Goal: Task Accomplishment & Management: Use online tool/utility

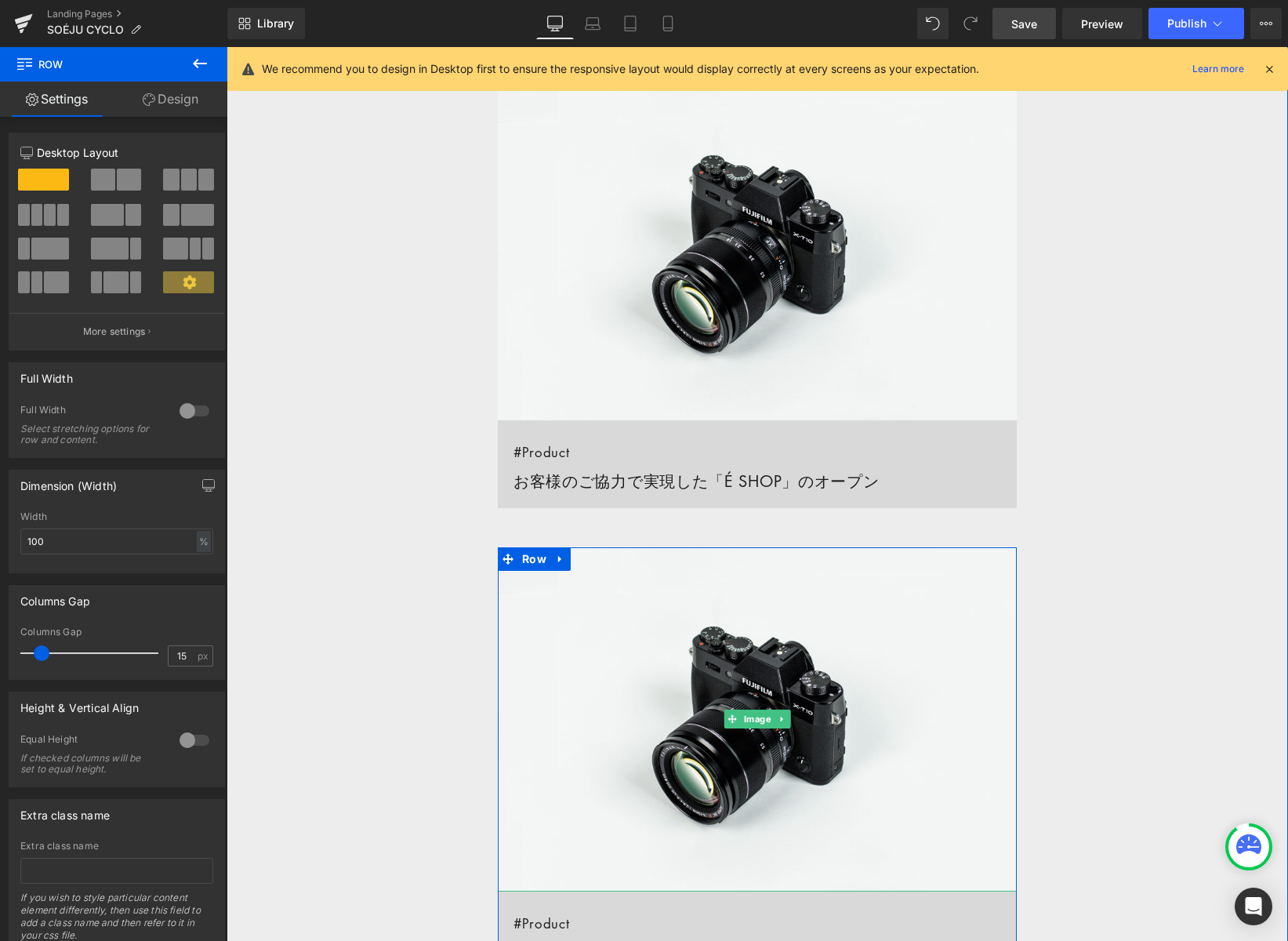
scroll to position [1444, 0]
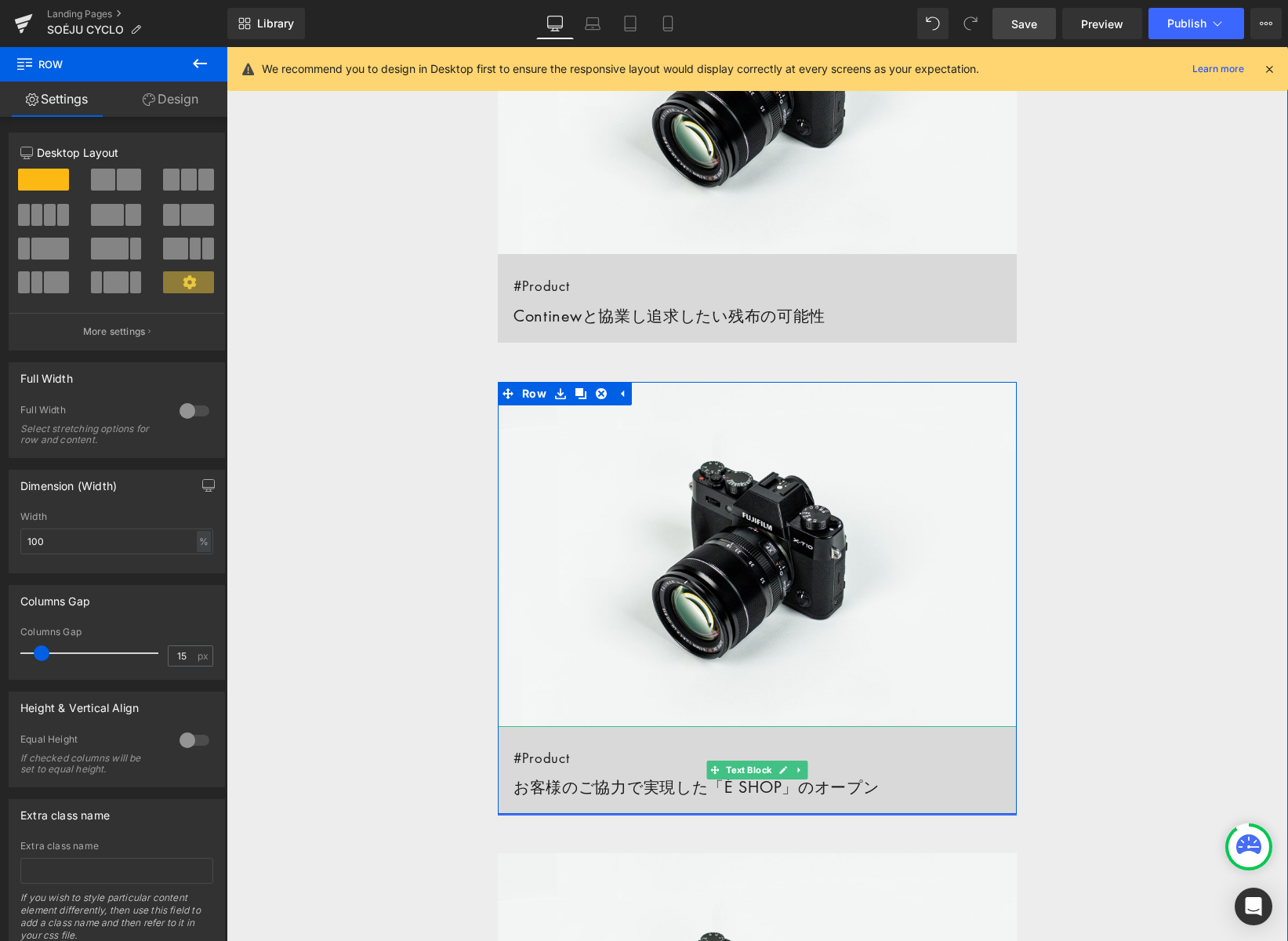
click at [532, 760] on span "#Product" at bounding box center [541, 758] width 56 height 18
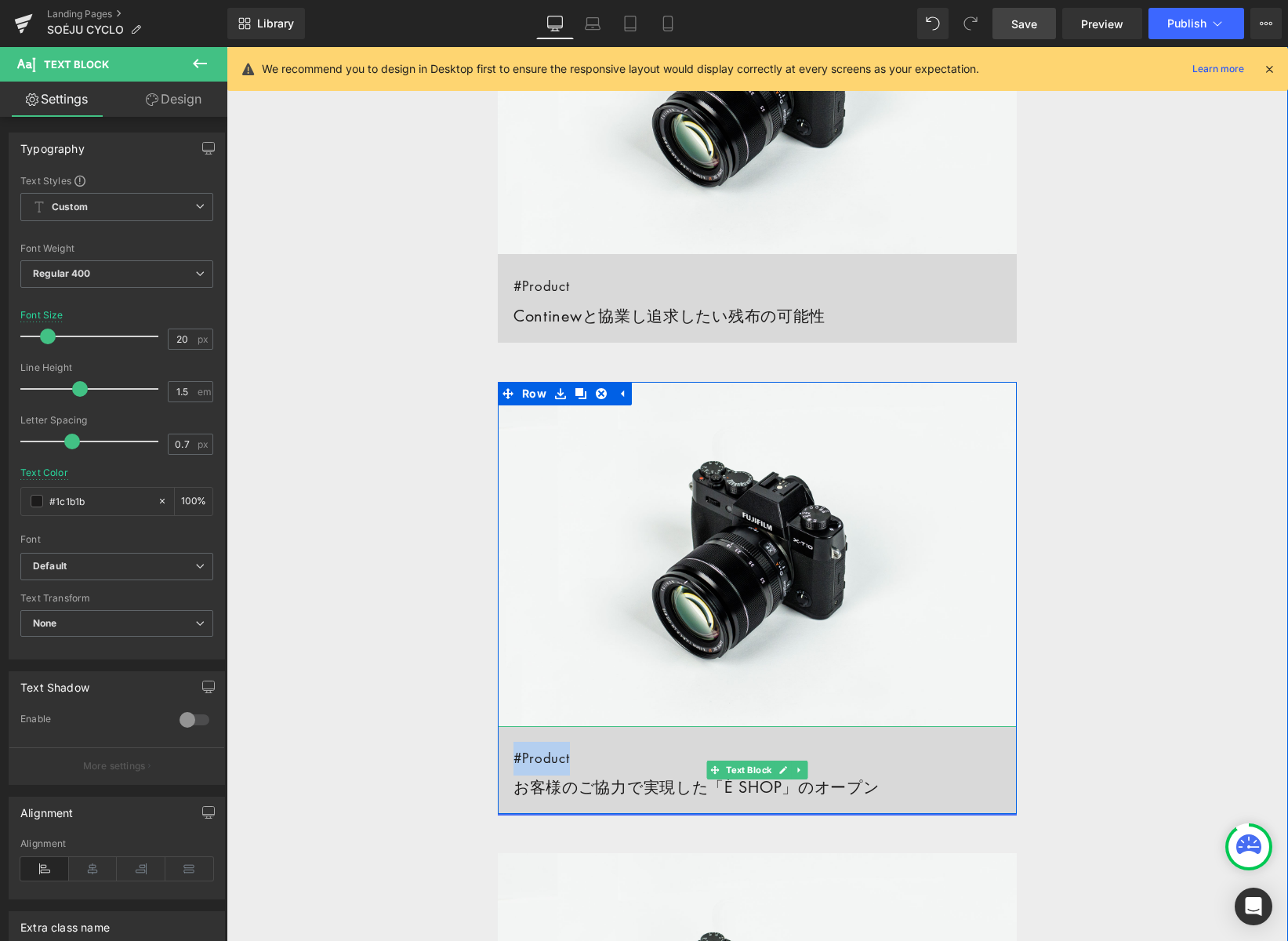
drag, startPoint x: 516, startPoint y: 758, endPoint x: 577, endPoint y: 757, distance: 61.0
click at [577, 757] on link "#Product お客様のご協力で実現した「É SHOP」のオープン" at bounding box center [757, 771] width 519 height 89
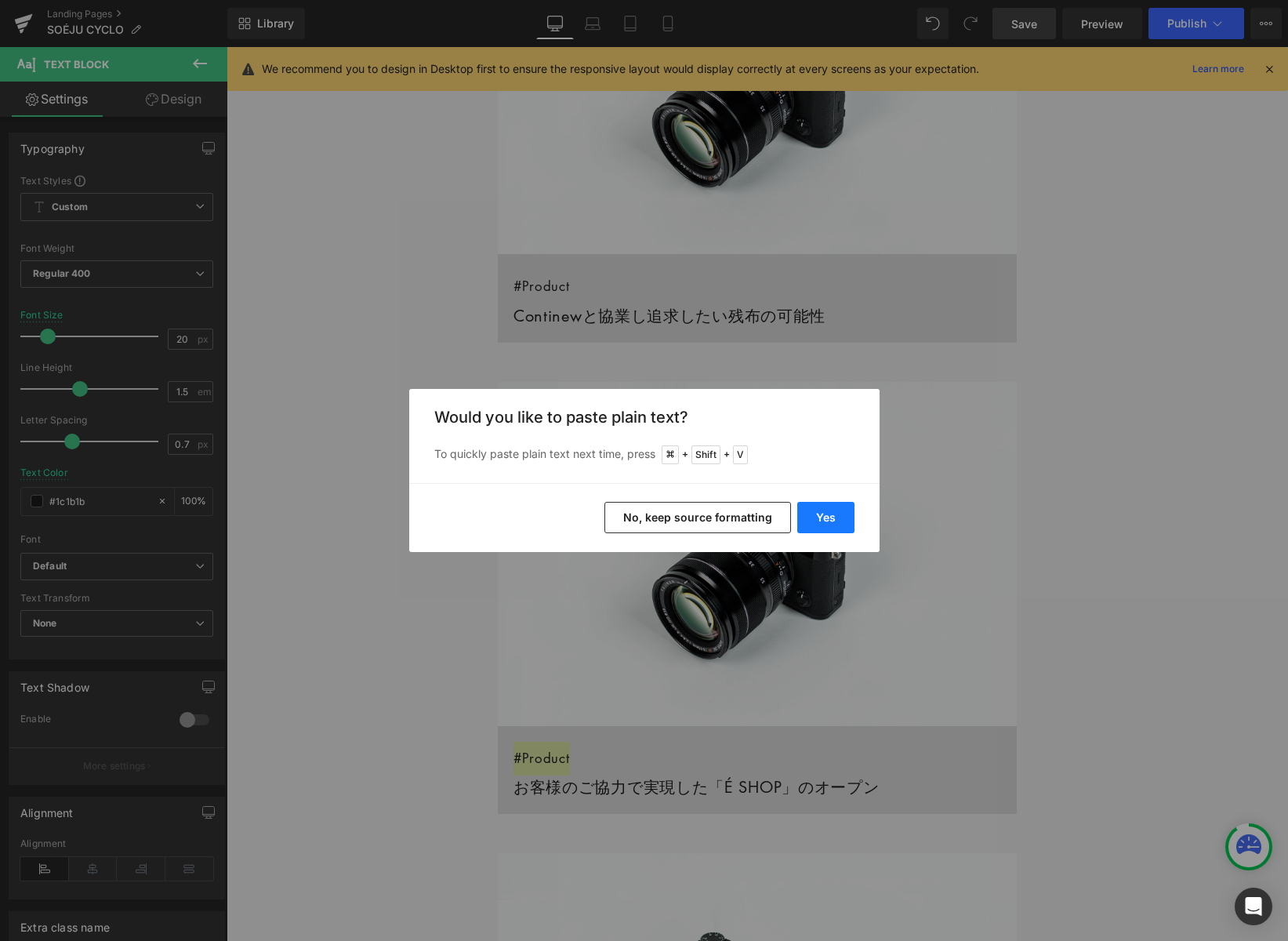
click at [821, 516] on button "Yes" at bounding box center [826, 517] width 57 height 32
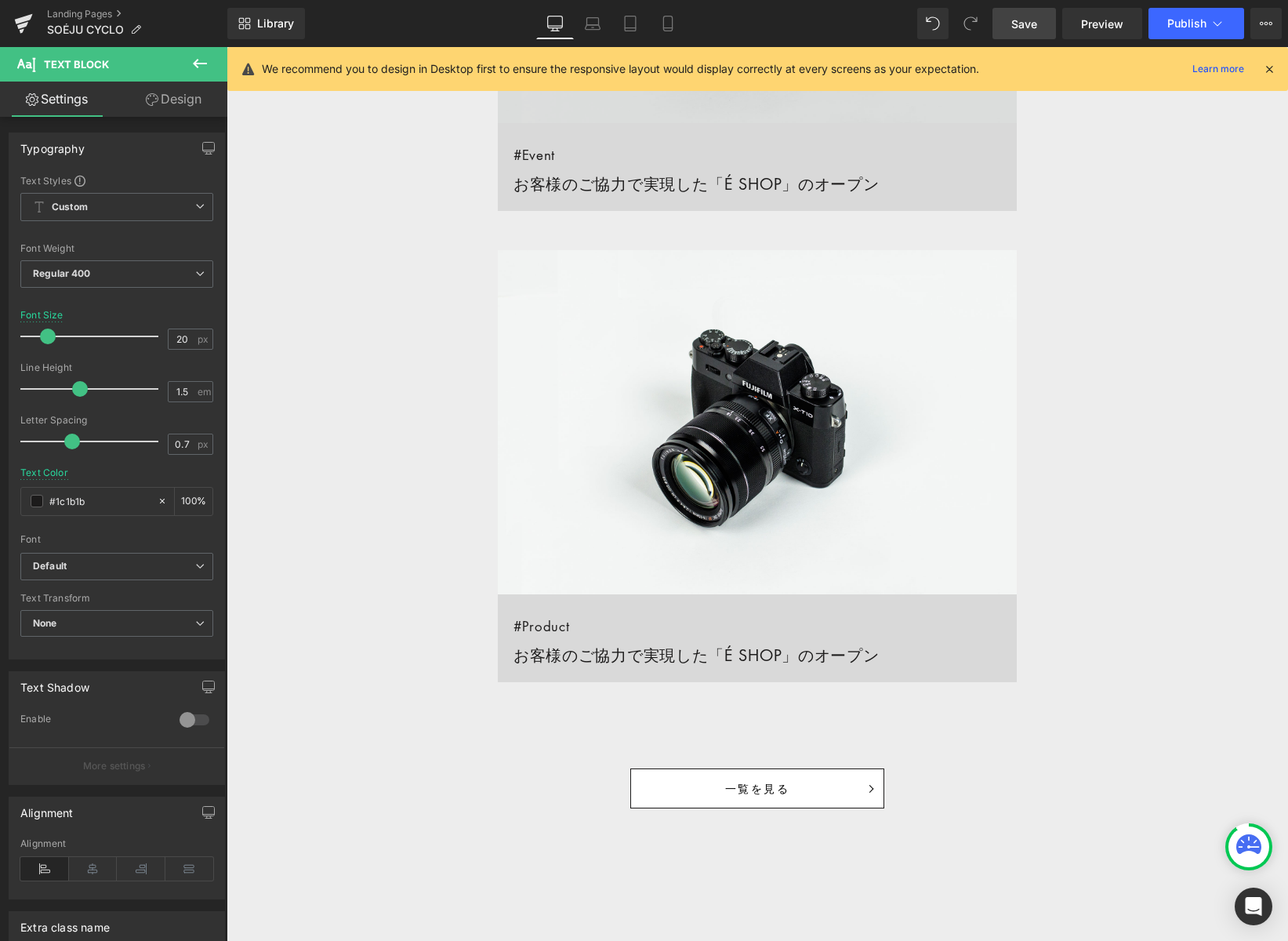
scroll to position [2064, 0]
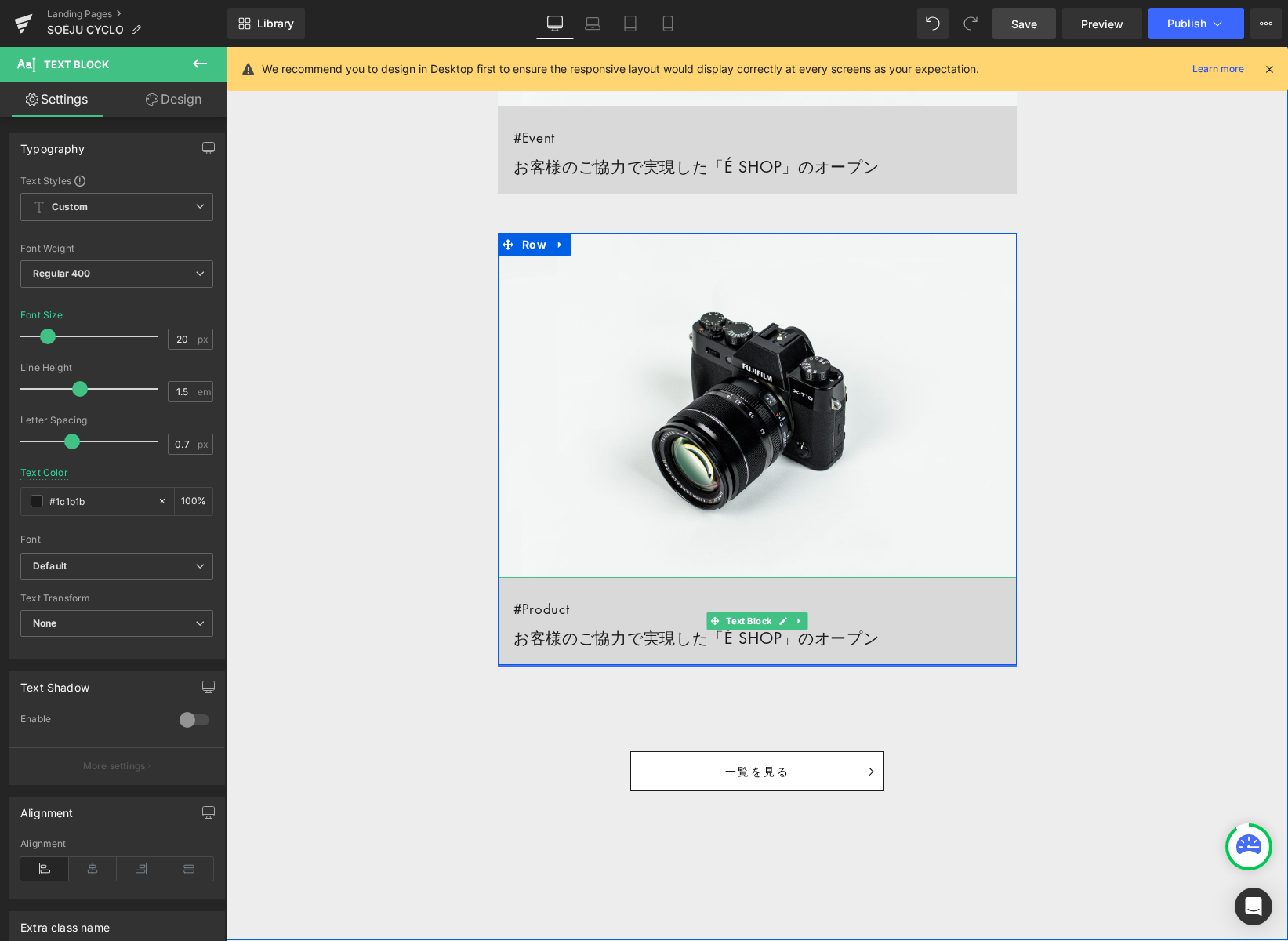
click at [532, 608] on span "#Product" at bounding box center [541, 609] width 56 height 18
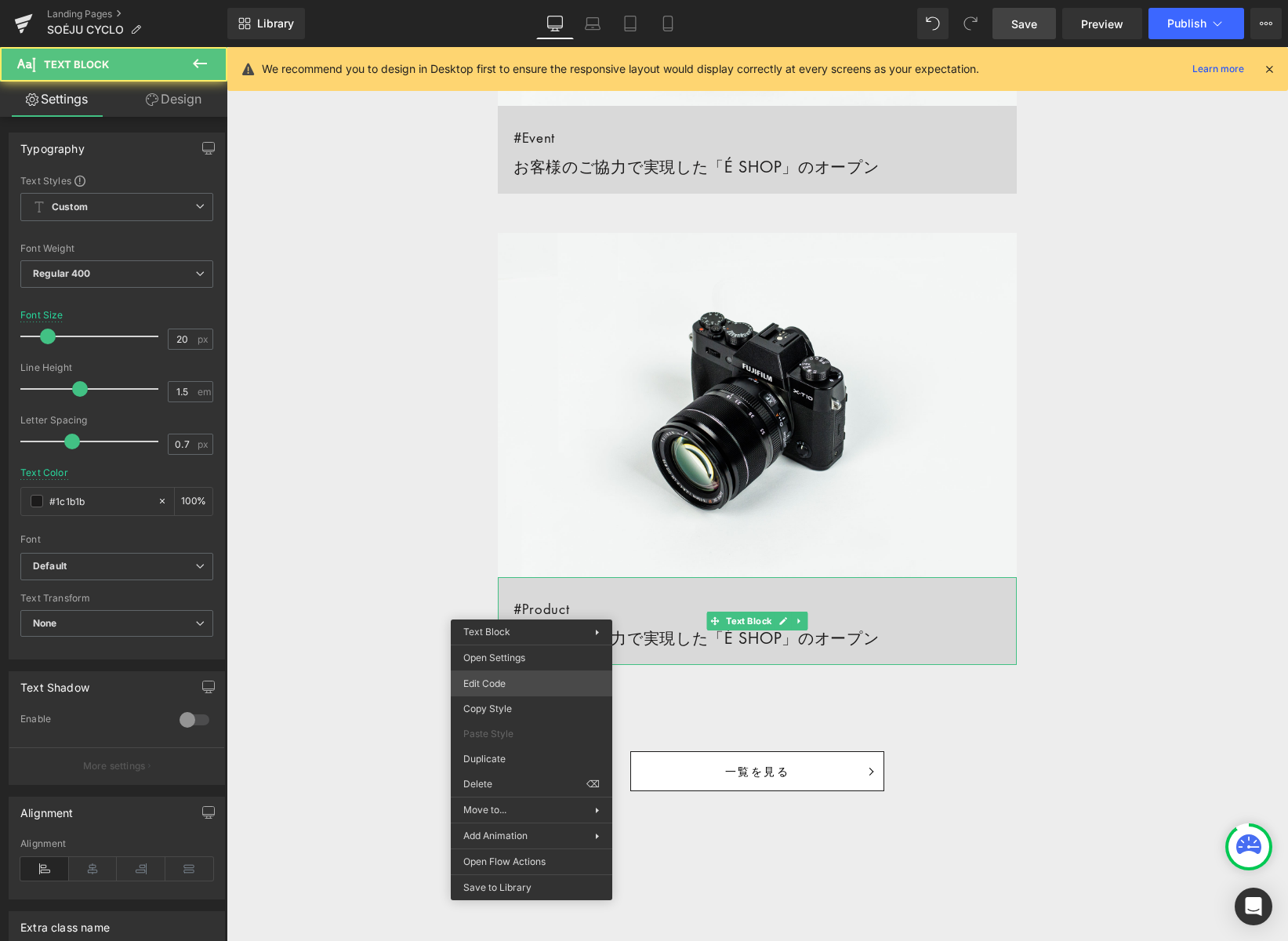
click at [538, 0] on div "Row You are previewing how the will restyle your page. You can not edit Element…" at bounding box center [644, 0] width 1288 height 0
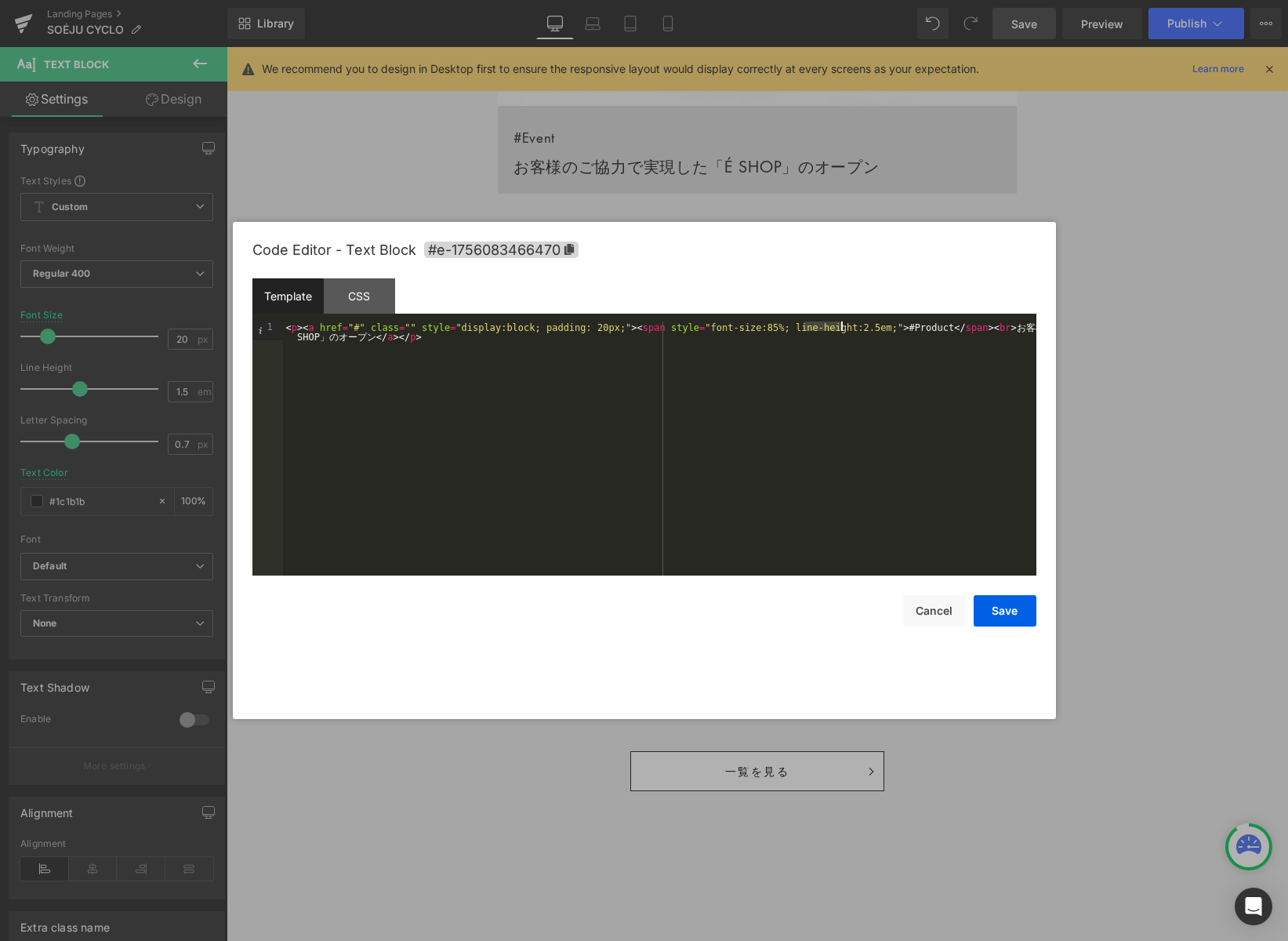
drag, startPoint x: 814, startPoint y: 330, endPoint x: 884, endPoint y: 357, distance: 75.0
click at [839, 329] on div "< p > < a href = "#" class = "" style = "display:block; padding: 20px;" > < spa…" at bounding box center [659, 467] width 753 height 291
drag, startPoint x: 301, startPoint y: 341, endPoint x: 505, endPoint y: 342, distance: 204.0
click at [505, 341] on div "< p > < a href = "#" class = "" style = "display:block; padding: 20px;" > < spa…" at bounding box center [659, 467] width 753 height 291
drag, startPoint x: 508, startPoint y: 338, endPoint x: 481, endPoint y: 339, distance: 27.0
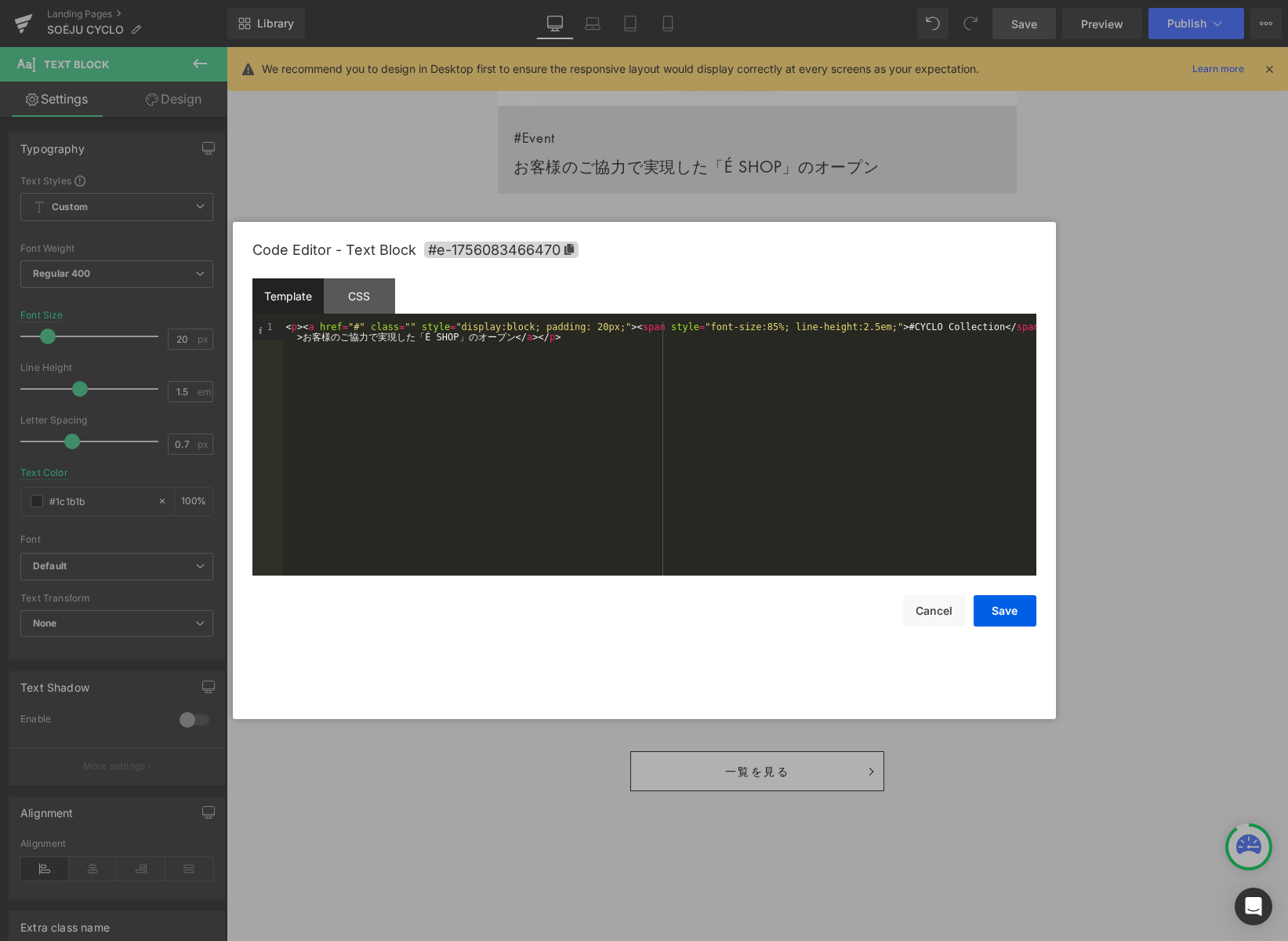
click at [508, 338] on div "< p > < a href = "#" class = "" style = "display:block; padding: 20px;" > < spa…" at bounding box center [659, 467] width 753 height 291
drag, startPoint x: 301, startPoint y: 338, endPoint x: 437, endPoint y: 343, distance: 136.1
click at [306, 338] on div "< p > < a href = "#" class = "" style = "display:block; padding: 20px;" > < spa…" at bounding box center [659, 467] width 753 height 291
click at [1013, 612] on button "Save" at bounding box center [1006, 611] width 63 height 32
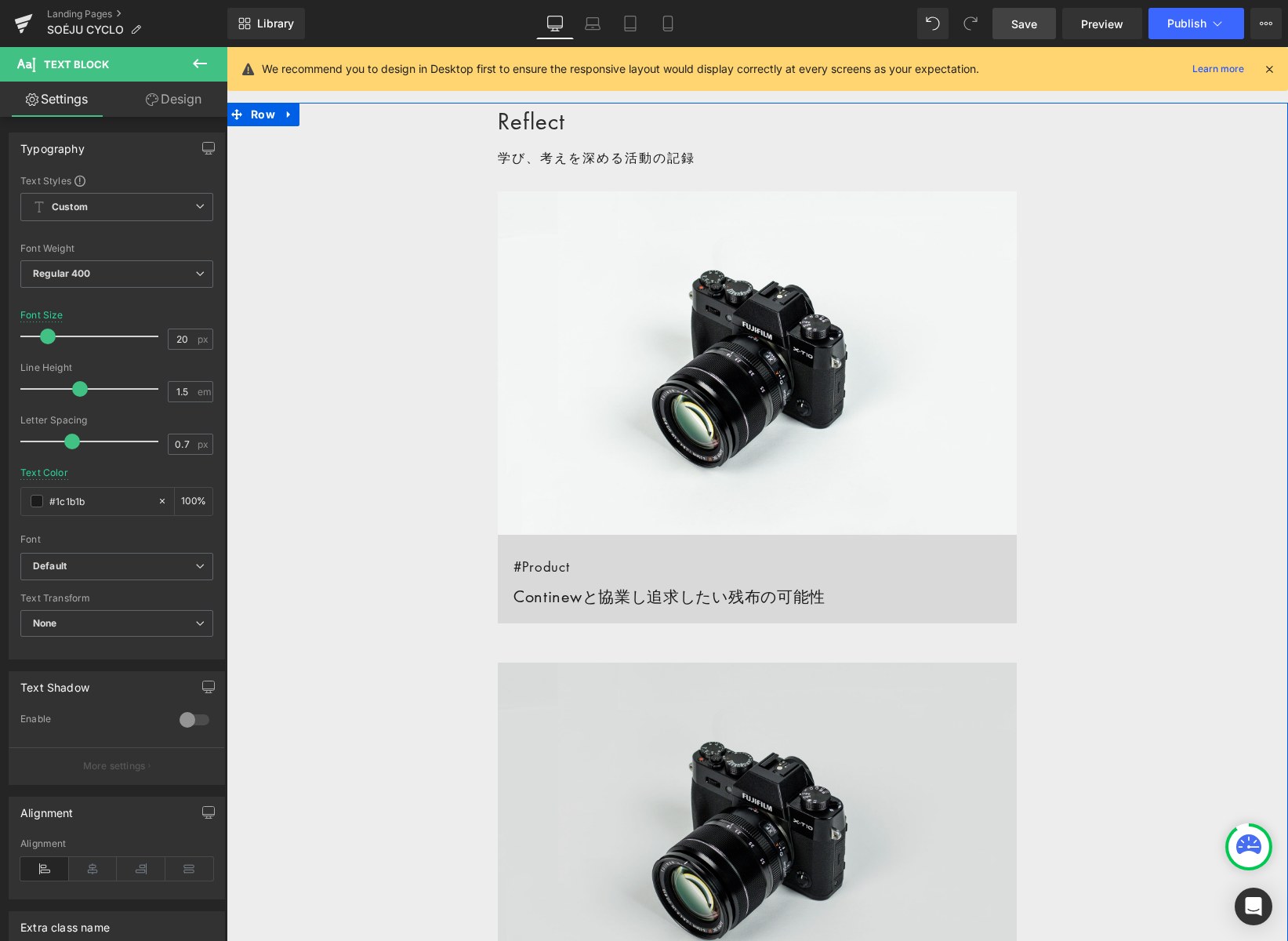
scroll to position [1021, 0]
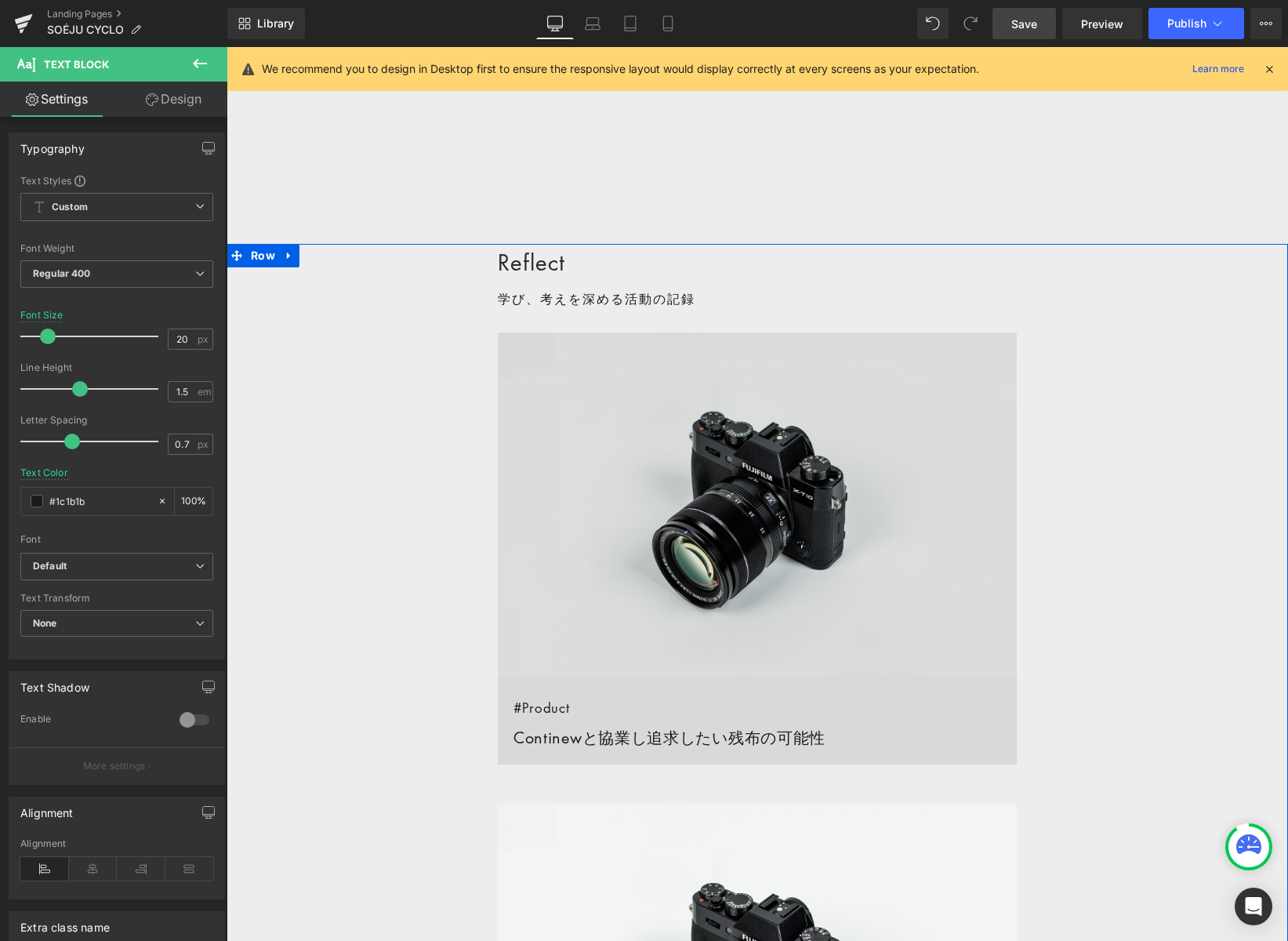
click at [732, 393] on img at bounding box center [757, 505] width 519 height 345
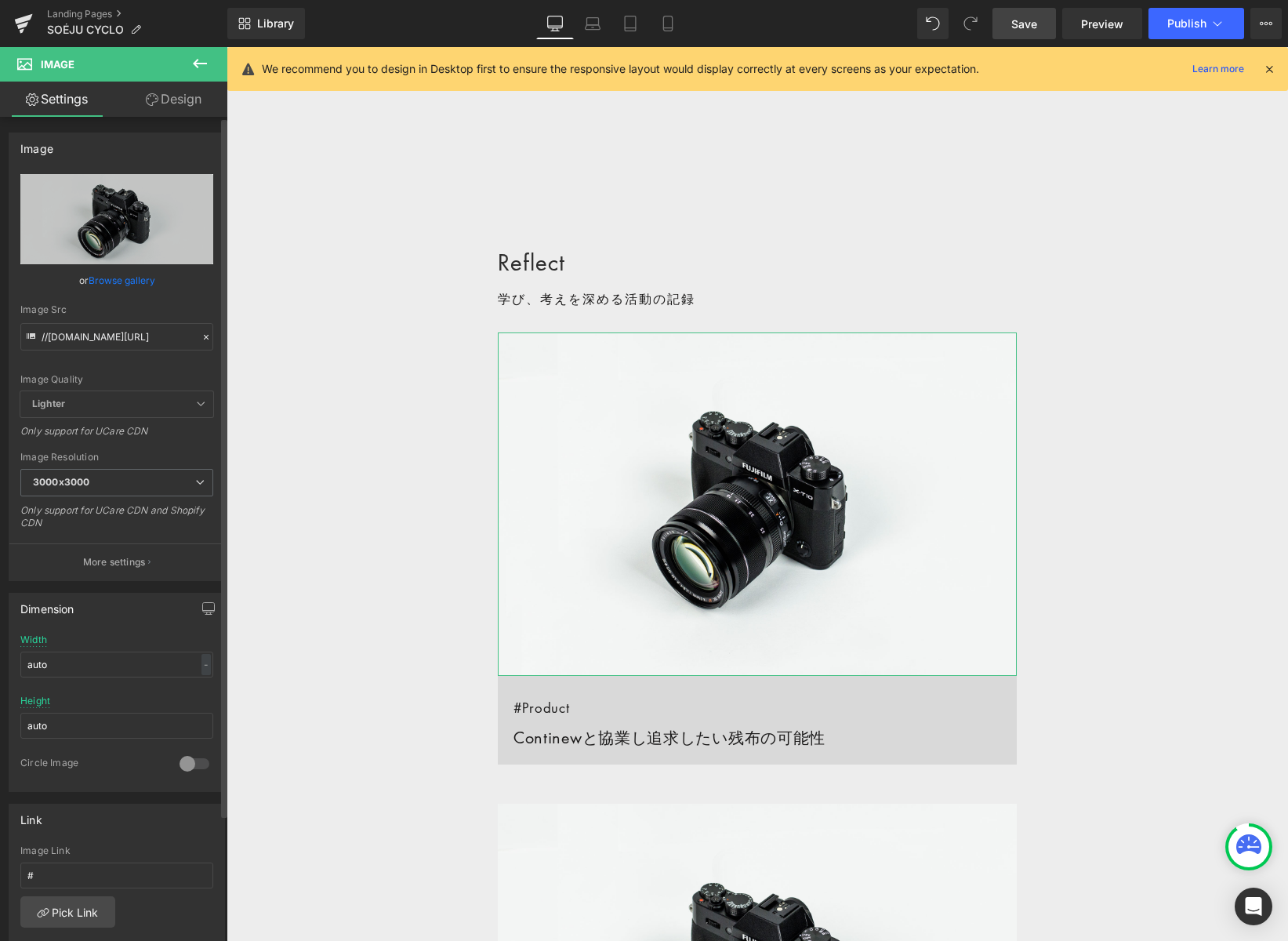
click at [204, 337] on icon at bounding box center [206, 337] width 5 height 5
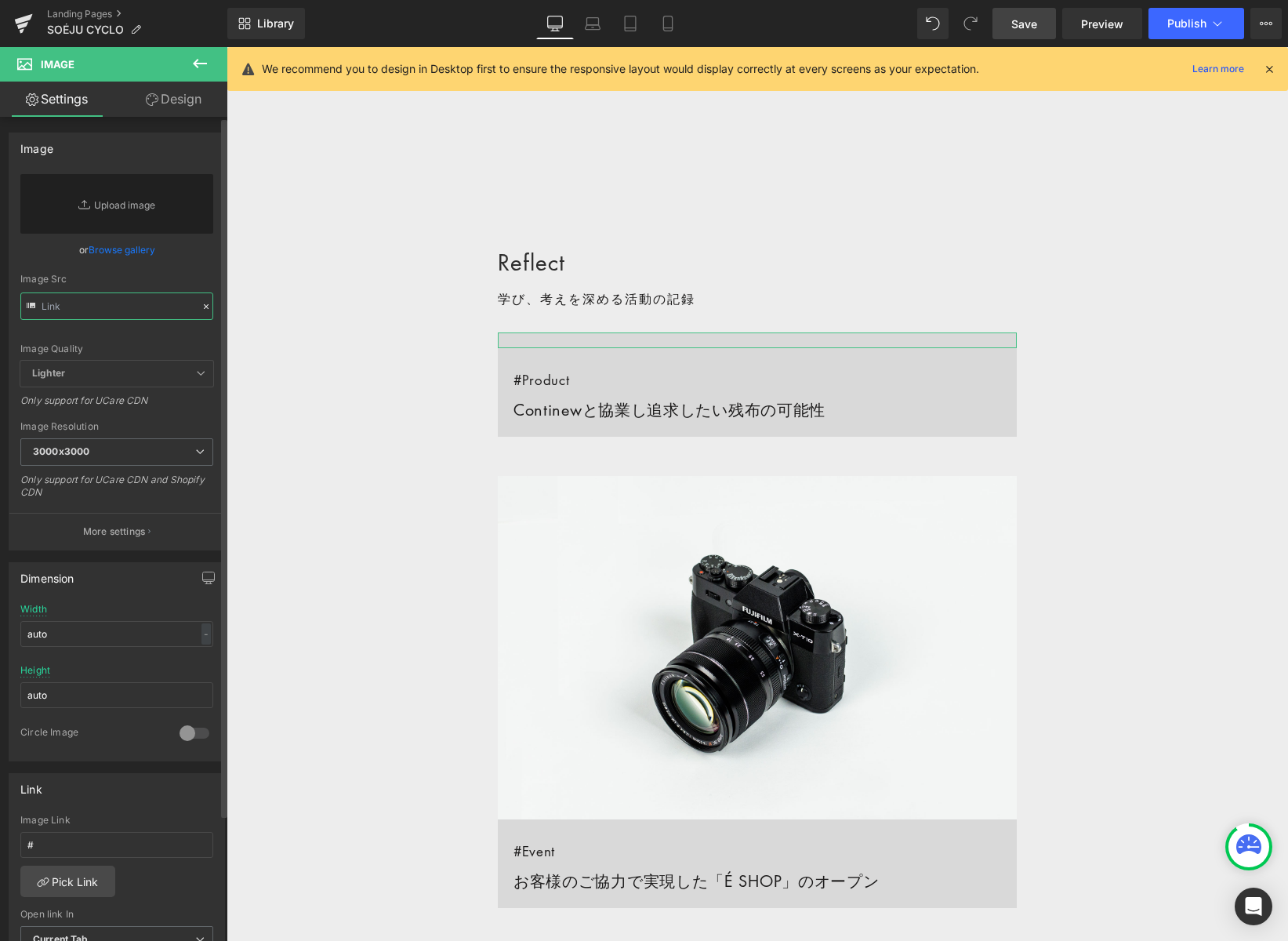
click at [120, 299] on input "text" at bounding box center [116, 306] width 192 height 28
paste input "[URL][DOMAIN_NAME]"
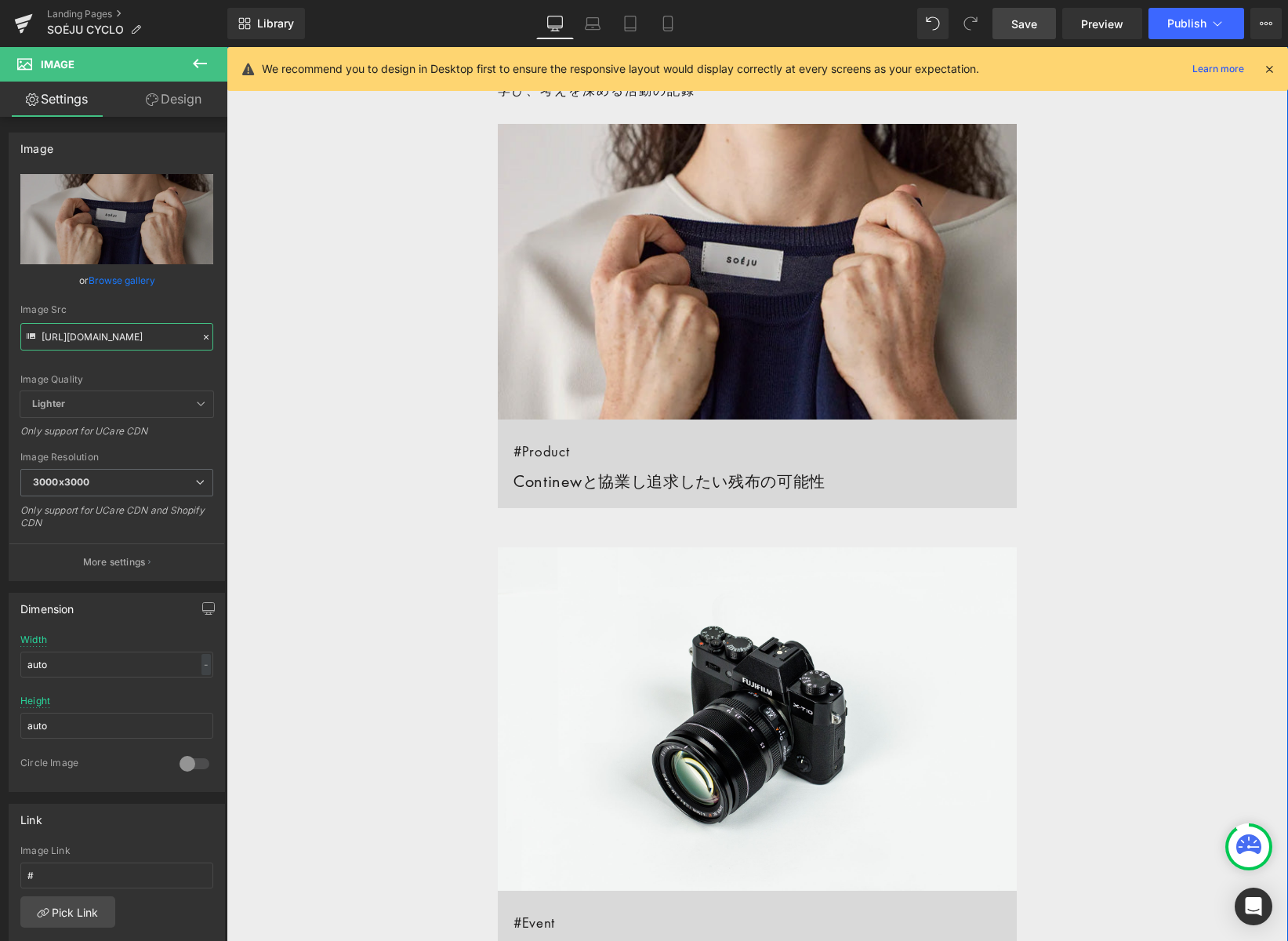
scroll to position [1234, 0]
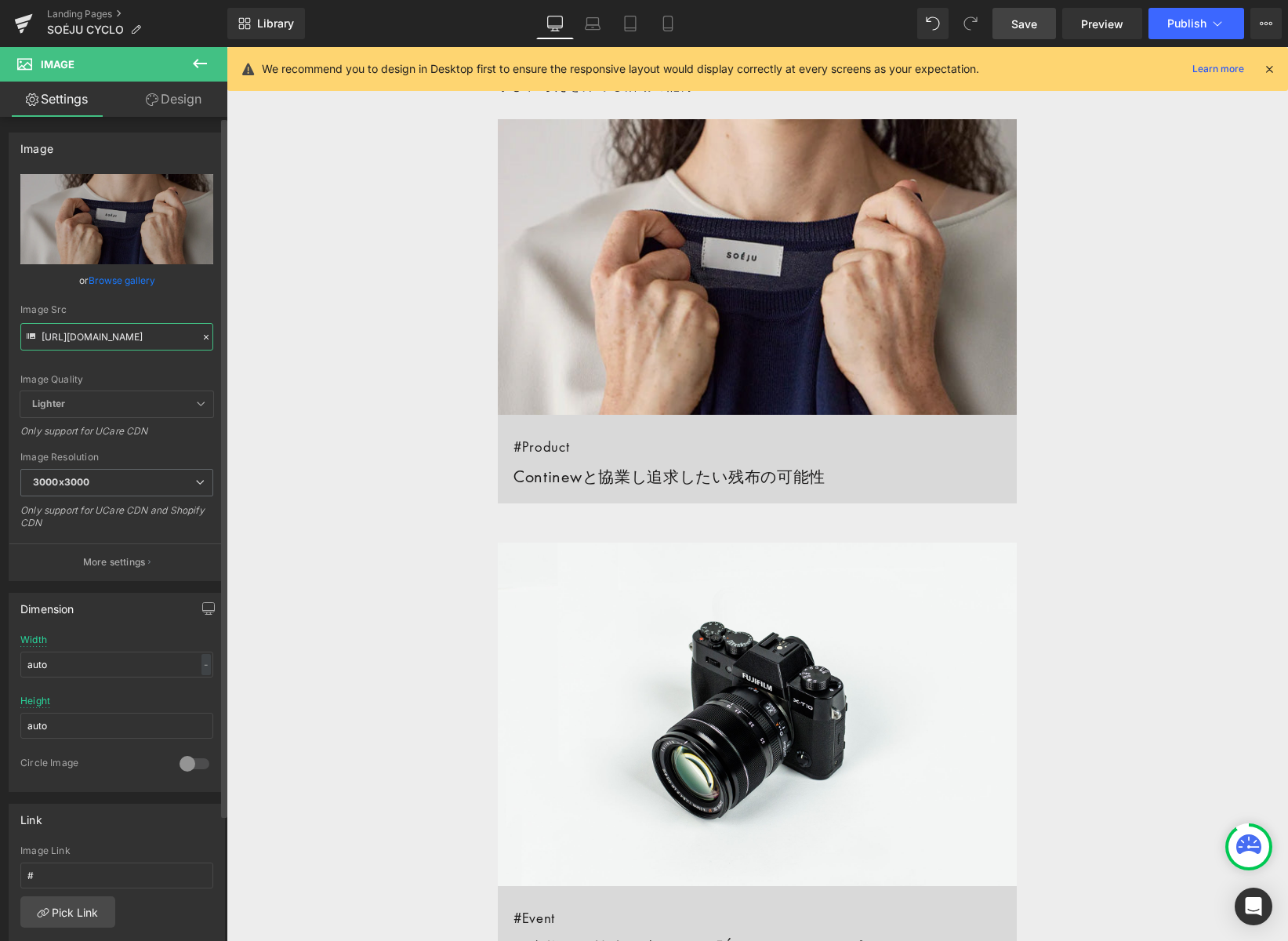
type input "[URL][DOMAIN_NAME]"
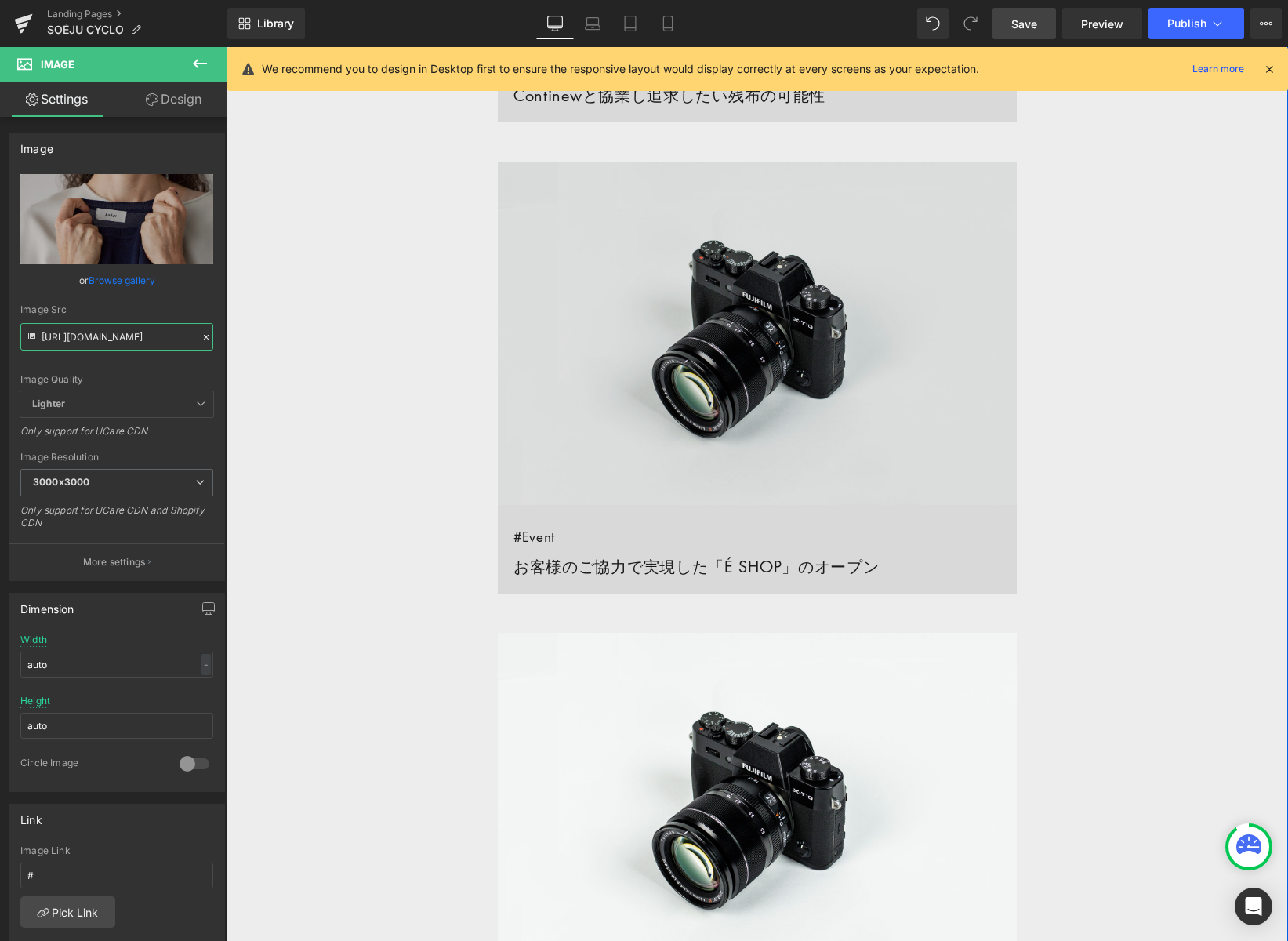
scroll to position [1645, 0]
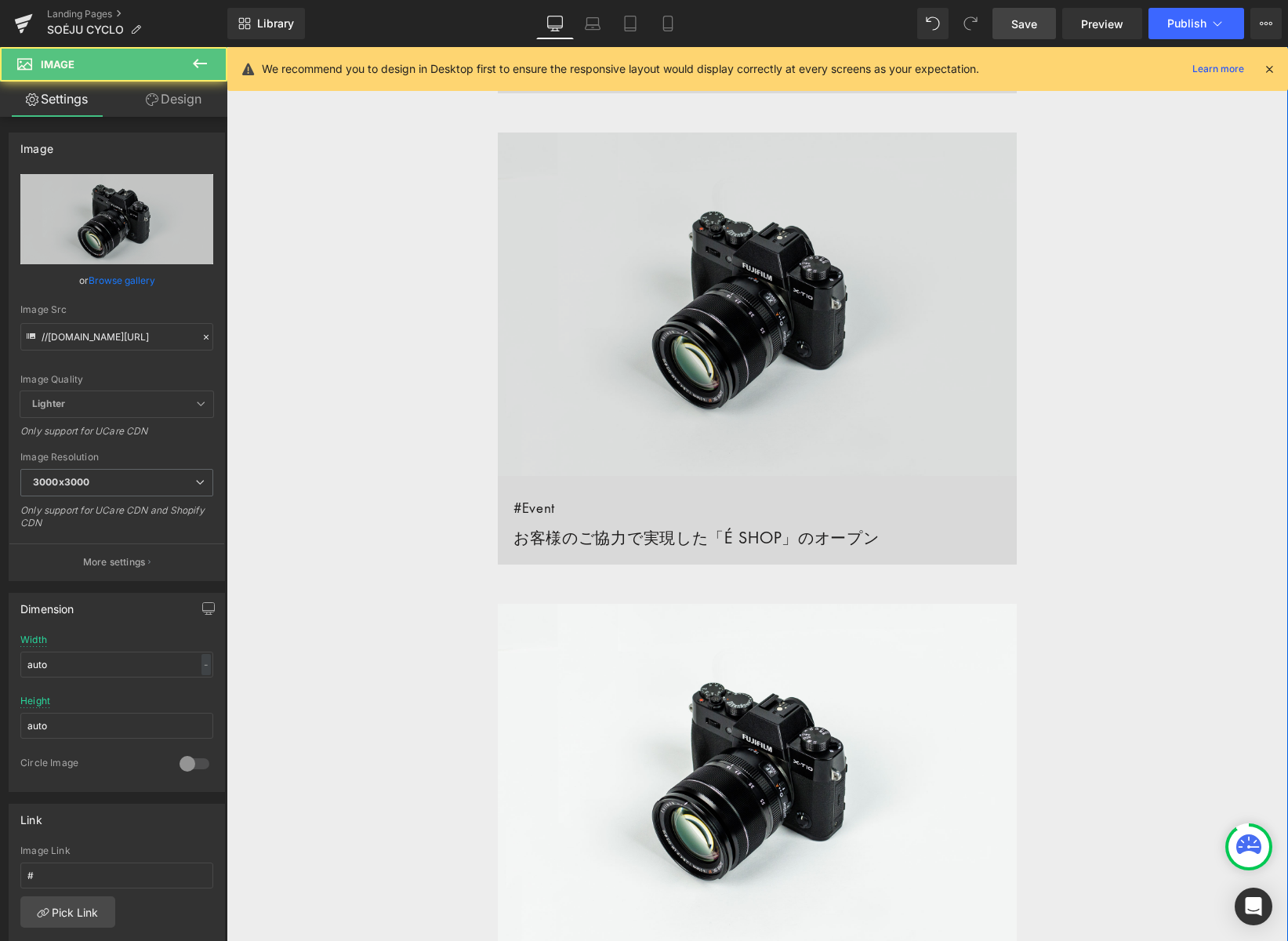
click at [792, 269] on img at bounding box center [757, 304] width 519 height 345
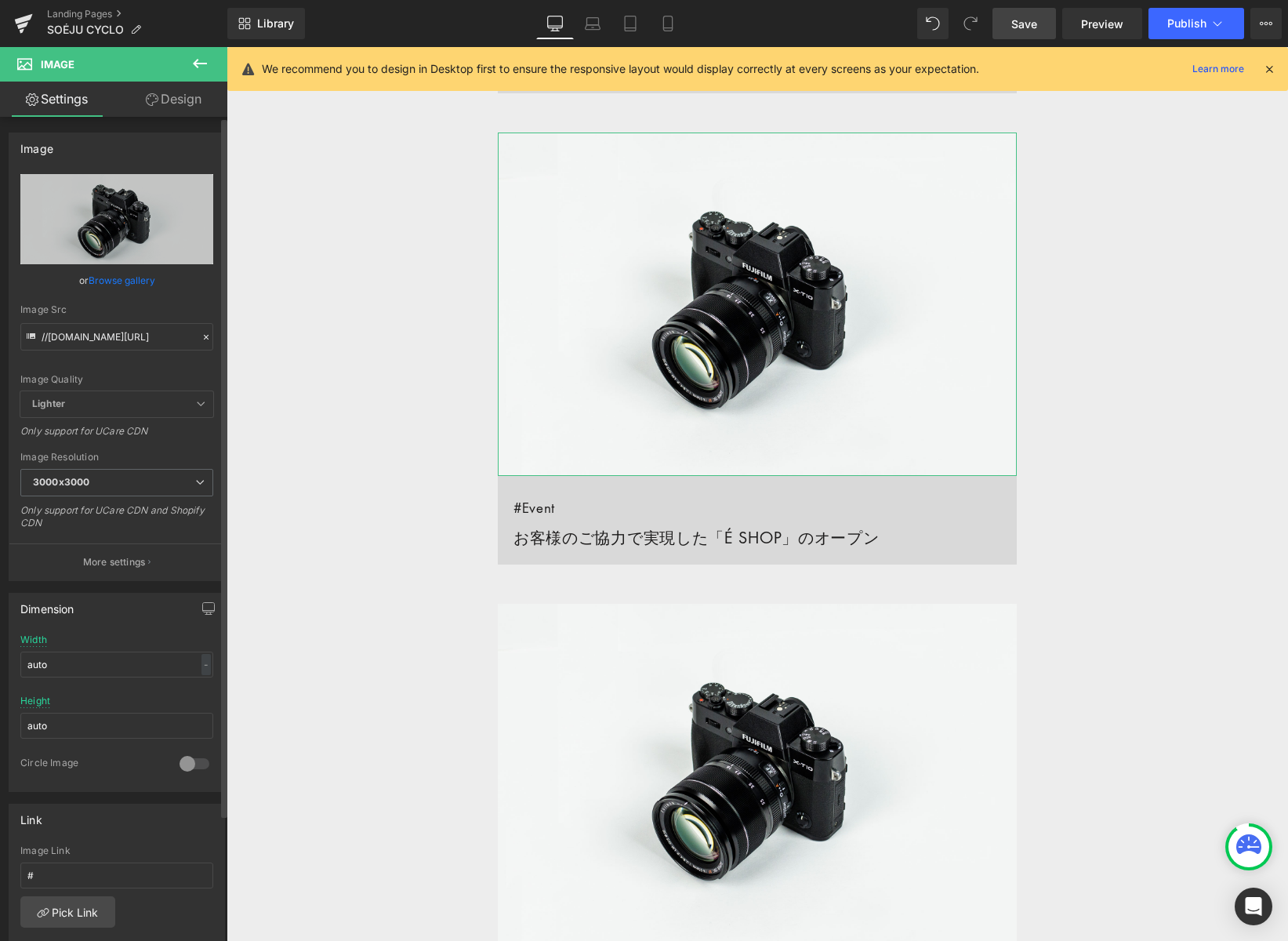
click at [200, 335] on icon at bounding box center [205, 337] width 11 height 11
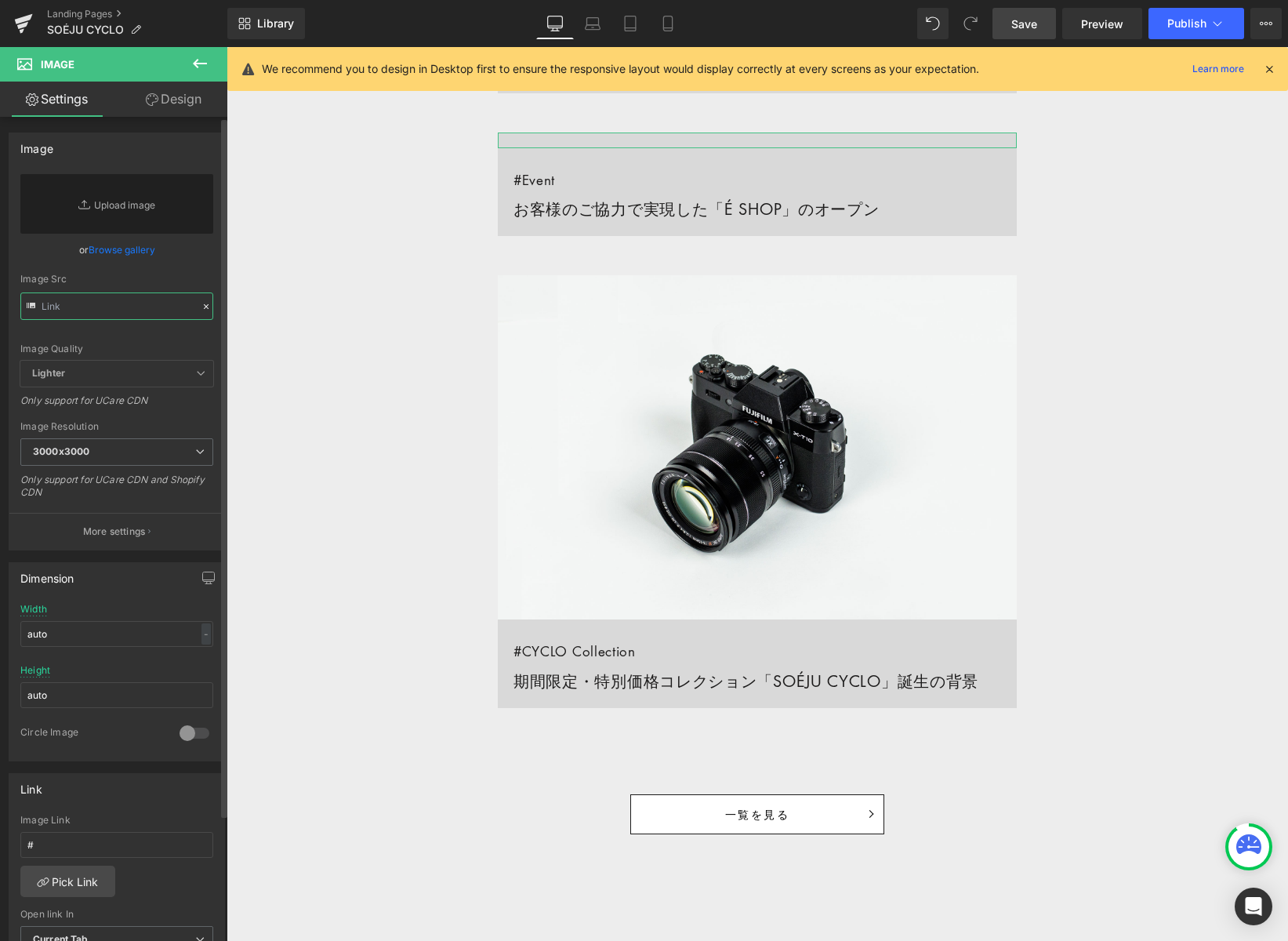
click at [131, 301] on input "text" at bounding box center [116, 306] width 192 height 28
paste input "[URL][DOMAIN_NAME]"
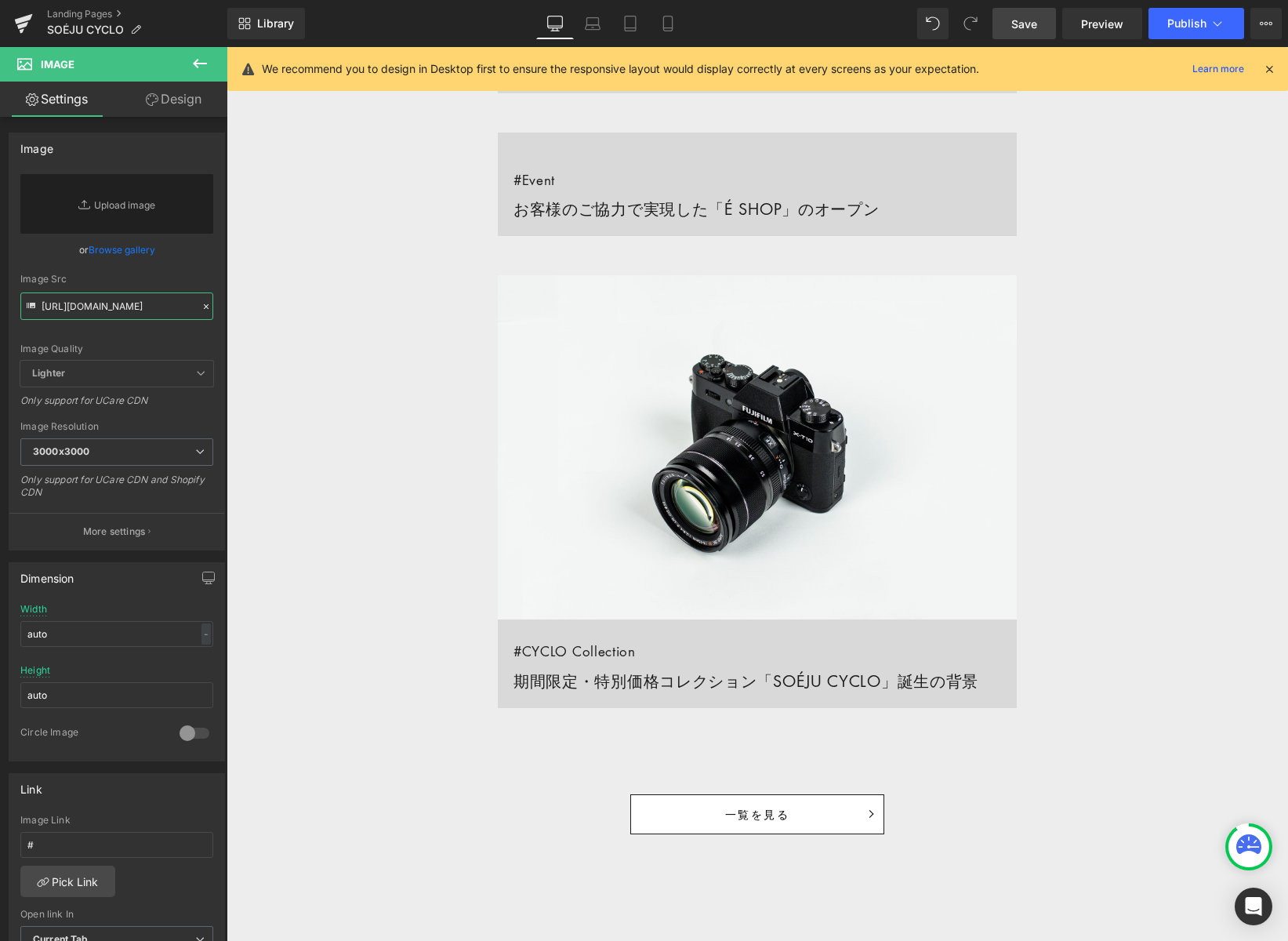
scroll to position [0, 317]
type input "[URL][DOMAIN_NAME]"
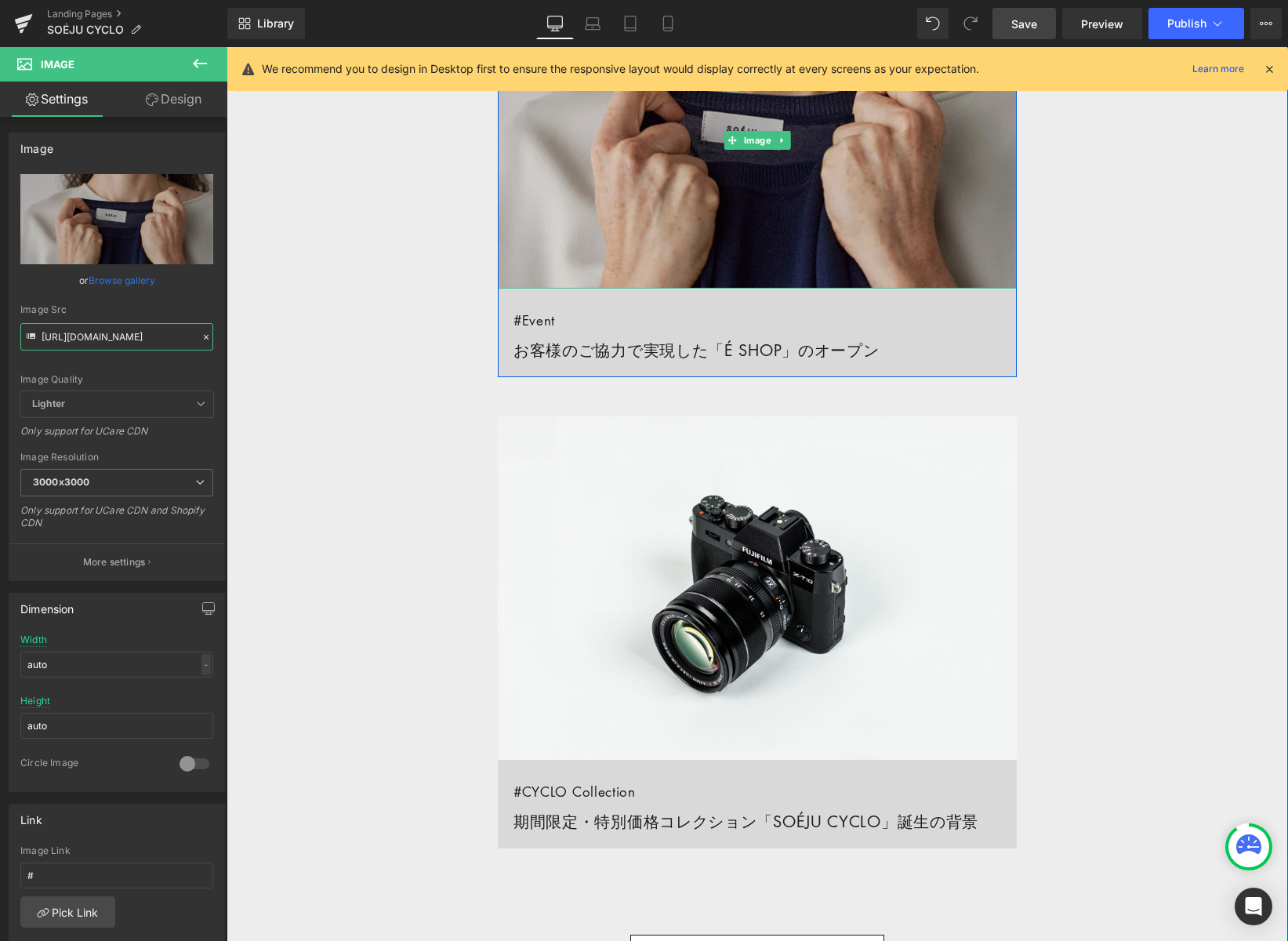
scroll to position [2169, 0]
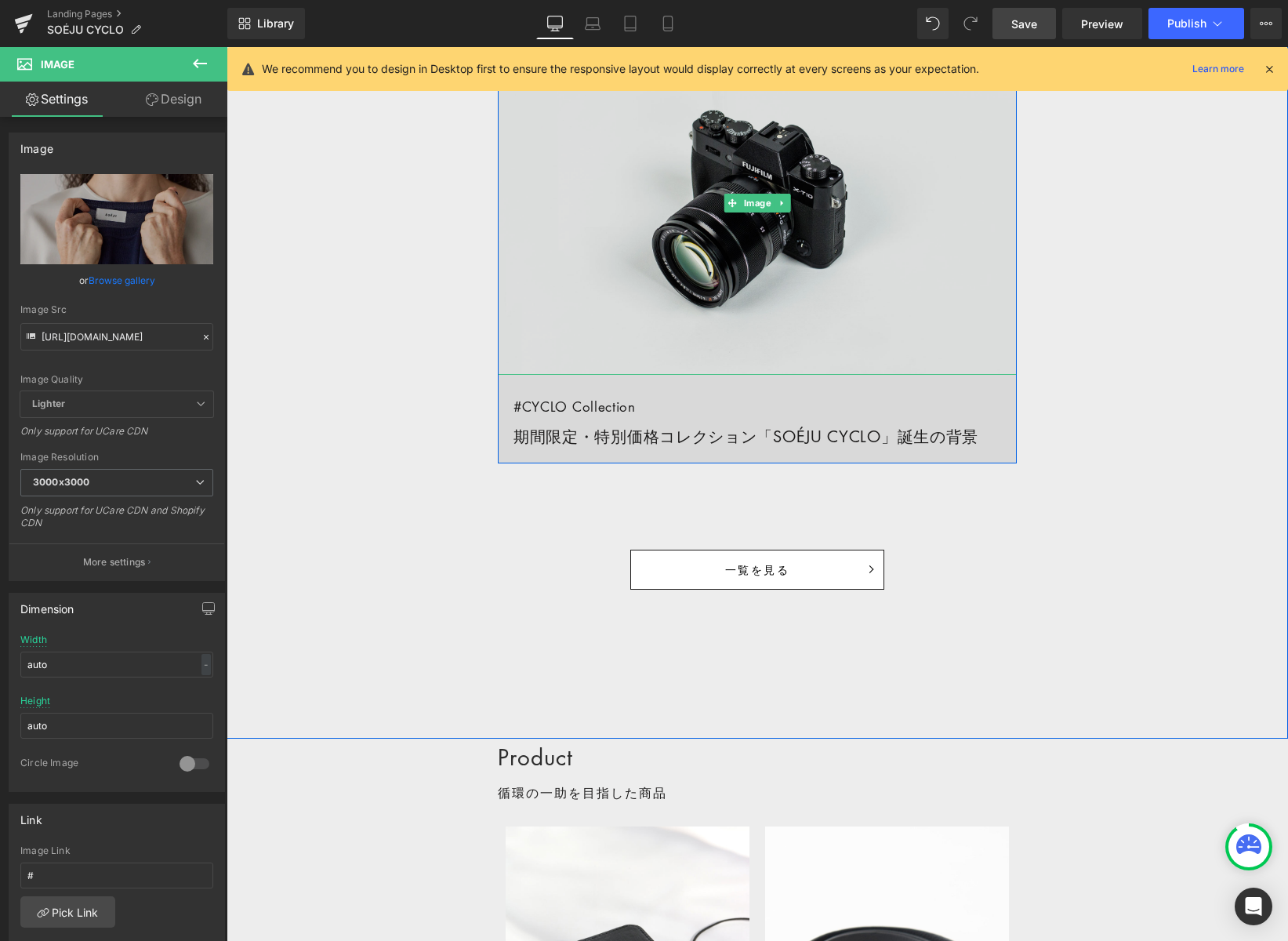
click at [698, 261] on img at bounding box center [757, 203] width 519 height 345
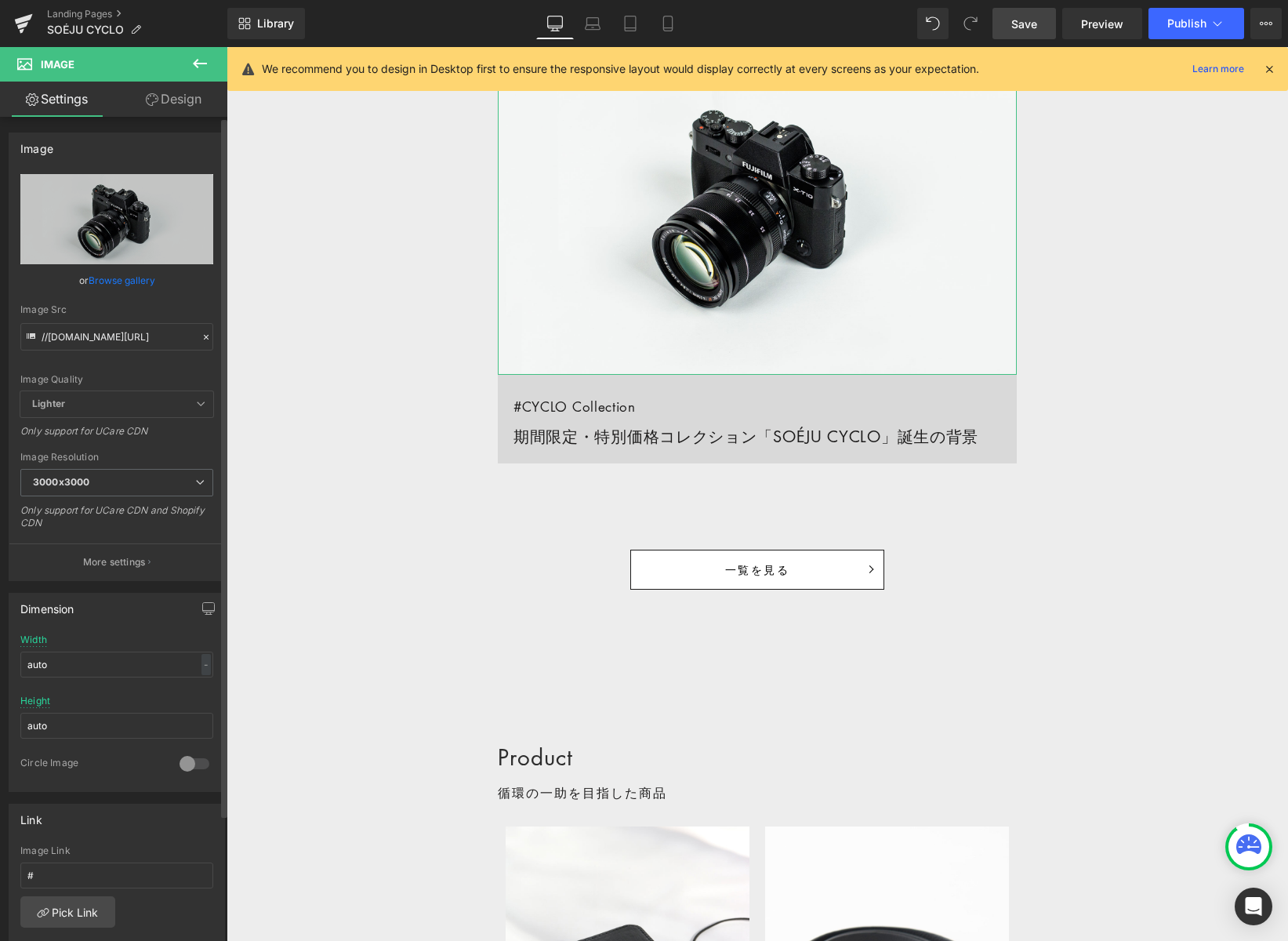
click at [200, 338] on icon at bounding box center [205, 337] width 11 height 11
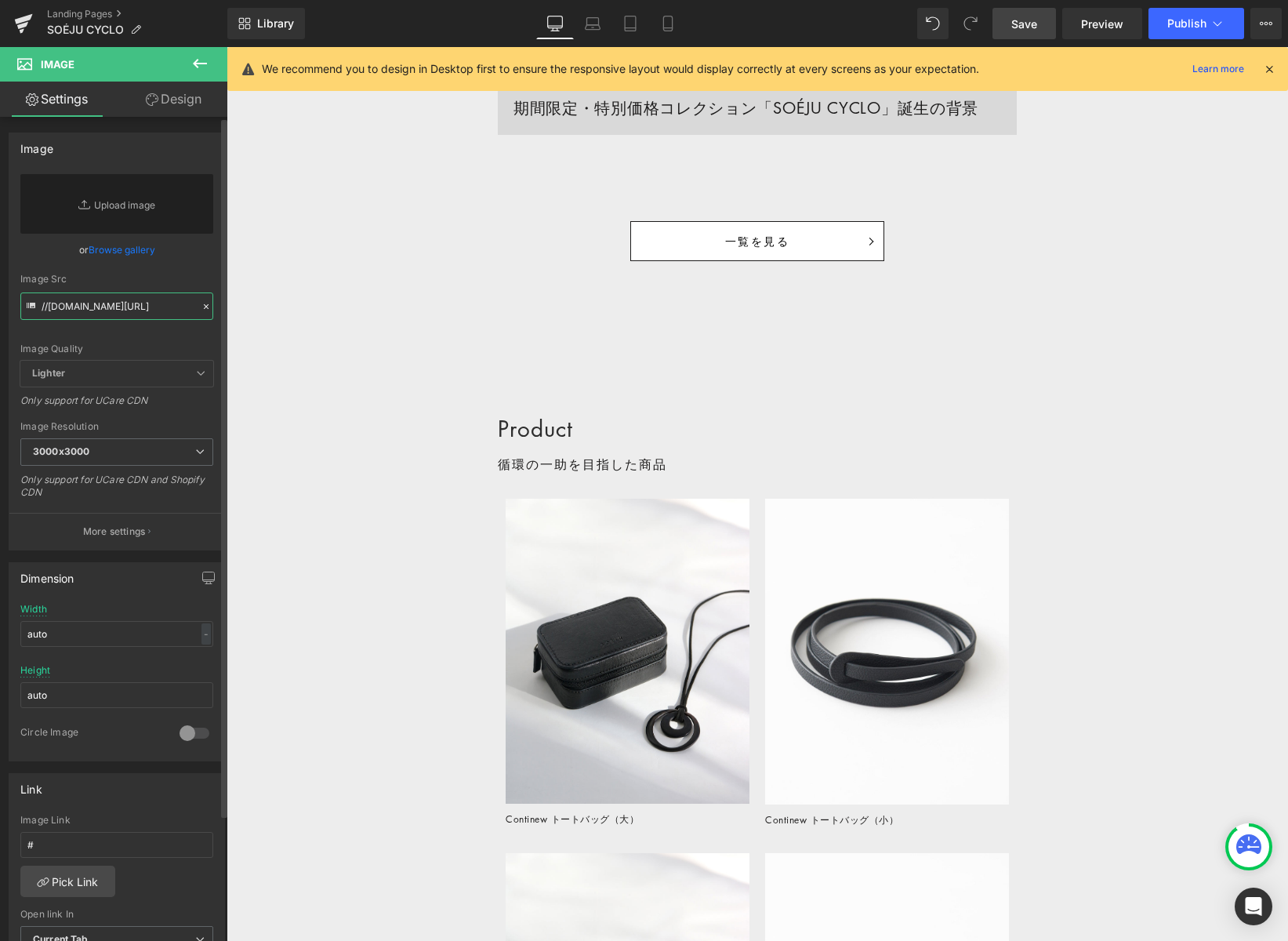
click at [109, 299] on input "//d1um8515vdn9kb.cloudfront.net/images/parallax.jpg" at bounding box center [116, 306] width 192 height 28
paste input "[URL][DOMAIN_NAME]"
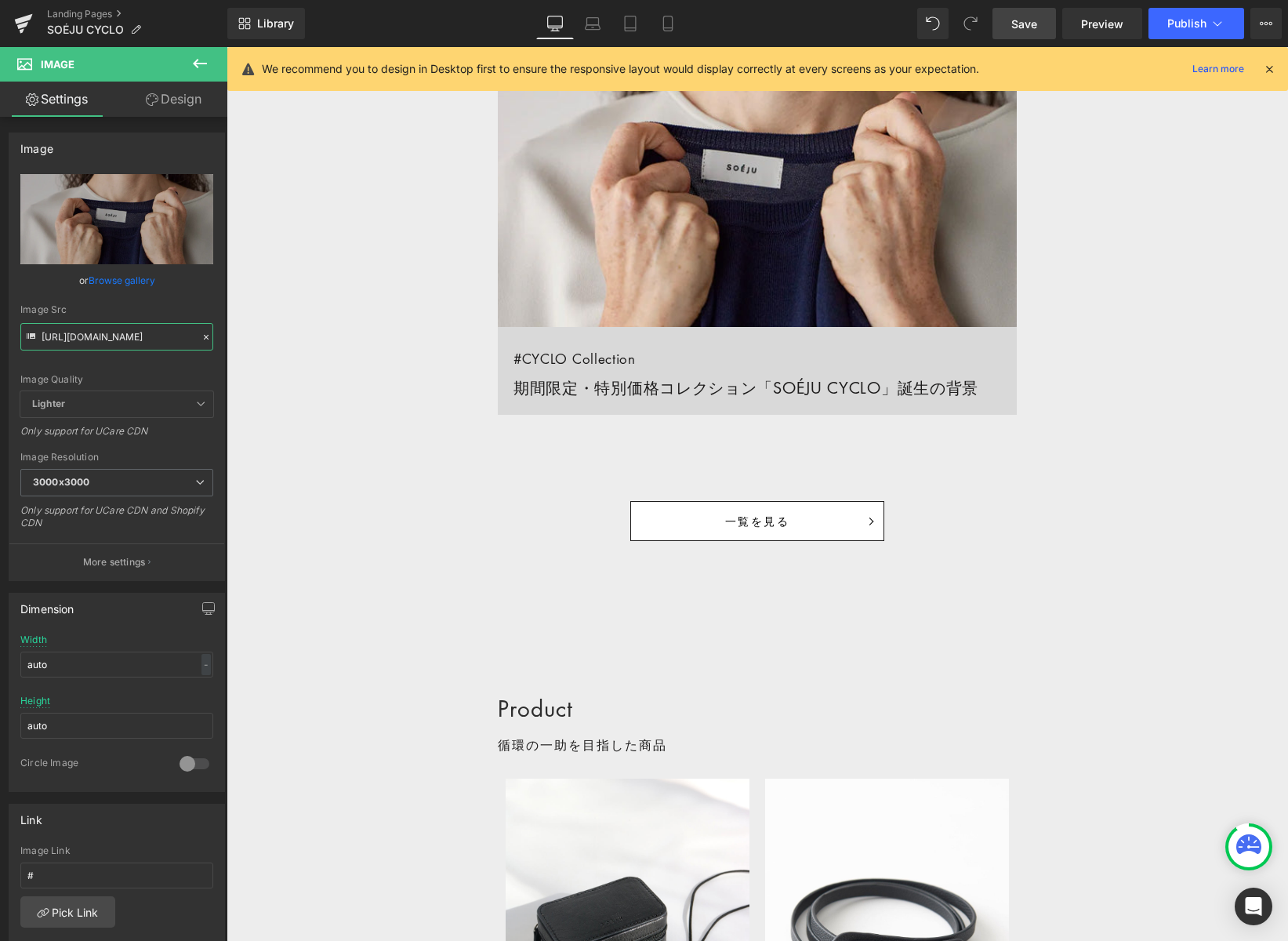
type input "[URL][DOMAIN_NAME]"
click at [1023, 33] on link "Save" at bounding box center [1024, 24] width 63 height 32
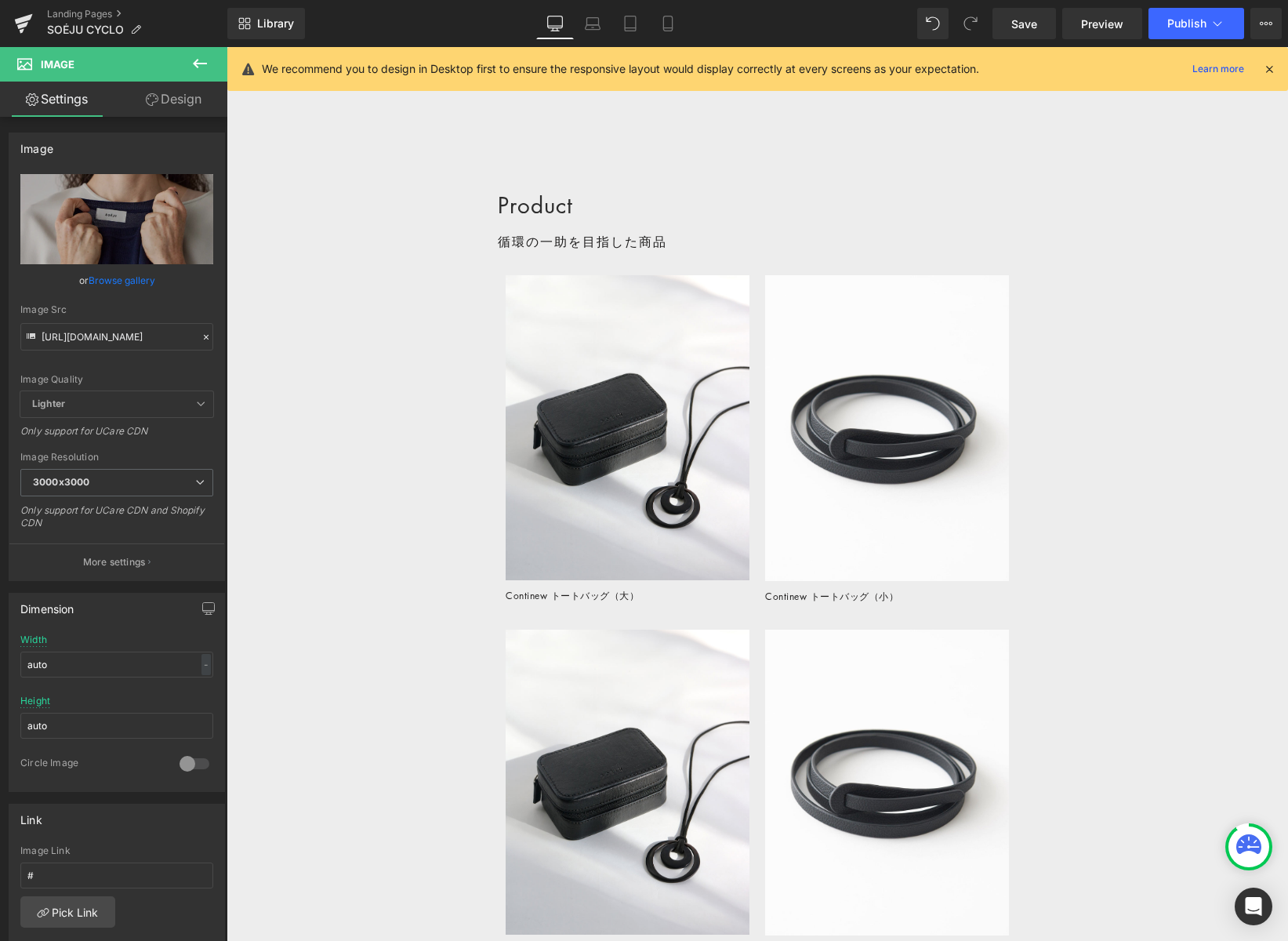
scroll to position [2675, 0]
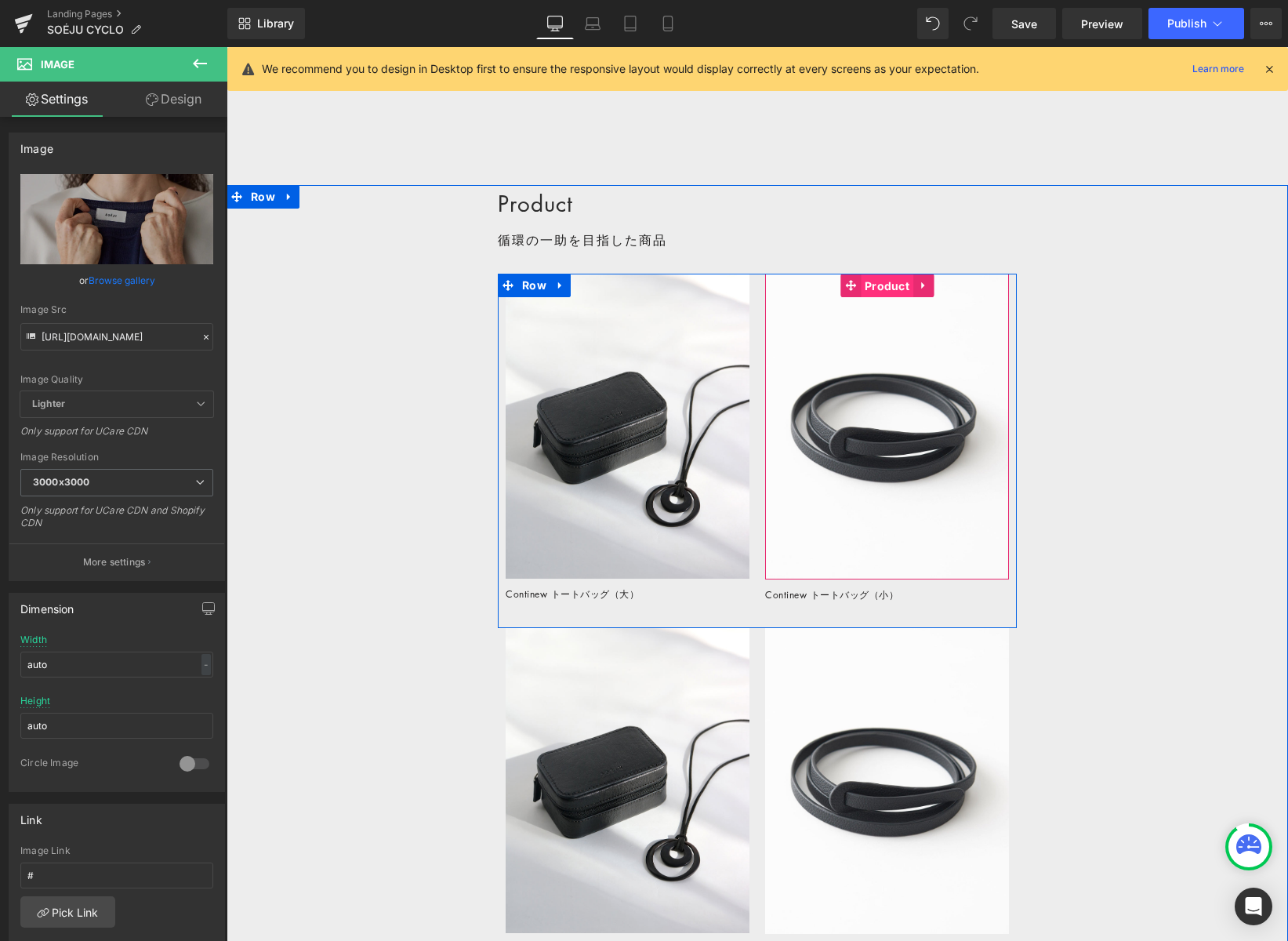
click at [885, 284] on span "Product" at bounding box center [886, 286] width 52 height 24
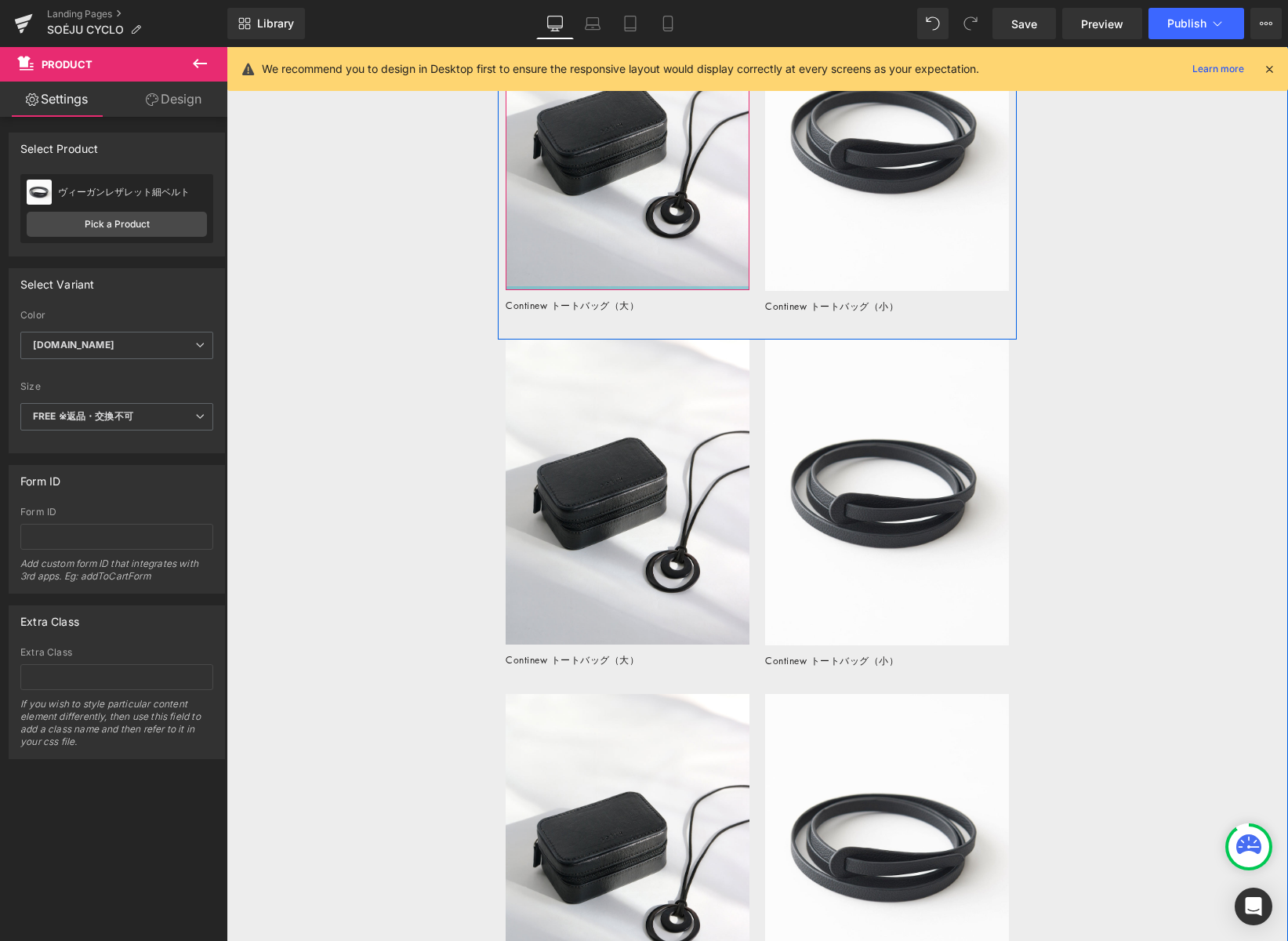
scroll to position [3000, 0]
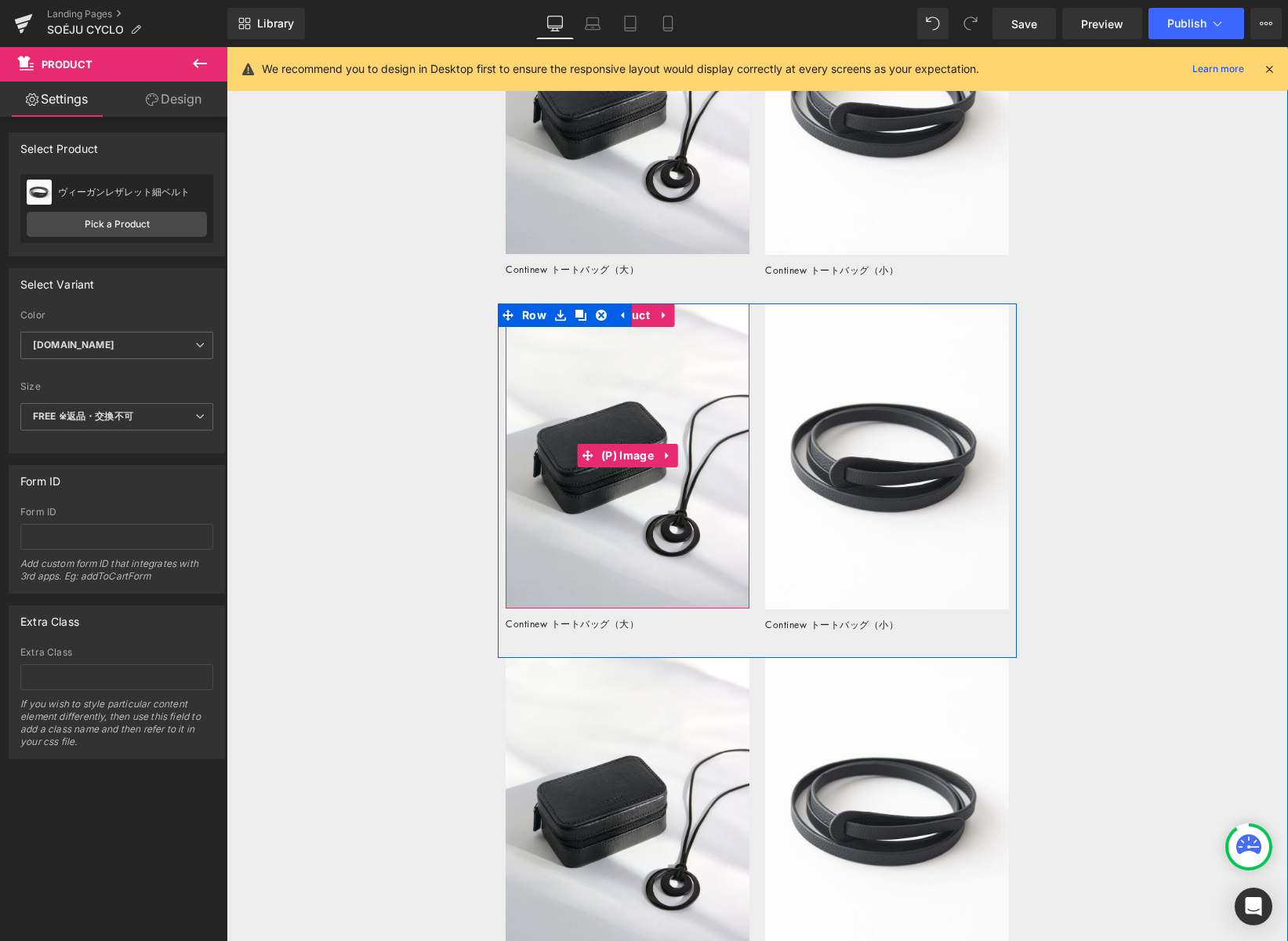
click at [614, 374] on img at bounding box center [627, 455] width 244 height 305
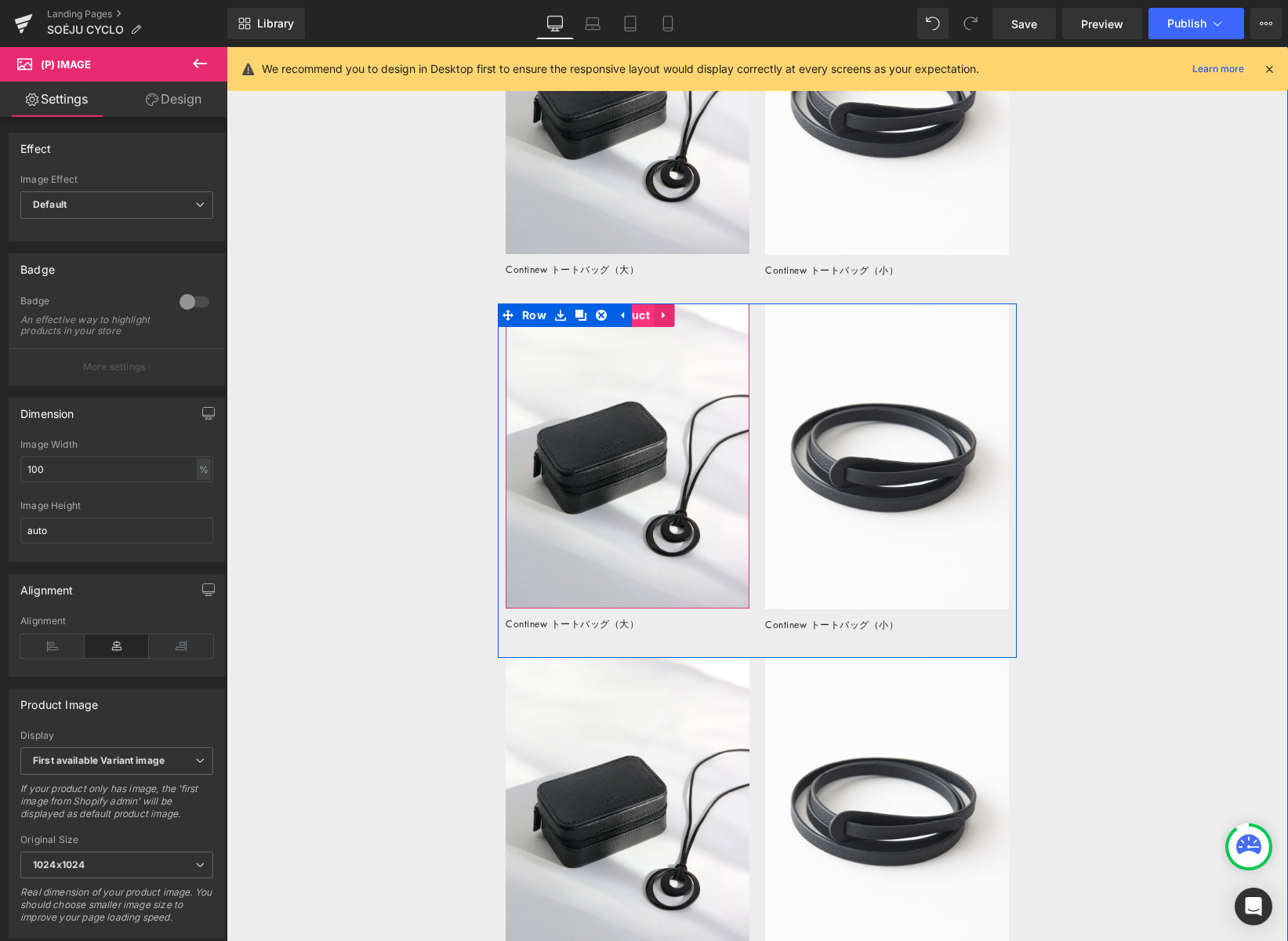
click at [639, 319] on span "Product" at bounding box center [627, 315] width 52 height 24
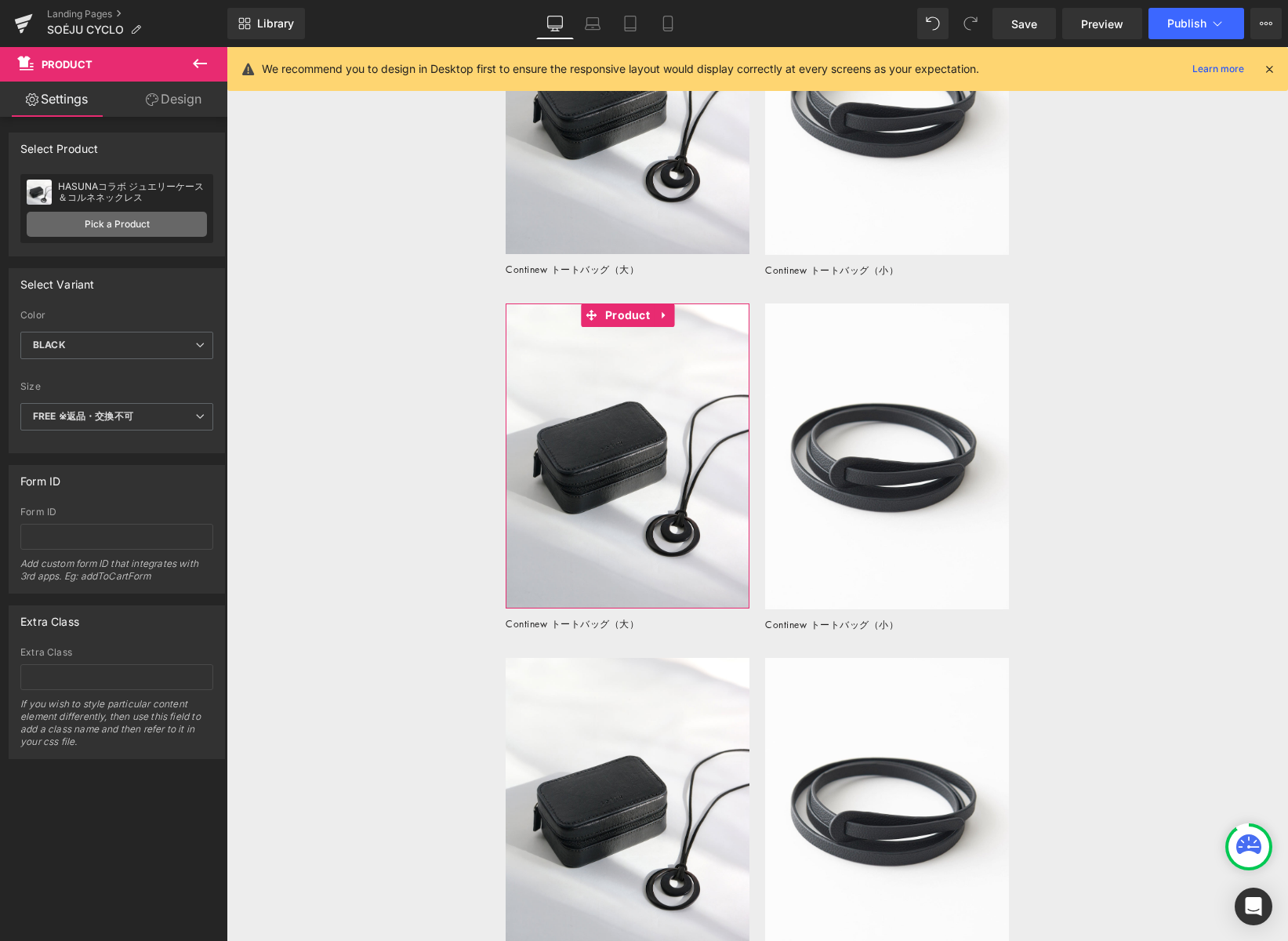
click at [132, 229] on link "Pick a Product" at bounding box center [116, 223] width 181 height 25
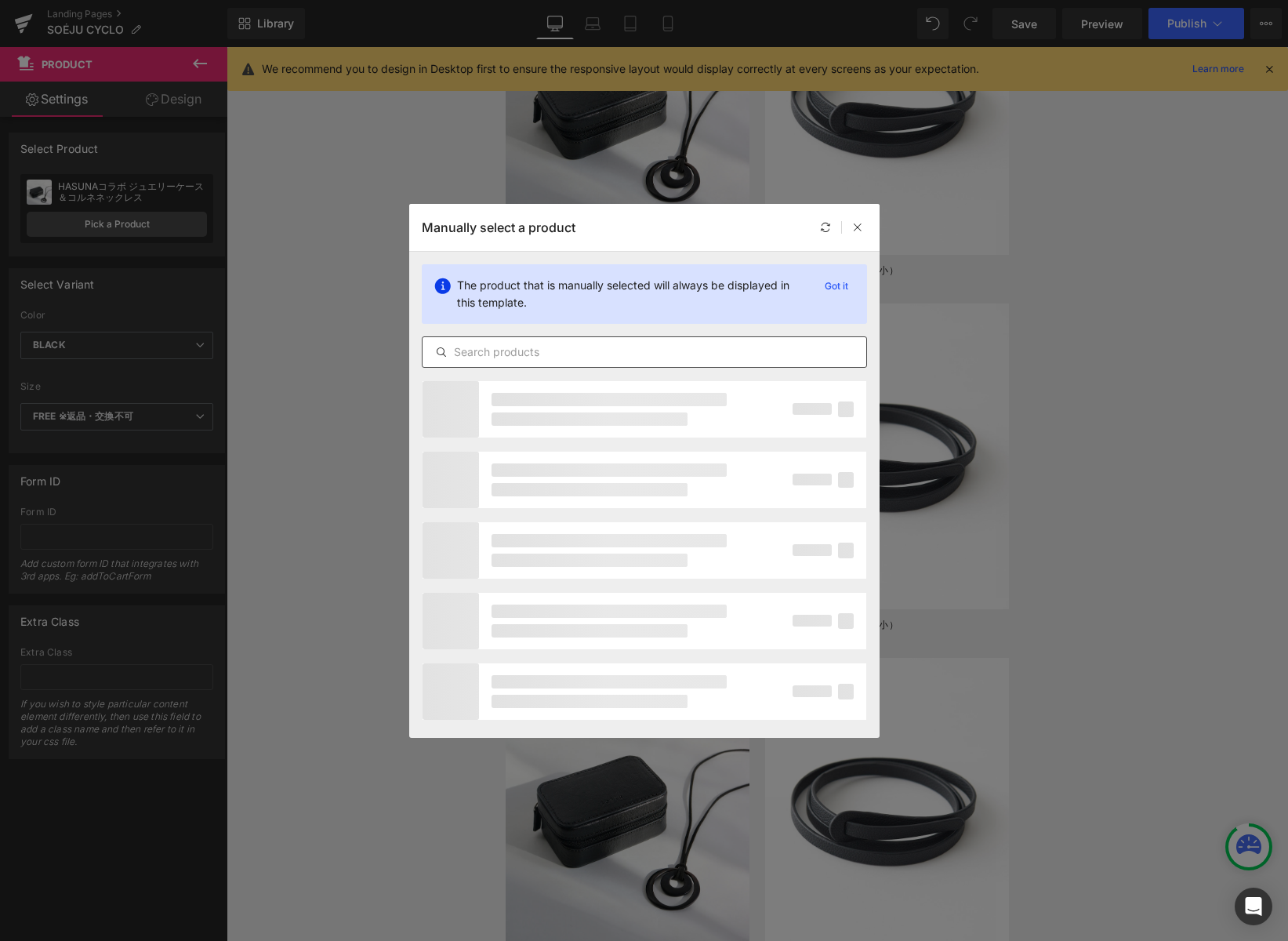
click at [520, 353] on input "text" at bounding box center [644, 352] width 444 height 19
paste input "アコヤパール"
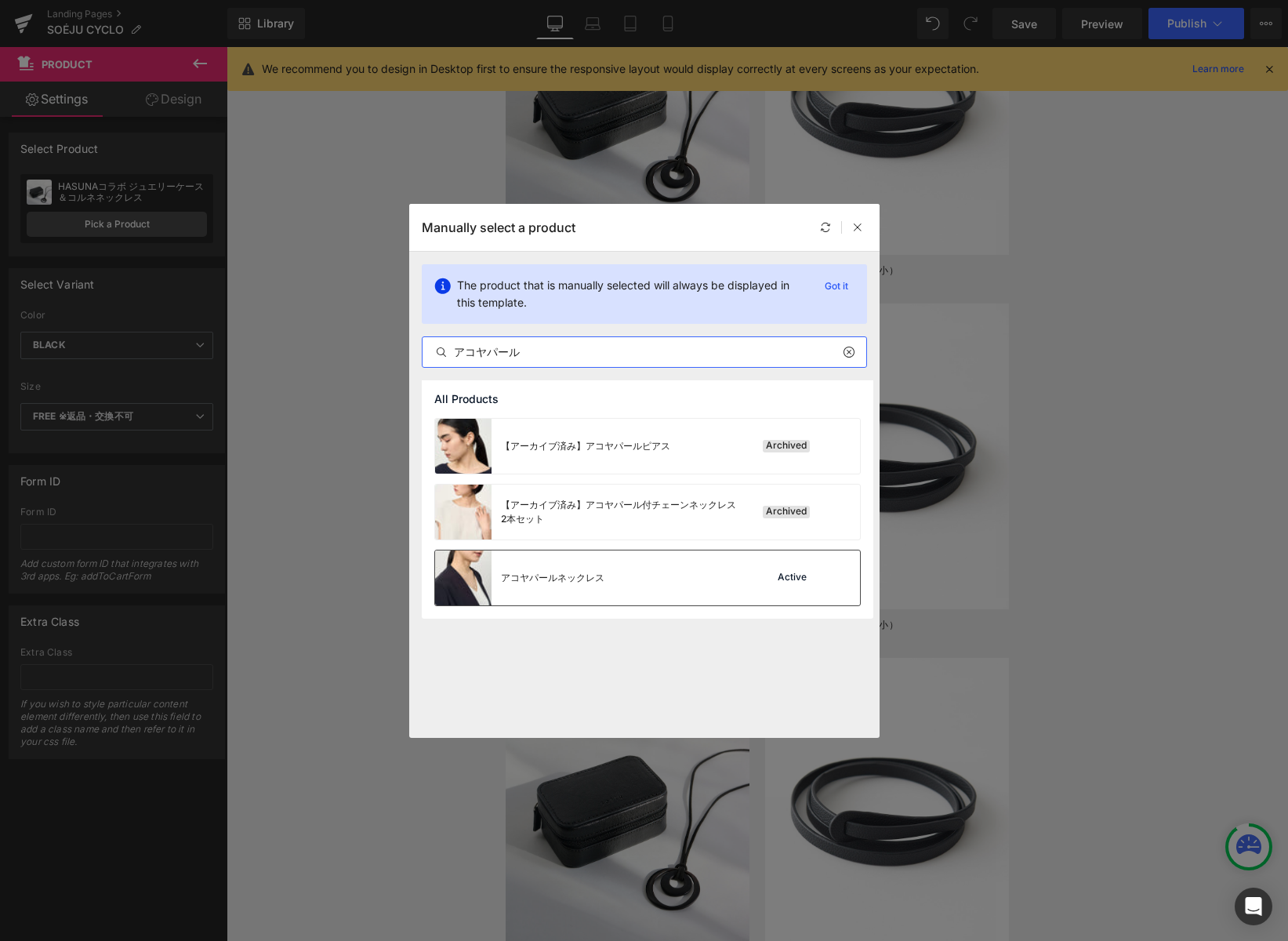
type input "アコヤパール"
click at [475, 570] on img at bounding box center [463, 579] width 56 height 55
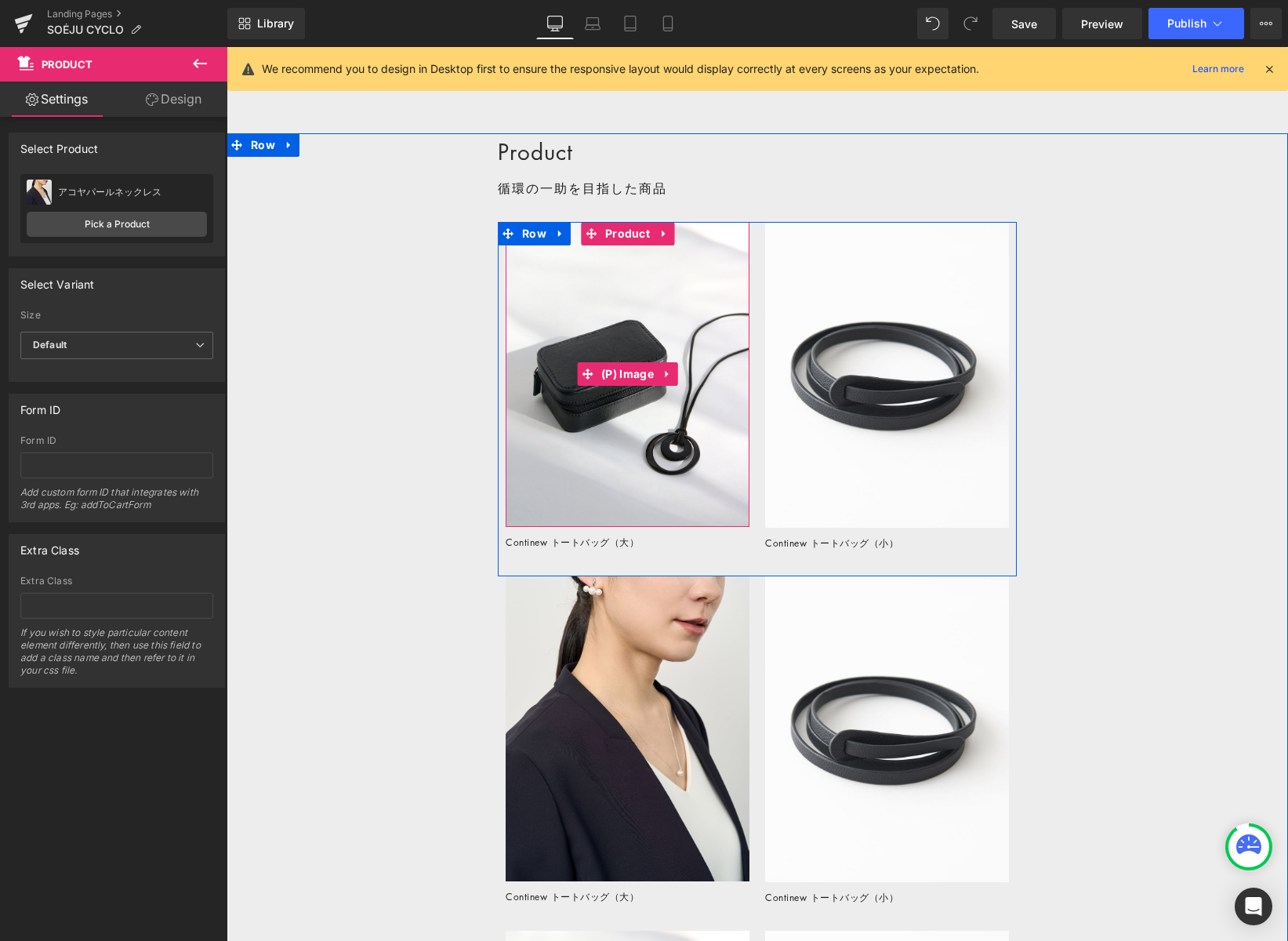
scroll to position [2706, 0]
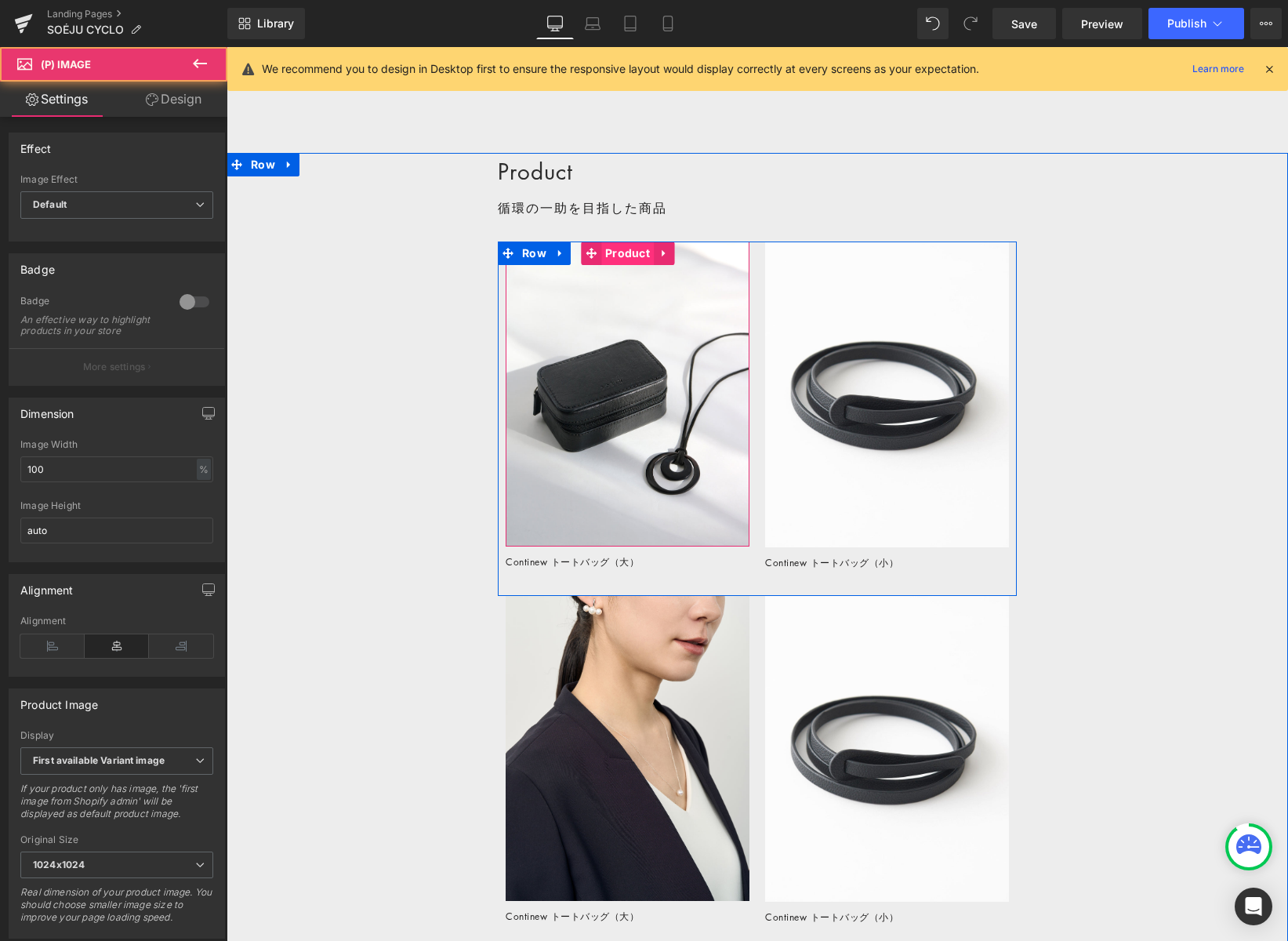
click at [615, 261] on div "Sale Off (P) Image Product" at bounding box center [627, 394] width 244 height 305
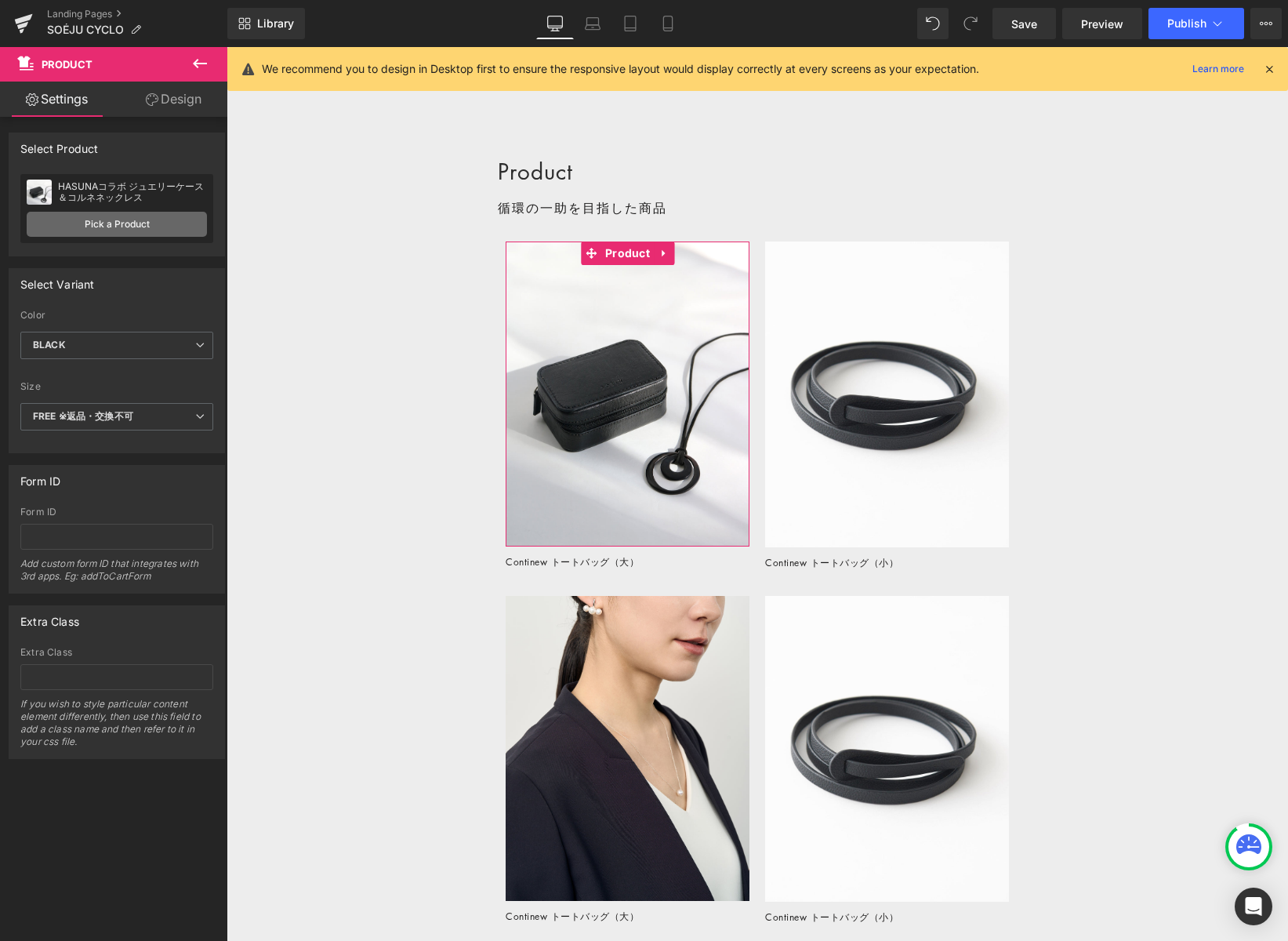
click at [97, 225] on link "Pick a Product" at bounding box center [116, 223] width 181 height 25
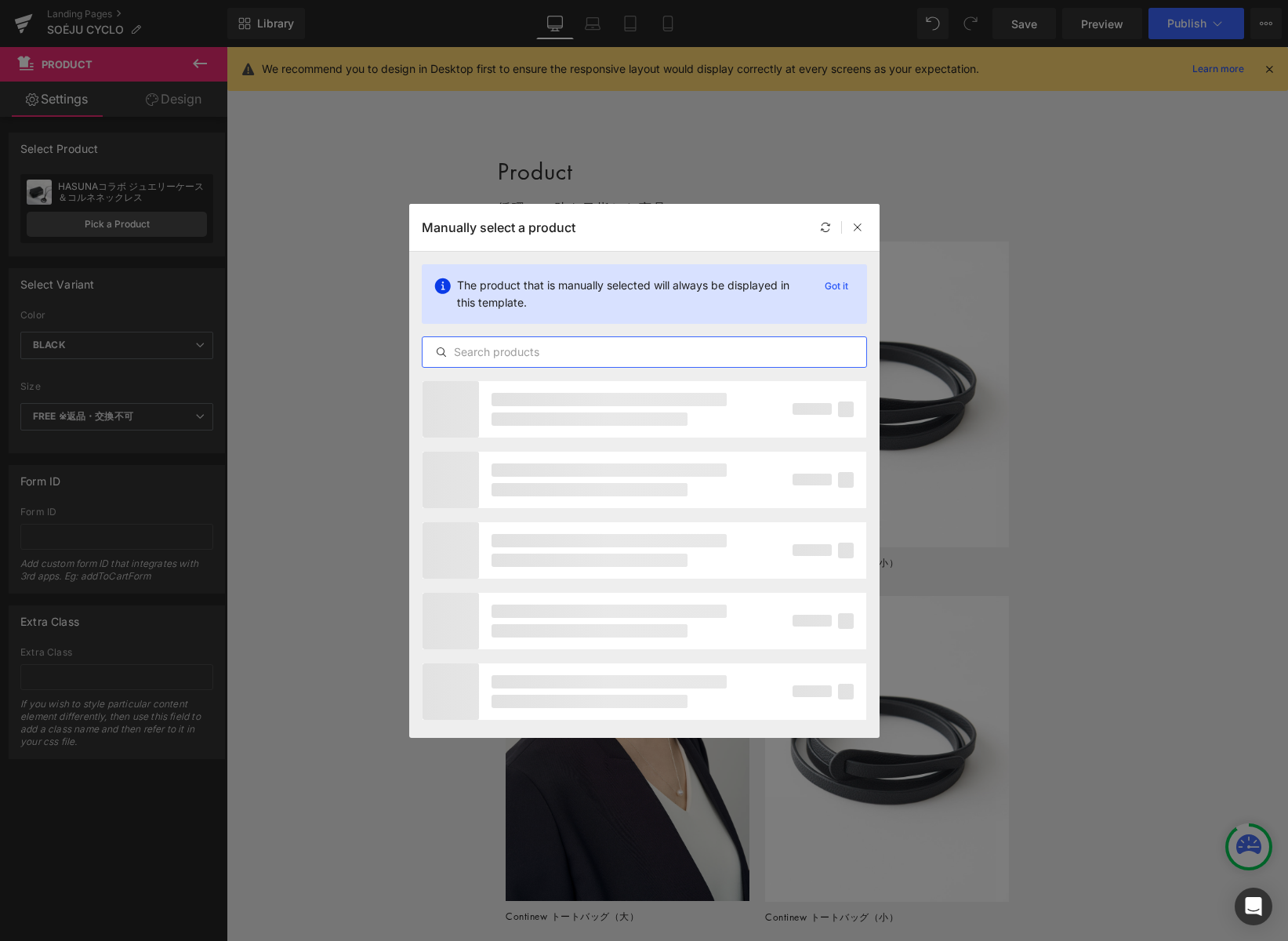
click at [483, 353] on input "text" at bounding box center [644, 352] width 444 height 19
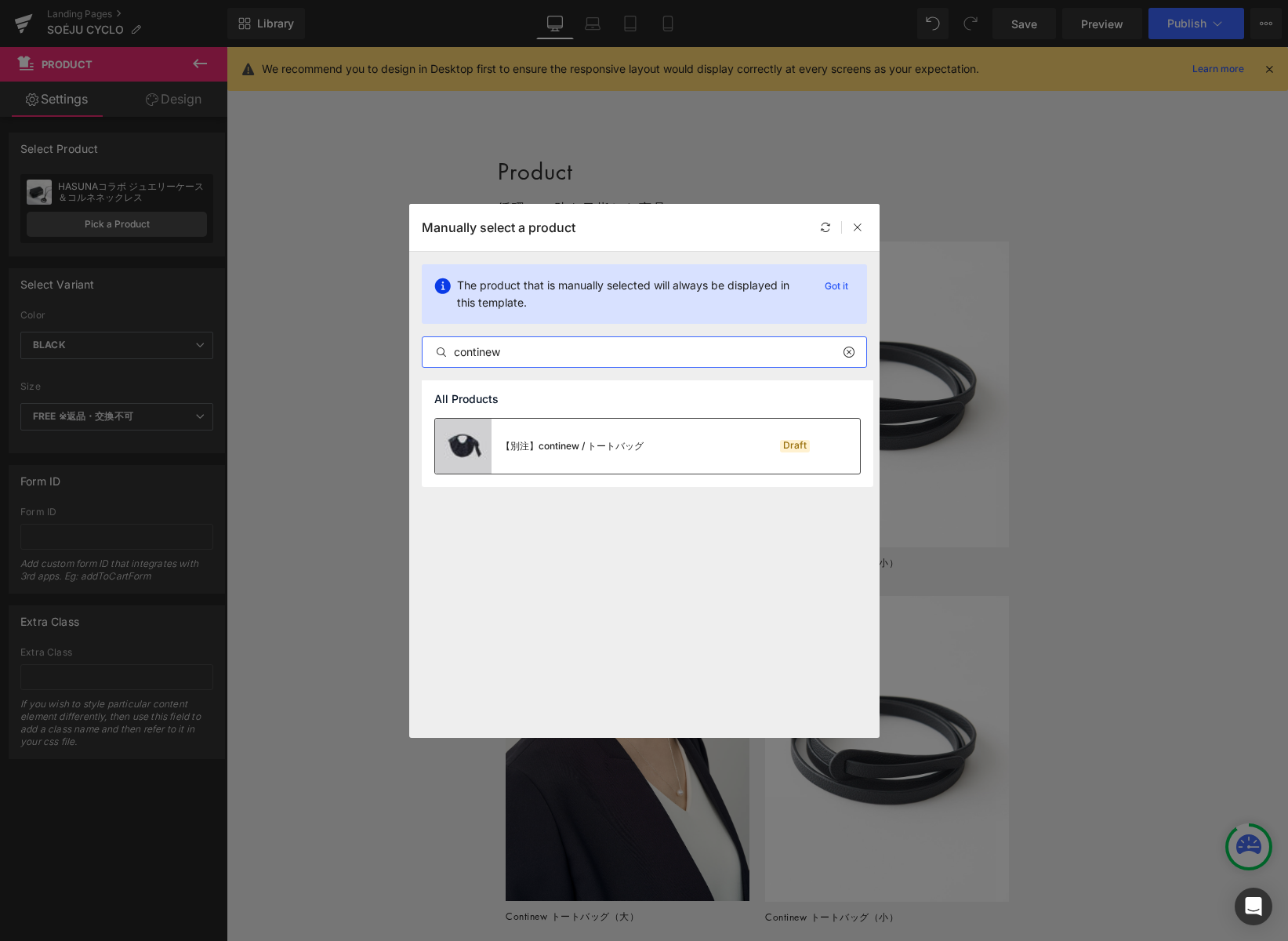
type input "continew"
click at [462, 448] on img at bounding box center [463, 446] width 56 height 55
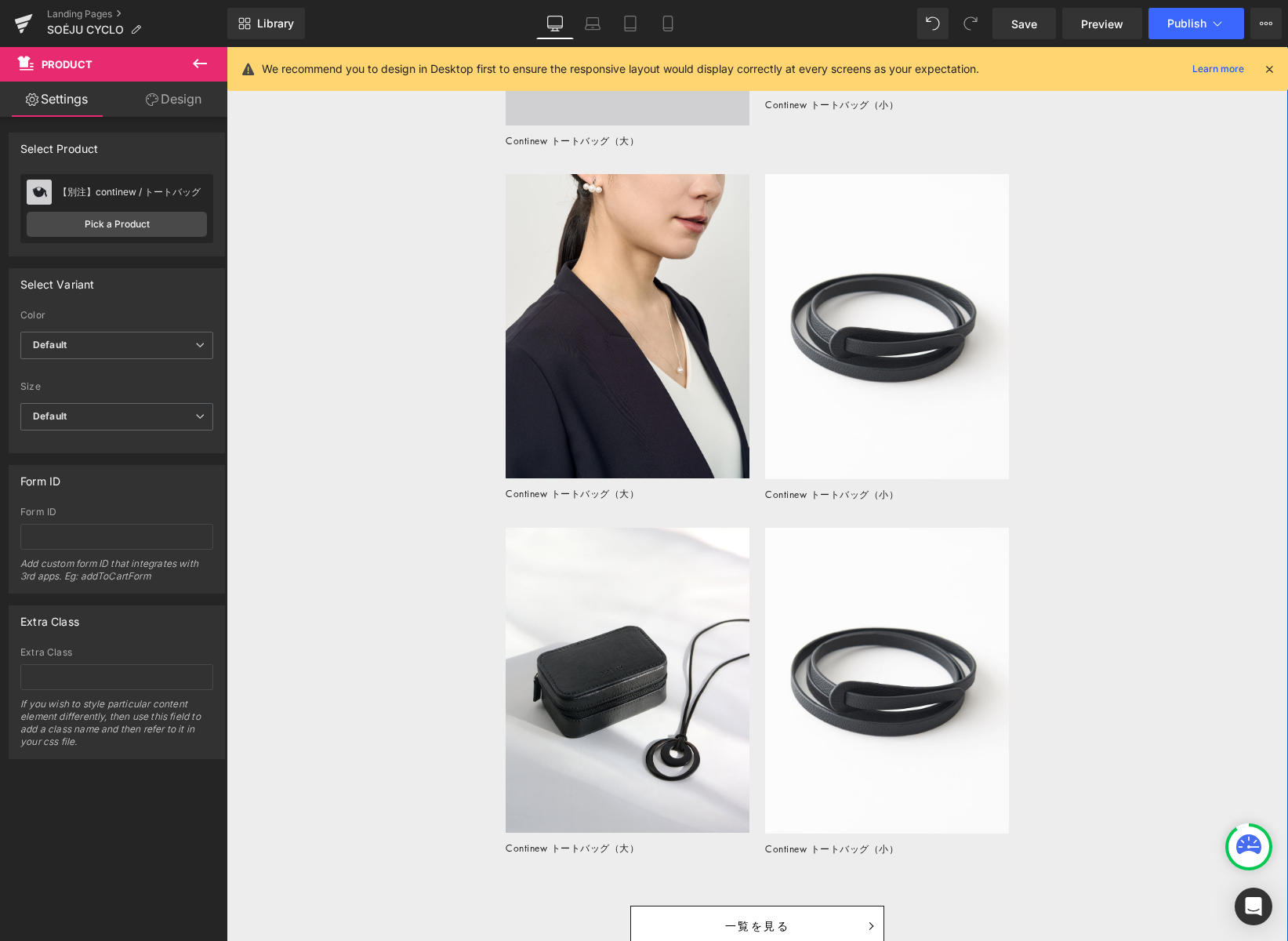
scroll to position [3182, 0]
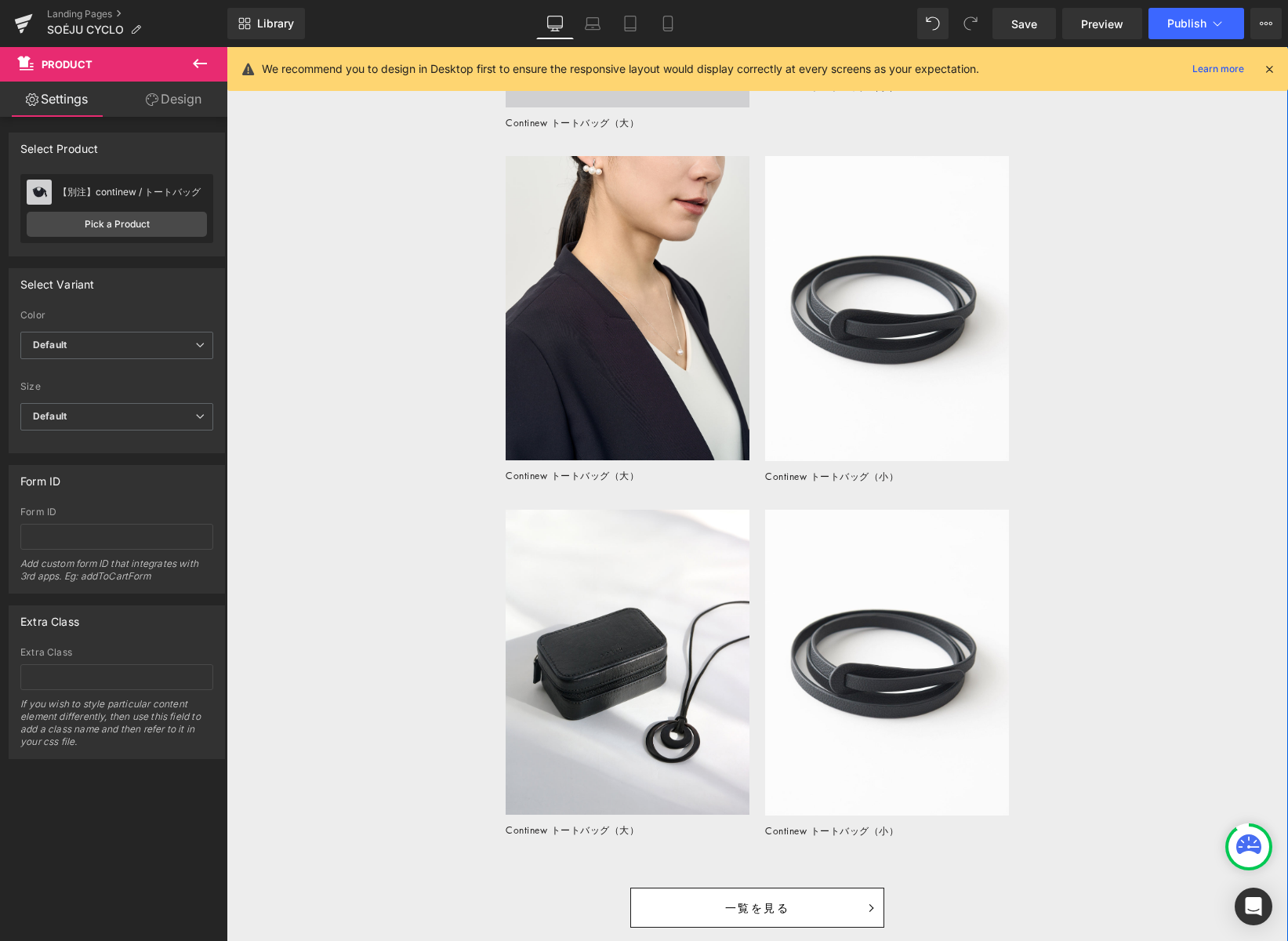
click at [656, 561] on img at bounding box center [627, 662] width 244 height 305
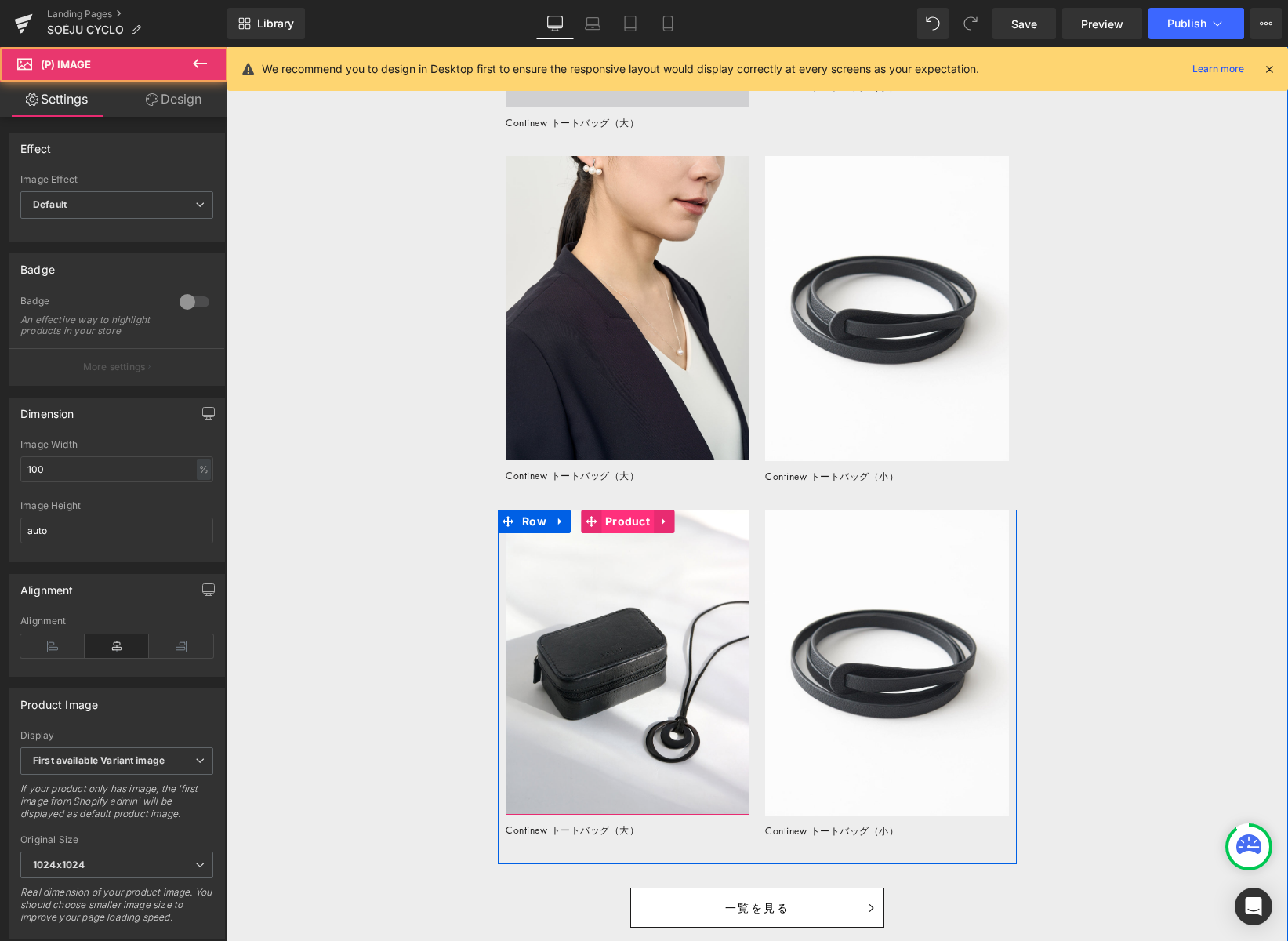
click at [632, 524] on span "Product" at bounding box center [627, 521] width 52 height 24
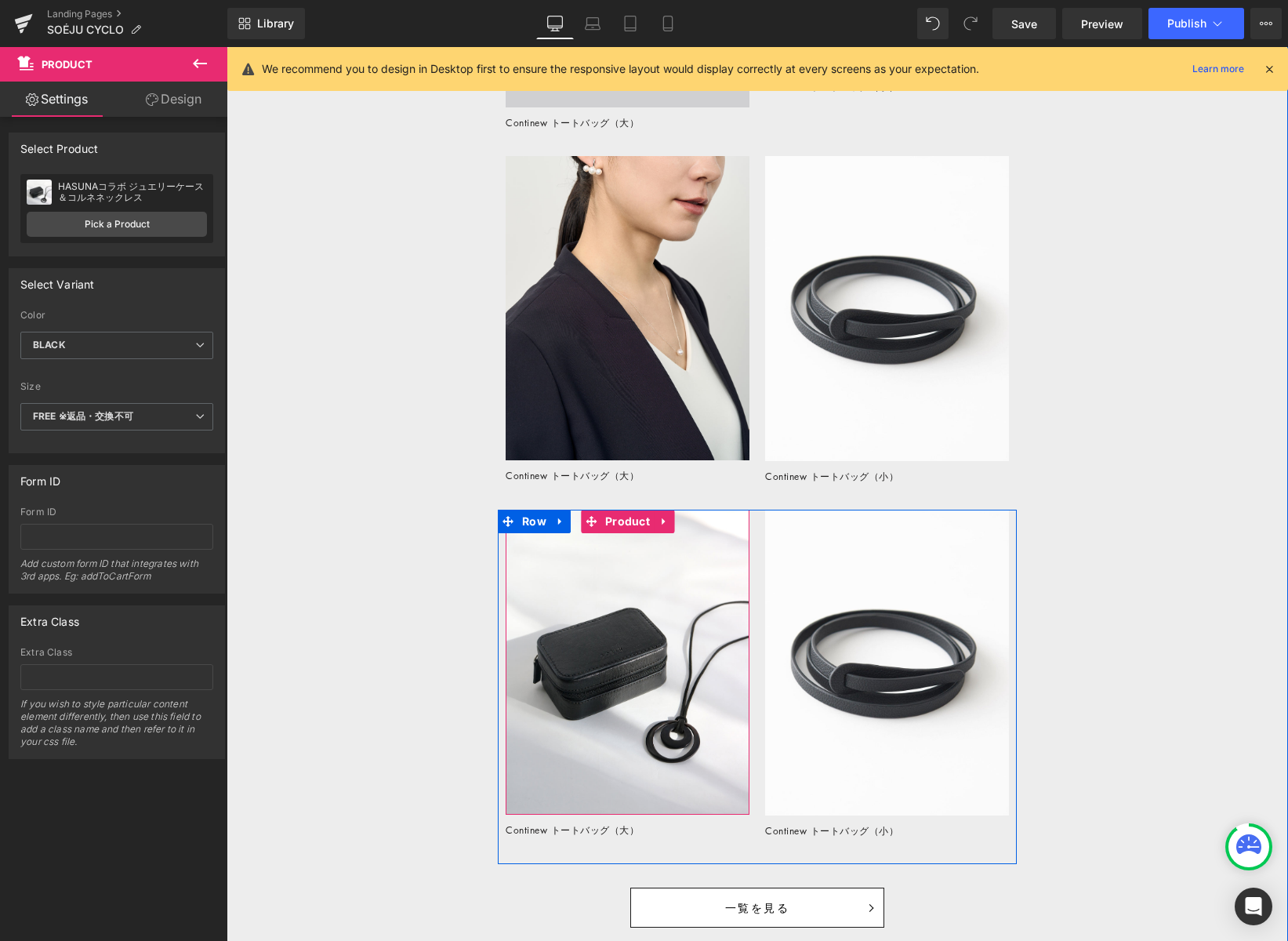
click at [663, 520] on icon at bounding box center [662, 521] width 3 height 7
click at [653, 522] on icon at bounding box center [653, 521] width 11 height 11
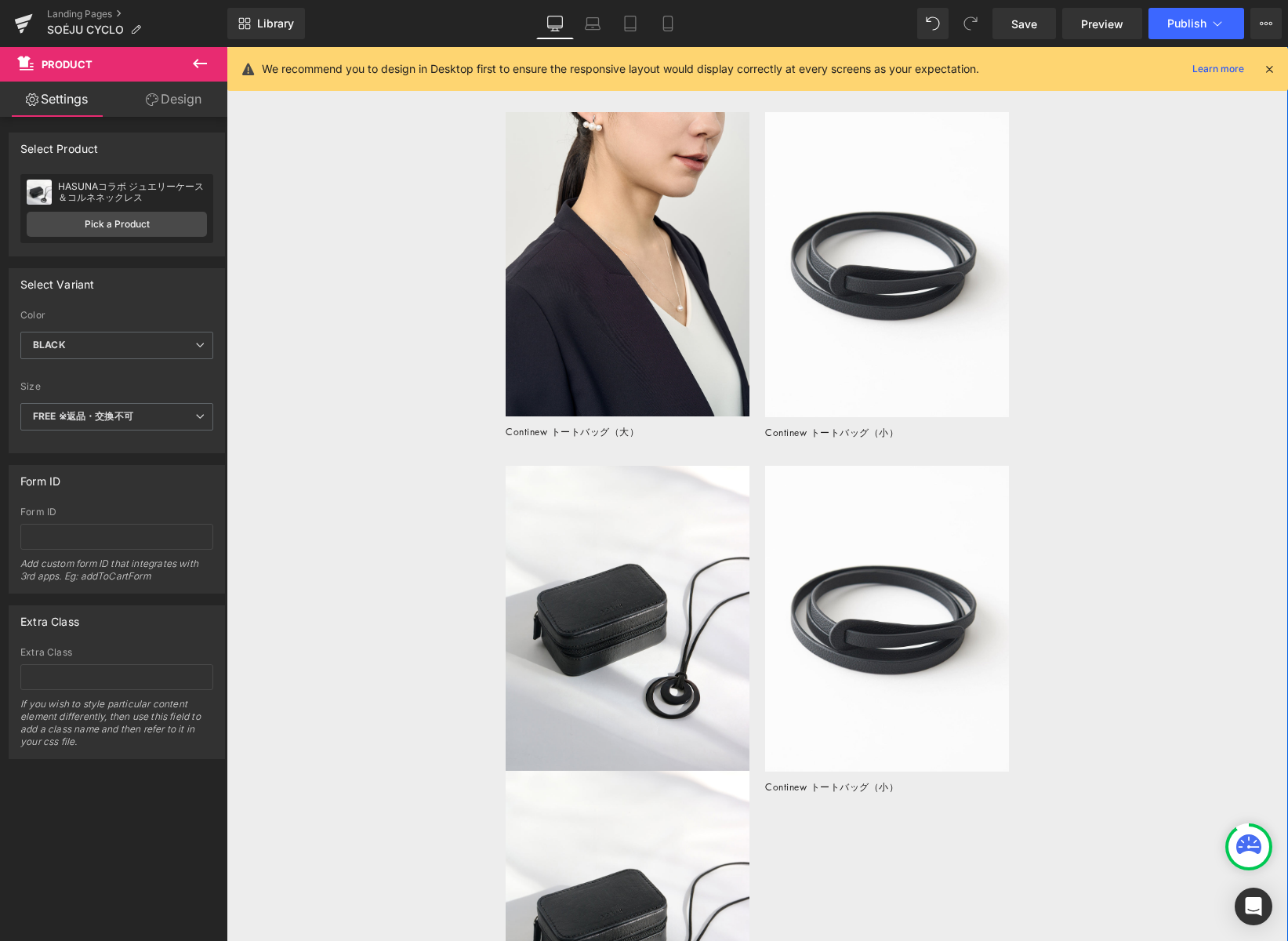
scroll to position [3211, 0]
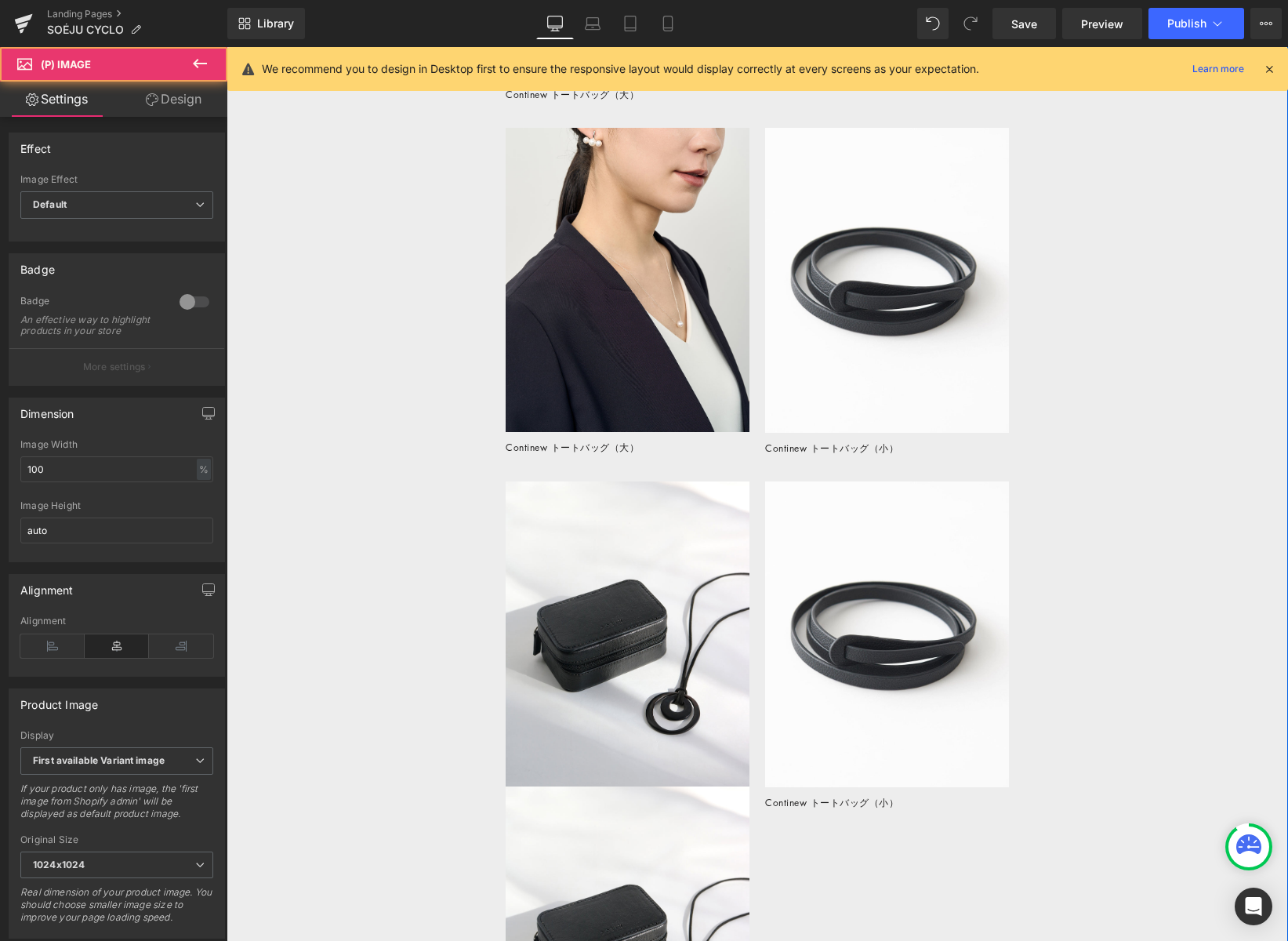
drag, startPoint x: 934, startPoint y: 209, endPoint x: 944, endPoint y: 184, distance: 26.9
click at [934, 209] on img at bounding box center [886, 280] width 244 height 306
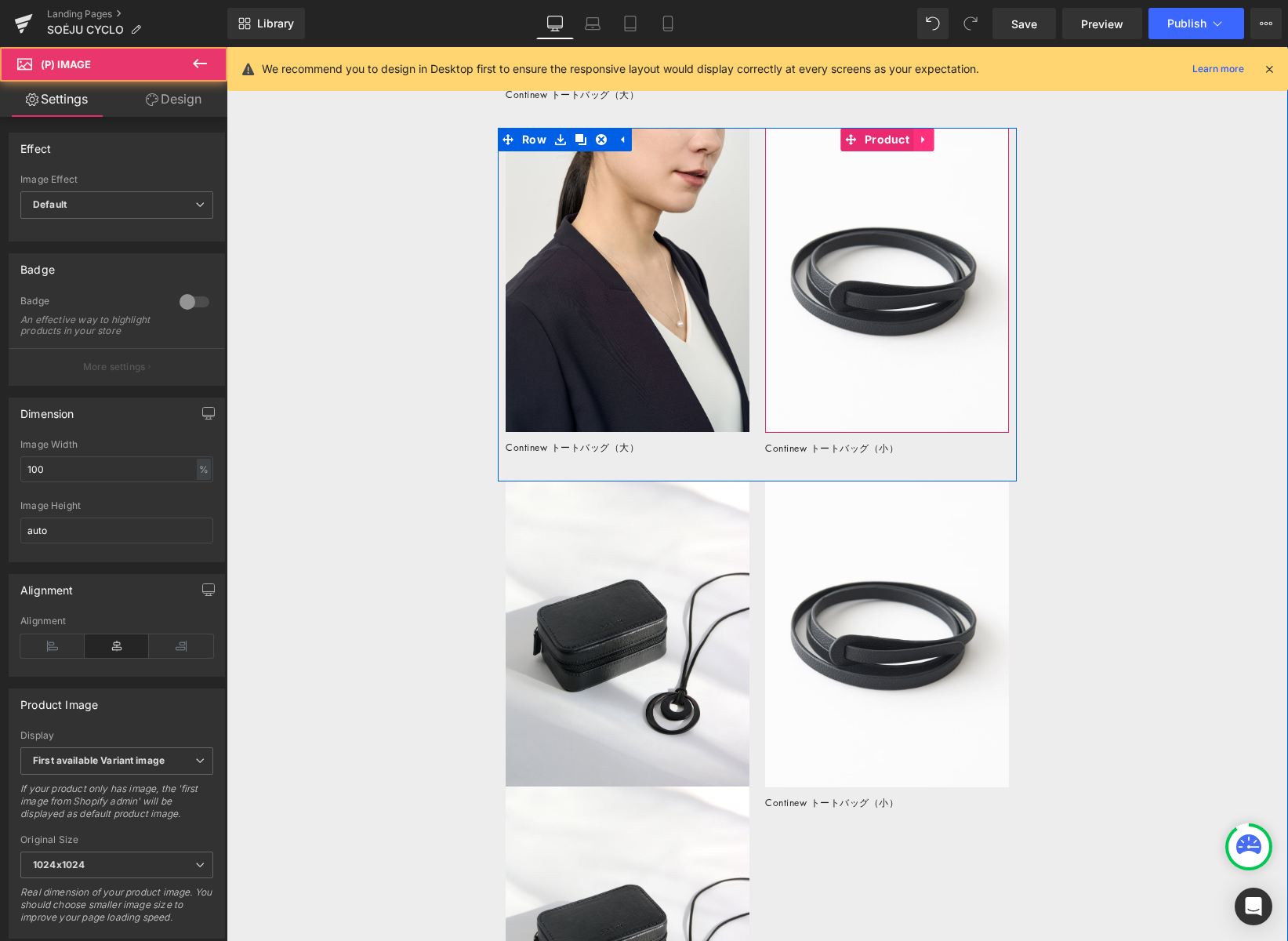
click at [928, 135] on icon at bounding box center [923, 139] width 11 height 12
click at [933, 139] on icon at bounding box center [934, 139] width 11 height 12
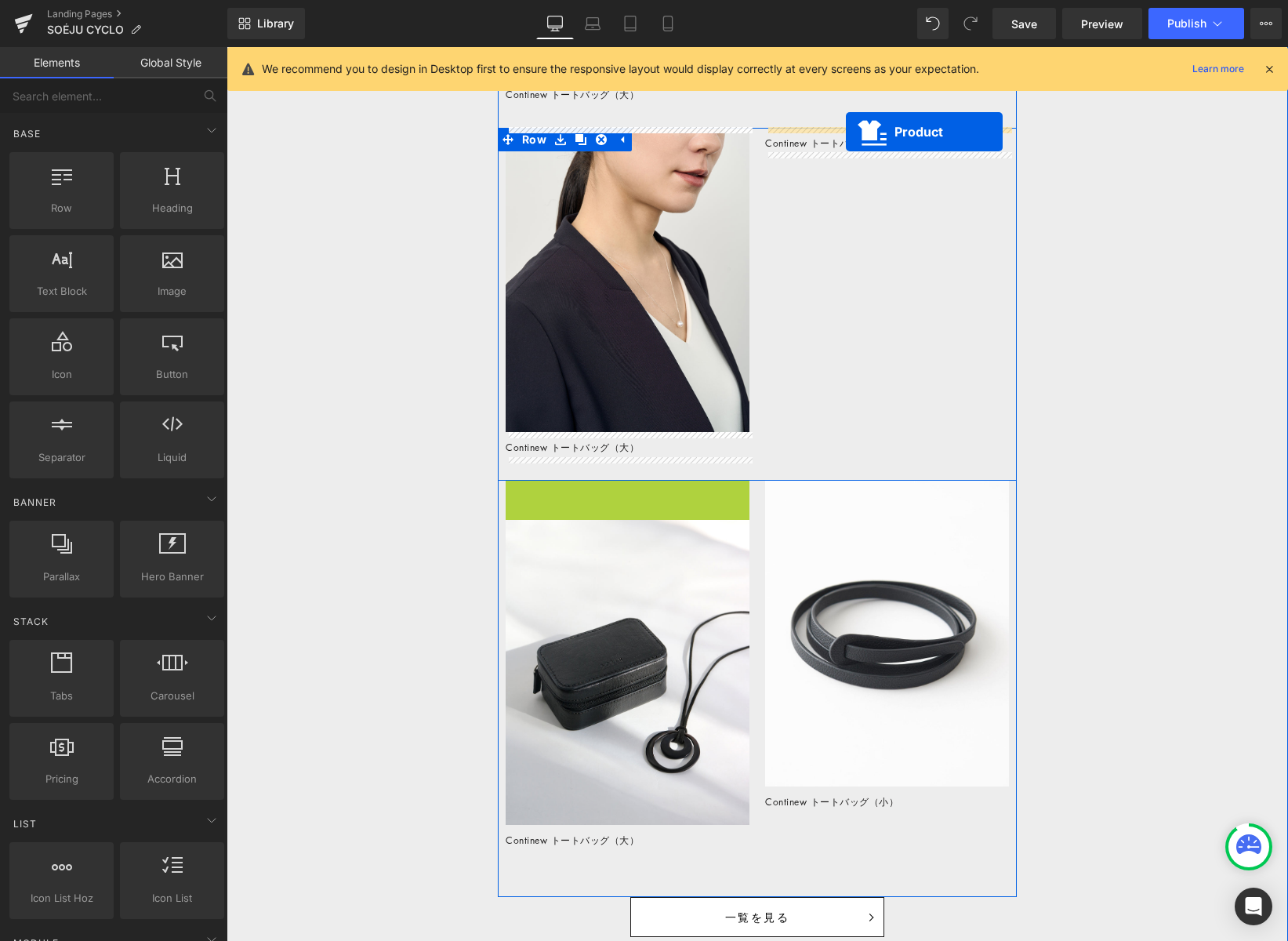
drag, startPoint x: 650, startPoint y: 447, endPoint x: 846, endPoint y: 131, distance: 371.8
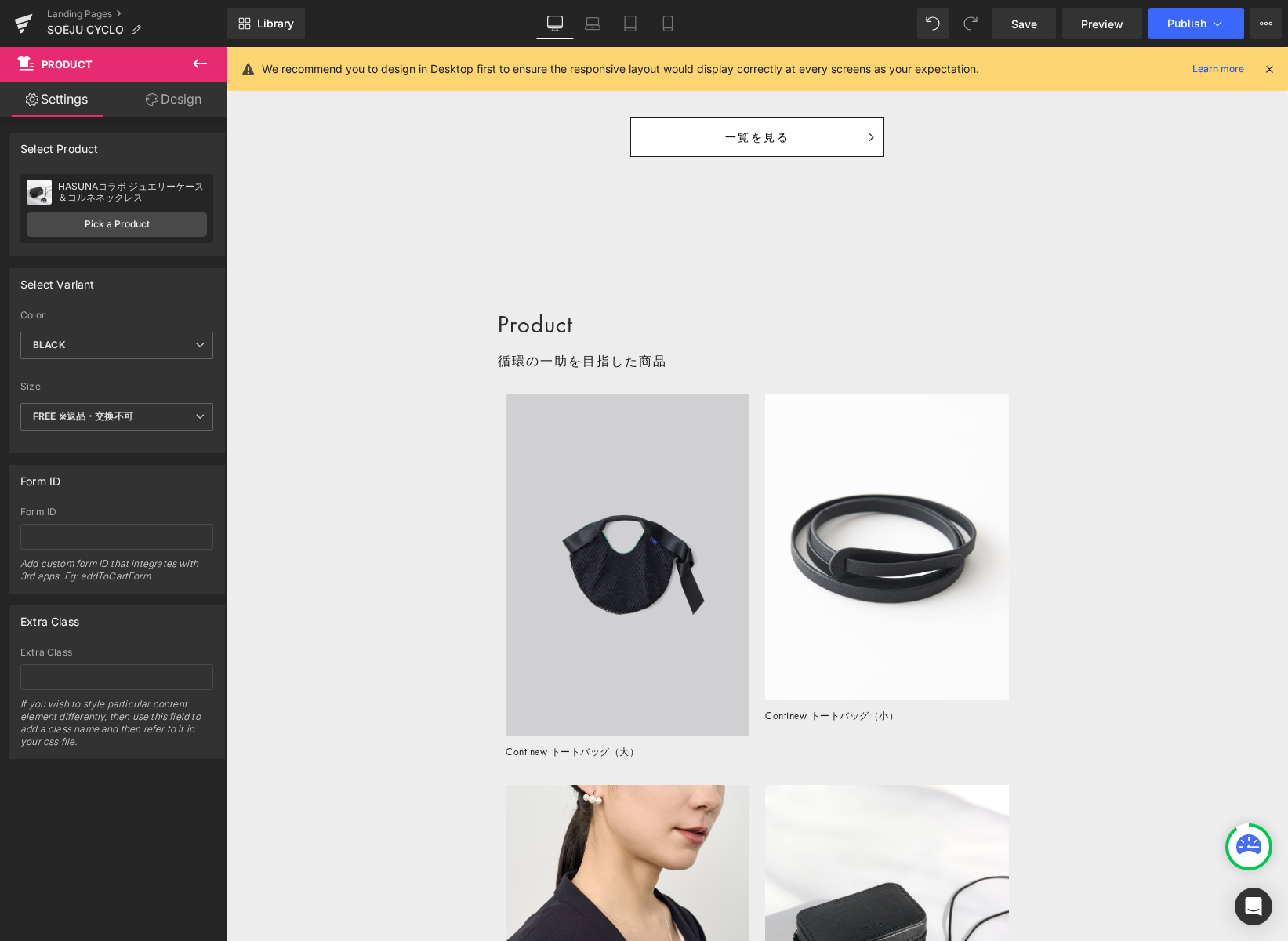
scroll to position [2557, 0]
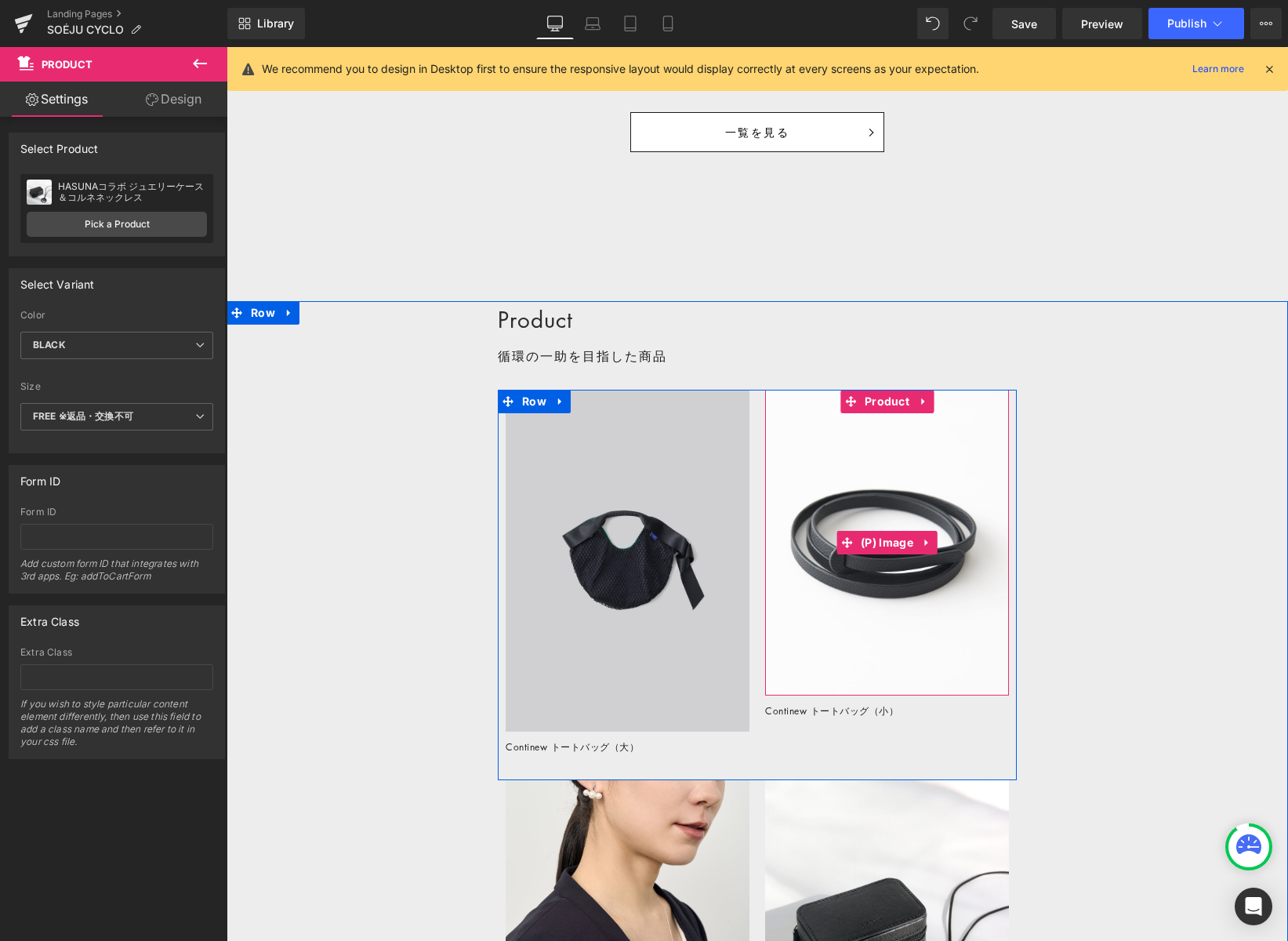
click at [834, 465] on img at bounding box center [886, 543] width 244 height 306
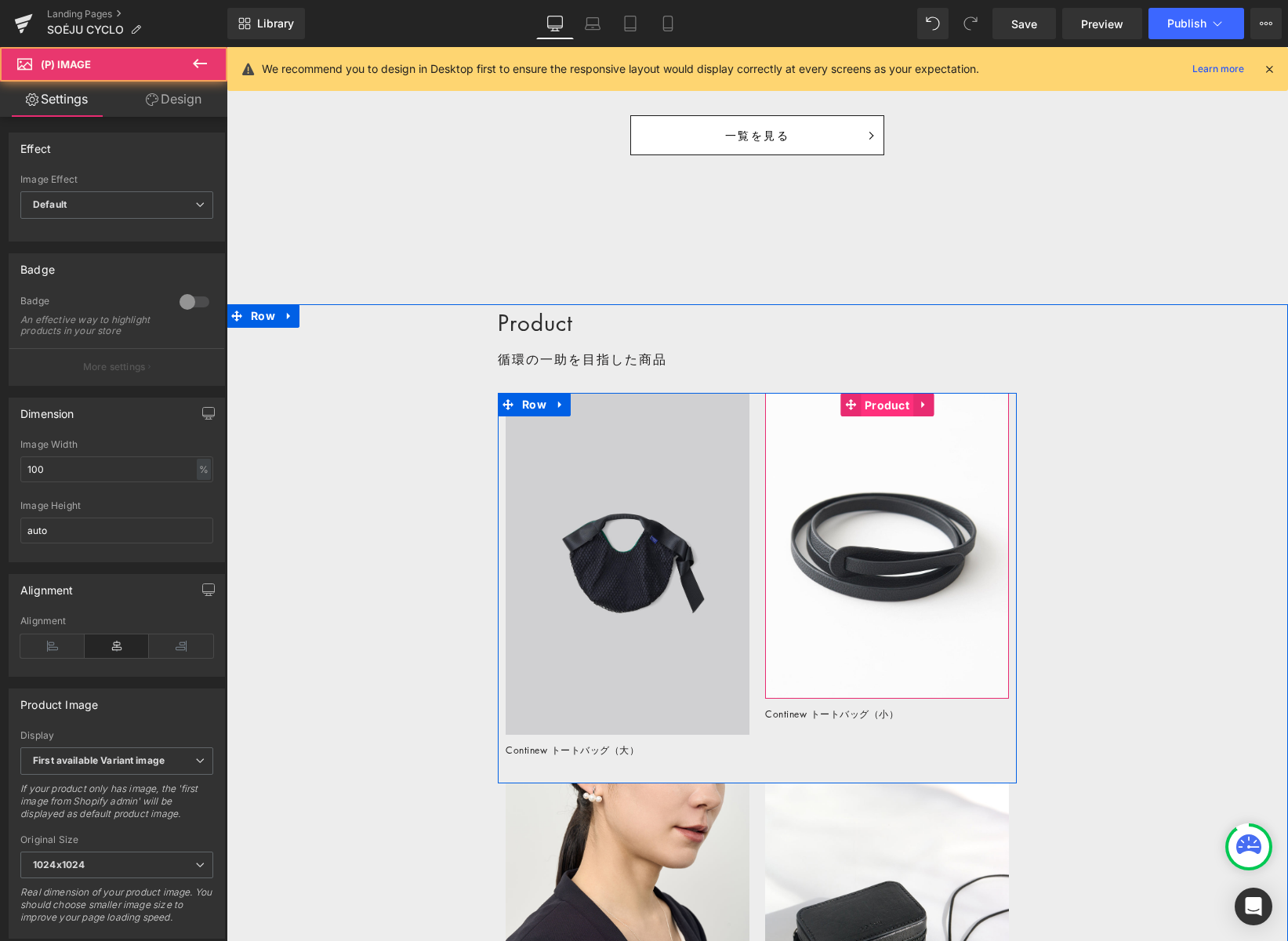
click at [874, 410] on span "Product" at bounding box center [886, 406] width 52 height 24
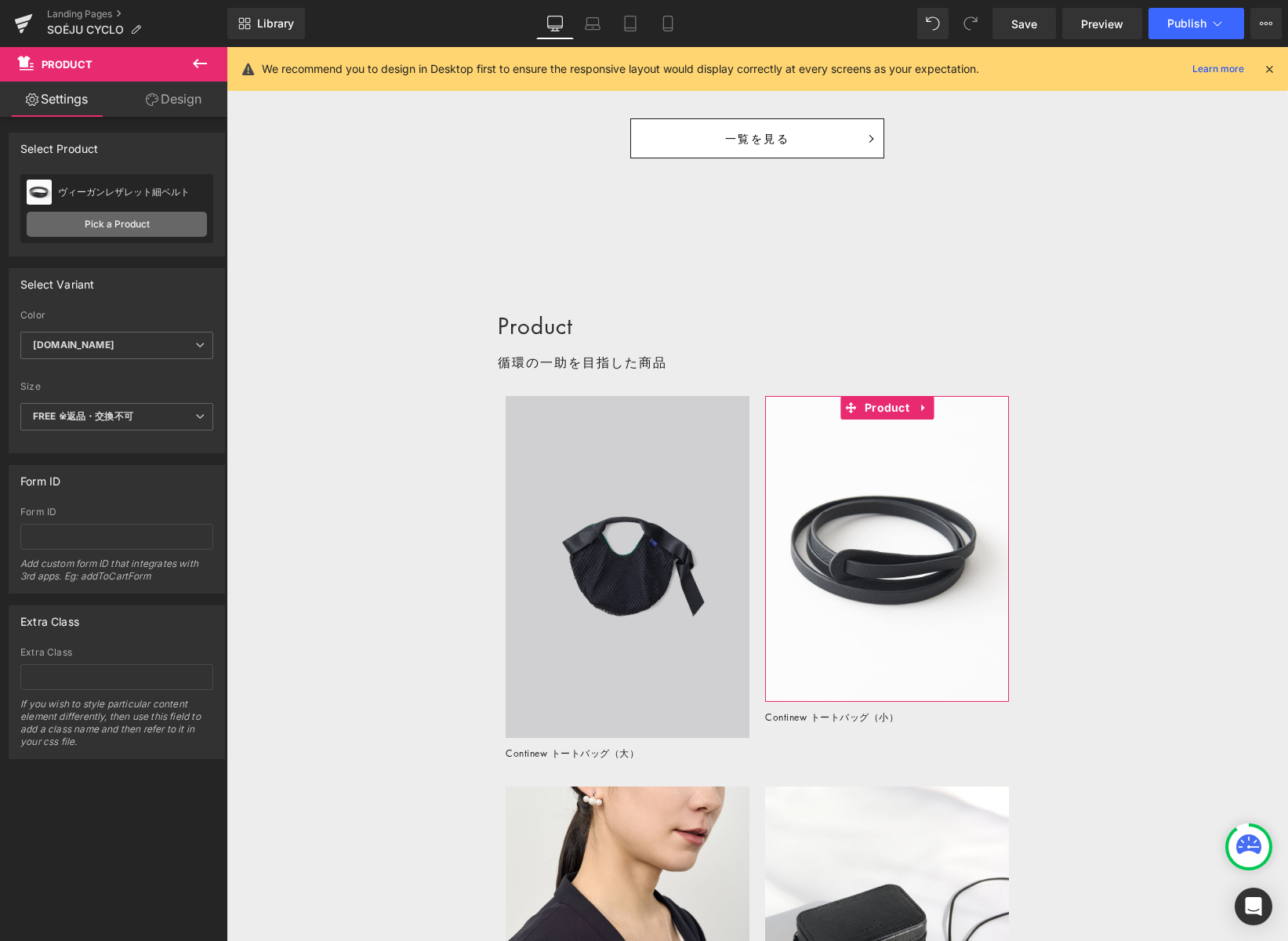
click at [140, 217] on link "Pick a Product" at bounding box center [116, 223] width 181 height 25
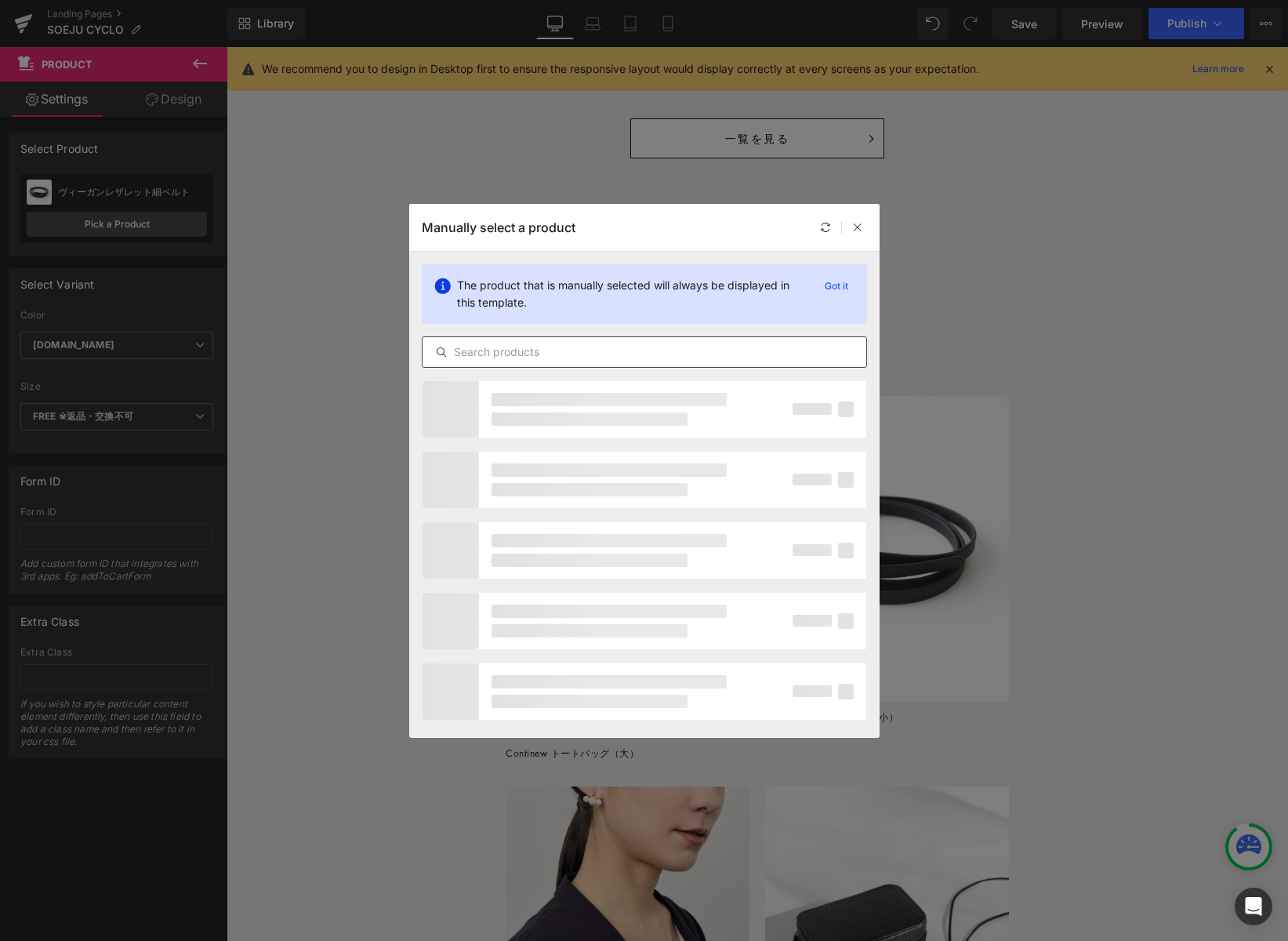
click at [506, 351] on input "text" at bounding box center [644, 352] width 444 height 19
paste input "ヴィーガンレザレットブレスレット"
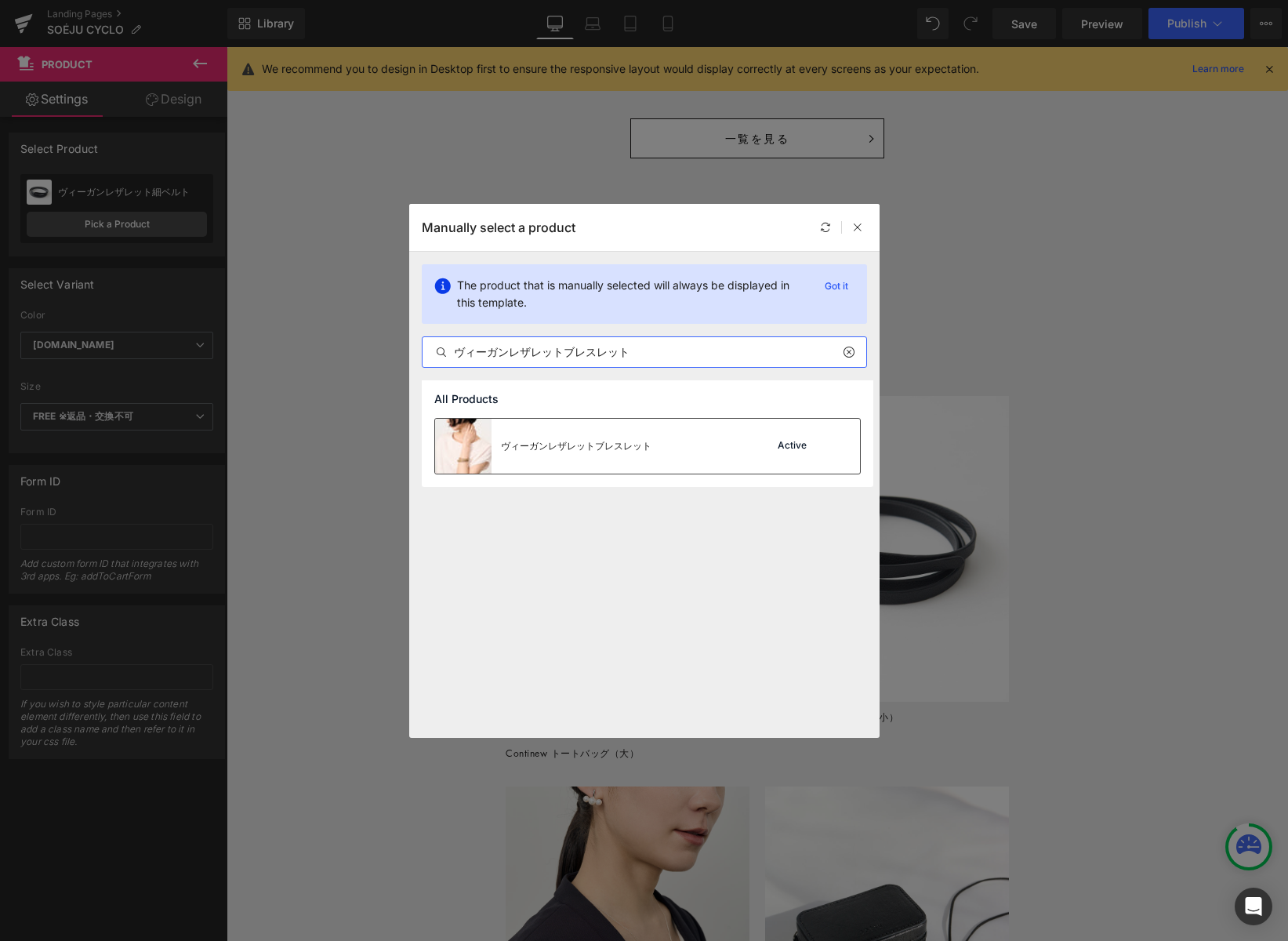
type input "ヴィーガンレザレットブレスレット"
click at [463, 447] on img at bounding box center [463, 446] width 56 height 55
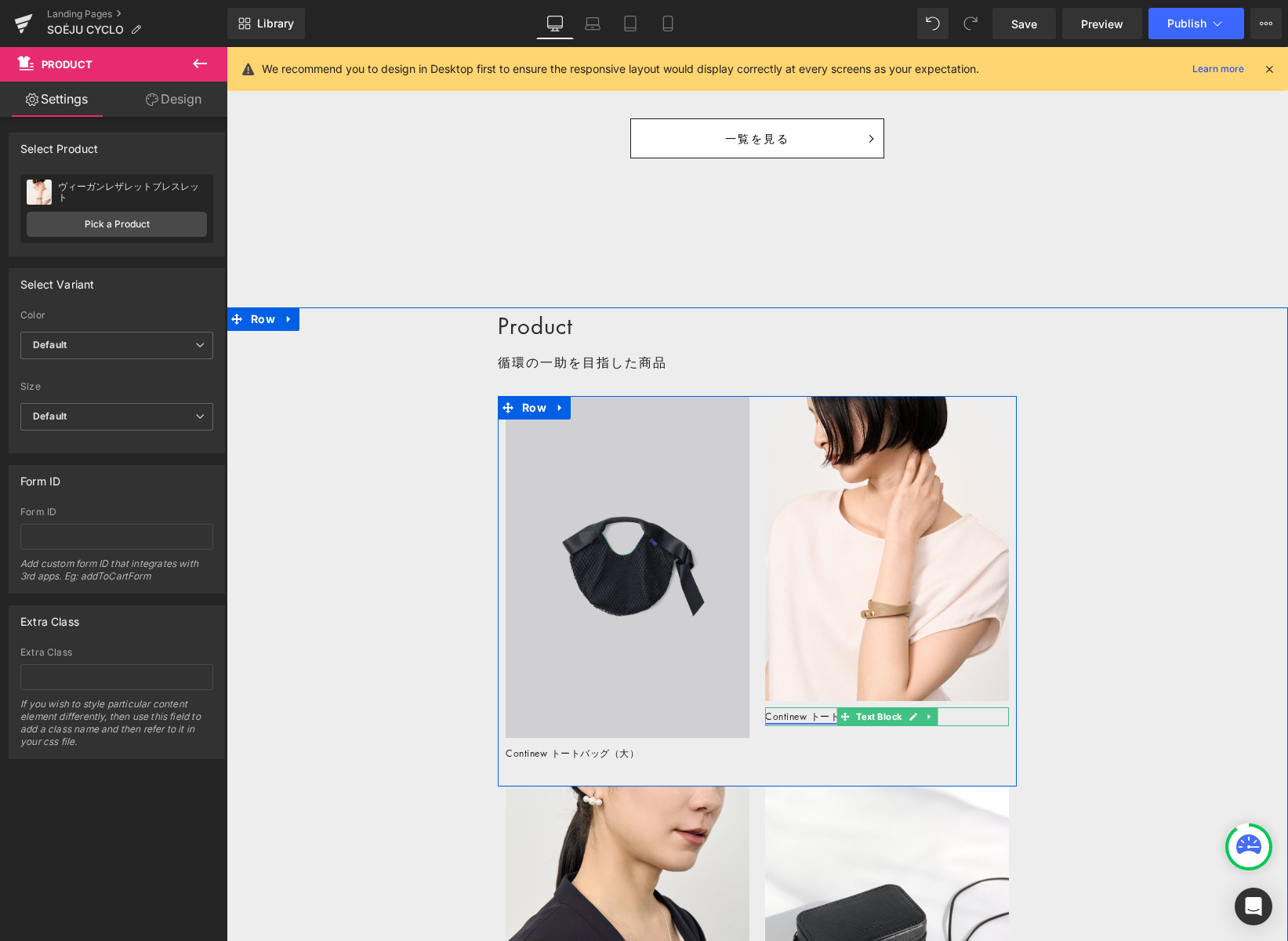
click at [802, 716] on link "Continew トートバッグ（小）" at bounding box center [831, 717] width 133 height 14
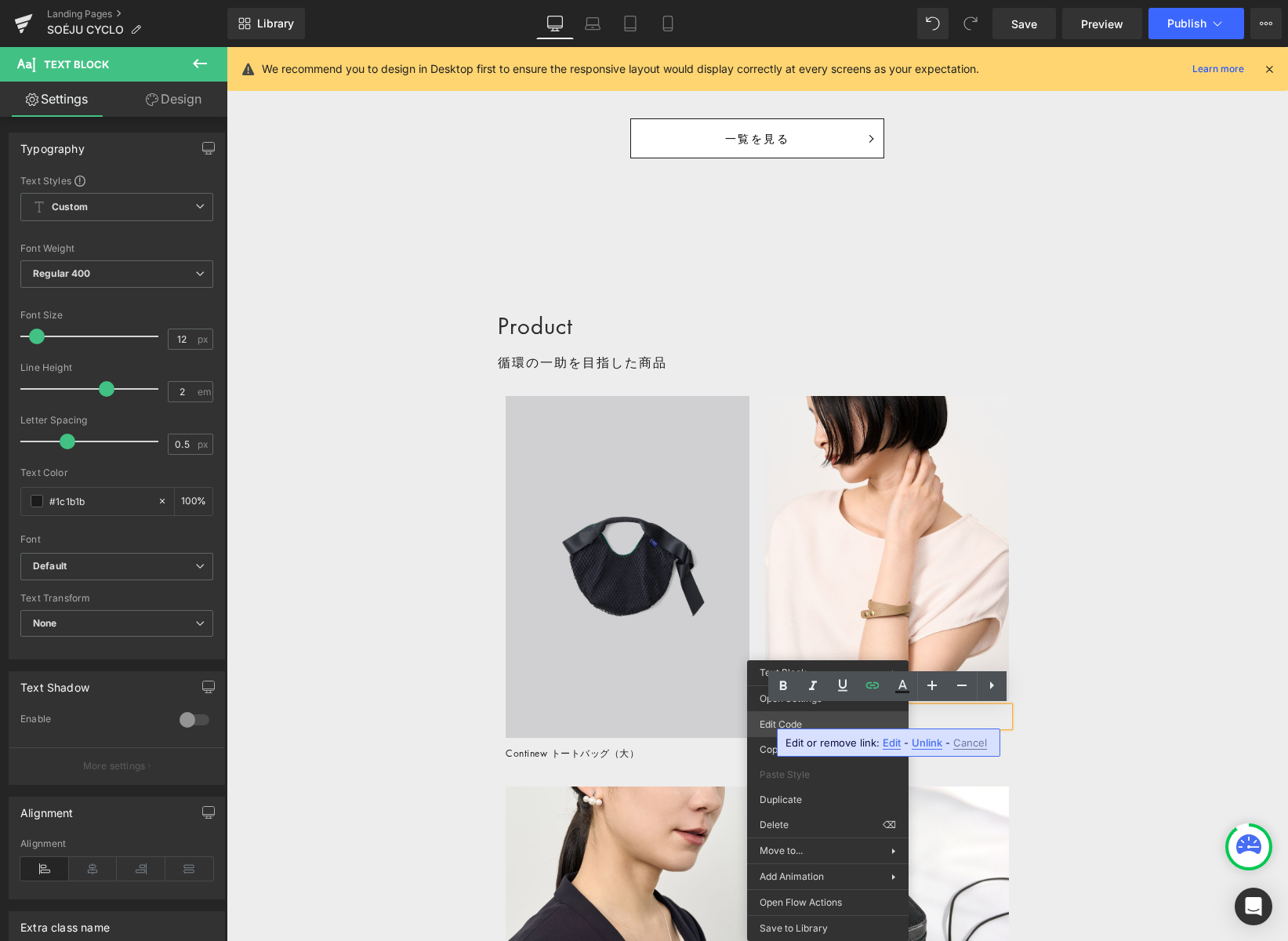
click at [769, 725] on body "Product You are previewing how the will restyle your page. You can not edit Ele…" at bounding box center [644, 470] width 1288 height 941
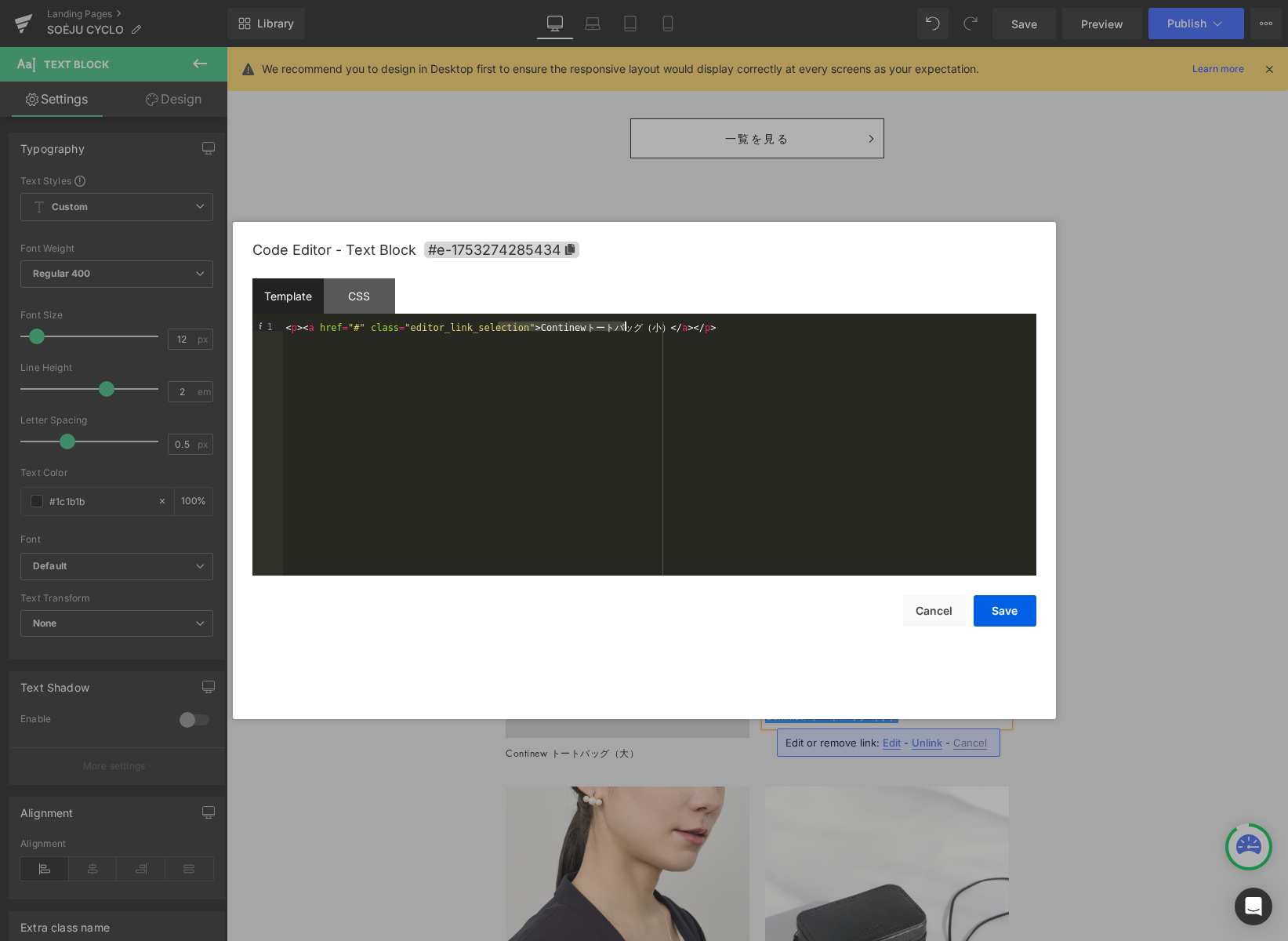
drag, startPoint x: 500, startPoint y: 326, endPoint x: 643, endPoint y: 345, distance: 144.3
click at [623, 326] on div "< p > < a href = "#" class = "editor_link_selection" > Continew ト ー ト バ ッ グ （ 小…" at bounding box center [659, 458] width 753 height 273
click at [1002, 609] on button "Save" at bounding box center [1006, 611] width 63 height 32
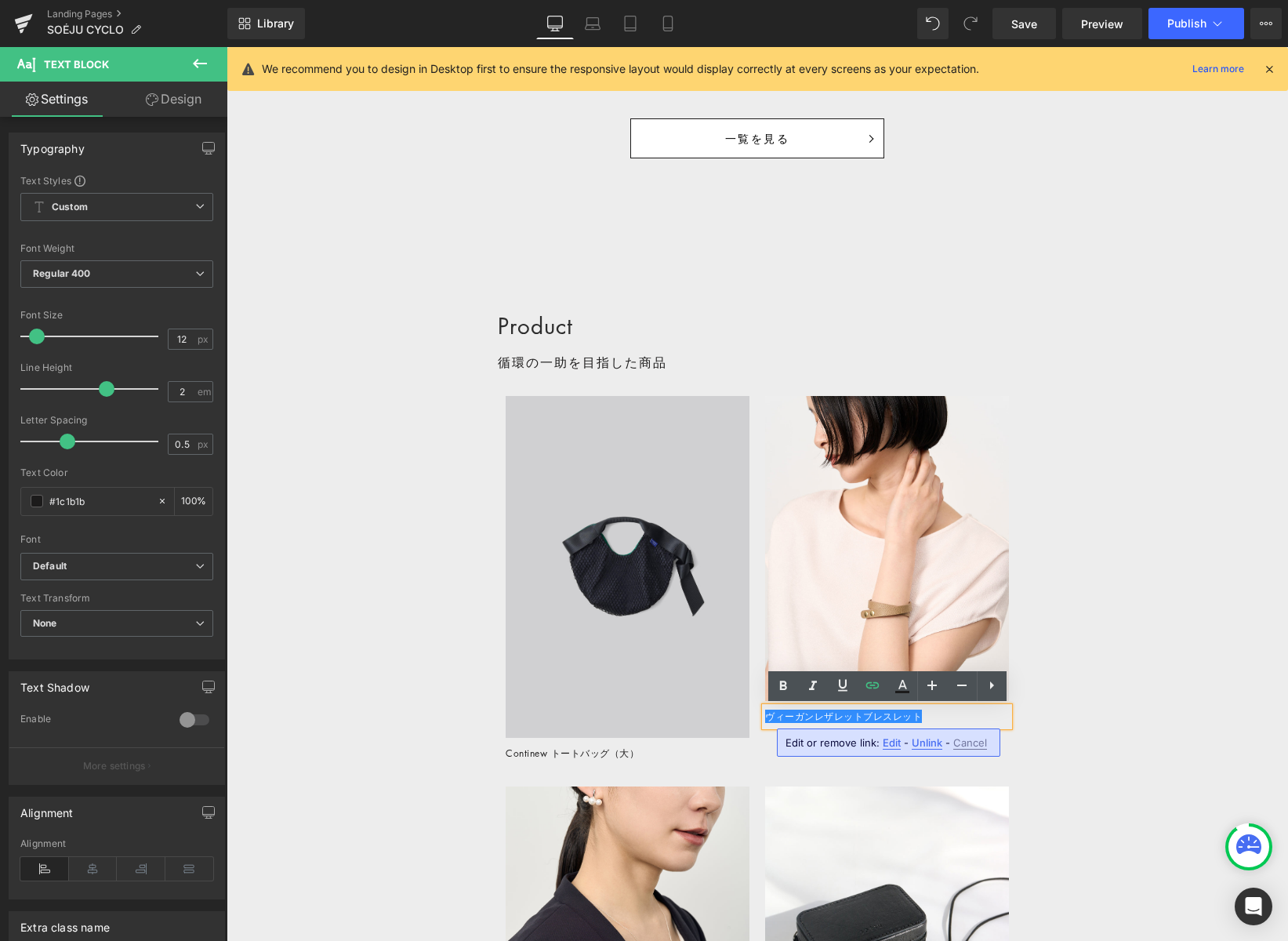
click at [1054, 497] on div "Product Heading 循環の一助を目指した商品 Text Block Row Sale Off (P) Image Product Continew…" at bounding box center [758, 932] width 1062 height 1250
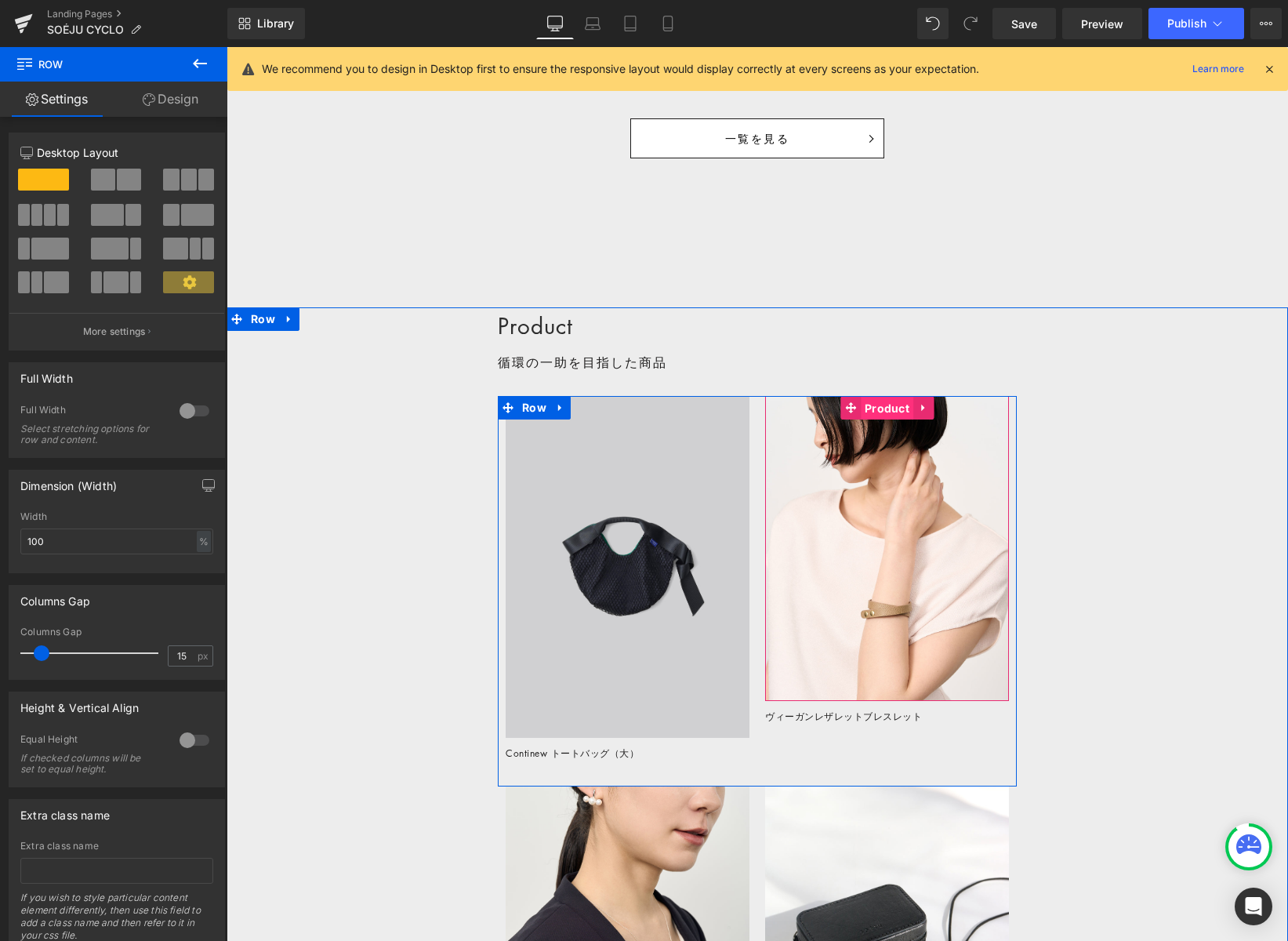
click at [894, 414] on span "Product" at bounding box center [886, 409] width 52 height 24
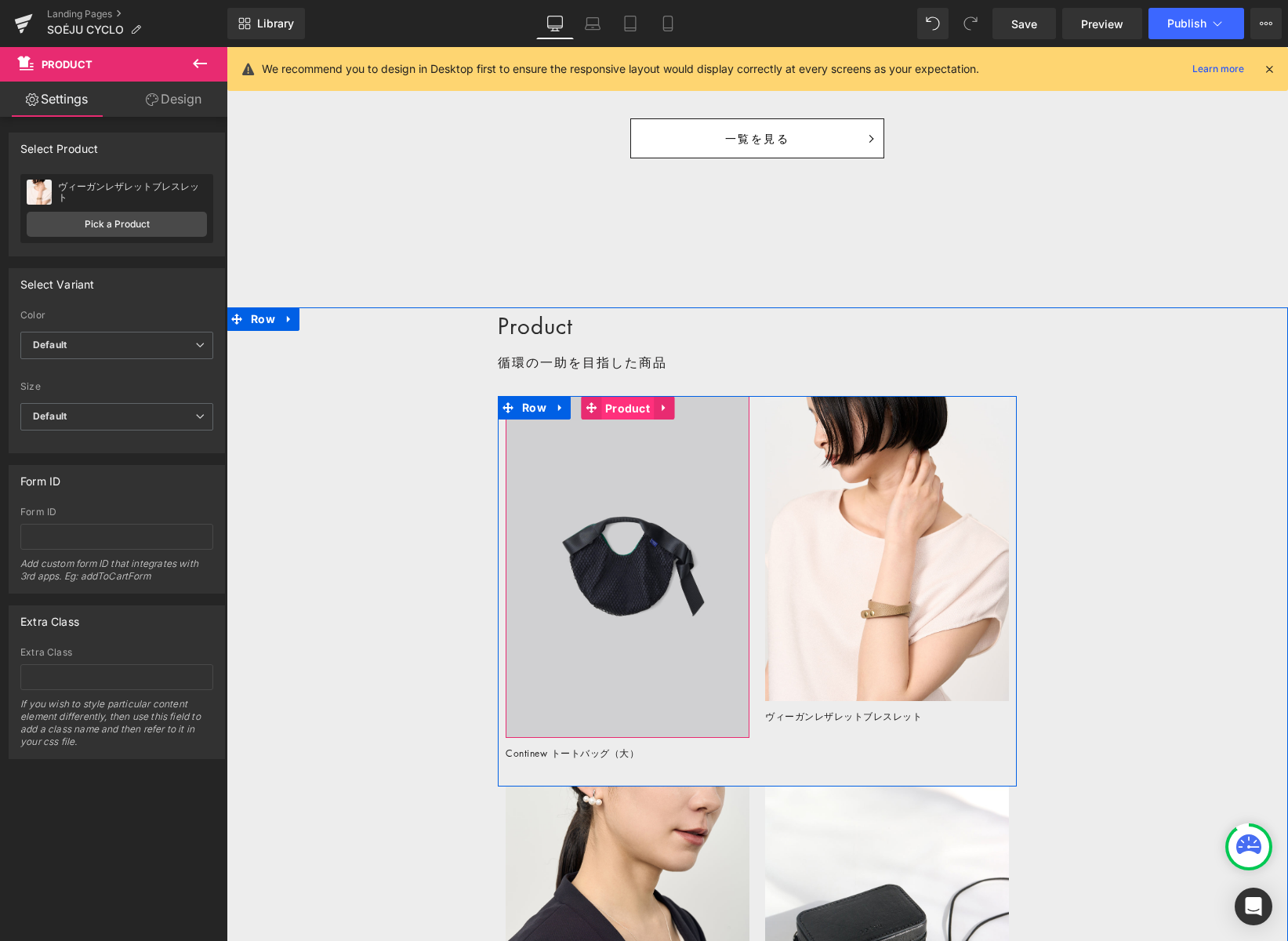
click at [624, 404] on span "Product" at bounding box center [627, 409] width 52 height 24
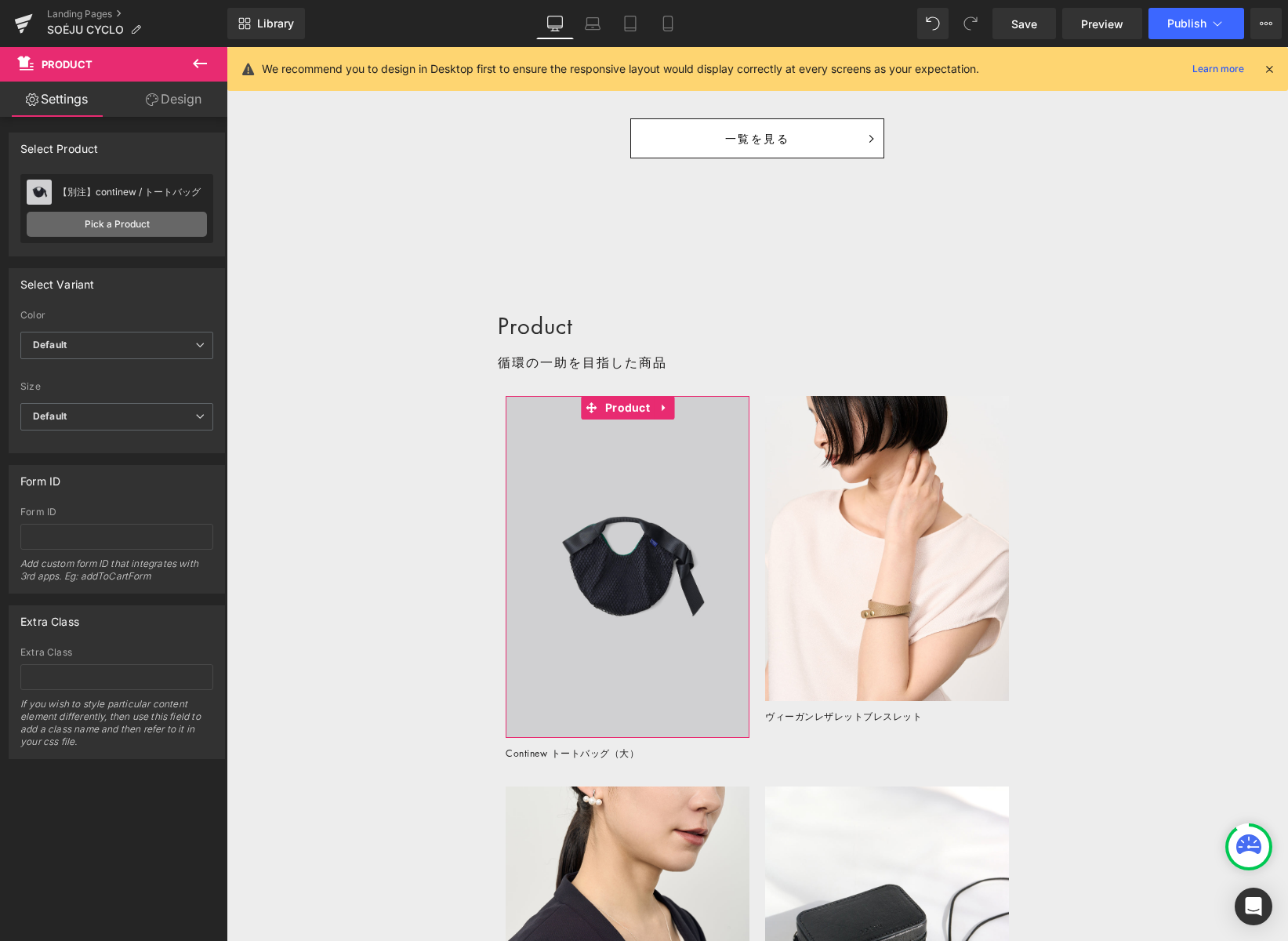
click at [152, 223] on link "Pick a Product" at bounding box center [116, 223] width 181 height 25
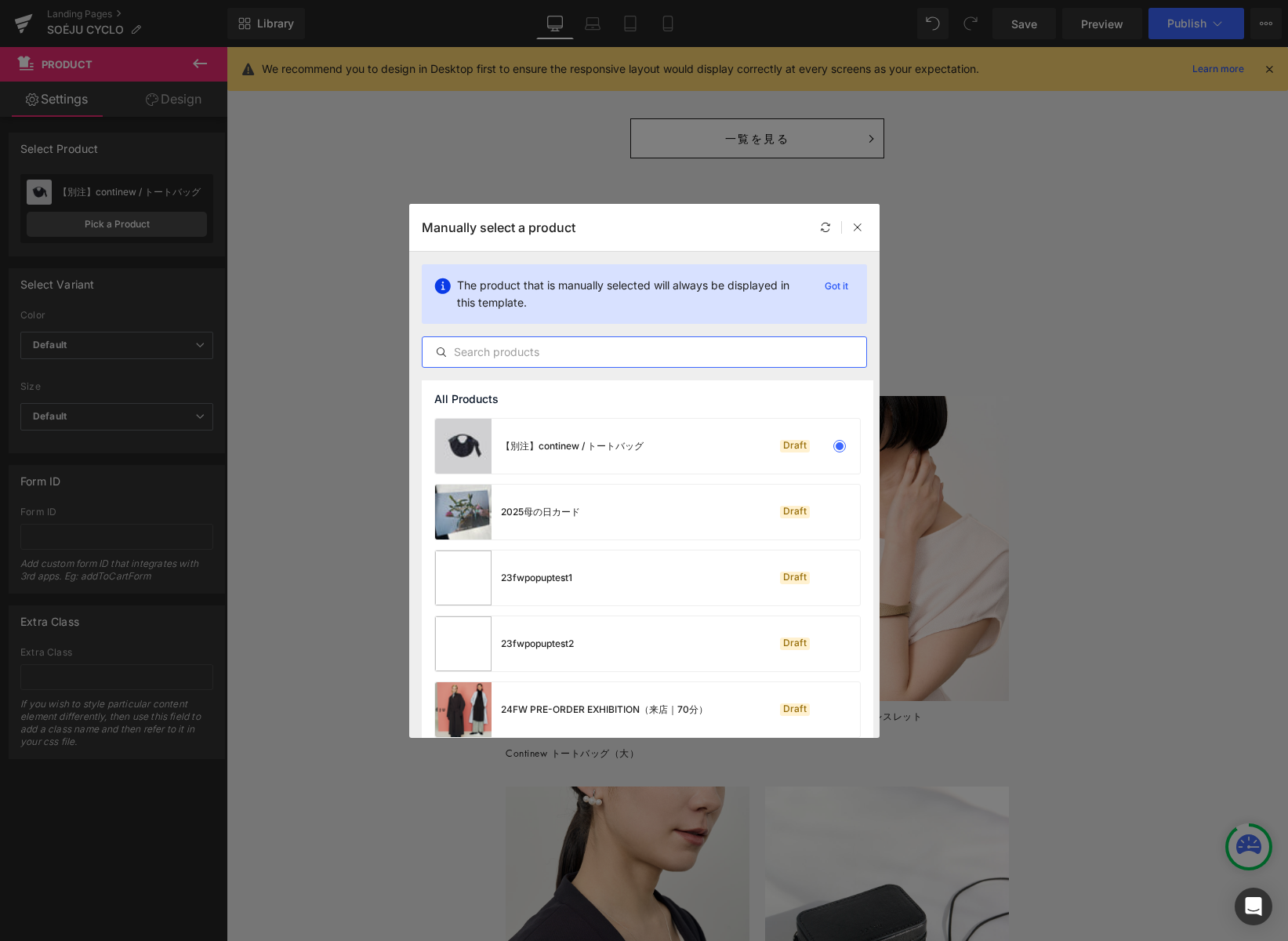
click at [506, 348] on input "text" at bounding box center [644, 352] width 444 height 19
drag, startPoint x: 503, startPoint y: 447, endPoint x: 650, endPoint y: 451, distance: 147.1
click at [650, 451] on div "【別注】continew / トートバッグ Draft" at bounding box center [647, 446] width 425 height 55
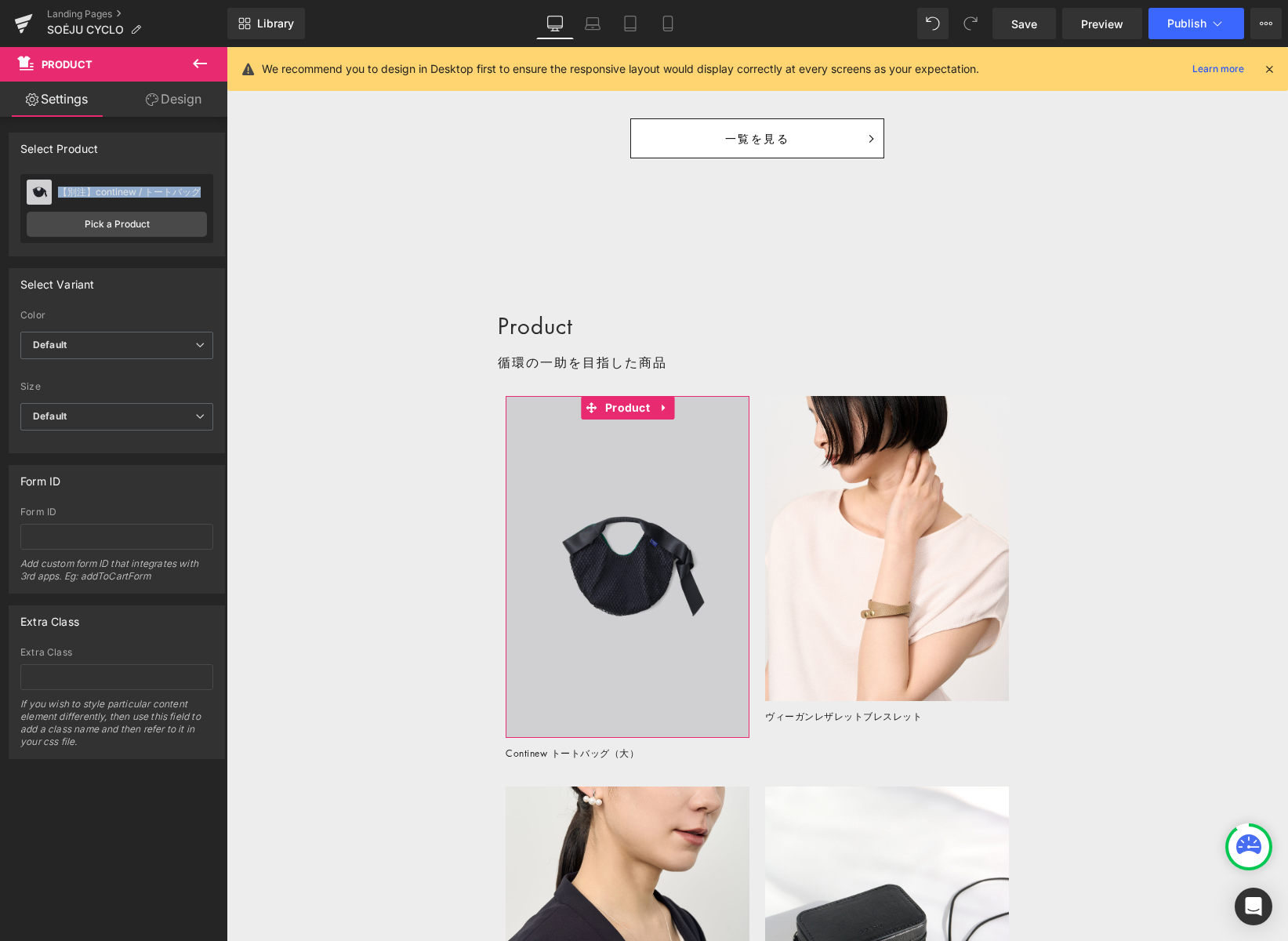
drag, startPoint x: 80, startPoint y: 196, endPoint x: 58, endPoint y: 185, distance: 24.6
click at [58, 187] on div "【別注】continew / トートバッグ" at bounding box center [132, 192] width 149 height 11
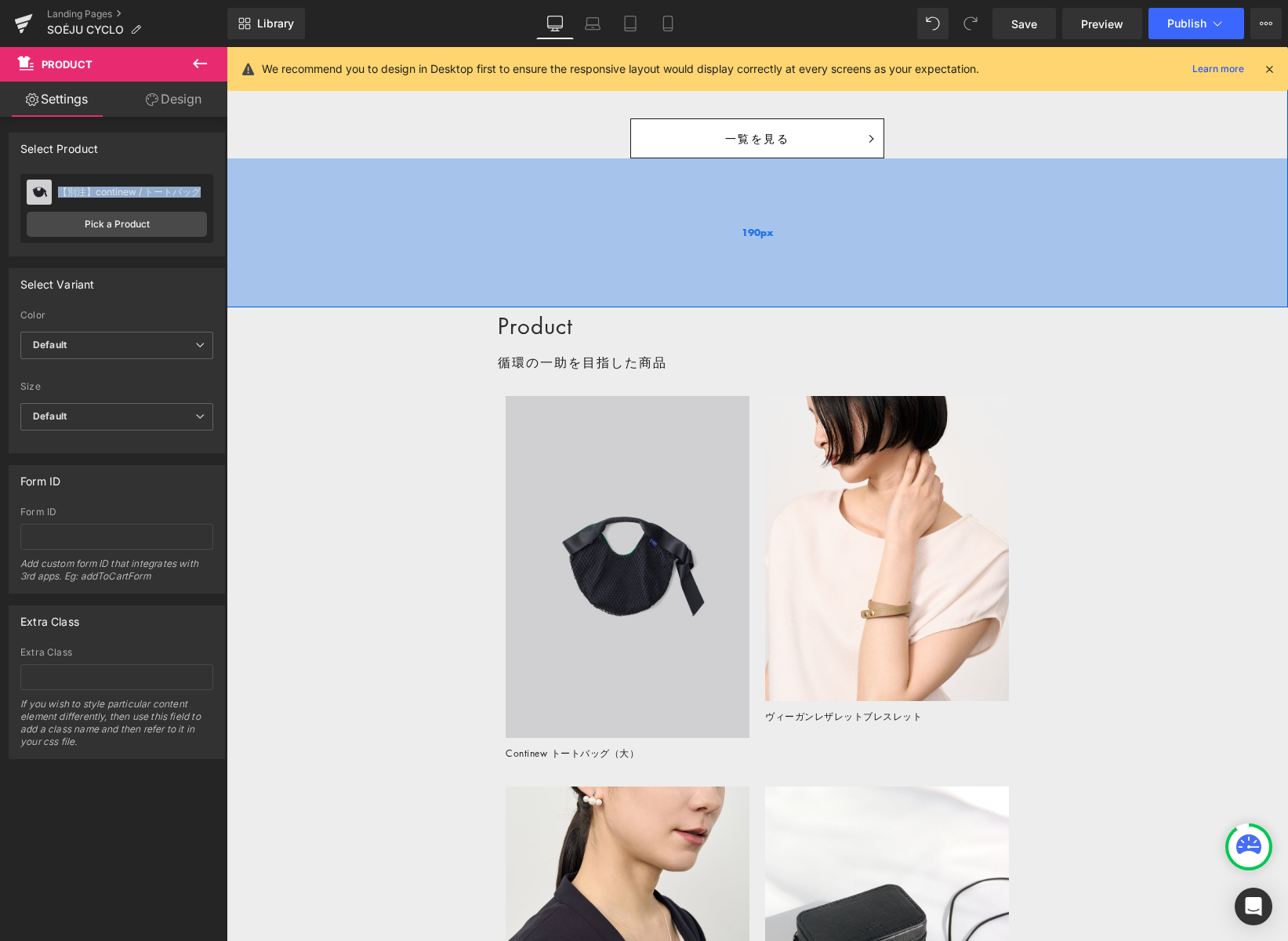
copy div "【別注】continew / トートバッグ"
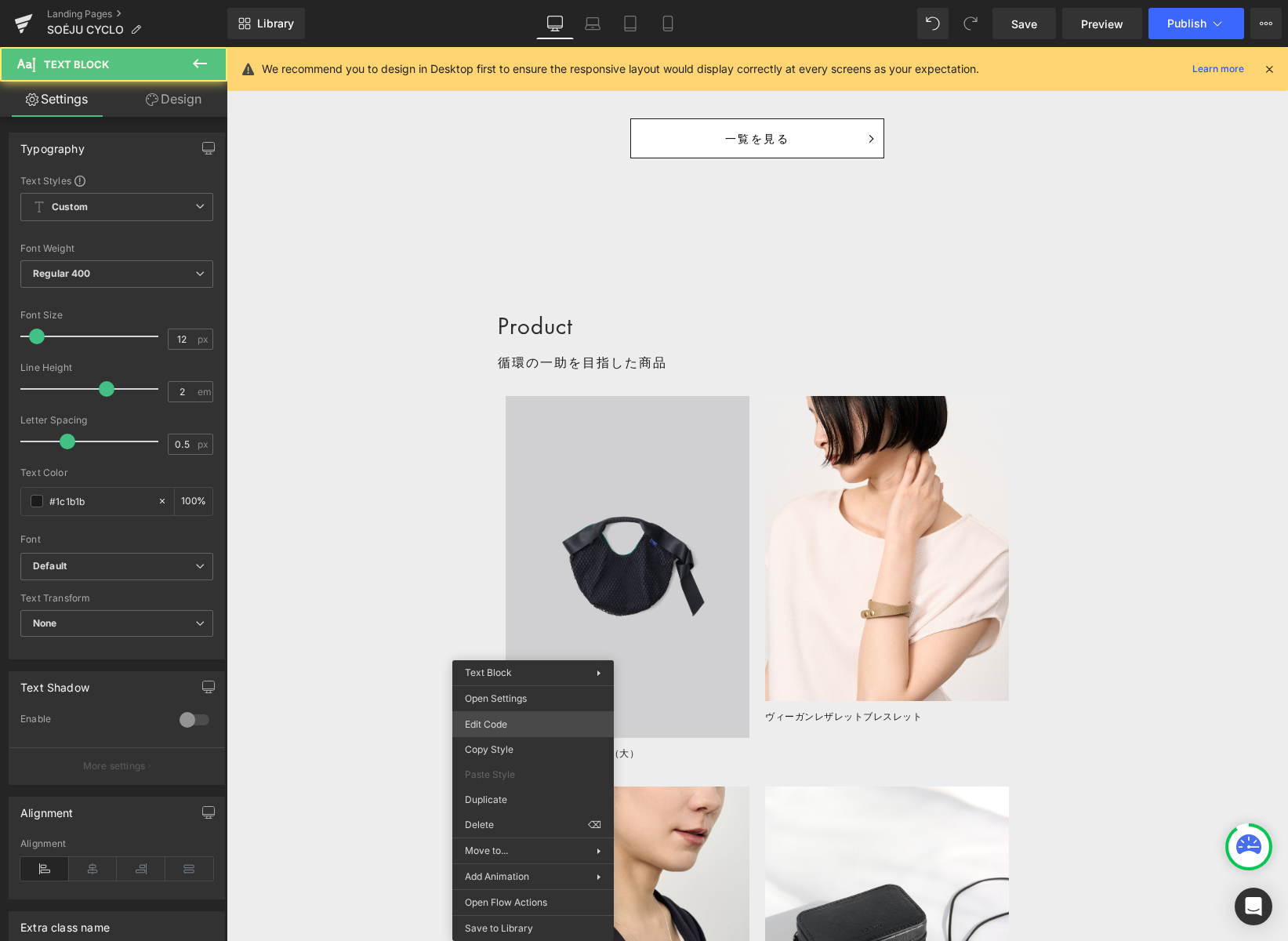
click at [514, 719] on body "Product You are previewing how the will restyle your page. You can not edit Ele…" at bounding box center [644, 470] width 1288 height 941
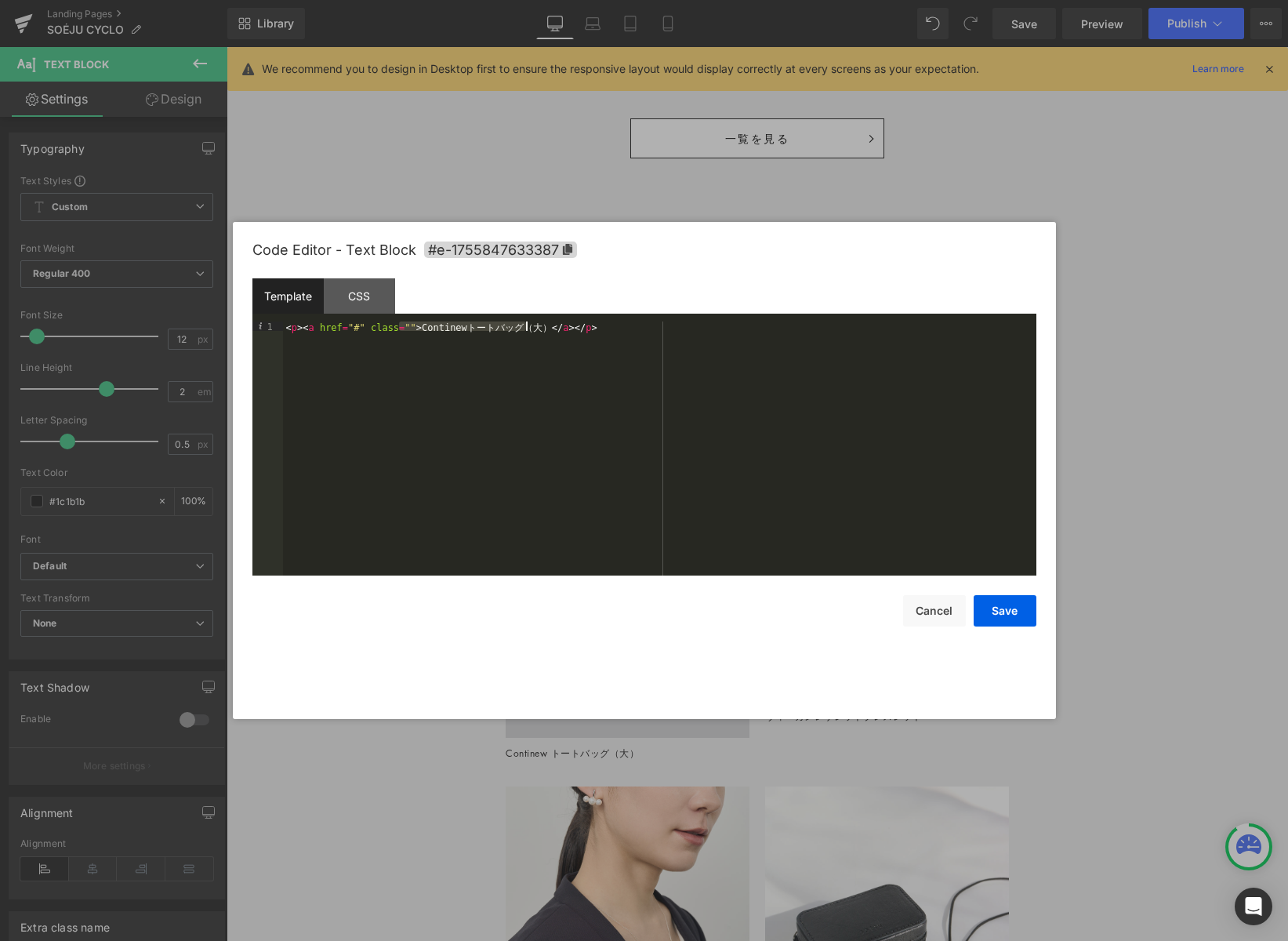
drag, startPoint x: 399, startPoint y: 325, endPoint x: 524, endPoint y: 326, distance: 125.0
click at [524, 326] on div "< p > < a href = "#" class = "" > Continew ト ー ト バ ッ グ （ 大 ） </ a > </ p >" at bounding box center [659, 458] width 753 height 273
click at [1008, 615] on button "Save" at bounding box center [1006, 611] width 63 height 32
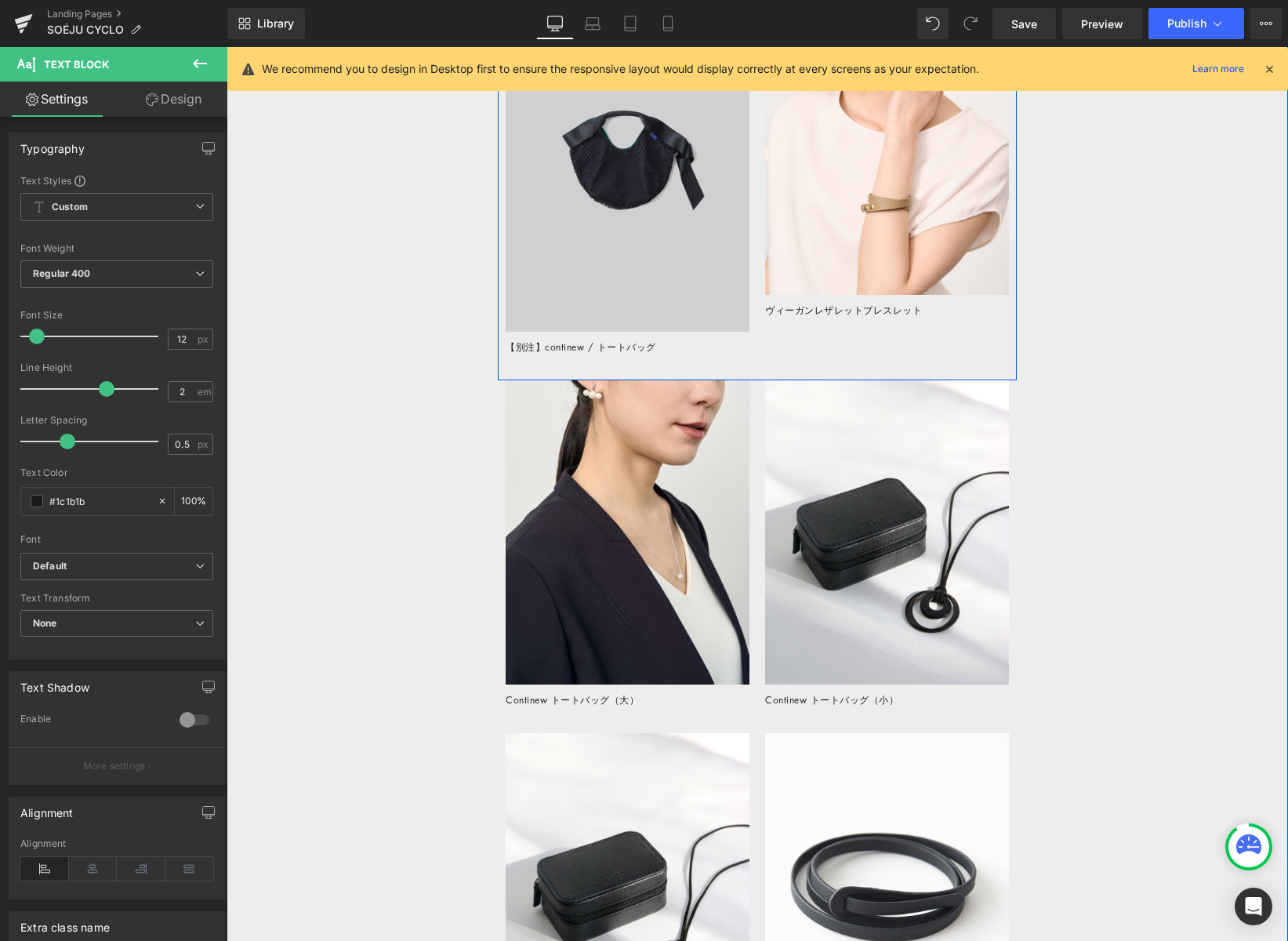
scroll to position [2961, 0]
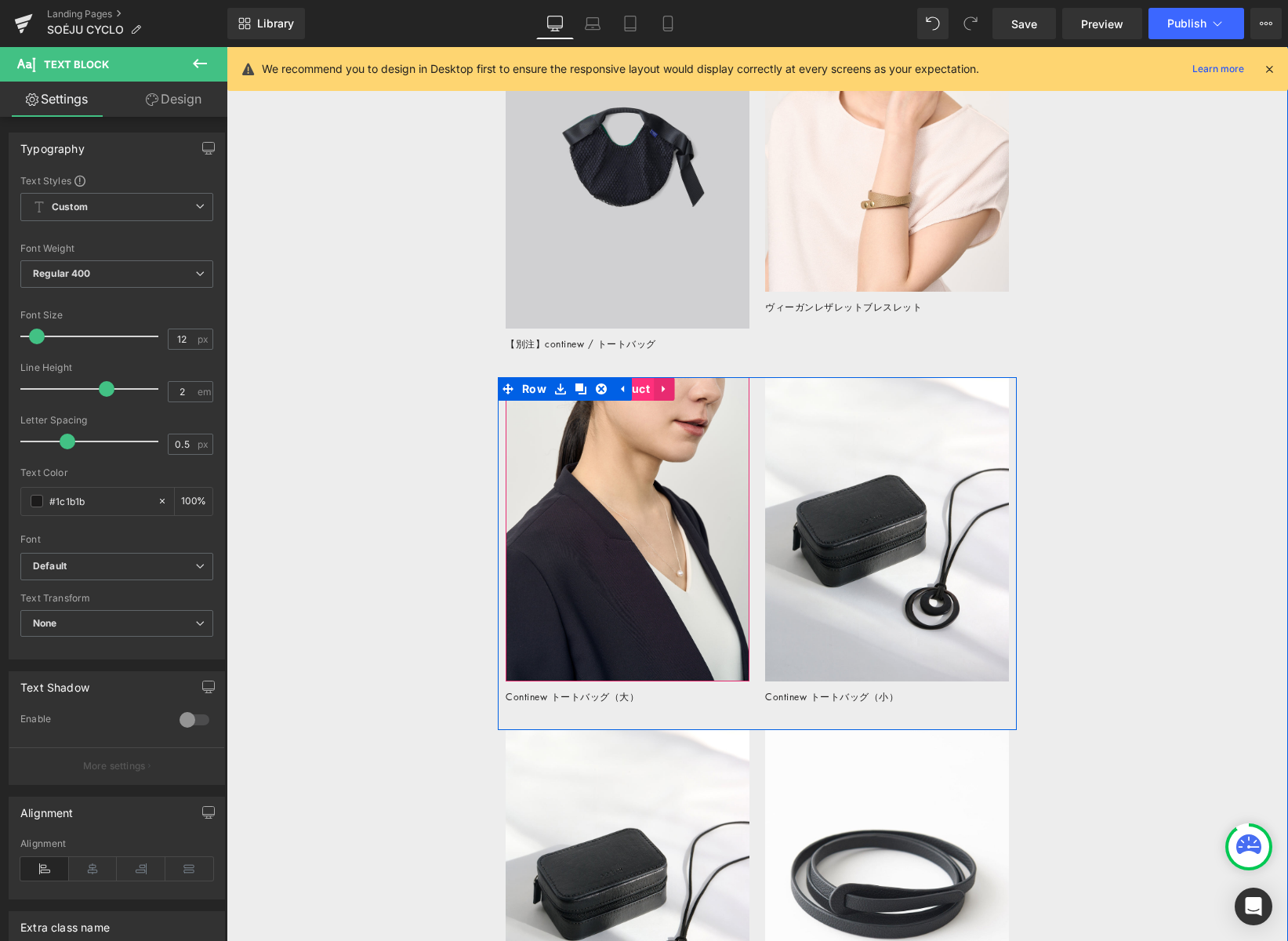
click at [646, 393] on span "Product" at bounding box center [627, 389] width 52 height 24
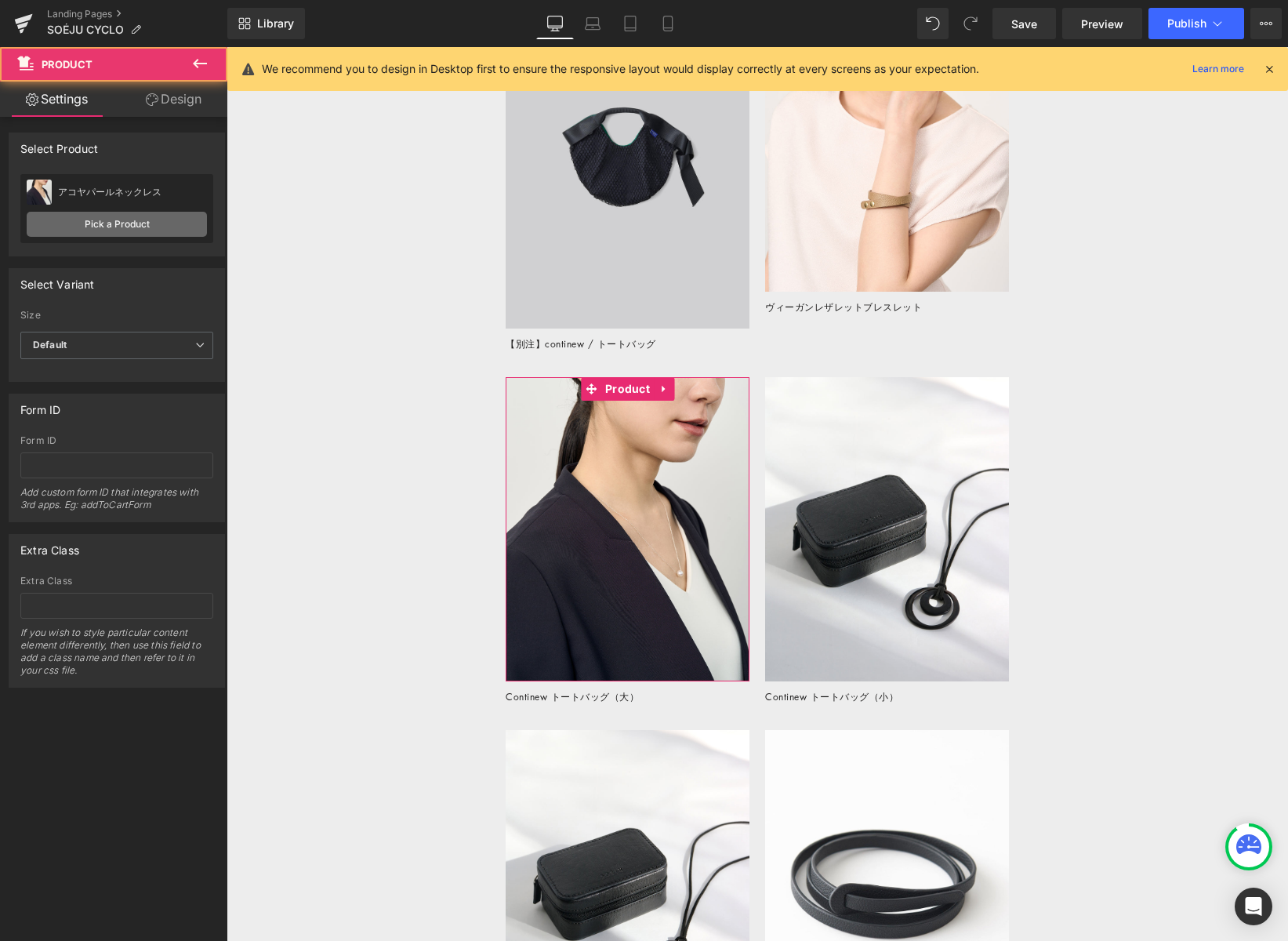
click at [147, 231] on link "Pick a Product" at bounding box center [116, 223] width 181 height 25
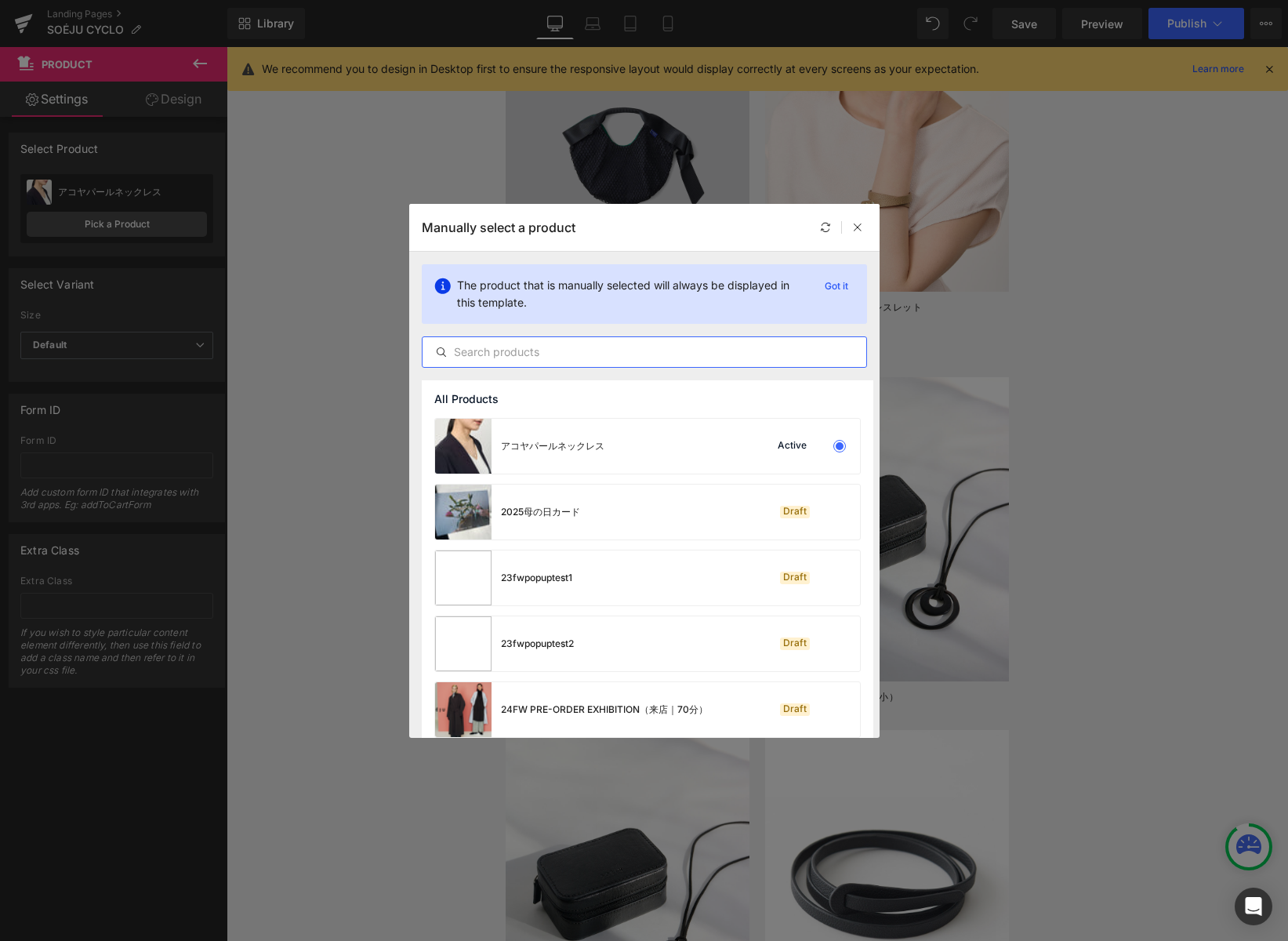
click at [474, 349] on input "text" at bounding box center [644, 352] width 444 height 19
paste input "アコヤパール付"
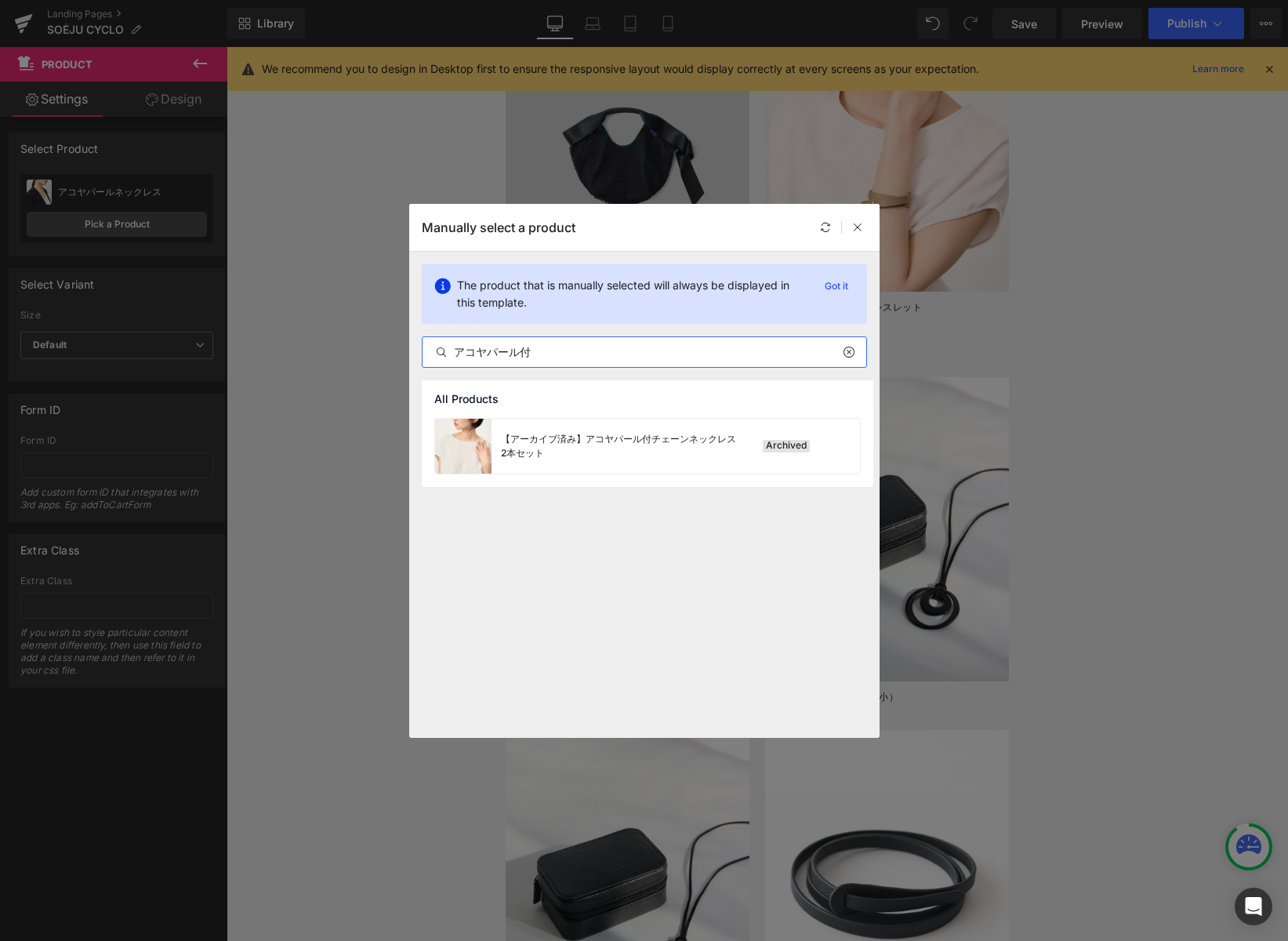
type input "アコヤパール付"
click at [855, 227] on icon at bounding box center [857, 227] width 11 height 11
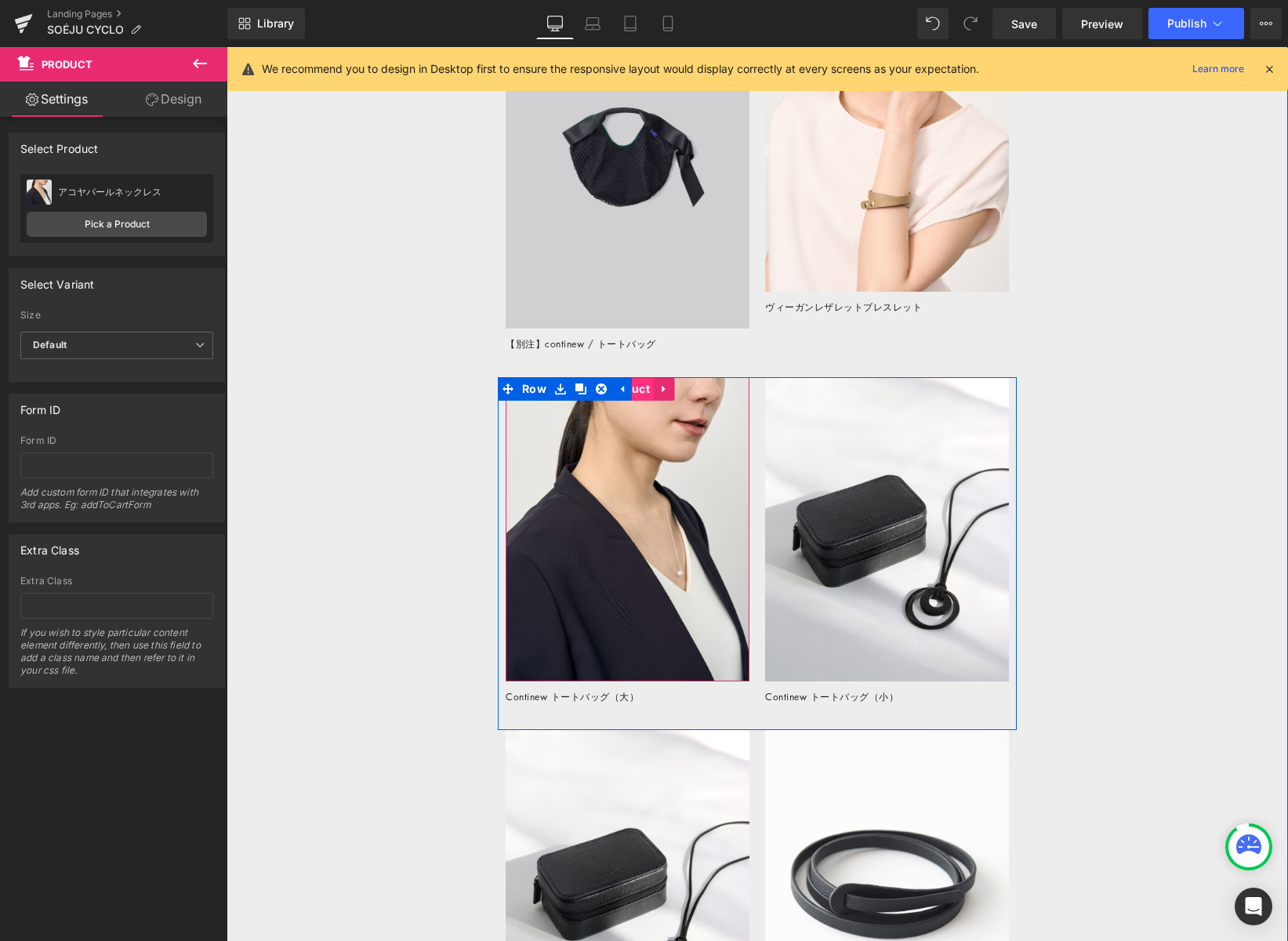
click at [643, 392] on span "Product" at bounding box center [627, 389] width 52 height 24
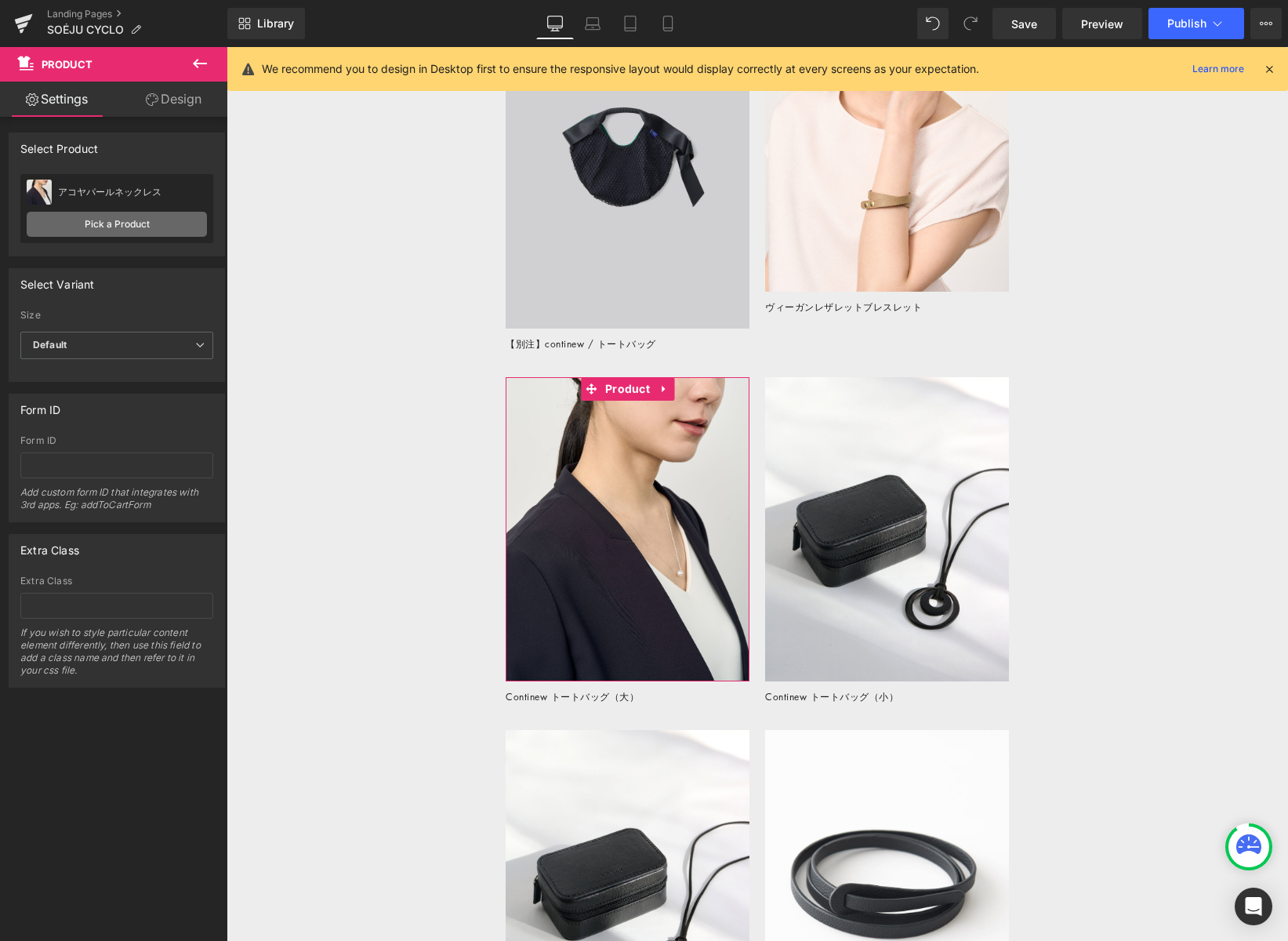
click at [174, 220] on link "Pick a Product" at bounding box center [116, 223] width 181 height 25
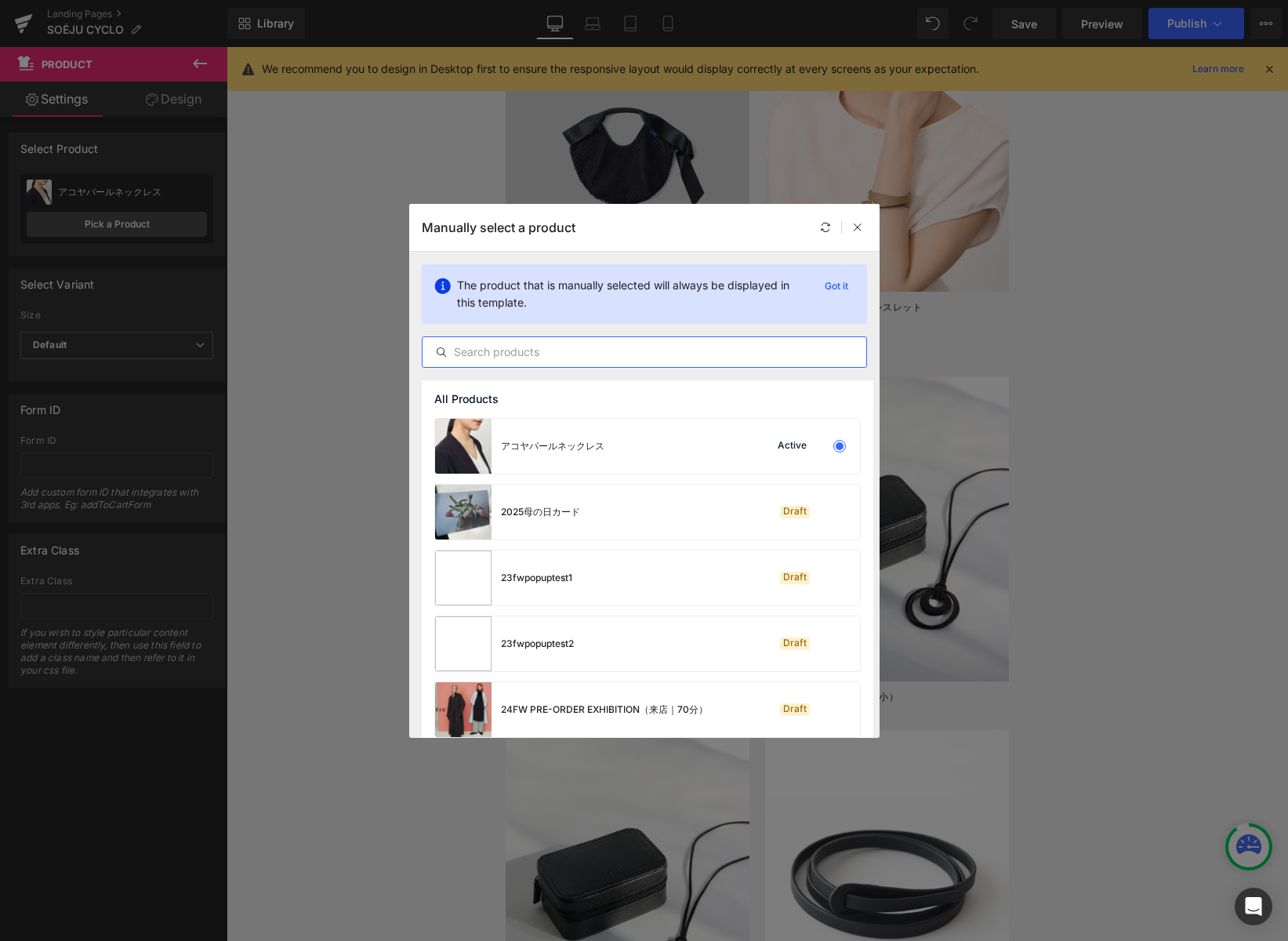
click at [545, 351] on input "text" at bounding box center [644, 352] width 444 height 19
paste input "カメリアコサージュ"
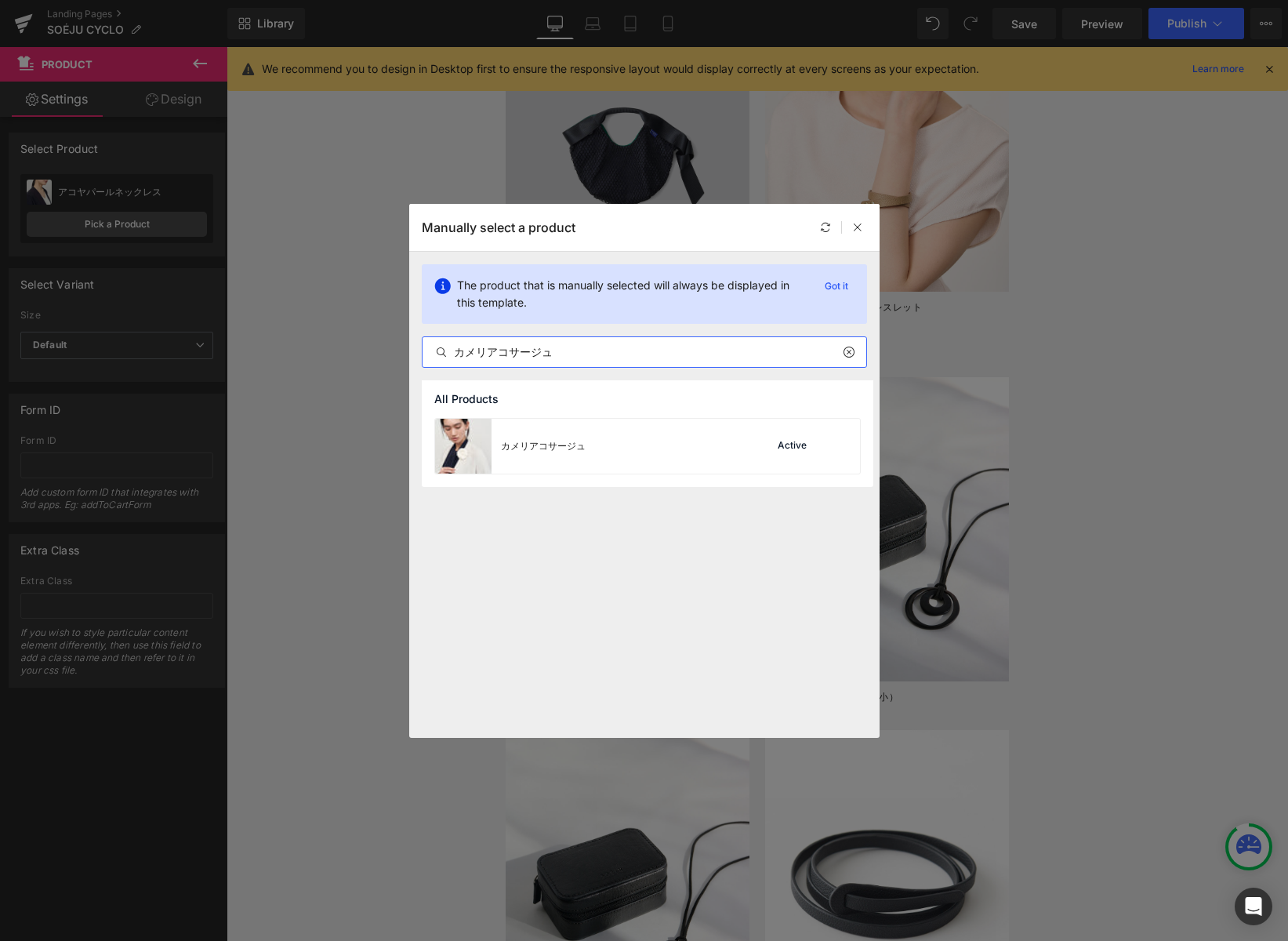
type input "カメリアコサージュ"
click at [863, 229] on div at bounding box center [857, 227] width 19 height 19
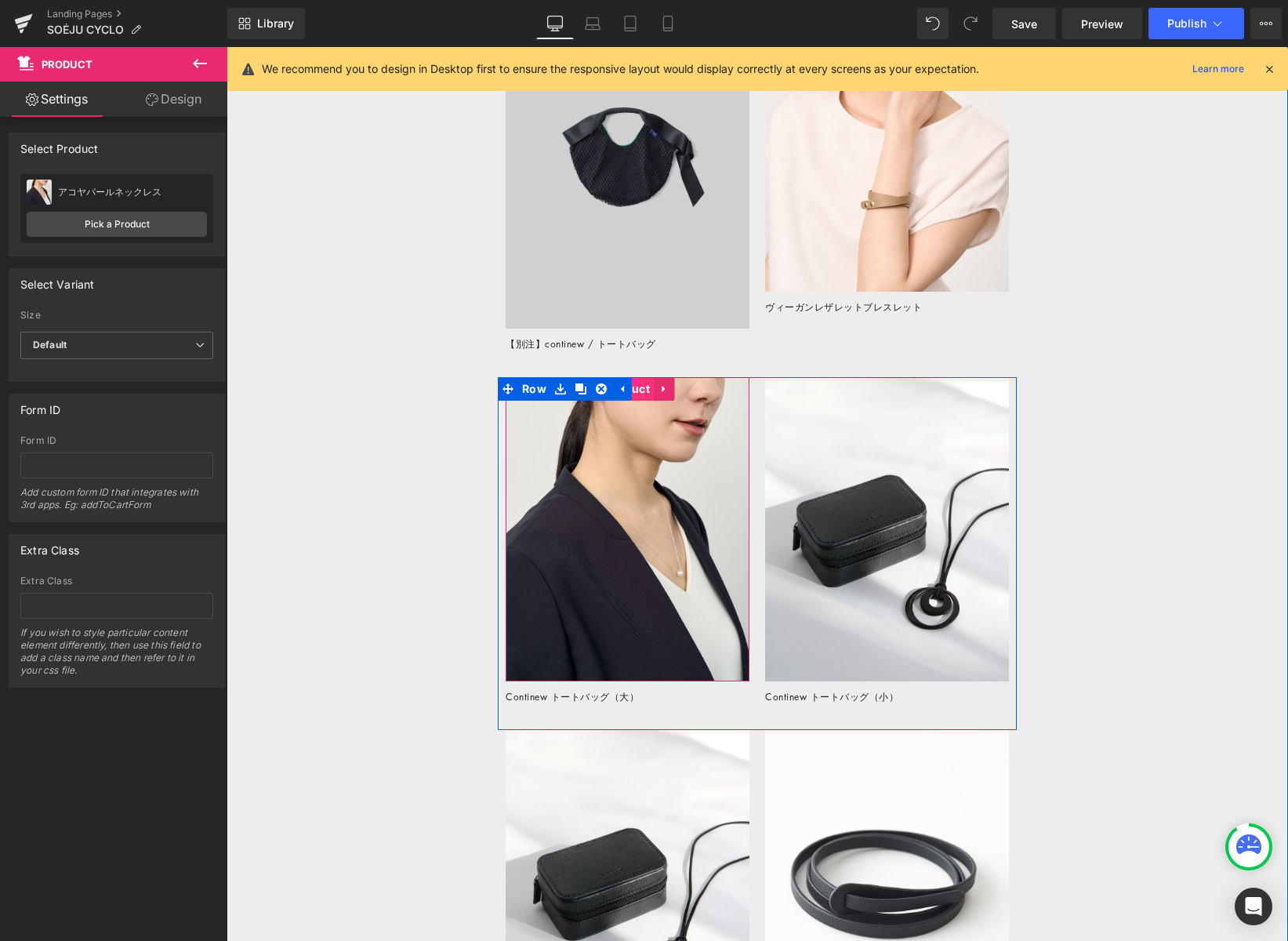
click at [639, 390] on span "Product" at bounding box center [627, 389] width 52 height 24
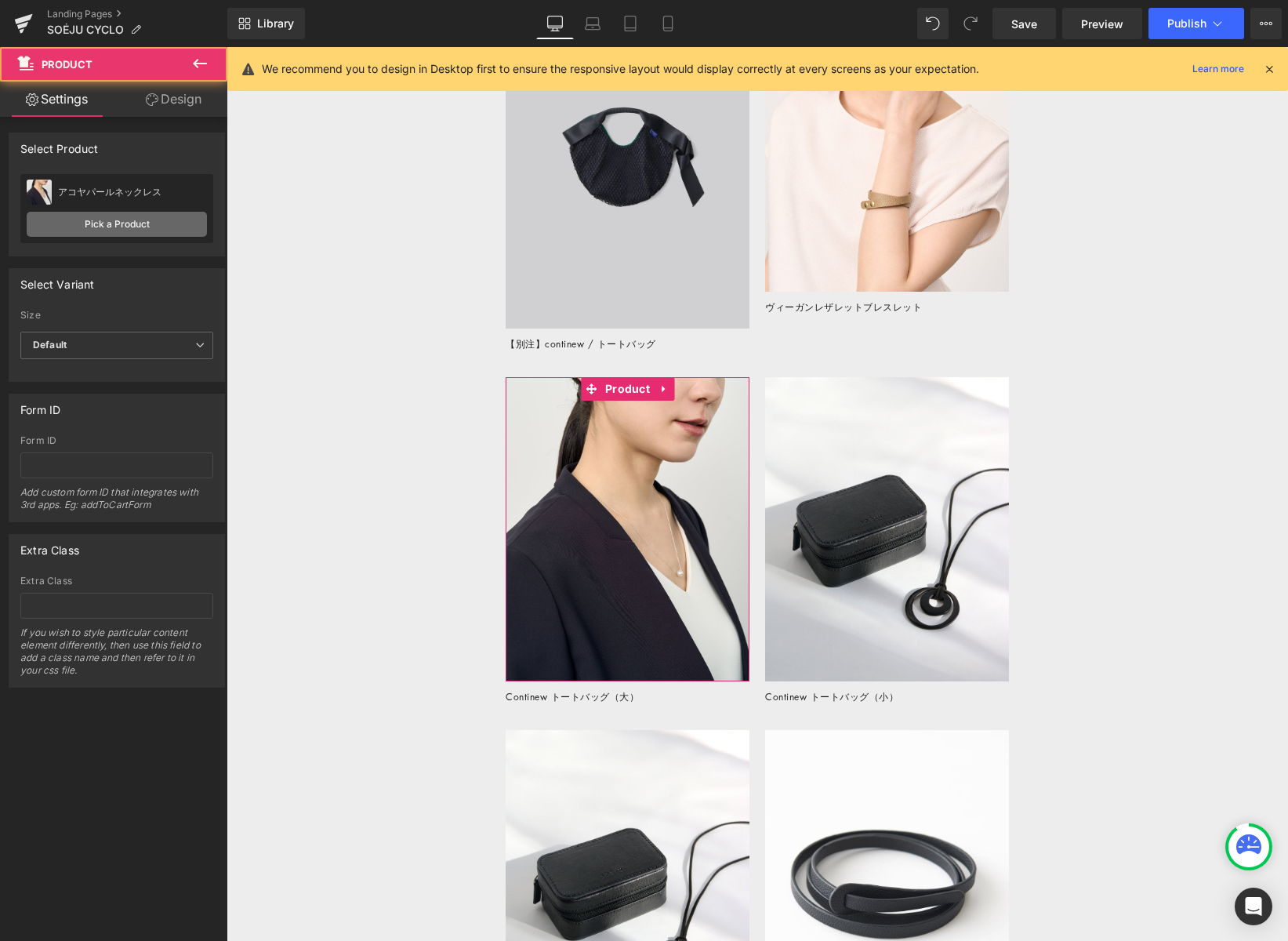
click at [119, 222] on link "Pick a Product" at bounding box center [116, 223] width 181 height 25
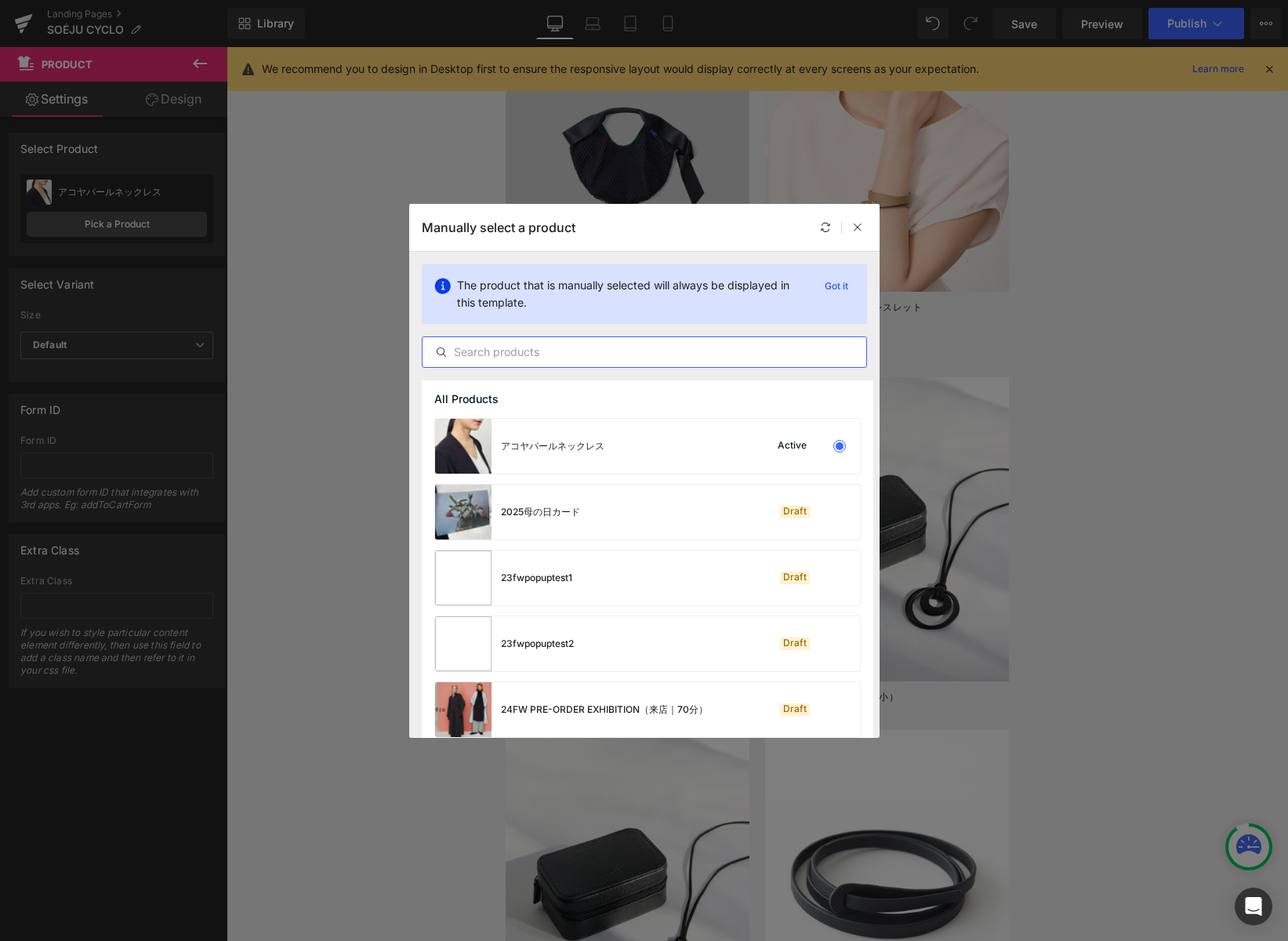
click at [524, 349] on input "text" at bounding box center [644, 352] width 444 height 19
paste input "アコヤパール付"
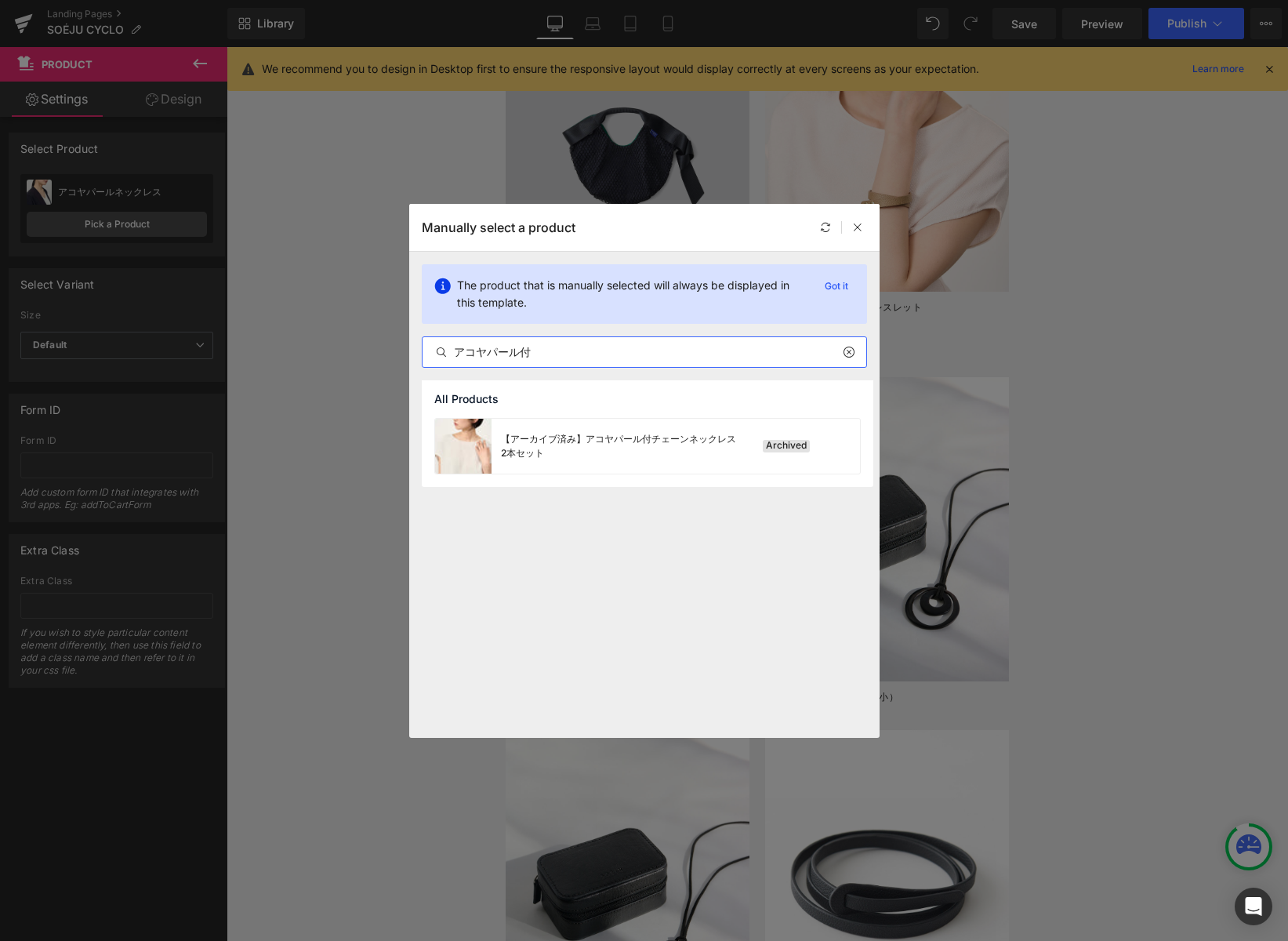
drag, startPoint x: 537, startPoint y: 353, endPoint x: 365, endPoint y: 346, distance: 172.1
click at [365, 346] on div "Manually select a product The product that is manually selected will always be …" at bounding box center [644, 470] width 1288 height 941
paste input "ーフコサージュ"
type input "リーフコサージュ"
click at [471, 448] on img at bounding box center [463, 446] width 56 height 55
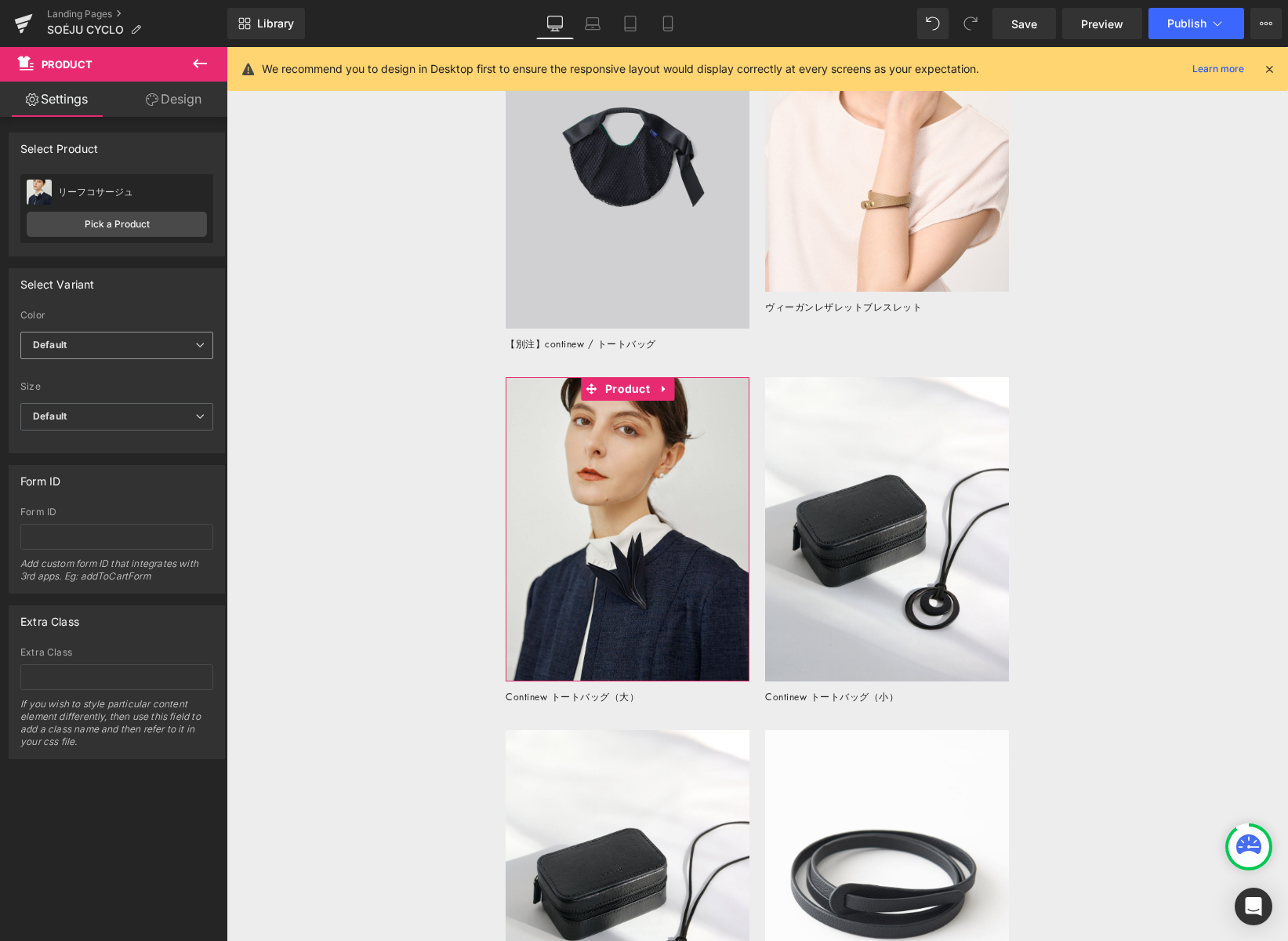
click at [160, 342] on span "Default" at bounding box center [116, 346] width 192 height 28
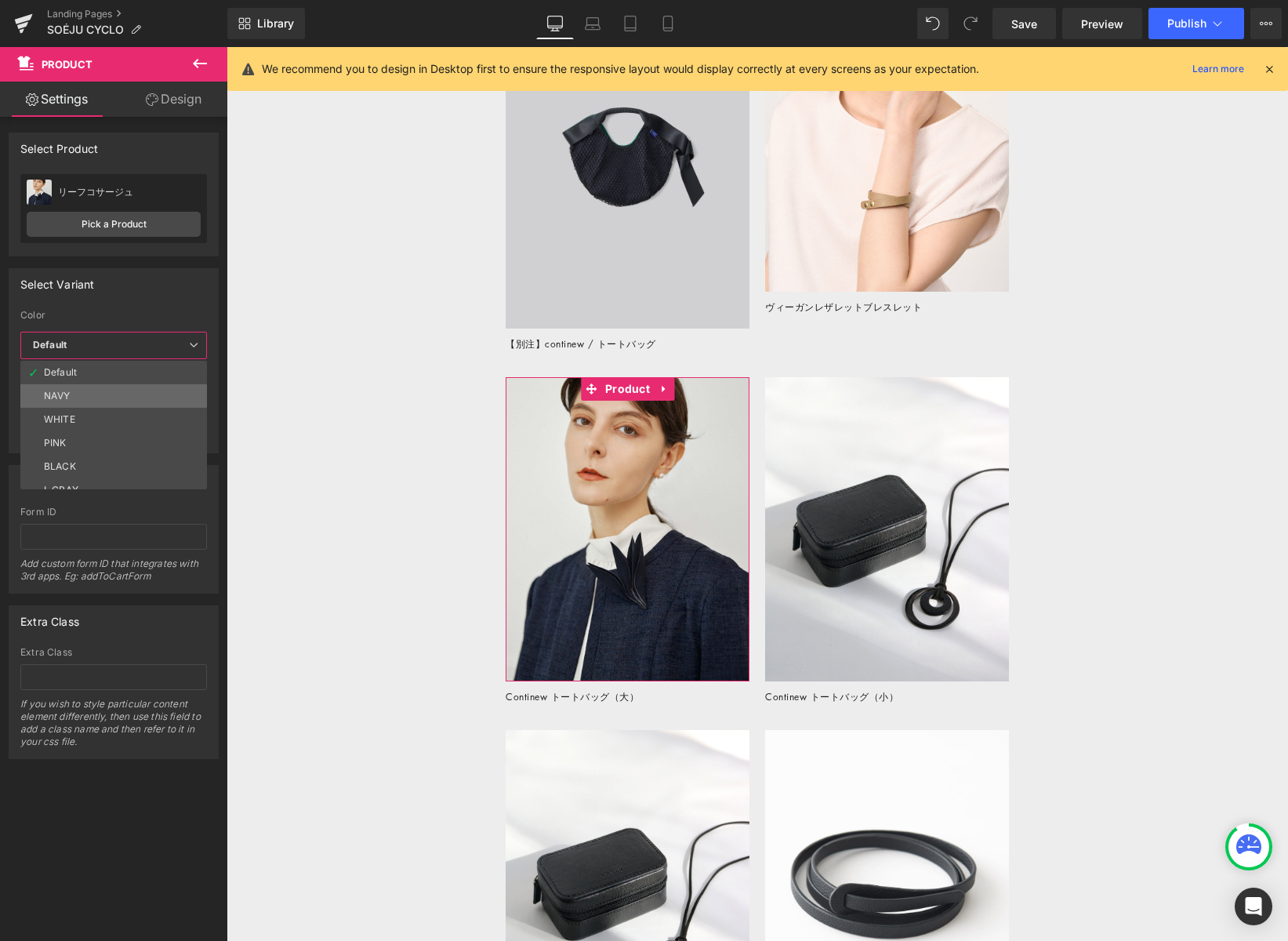
click at [153, 404] on li "NAVY" at bounding box center [117, 396] width 193 height 24
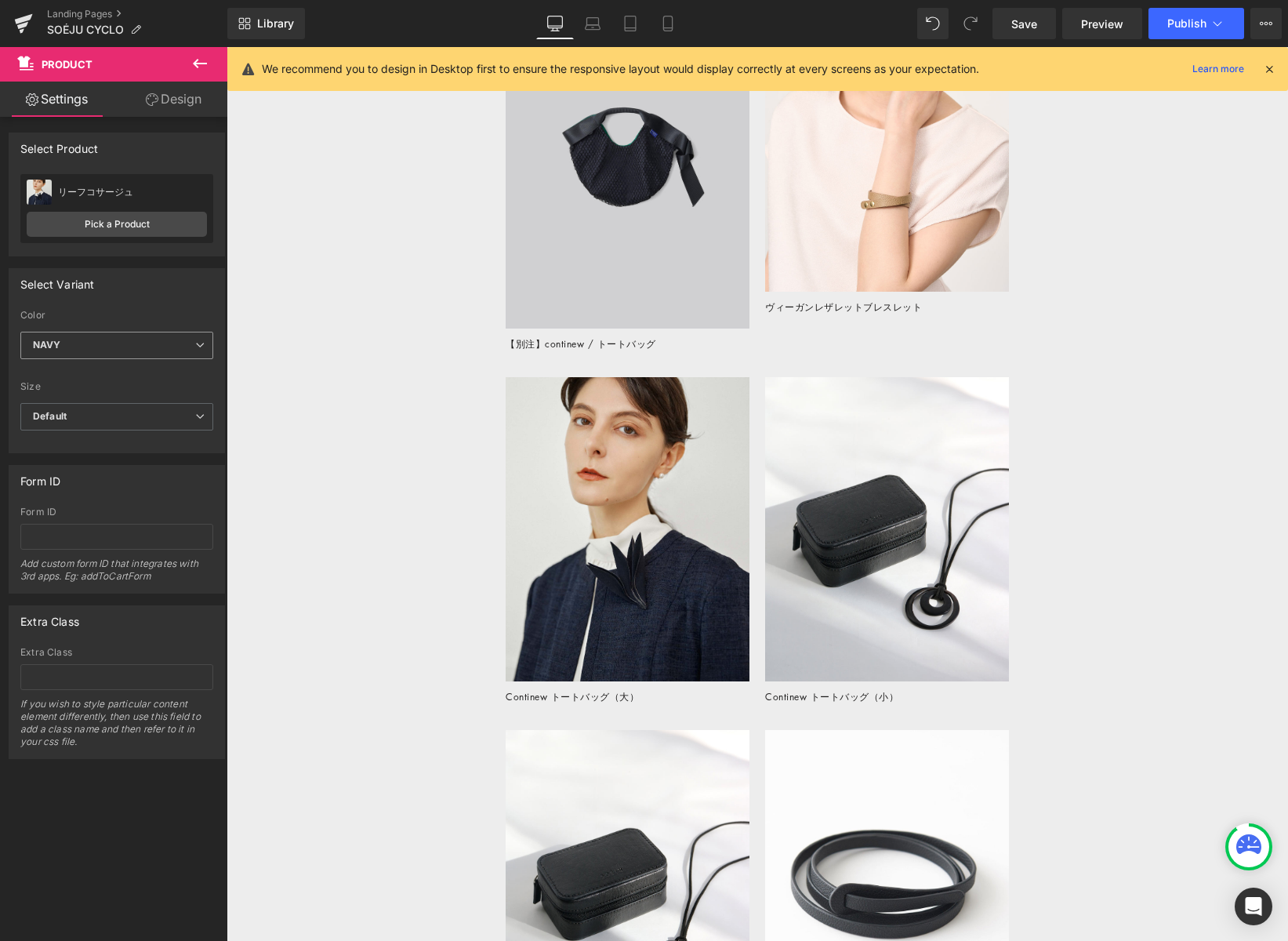
click at [131, 342] on span "NAVY" at bounding box center [116, 346] width 192 height 28
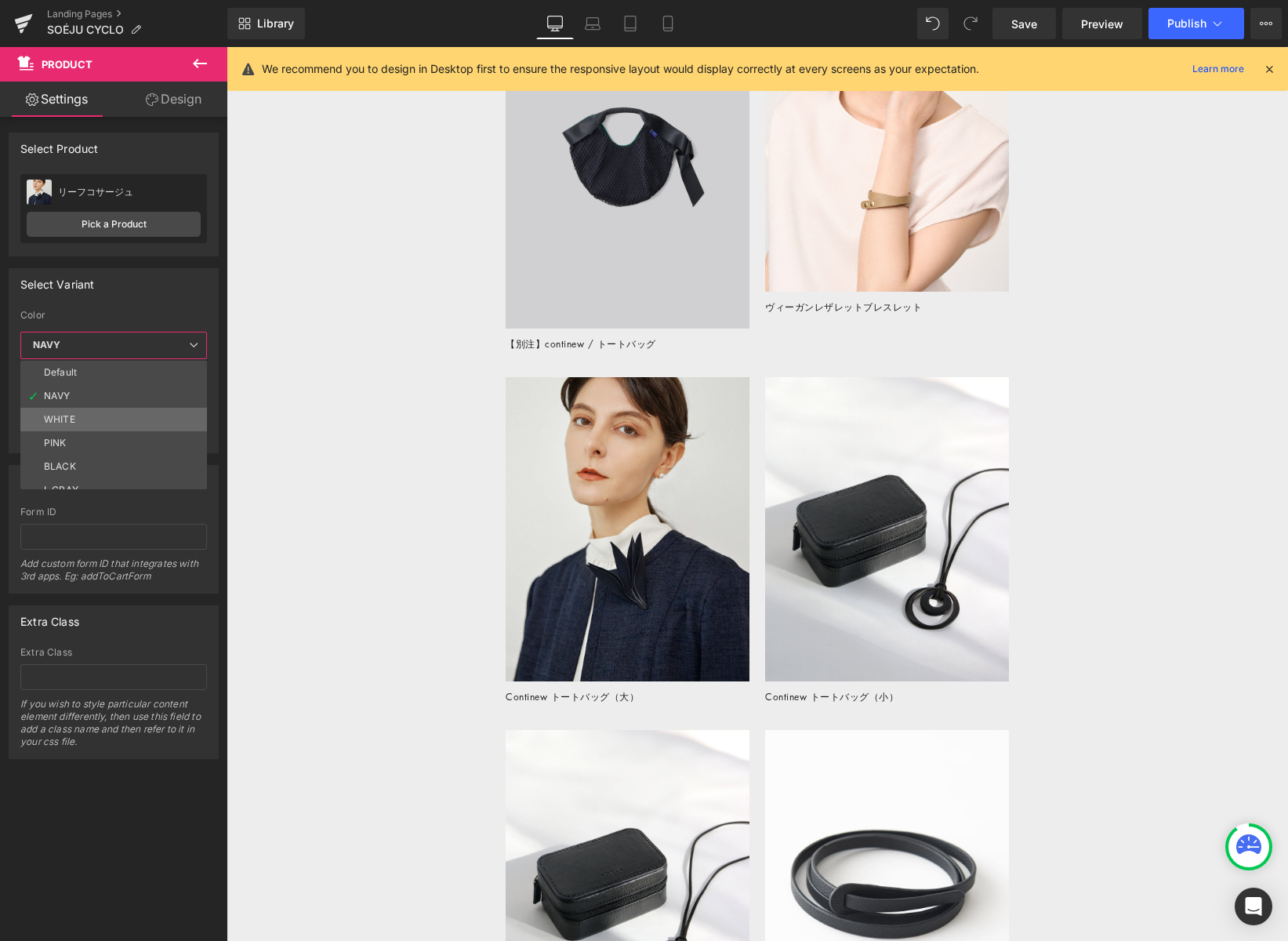
scroll to position [13, 0]
click at [130, 379] on li "NAVY" at bounding box center [117, 384] width 193 height 24
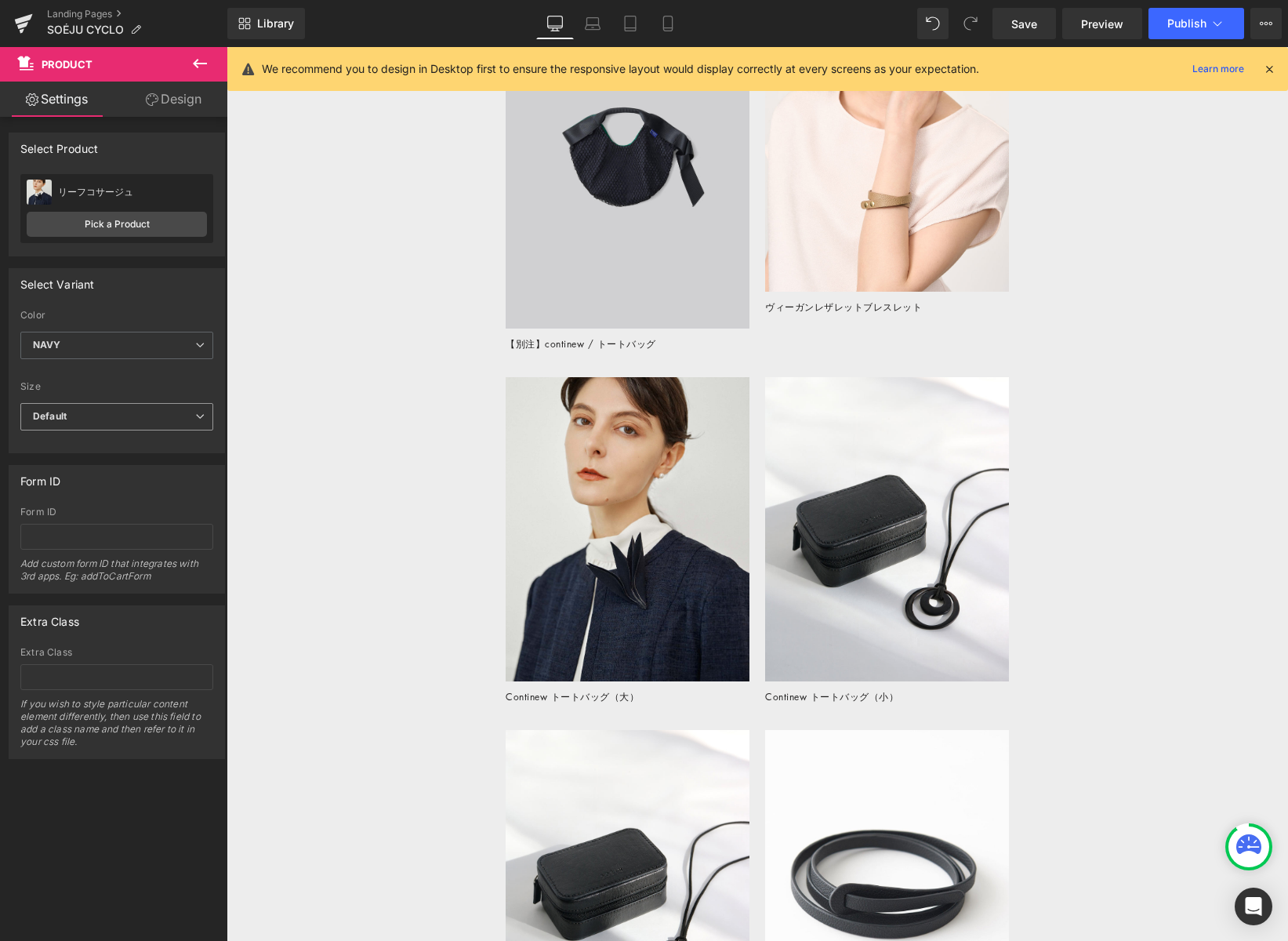
click at [125, 419] on span "Default" at bounding box center [116, 417] width 192 height 28
click at [119, 467] on div "S ※返品・交換不可" at bounding box center [85, 468] width 83 height 11
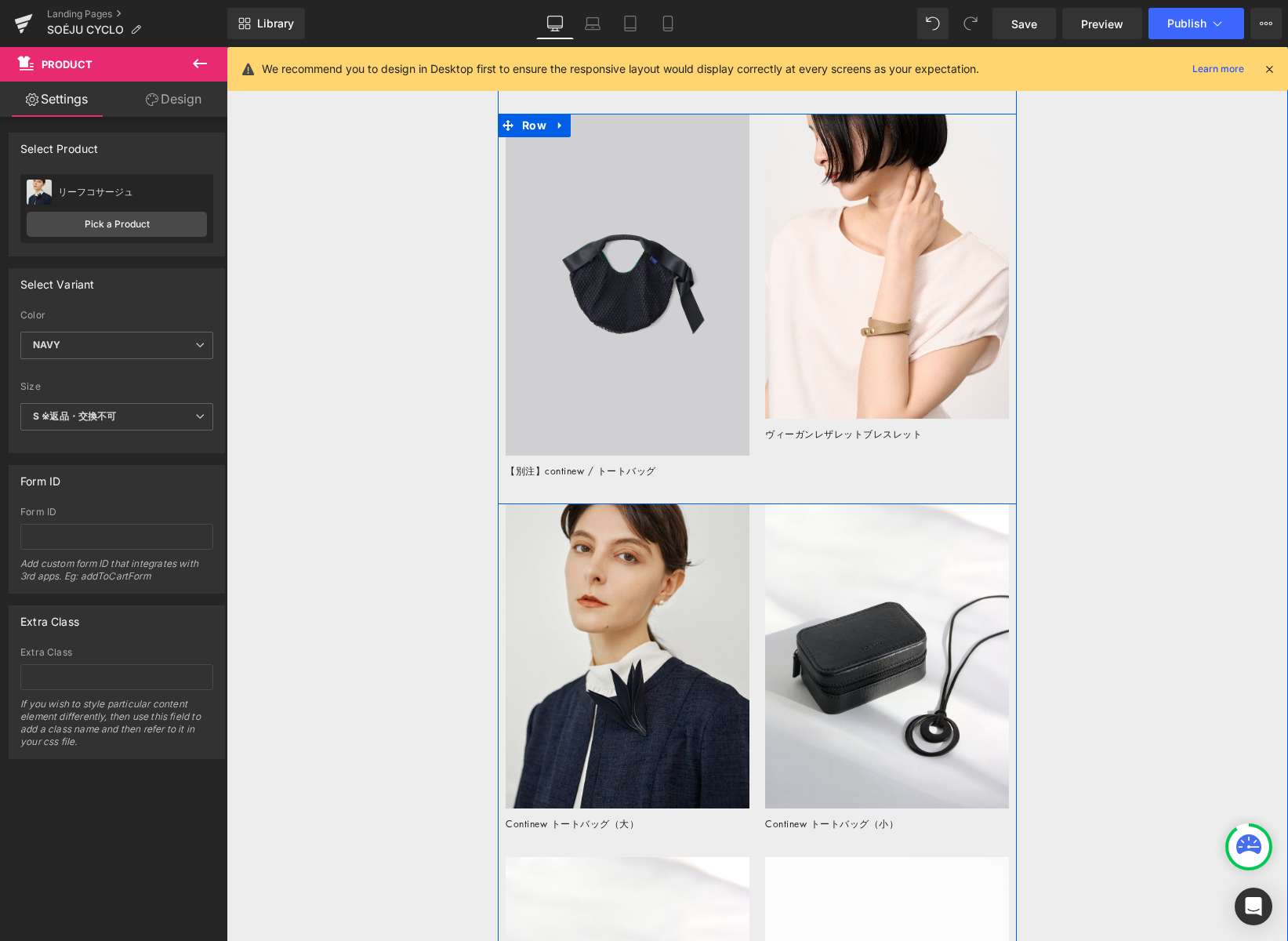
scroll to position [2834, 0]
click at [802, 325] on img at bounding box center [886, 267] width 244 height 305
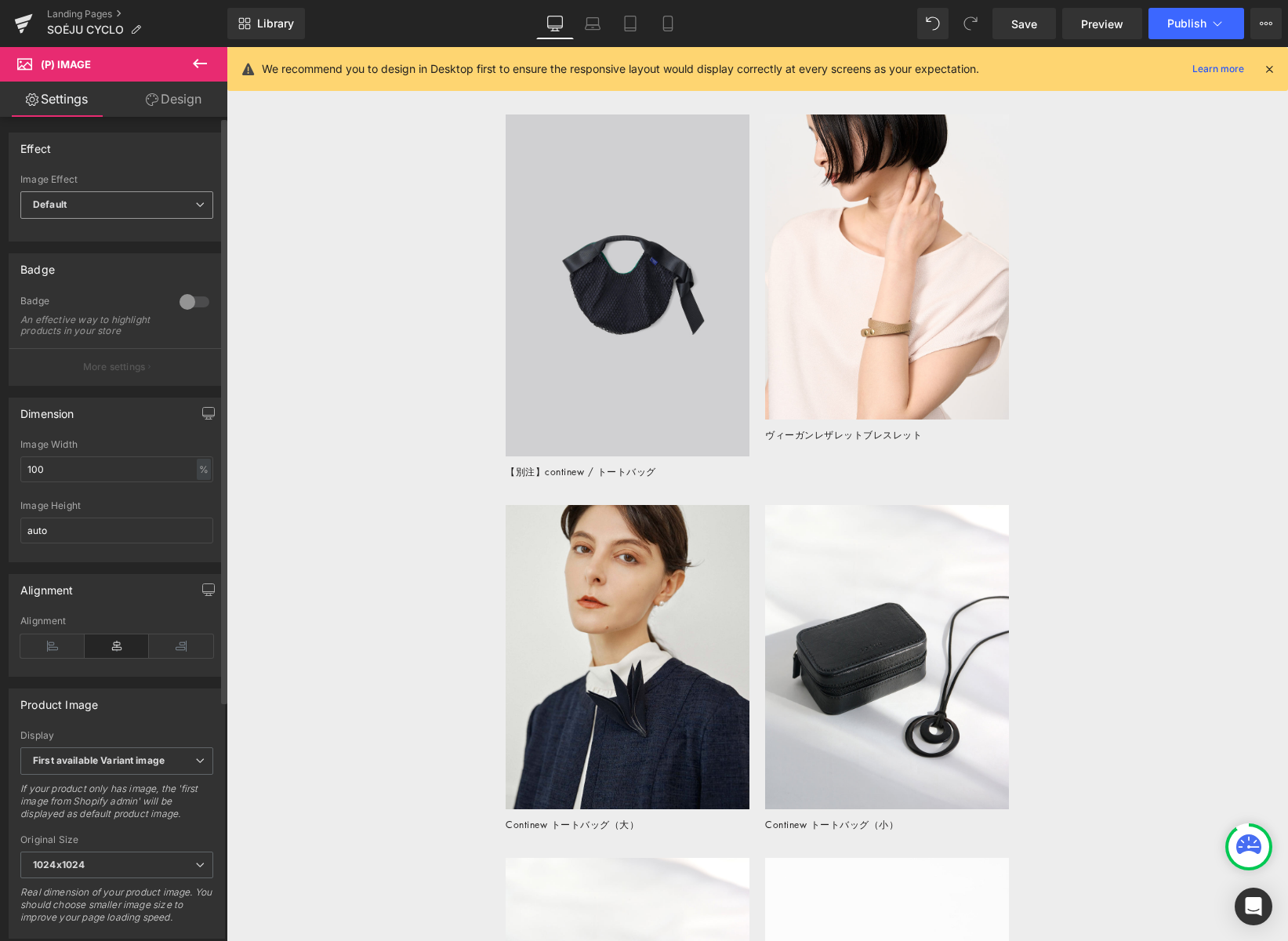
click at [195, 200] on icon at bounding box center [200, 205] width 10 height 10
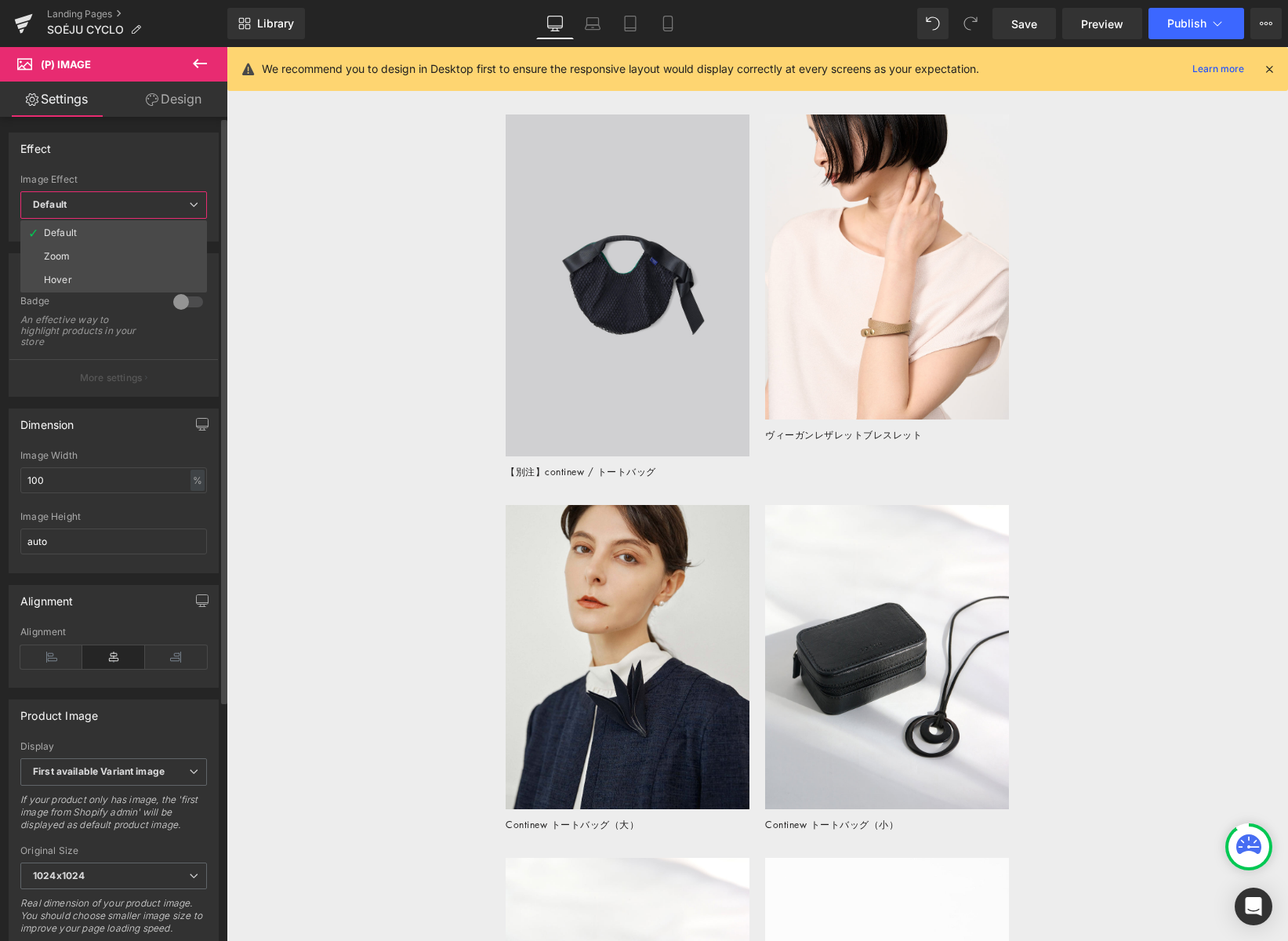
drag, startPoint x: 193, startPoint y: 199, endPoint x: 147, endPoint y: 111, distance: 99.3
click at [193, 200] on icon at bounding box center [193, 205] width 10 height 10
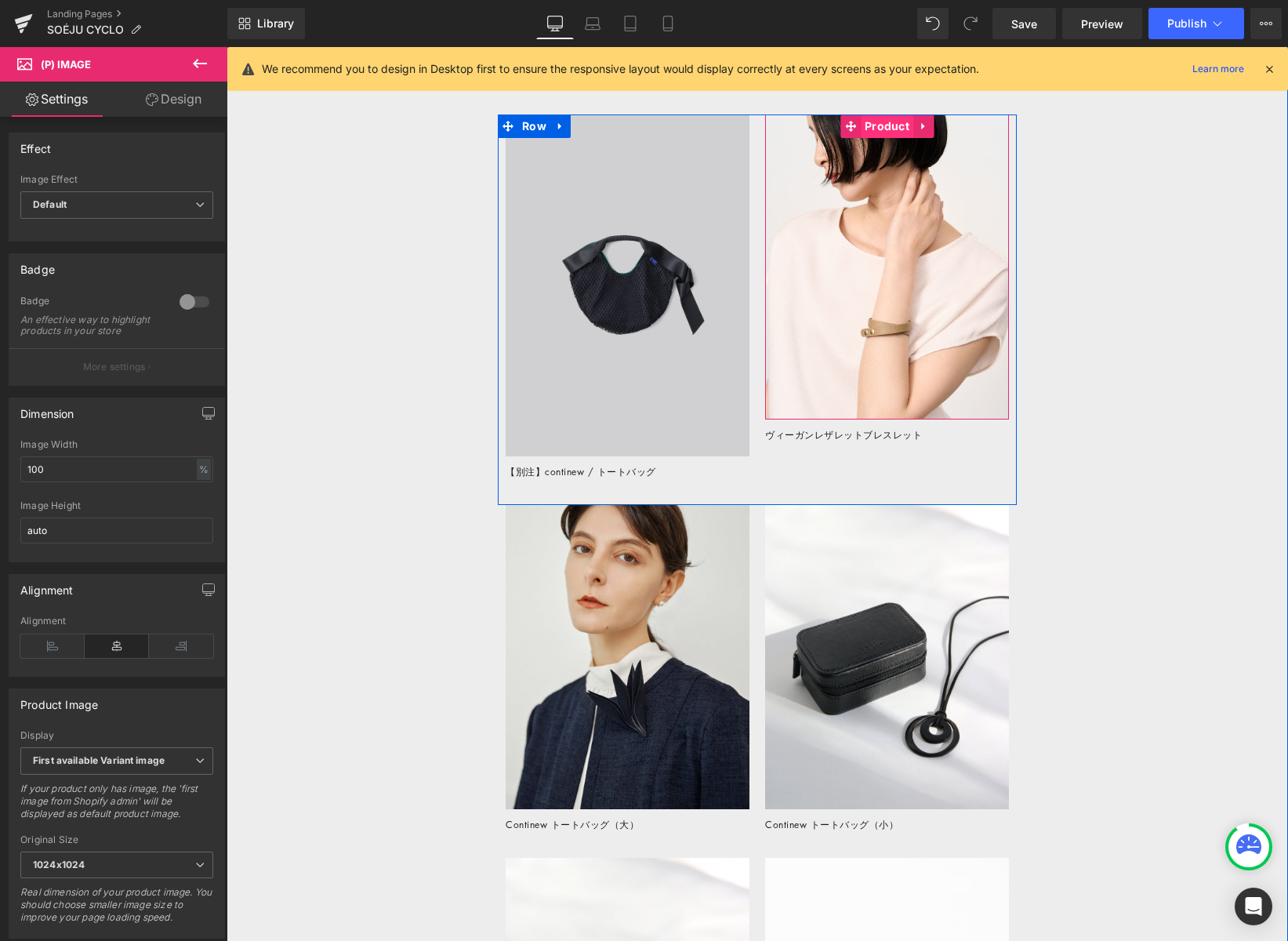
click at [887, 131] on span "Product" at bounding box center [886, 126] width 52 height 24
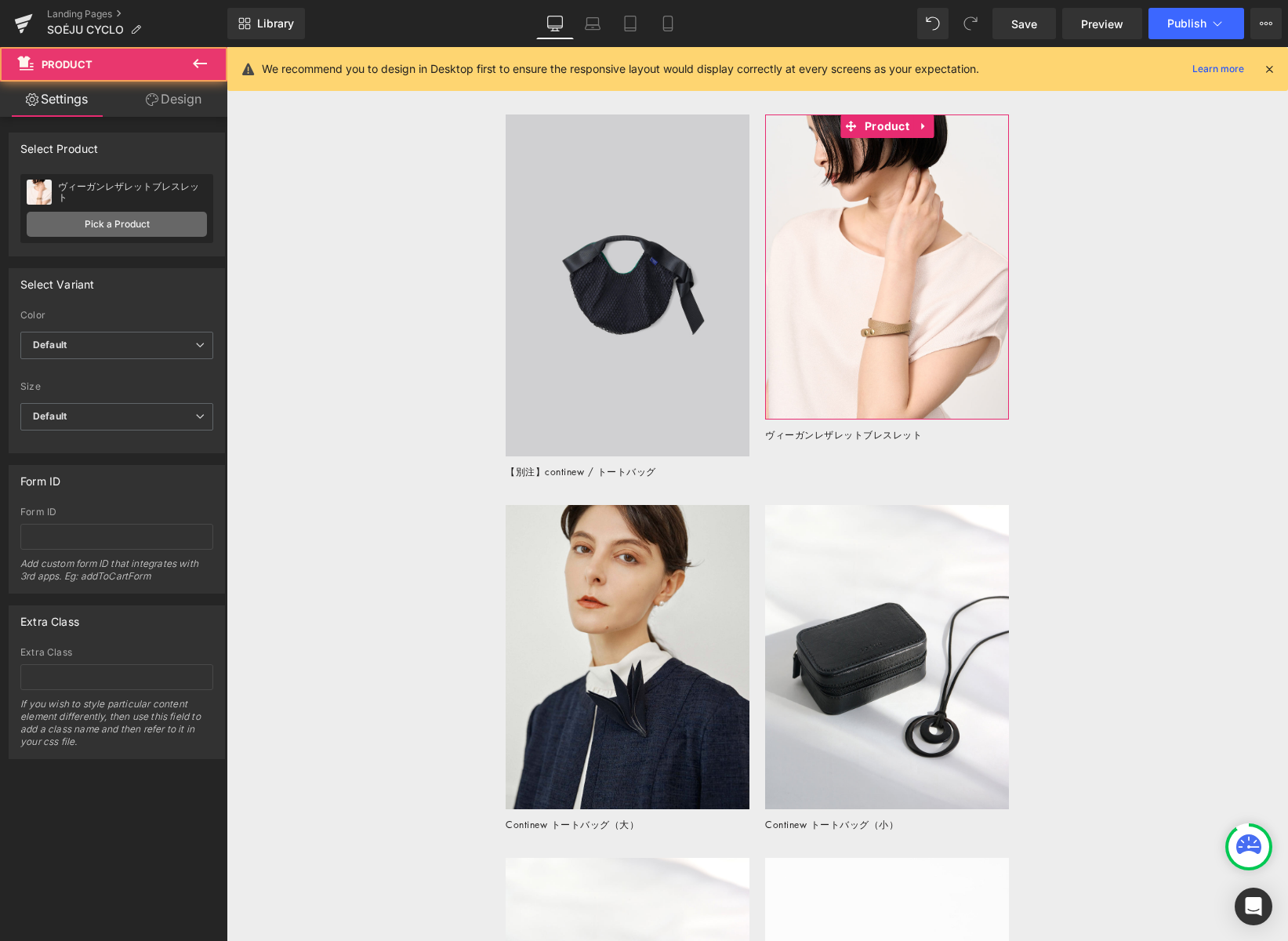
click at [153, 224] on link "Pick a Product" at bounding box center [116, 223] width 181 height 25
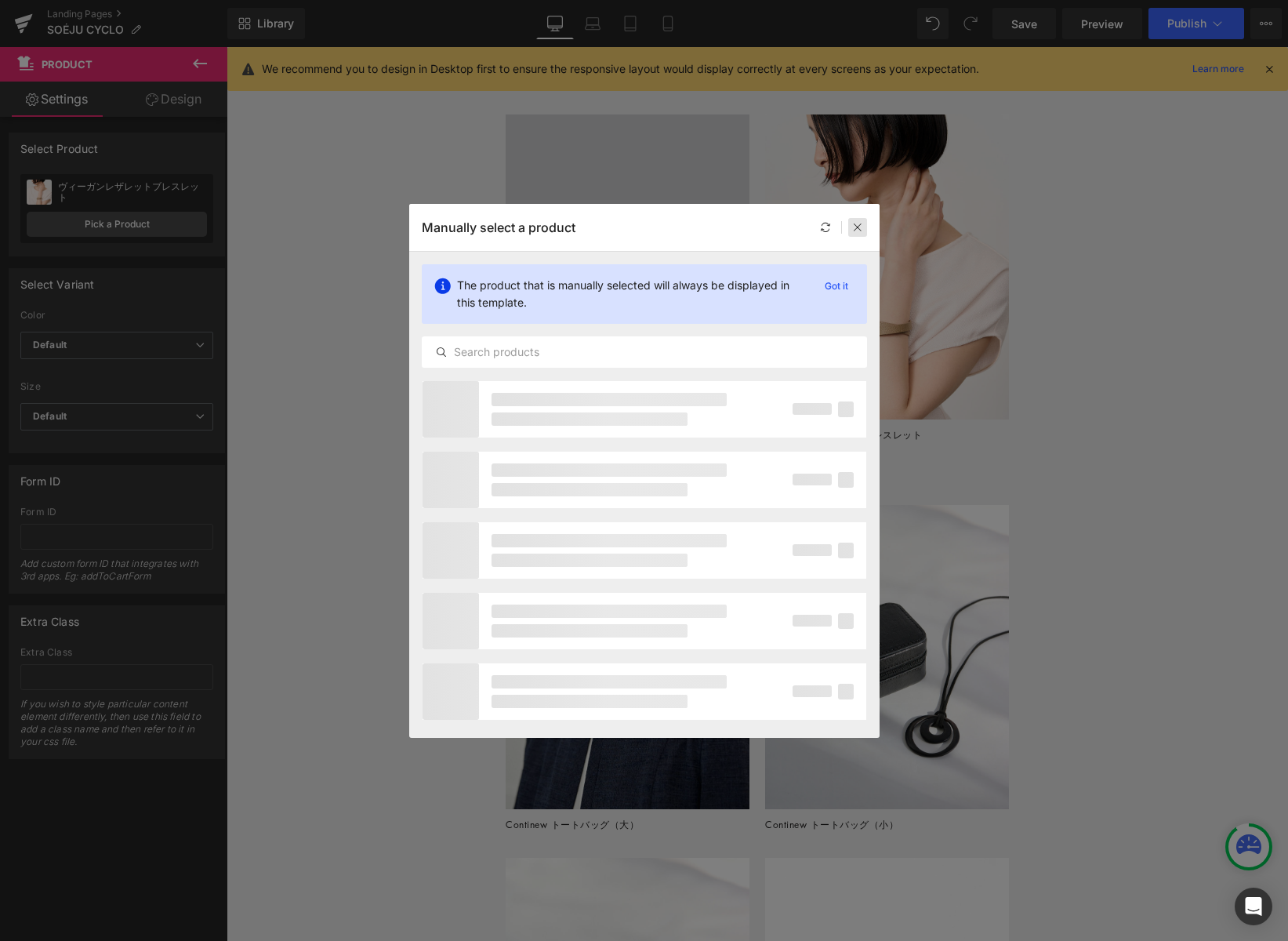
click at [856, 227] on icon at bounding box center [857, 227] width 11 height 11
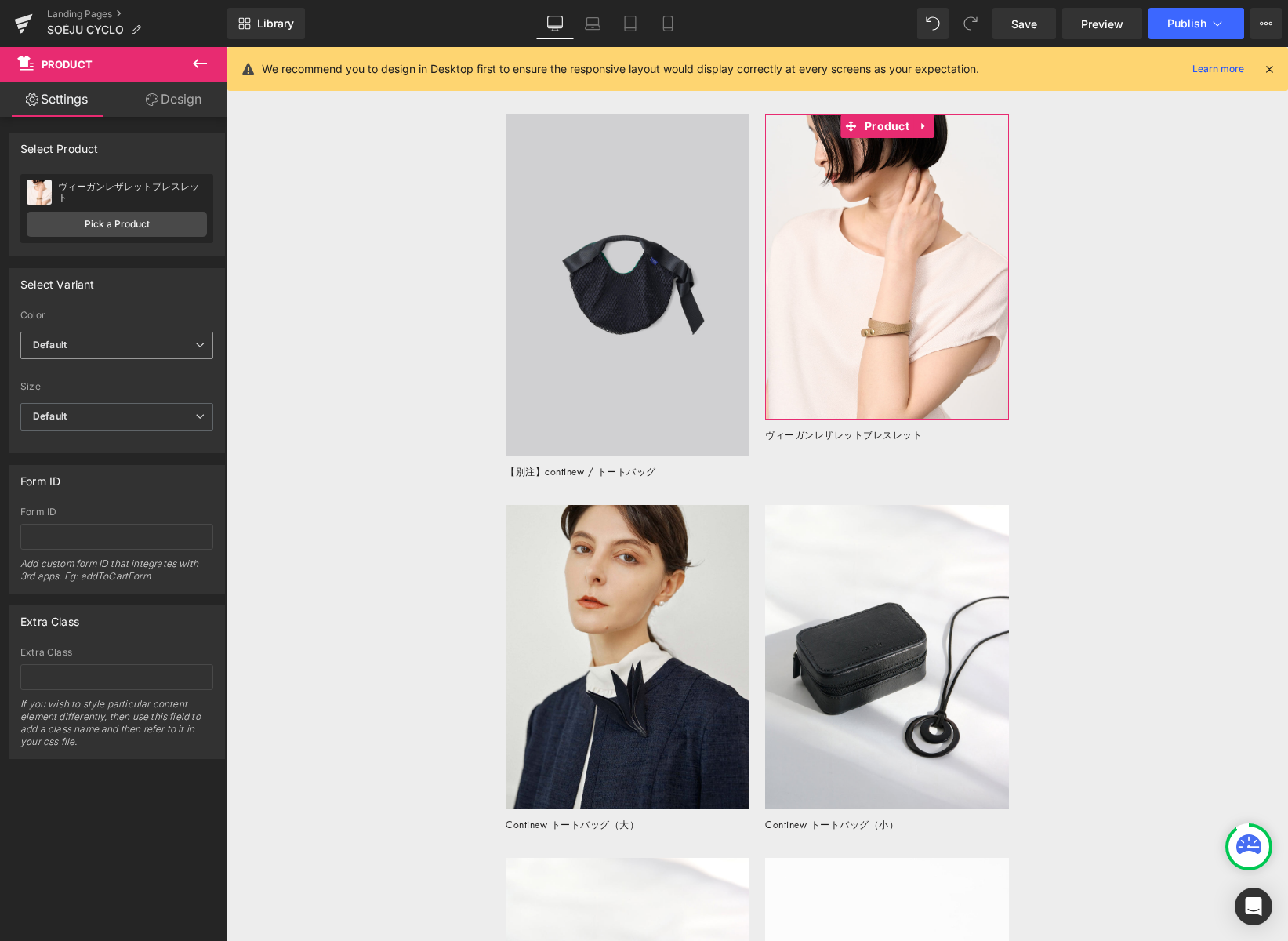
click at [183, 349] on span "Default" at bounding box center [116, 346] width 192 height 28
click at [165, 409] on li "[DOMAIN_NAME]" at bounding box center [114, 421] width 187 height 24
drag, startPoint x: 131, startPoint y: 345, endPoint x: 130, endPoint y: 360, distance: 15.0
click at [131, 345] on span "[DOMAIN_NAME]" at bounding box center [116, 346] width 192 height 28
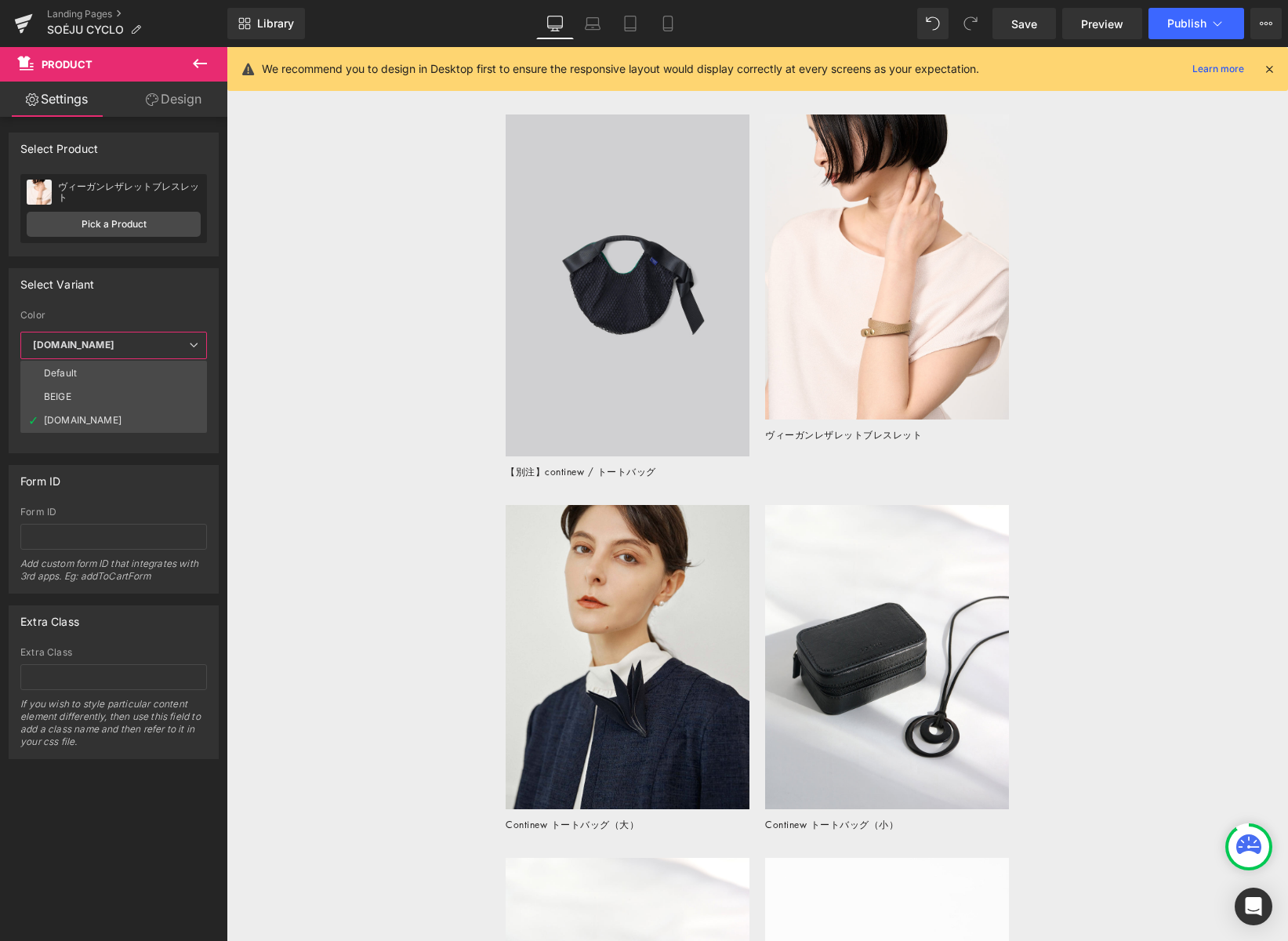
click at [131, 386] on li "BEIGE" at bounding box center [114, 397] width 187 height 24
click at [136, 415] on span "Default" at bounding box center [116, 417] width 192 height 28
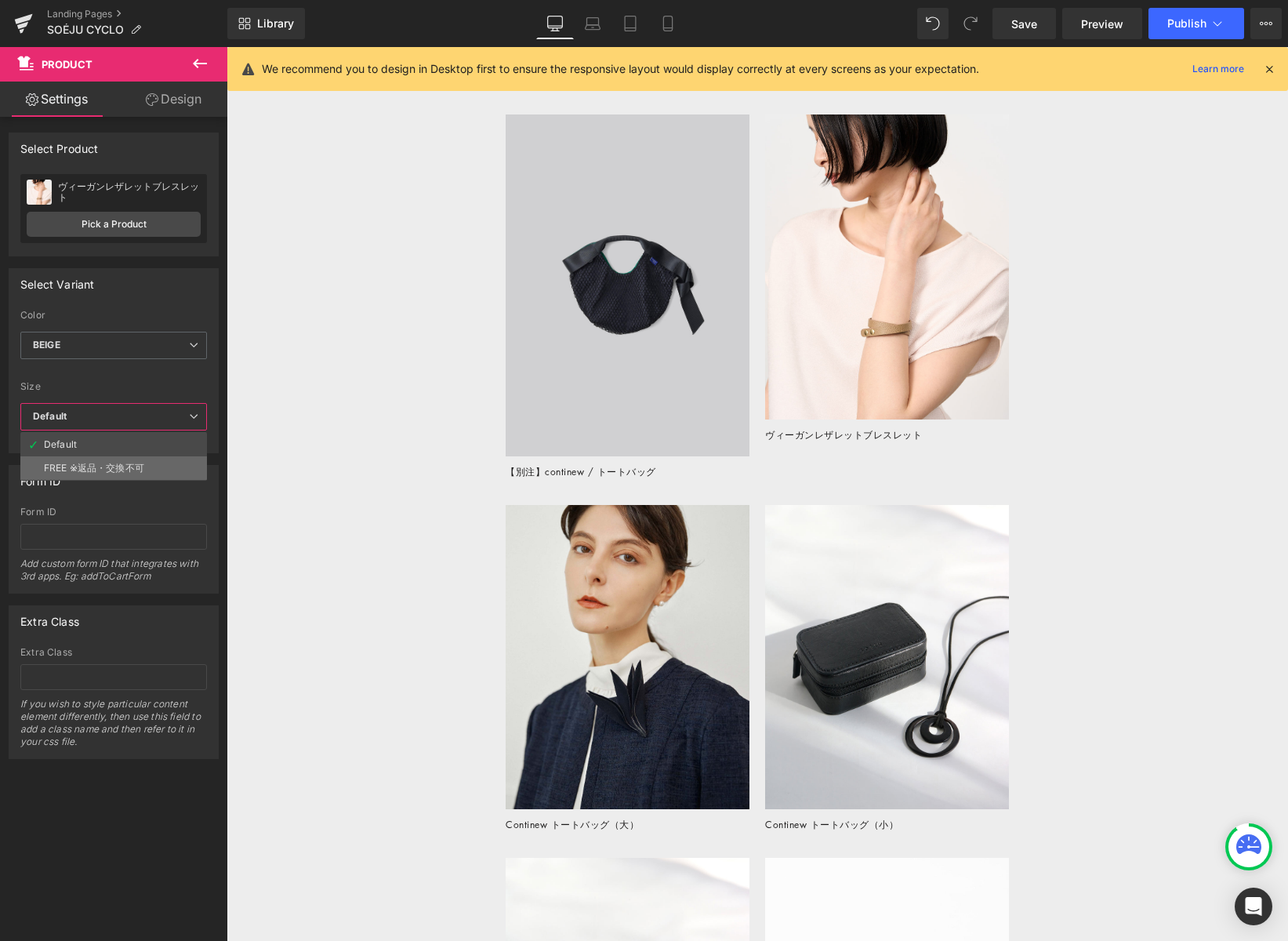
click at [132, 463] on div "FREE ※返品・交換不可" at bounding box center [94, 468] width 101 height 11
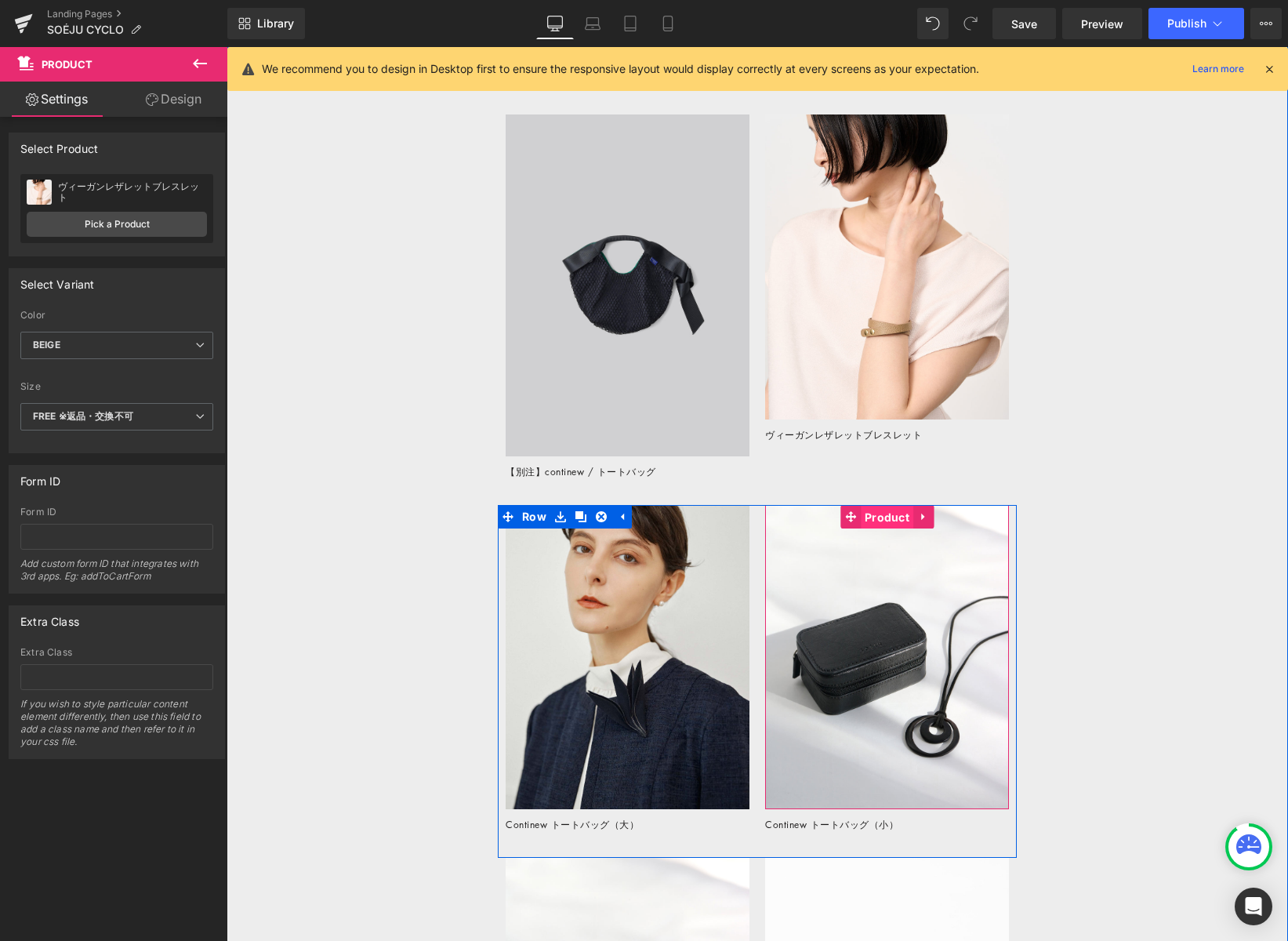
click at [889, 520] on span "Product" at bounding box center [886, 517] width 52 height 24
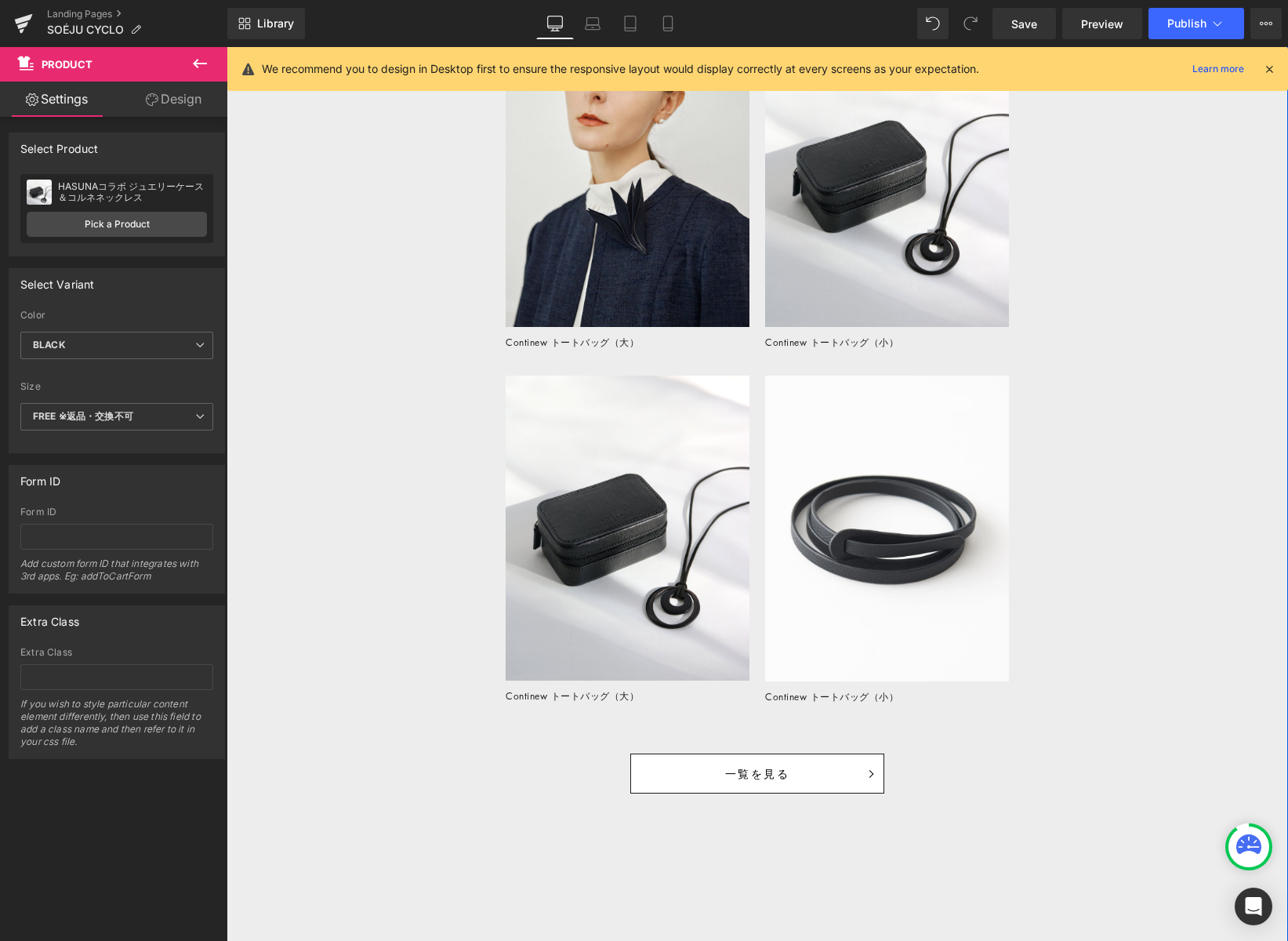
scroll to position [3318, 0]
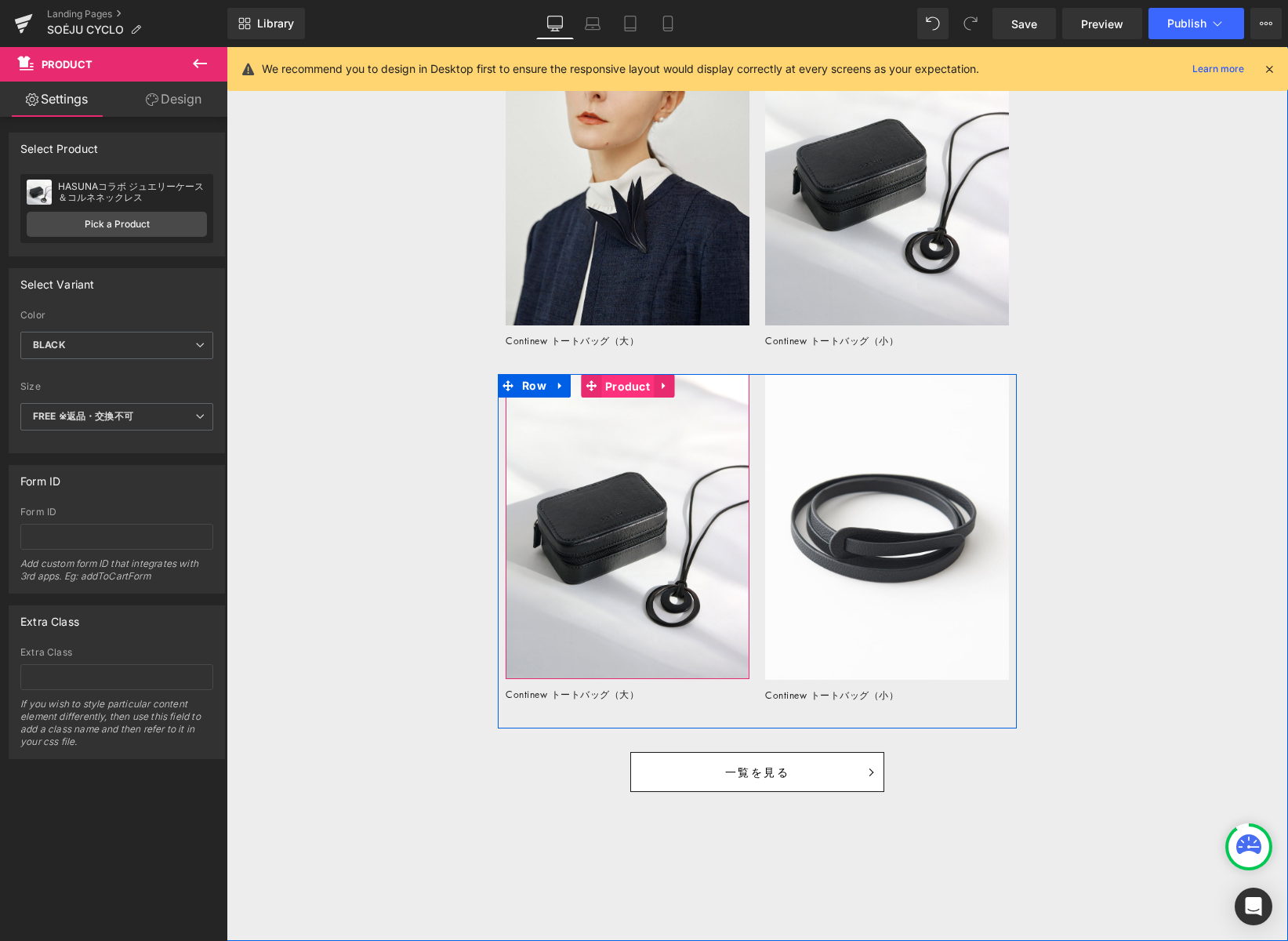
click at [616, 387] on span "Product" at bounding box center [627, 387] width 52 height 24
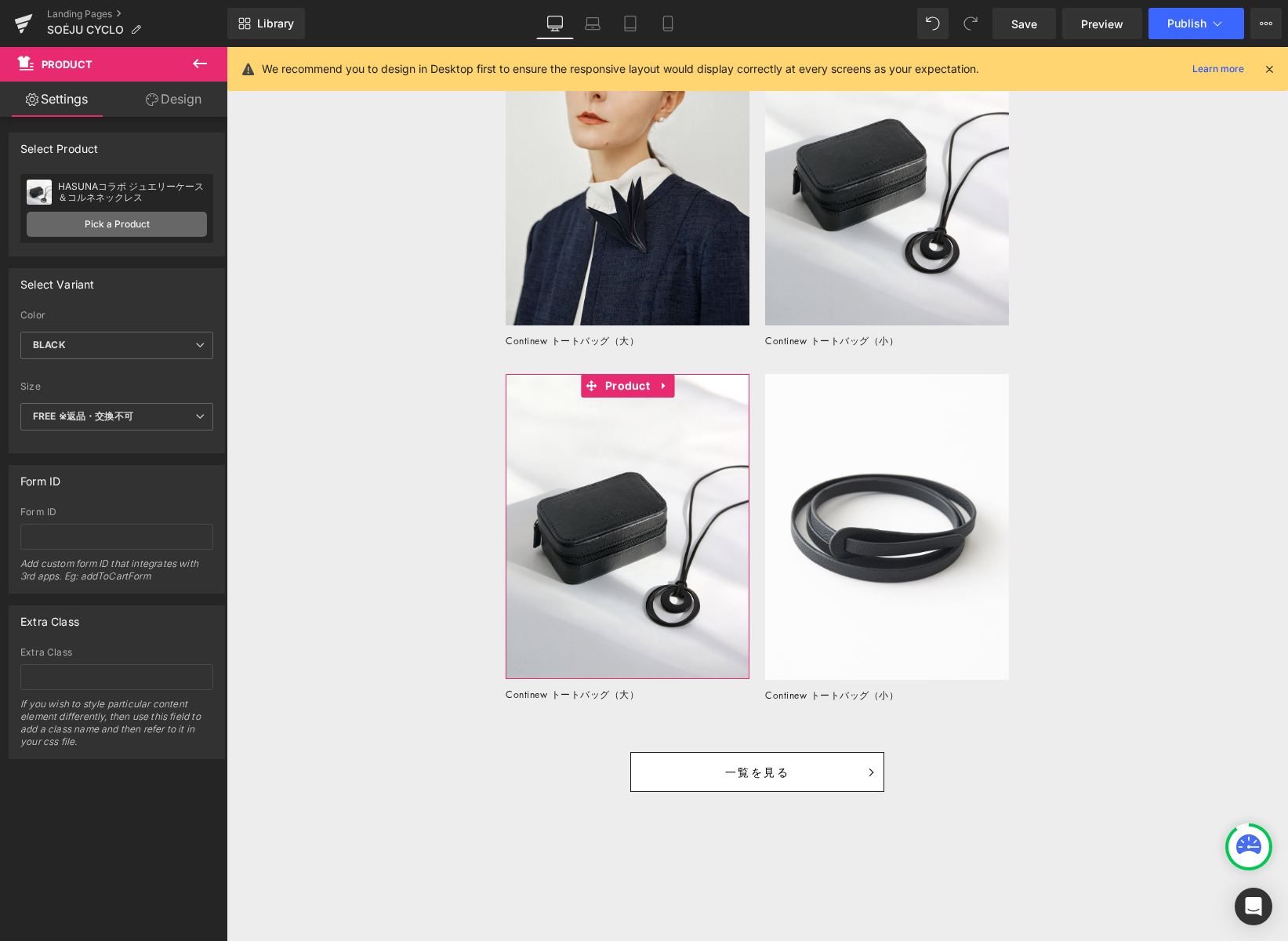
click at [185, 222] on link "Pick a Product" at bounding box center [116, 223] width 181 height 25
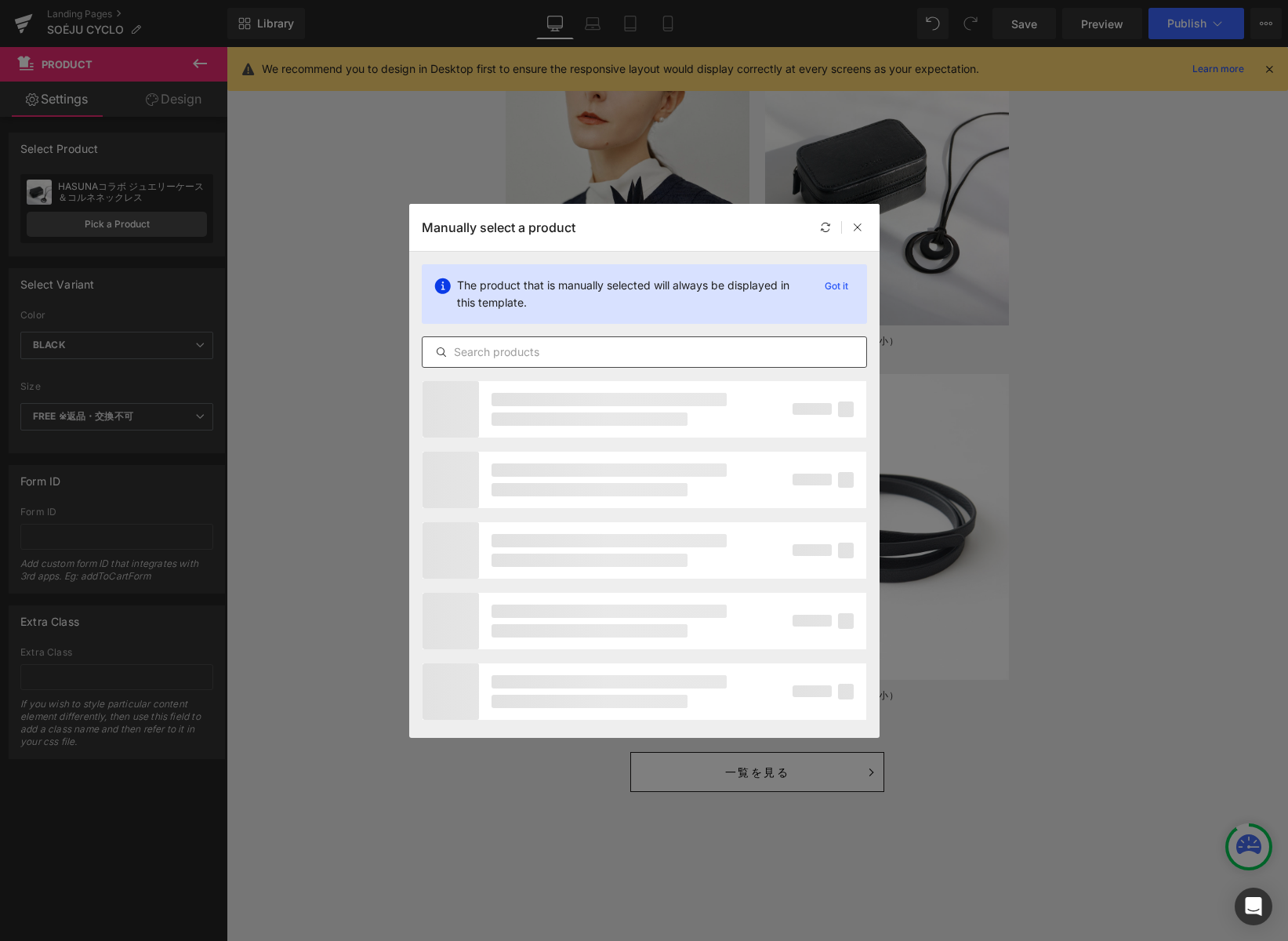
click at [532, 353] on input "text" at bounding box center [644, 352] width 444 height 19
paste input "UV大判ストール"
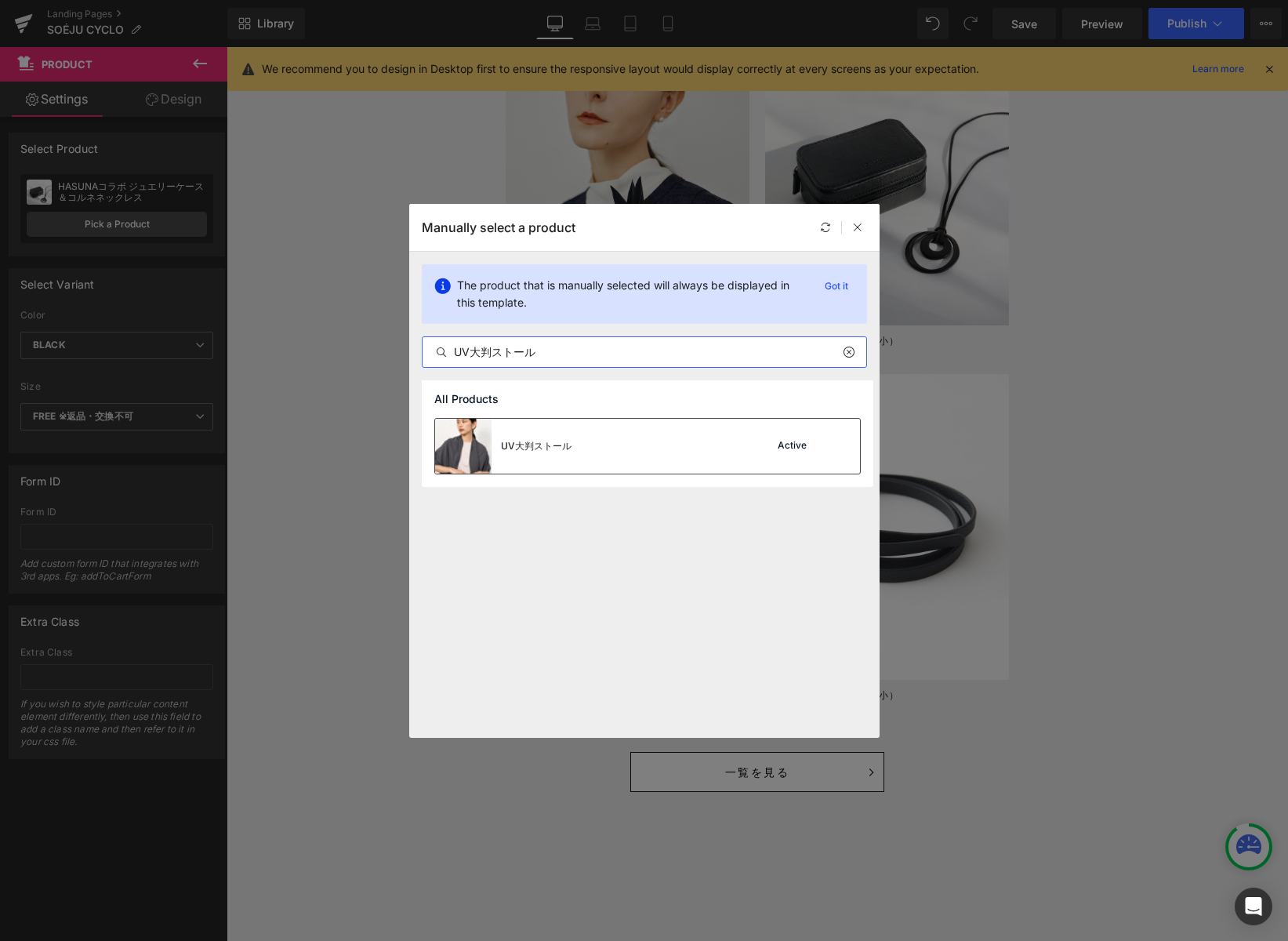
type input "UV大判ストール"
click at [475, 447] on img at bounding box center [463, 446] width 56 height 55
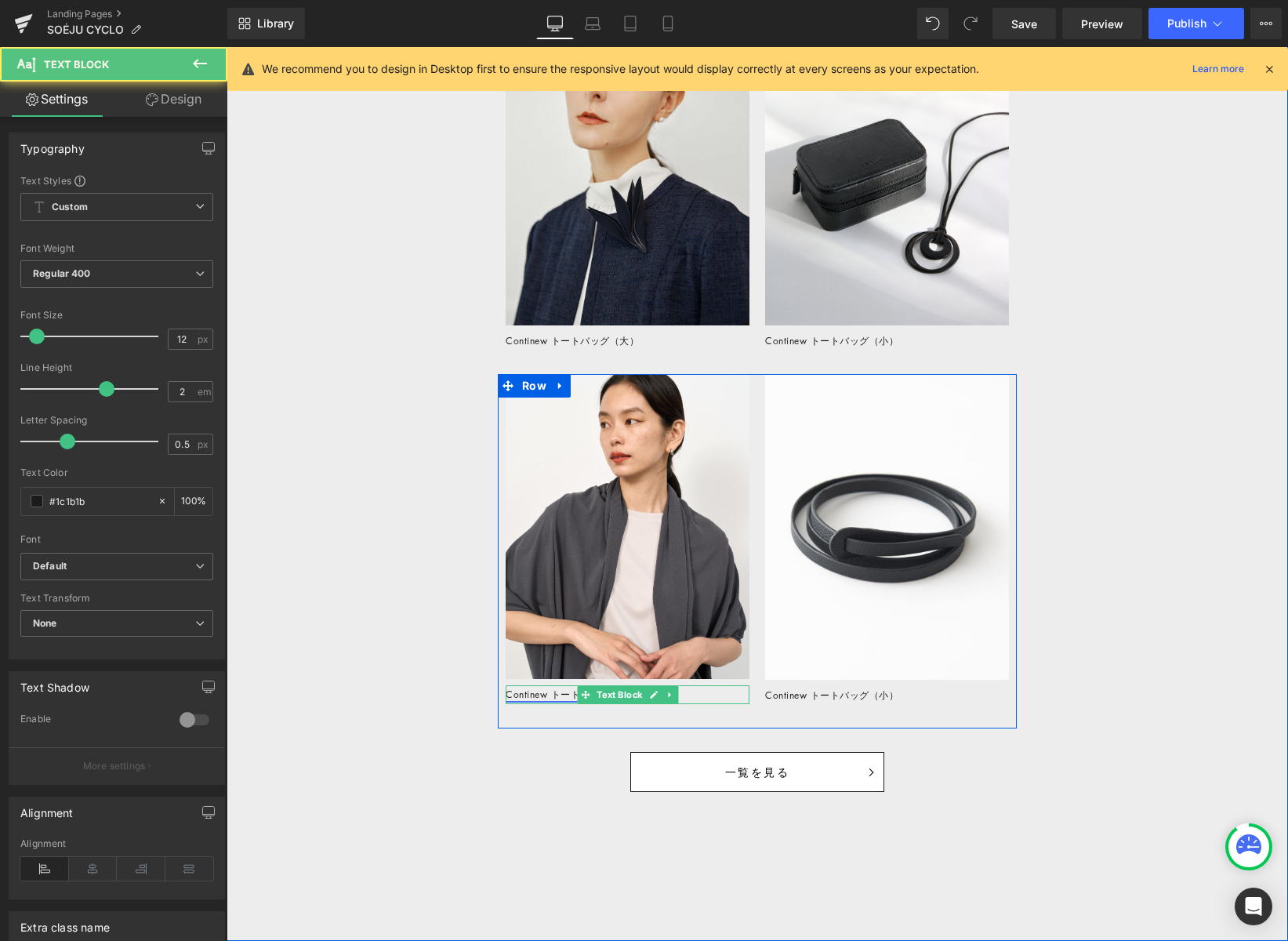
click at [523, 696] on link "Continew トートバッグ（大）" at bounding box center [571, 695] width 133 height 14
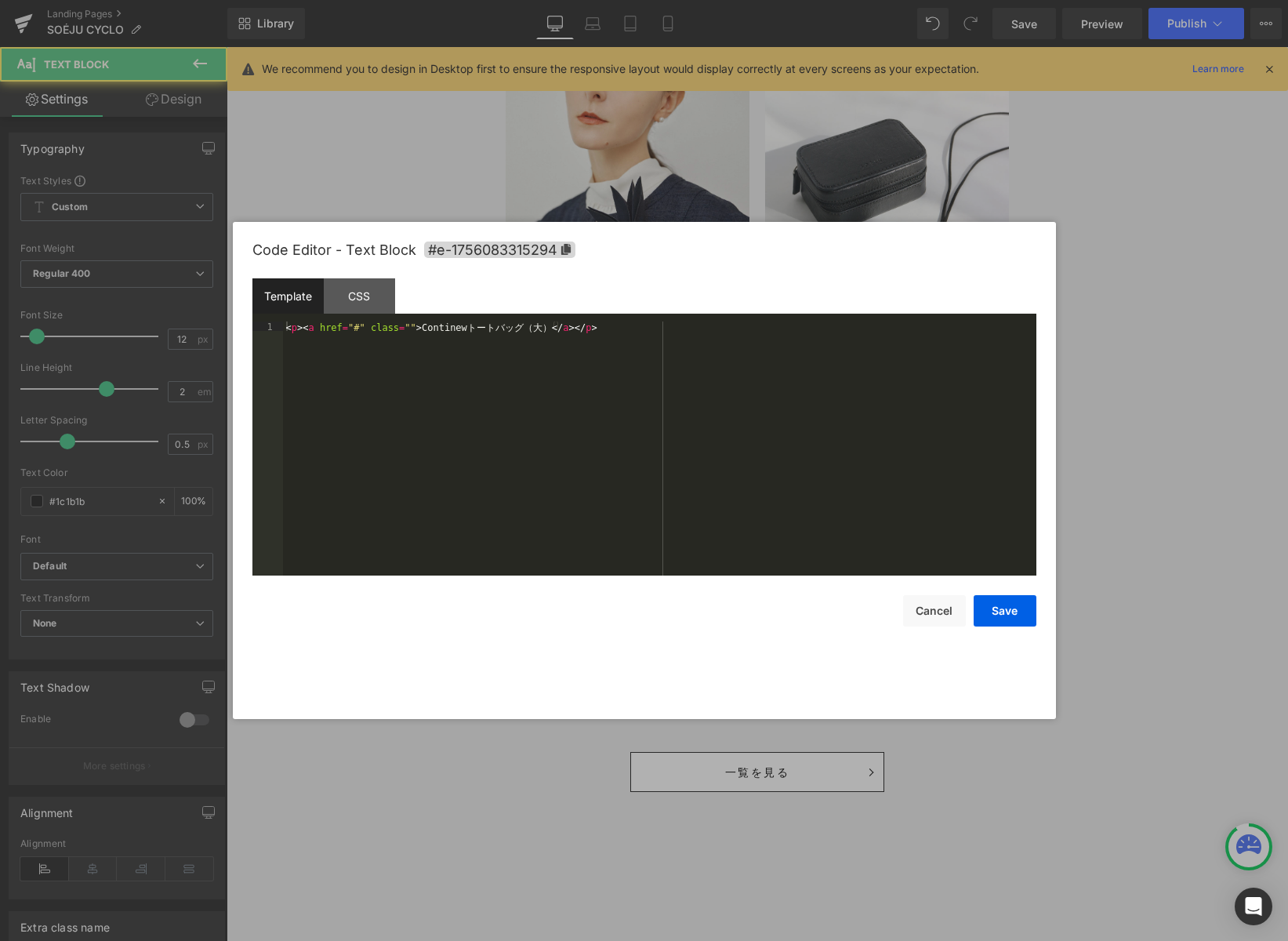
drag, startPoint x: 516, startPoint y: 718, endPoint x: 519, endPoint y: 690, distance: 28.2
click at [516, 0] on div "Product You are previewing how the will restyle your page. You can not edit Ele…" at bounding box center [644, 0] width 1288 height 0
drag, startPoint x: 400, startPoint y: 328, endPoint x: 551, endPoint y: 343, distance: 151.7
click at [523, 326] on div "< p > < a href = "#" class = "" > Continew ト ー ト バ ッ グ （ 大 ） </ a > </ p >" at bounding box center [659, 458] width 753 height 273
click at [1003, 611] on button "Save" at bounding box center [1006, 611] width 63 height 32
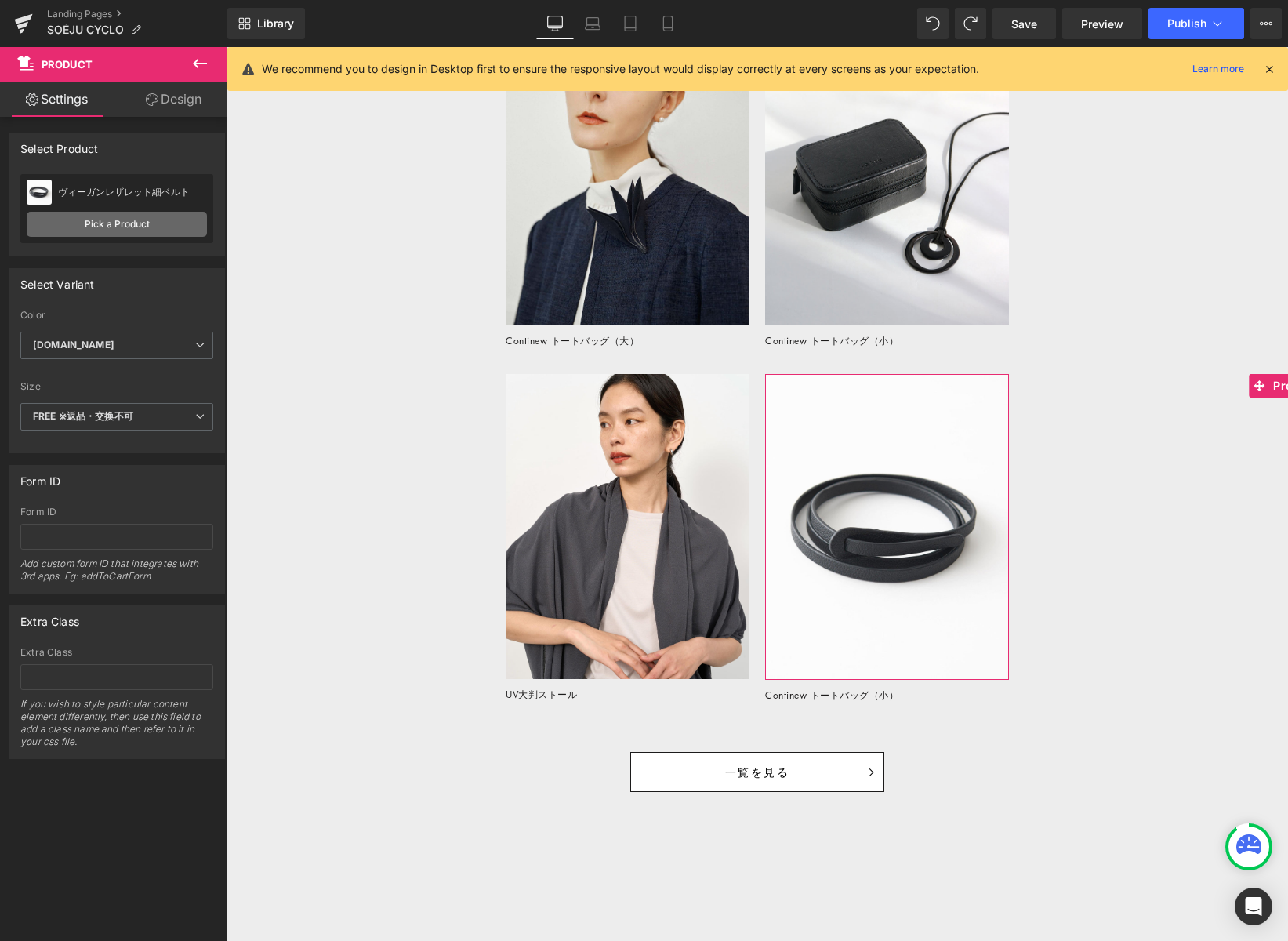
click at [143, 222] on link "Pick a Product" at bounding box center [116, 223] width 181 height 25
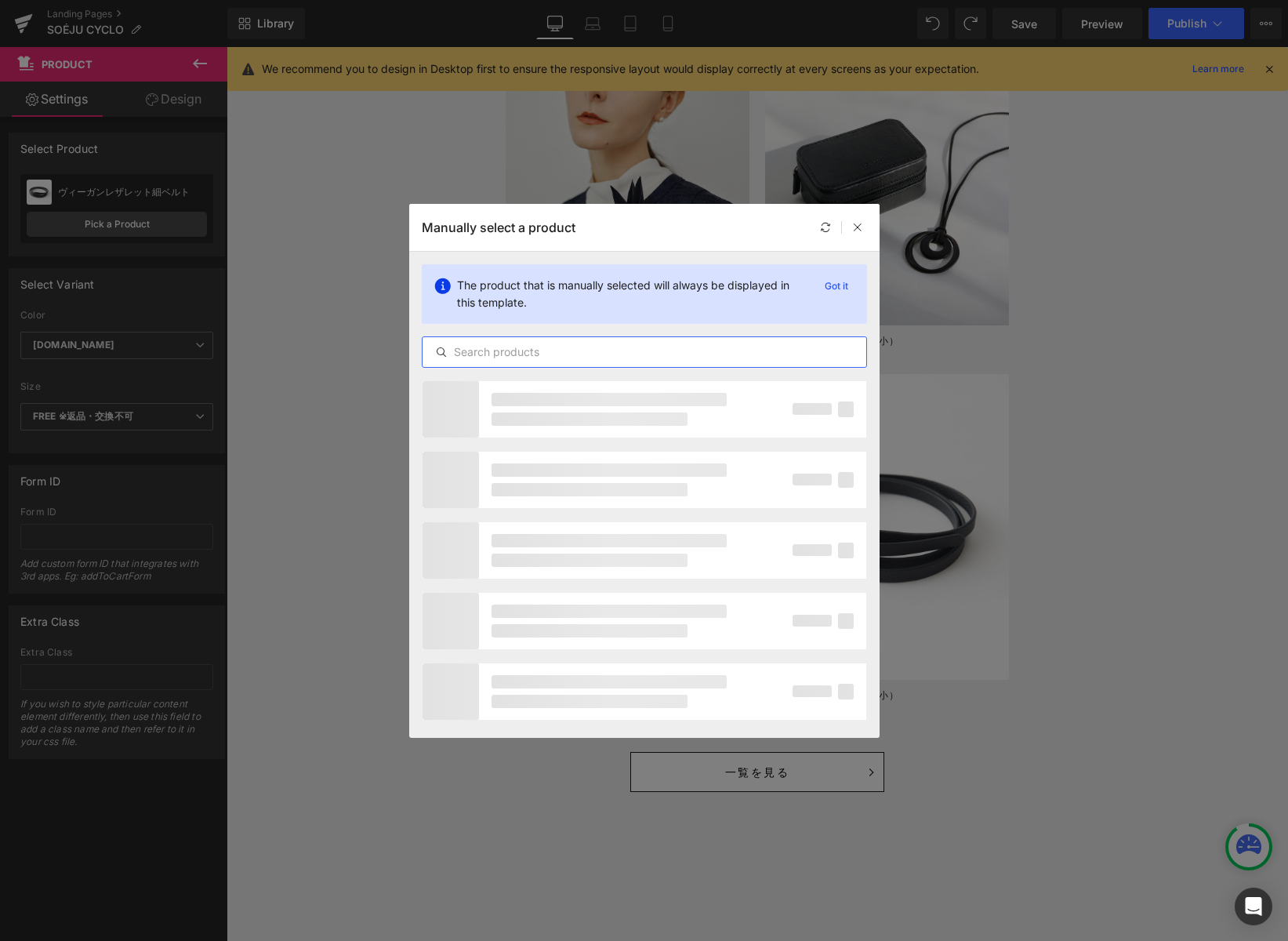
click at [525, 353] on input "text" at bounding box center [644, 352] width 444 height 19
paste input "デシンギャザーワンピース"
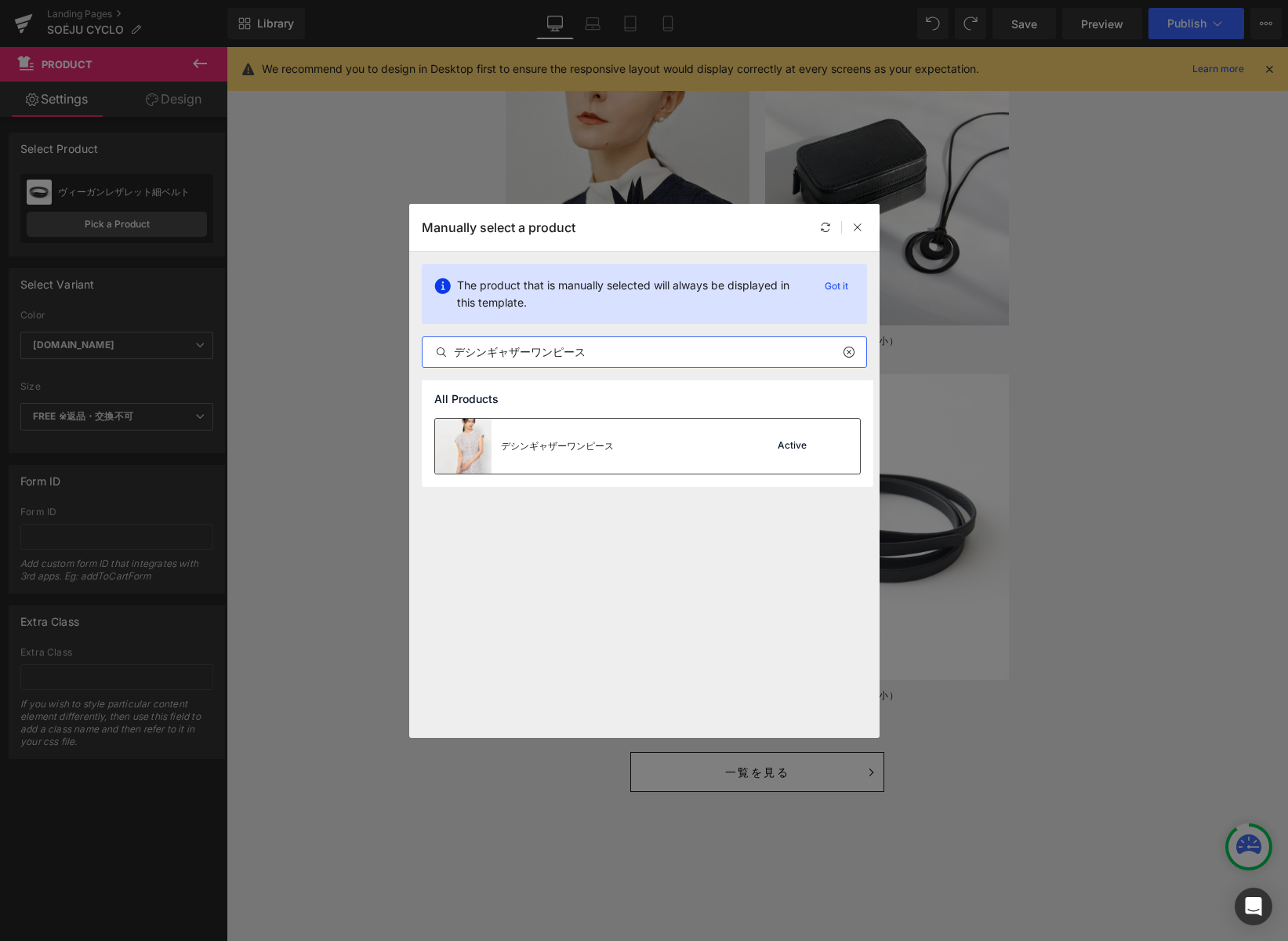
type input "デシンギャザーワンピース"
click at [474, 436] on img at bounding box center [463, 446] width 56 height 55
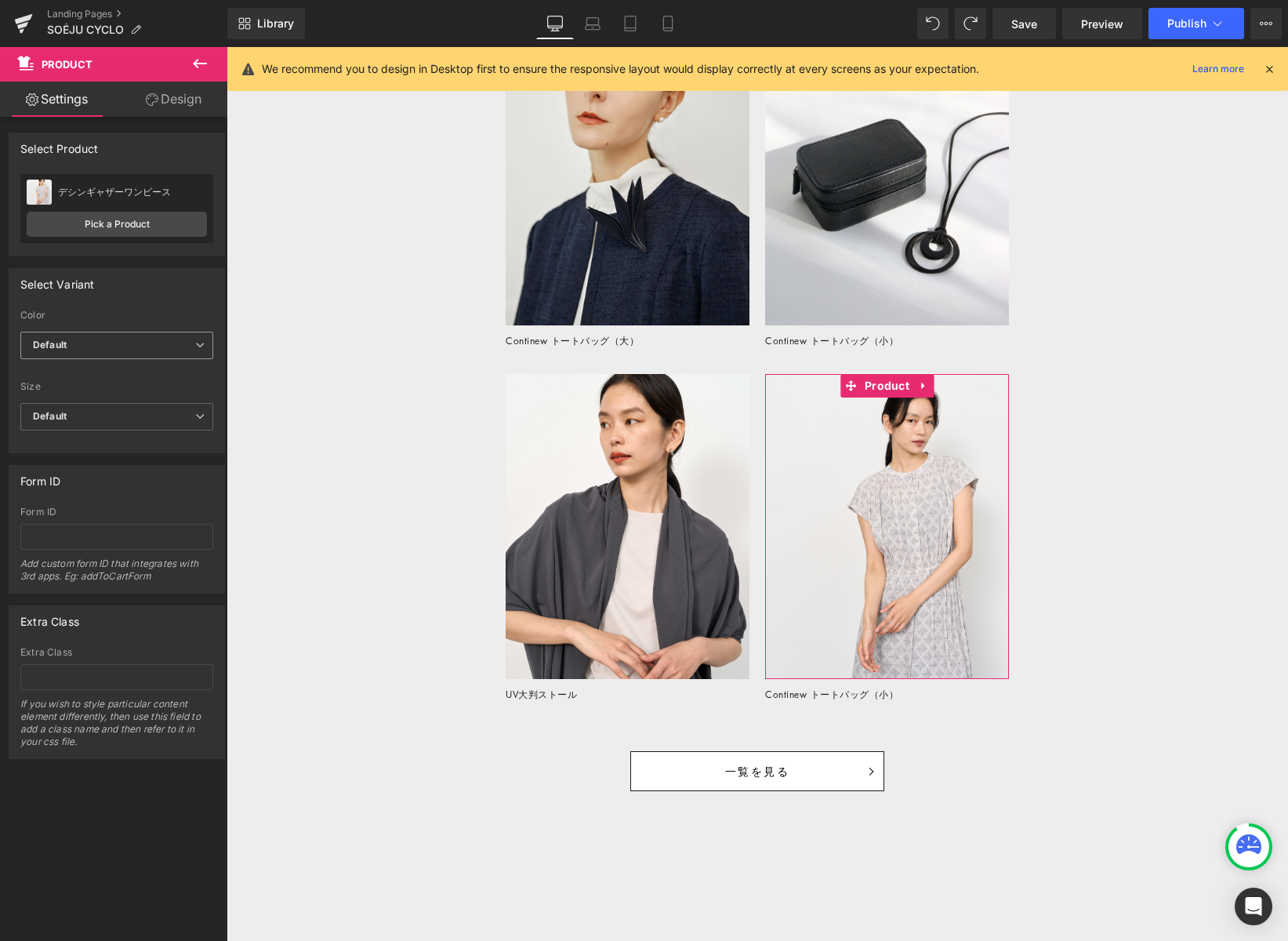
click at [146, 334] on span "Default" at bounding box center [116, 346] width 192 height 28
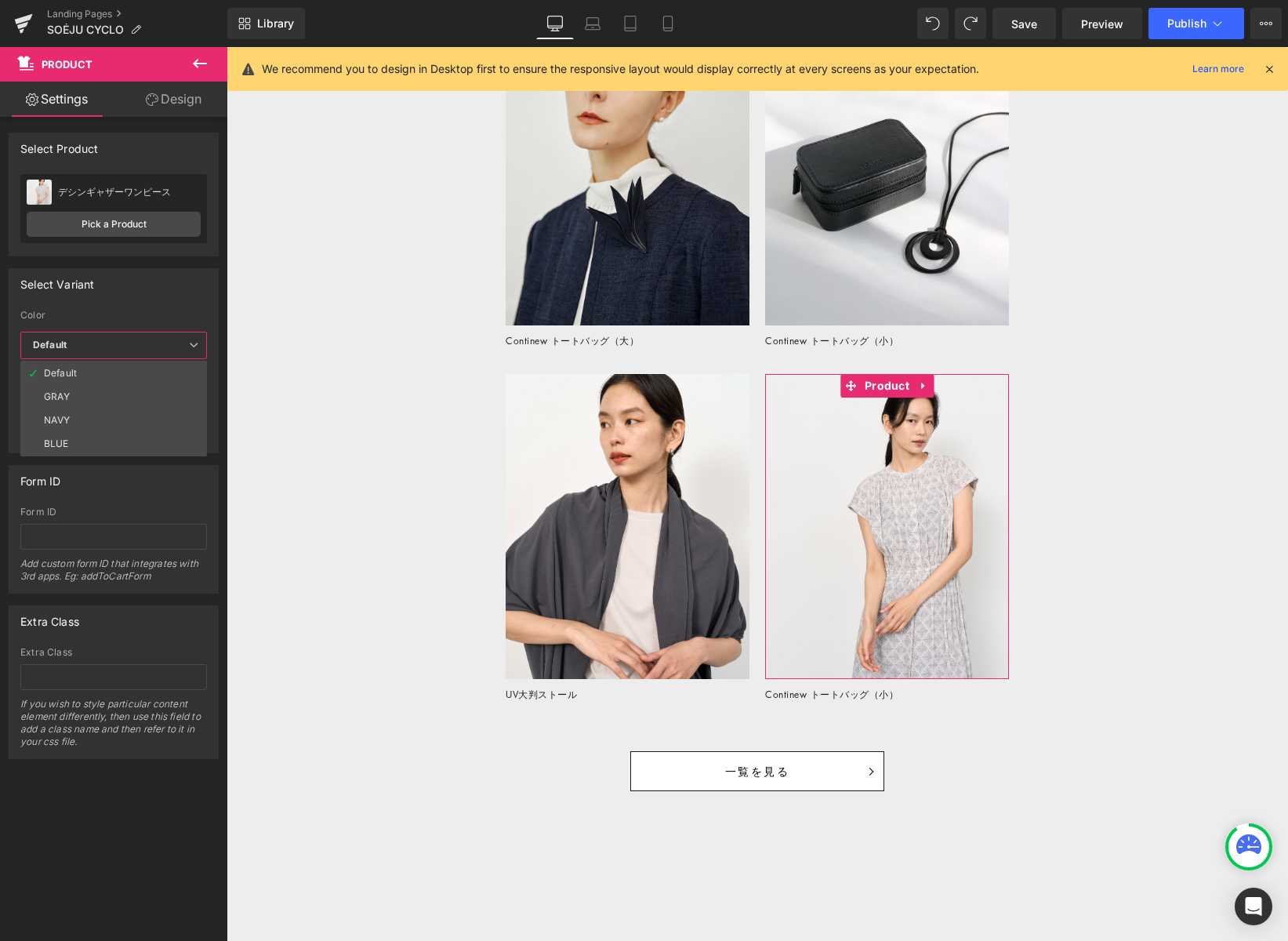
click at [132, 399] on li "GRAY" at bounding box center [114, 397] width 187 height 24
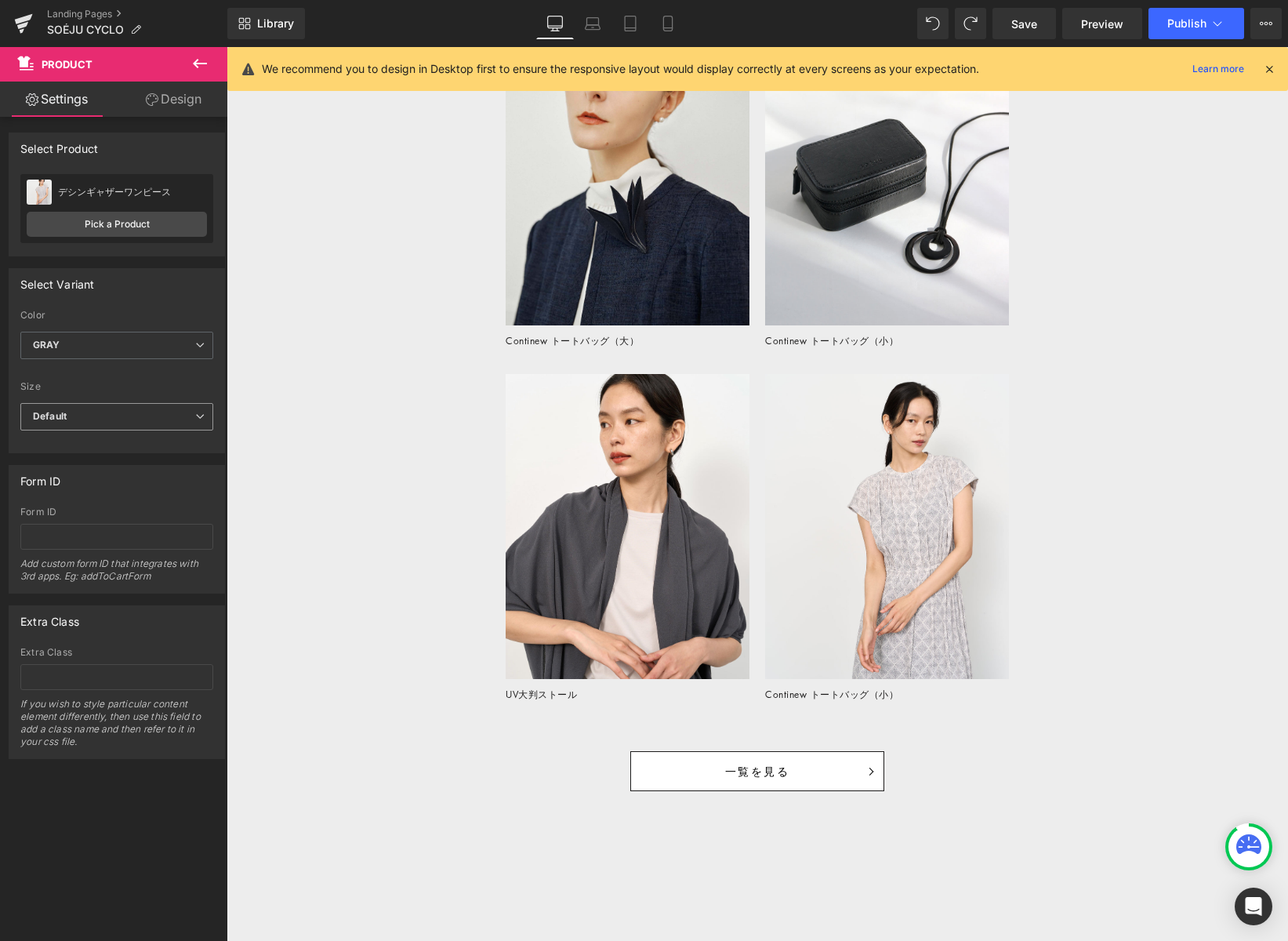
click at [128, 415] on span "Default" at bounding box center [116, 417] width 192 height 28
click at [123, 464] on li "FREE" at bounding box center [114, 468] width 187 height 24
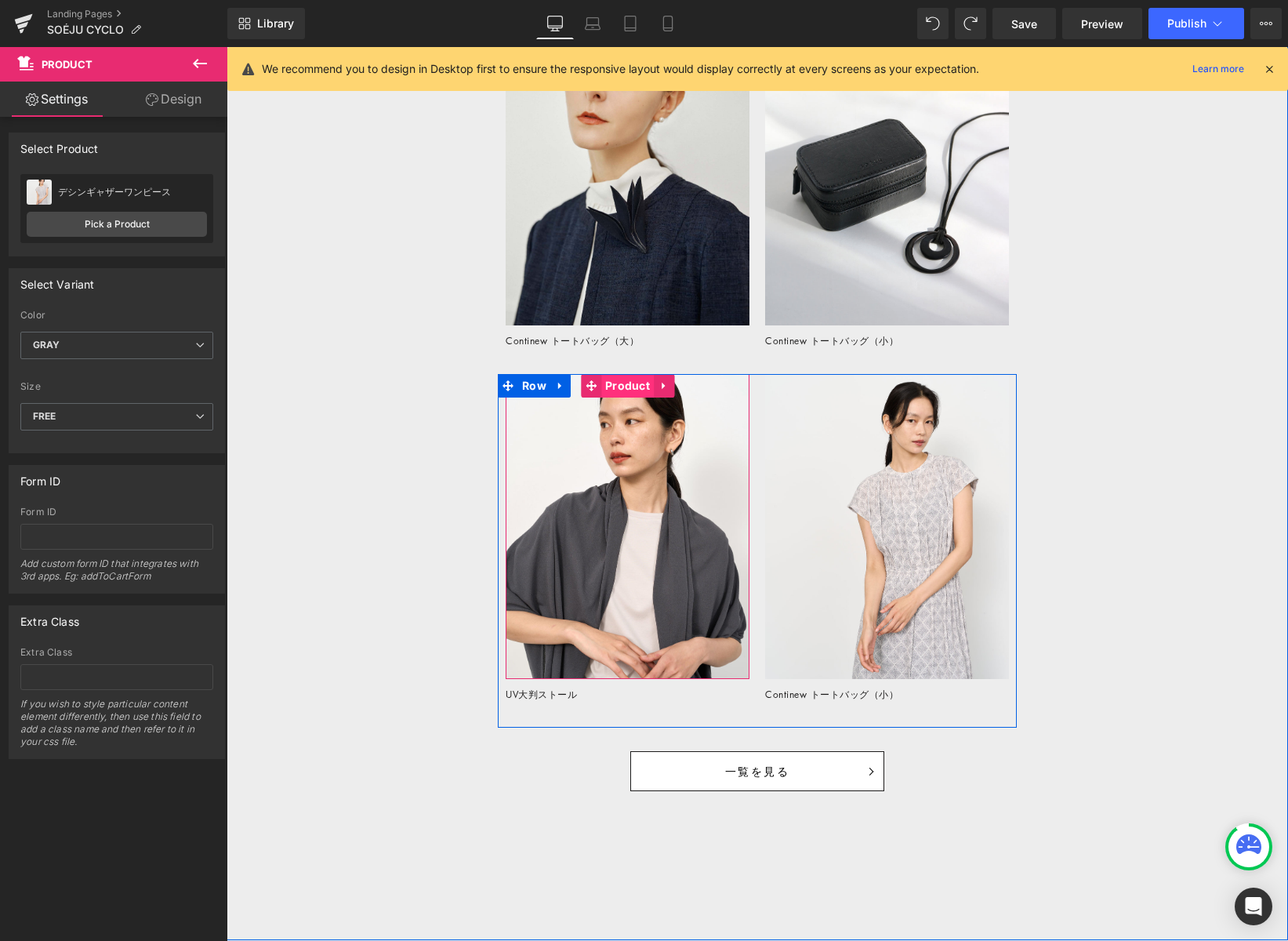
click at [622, 388] on span "Product" at bounding box center [627, 386] width 52 height 24
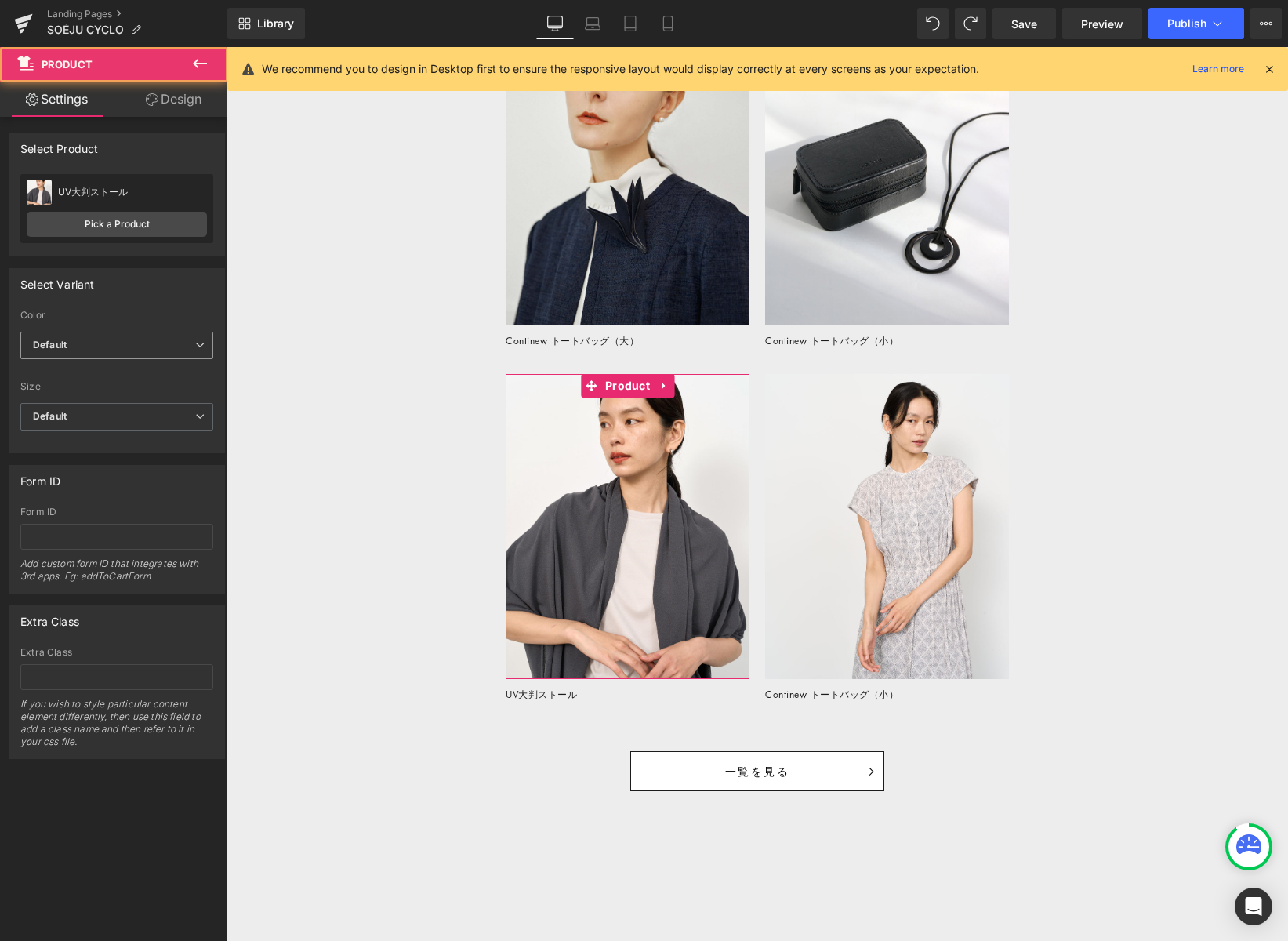
click at [152, 334] on span "Default" at bounding box center [116, 346] width 192 height 28
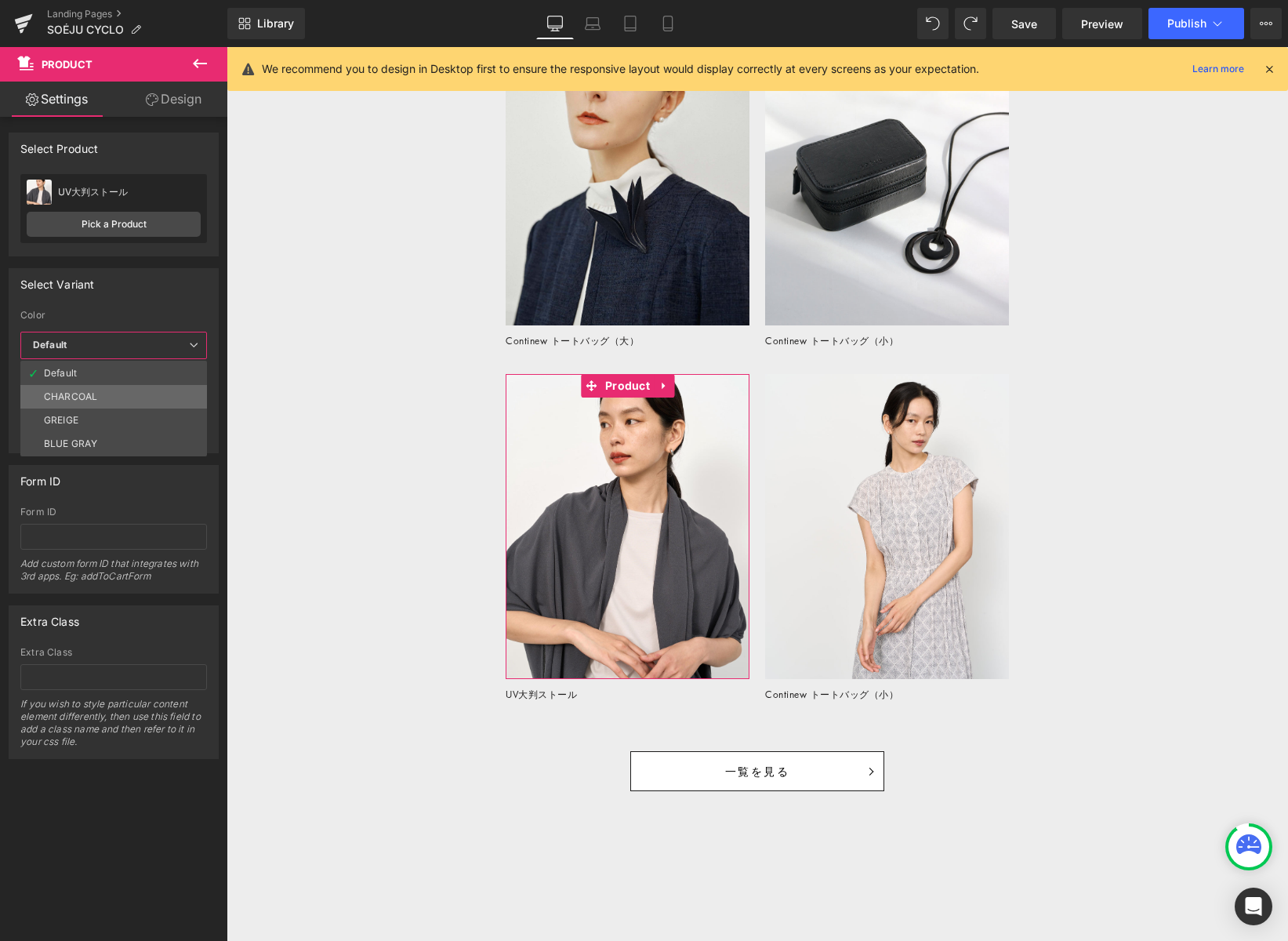
click at [143, 397] on li "CHARCOAL" at bounding box center [114, 397] width 187 height 24
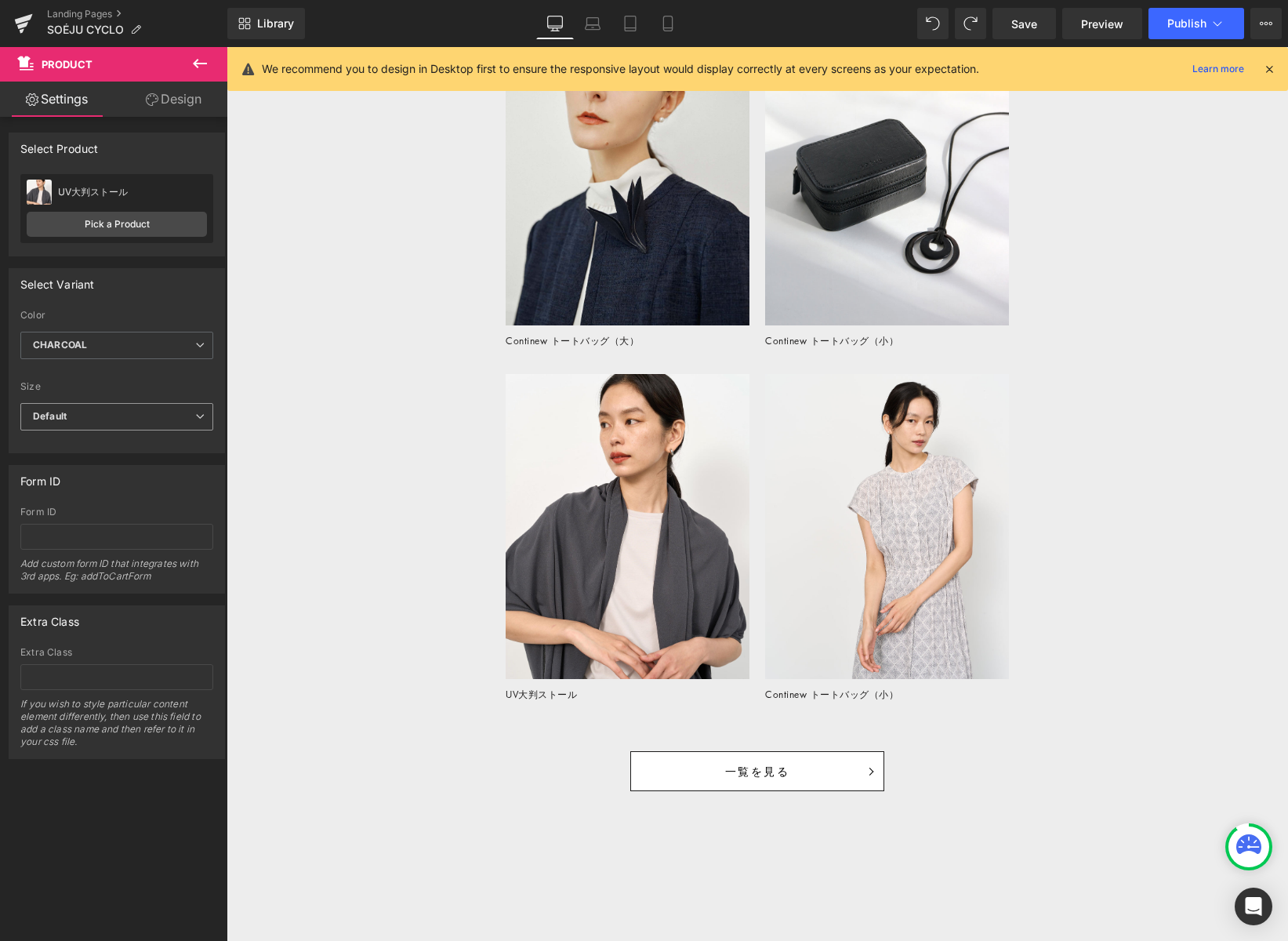
click at [143, 419] on span "Default" at bounding box center [116, 417] width 192 height 28
click at [140, 467] on div "FREE ※返品・交換不可" at bounding box center [94, 468] width 101 height 11
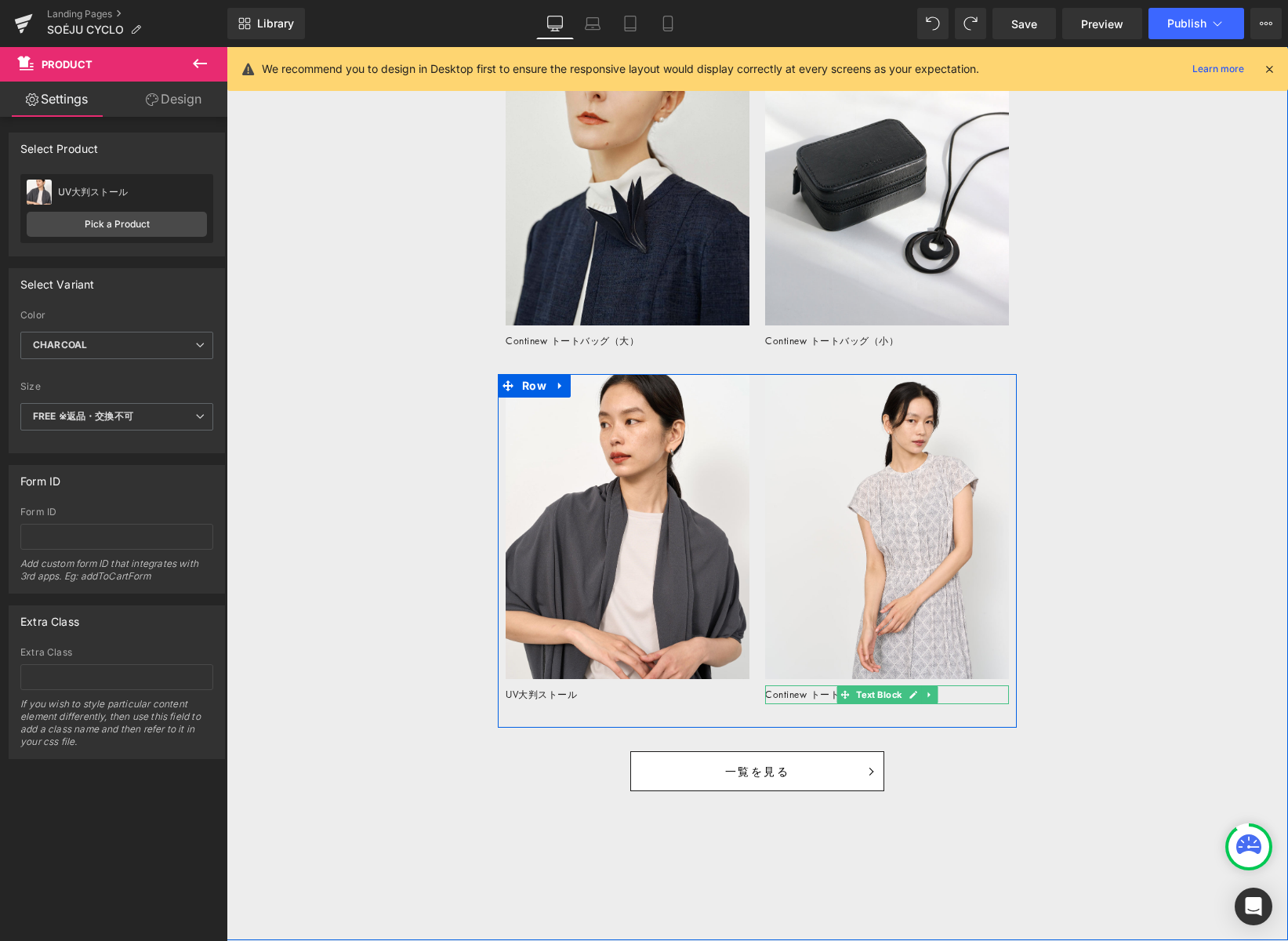
click at [913, 696] on icon at bounding box center [913, 696] width 8 height 8
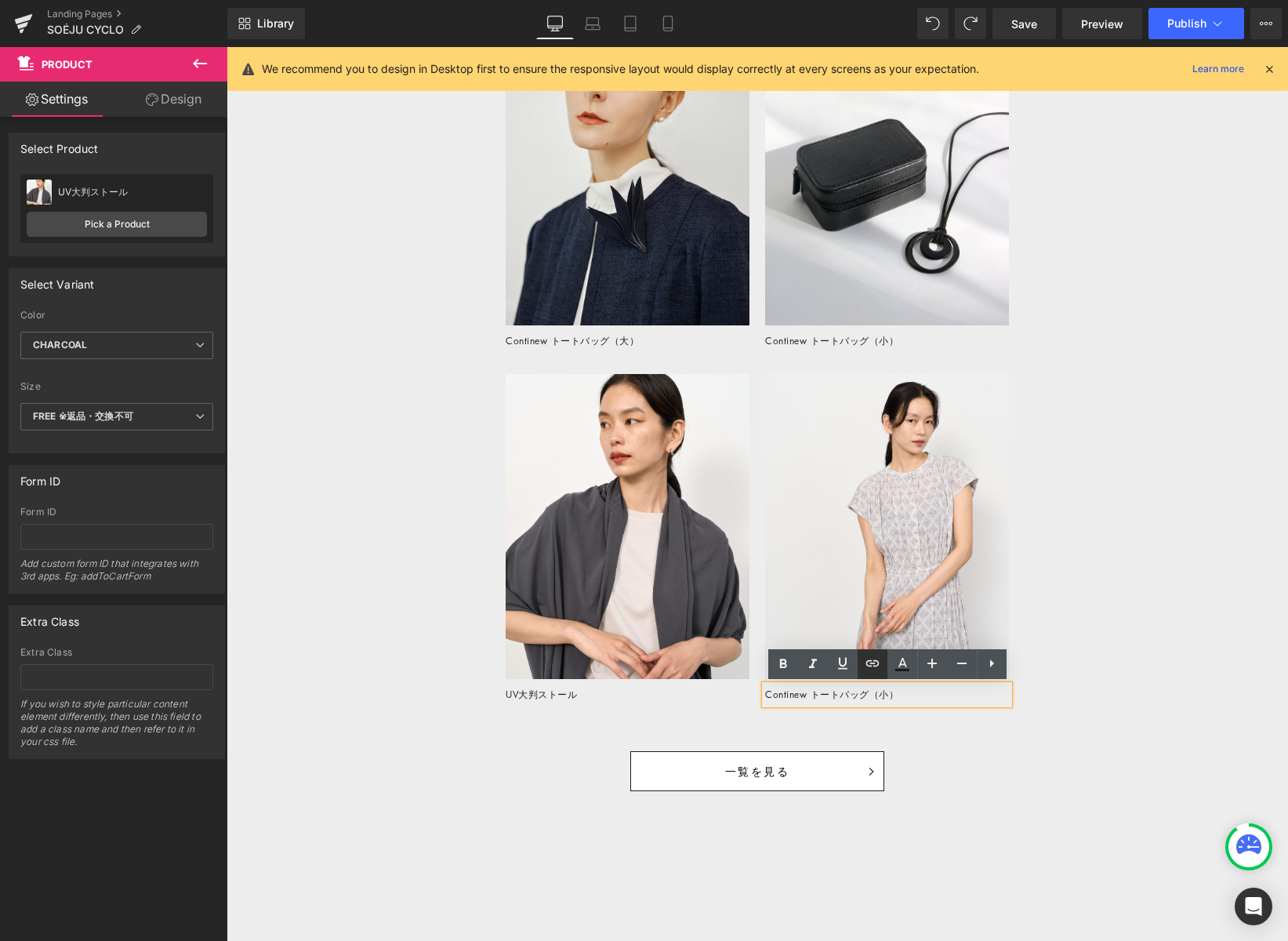
click at [872, 663] on icon at bounding box center [872, 663] width 19 height 19
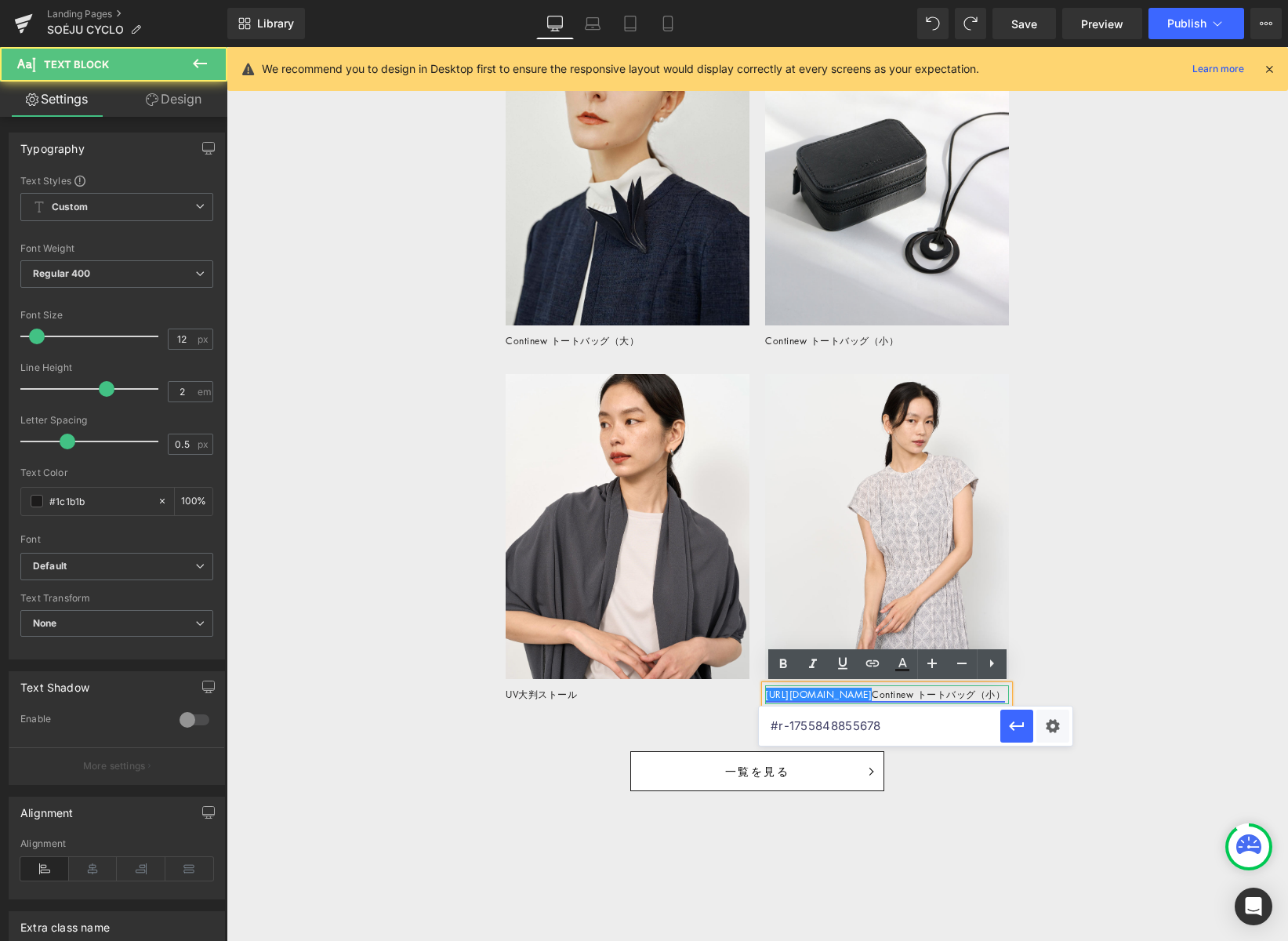
click at [871, 694] on link "https://gem-3910432.net" at bounding box center [818, 695] width 107 height 14
click at [883, 693] on link "https://gem-3910432.net Continew トートバッグ（小）" at bounding box center [884, 695] width 240 height 14
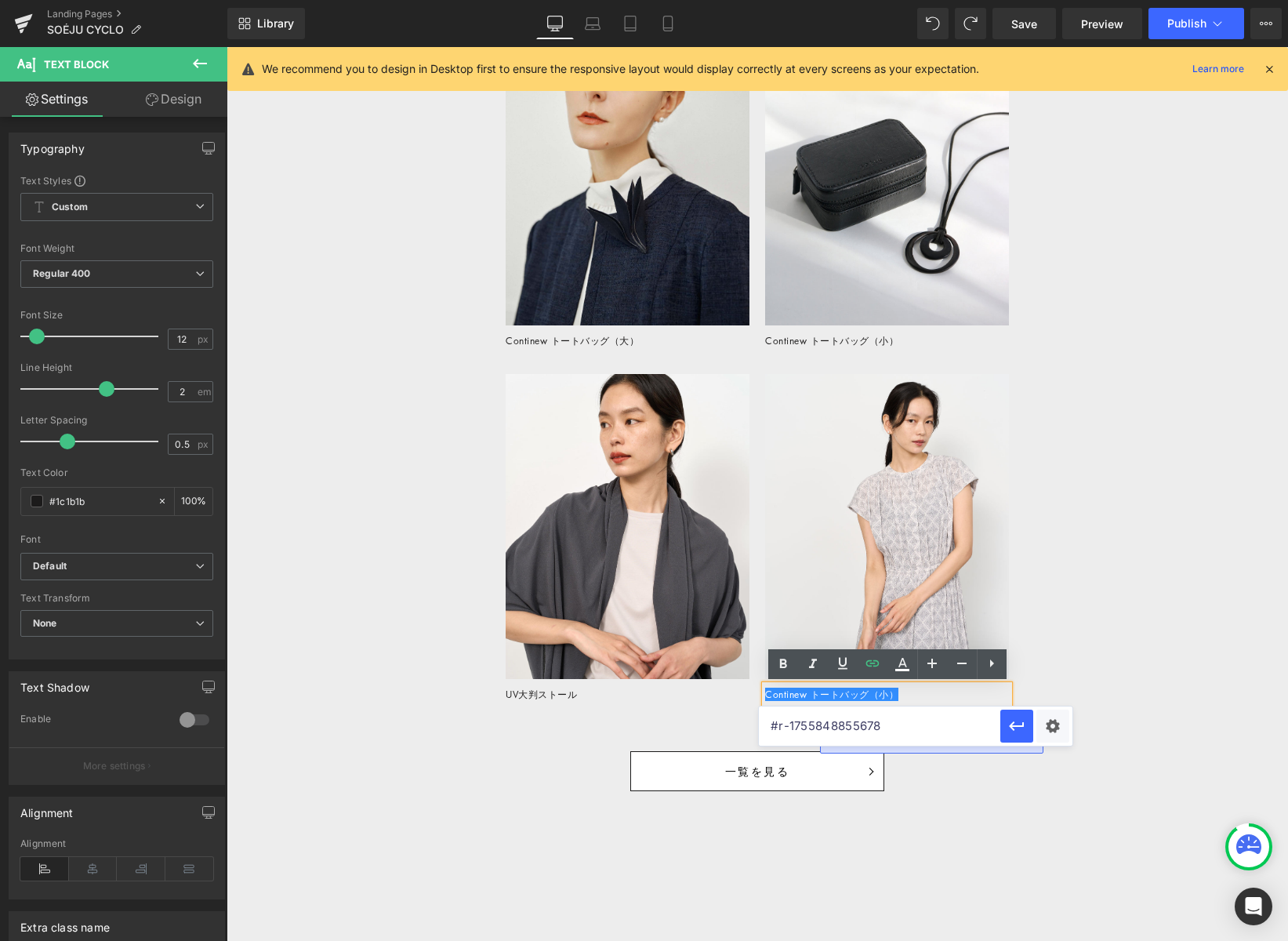
click at [934, 696] on p "Continew トートバッグ（小）" at bounding box center [886, 694] width 244 height 19
drag, startPoint x: 934, startPoint y: 696, endPoint x: 758, endPoint y: 684, distance: 176.4
click at [757, 684] on div "Sale Off (P) Image Product Continew トートバッグ（小） Text Block" at bounding box center [886, 539] width 260 height 330
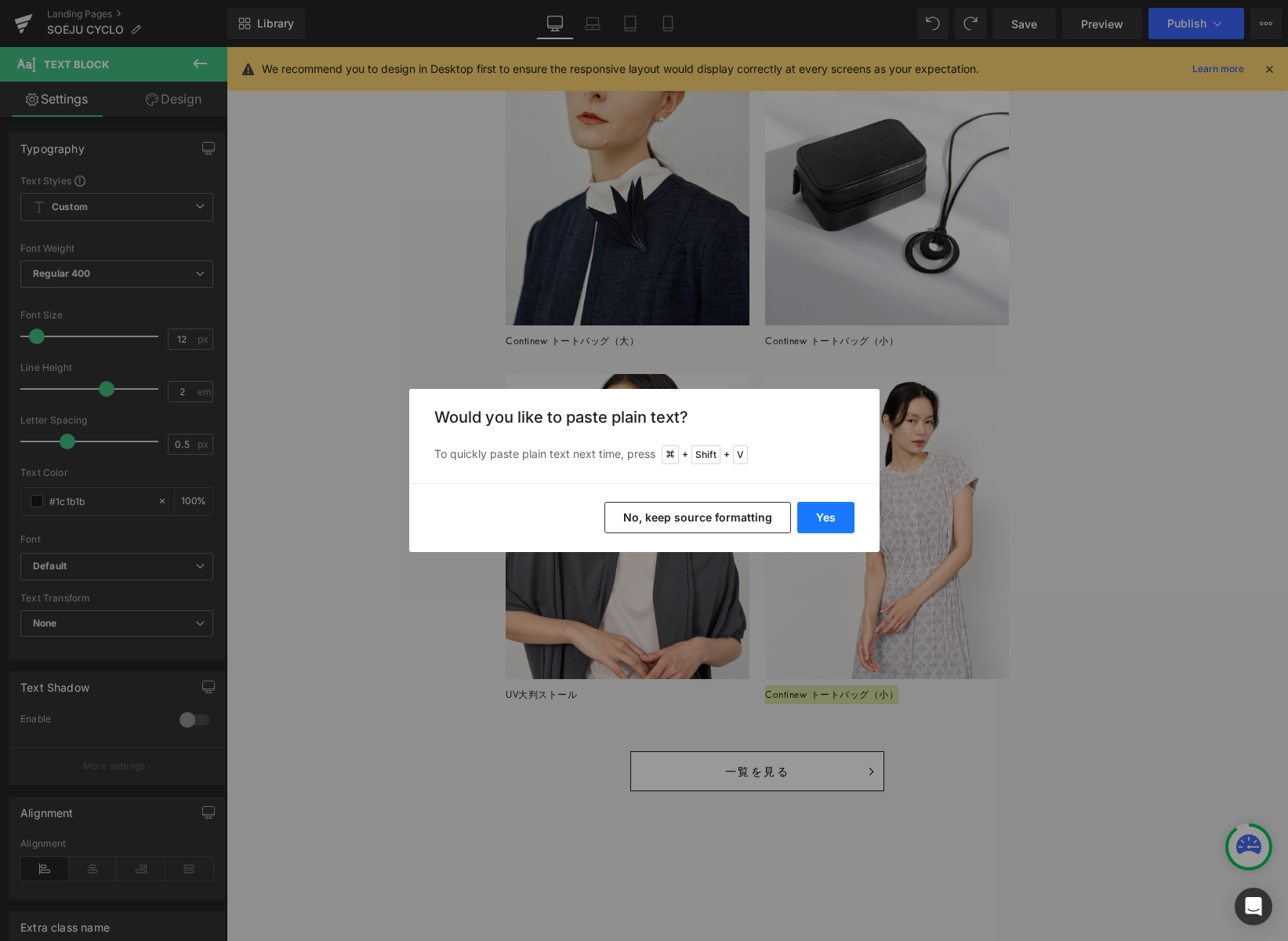
click at [823, 509] on button "Yes" at bounding box center [826, 517] width 57 height 32
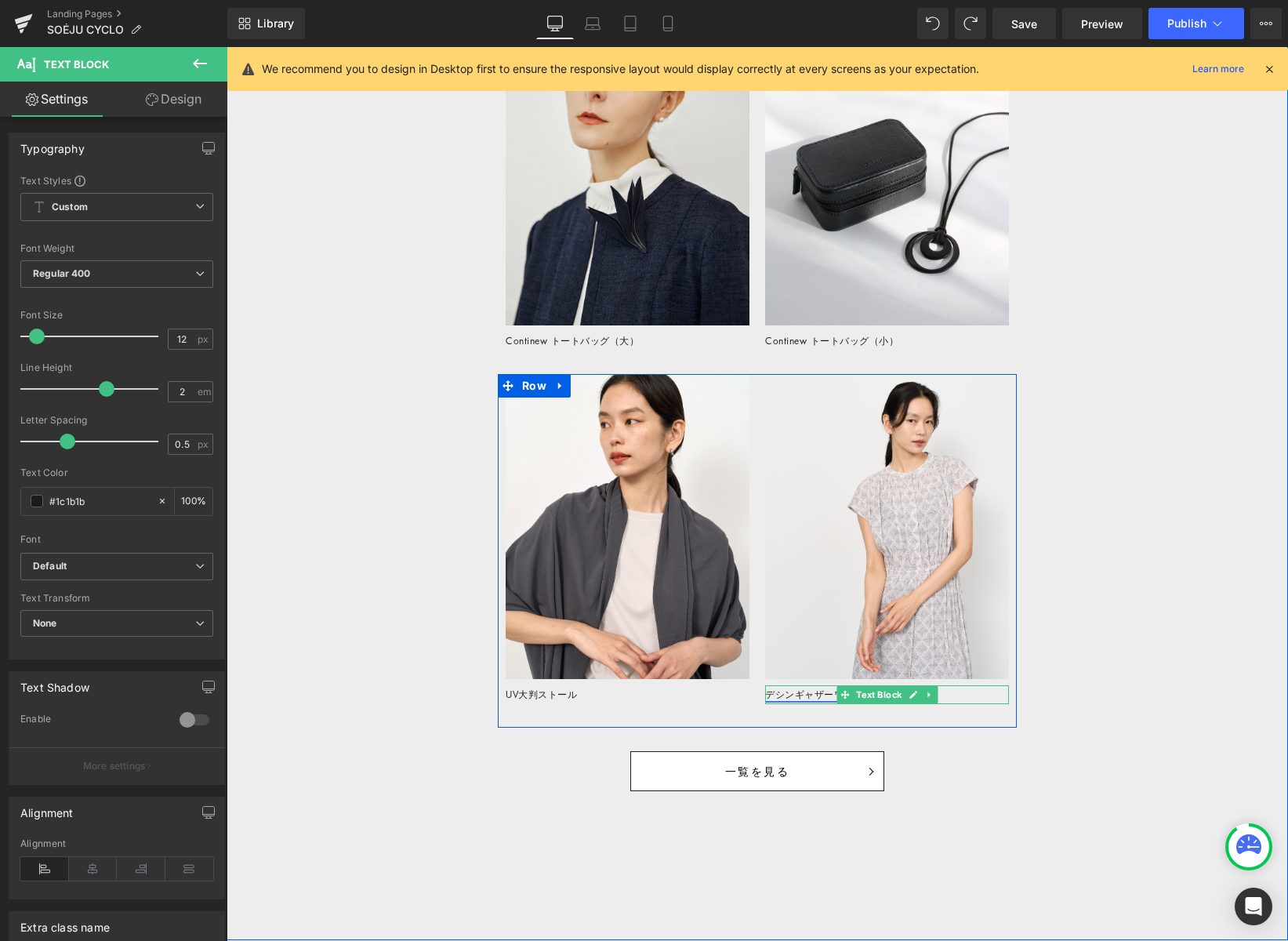
click at [776, 697] on link "デシンギャザーワンピース" at bounding box center [823, 695] width 117 height 14
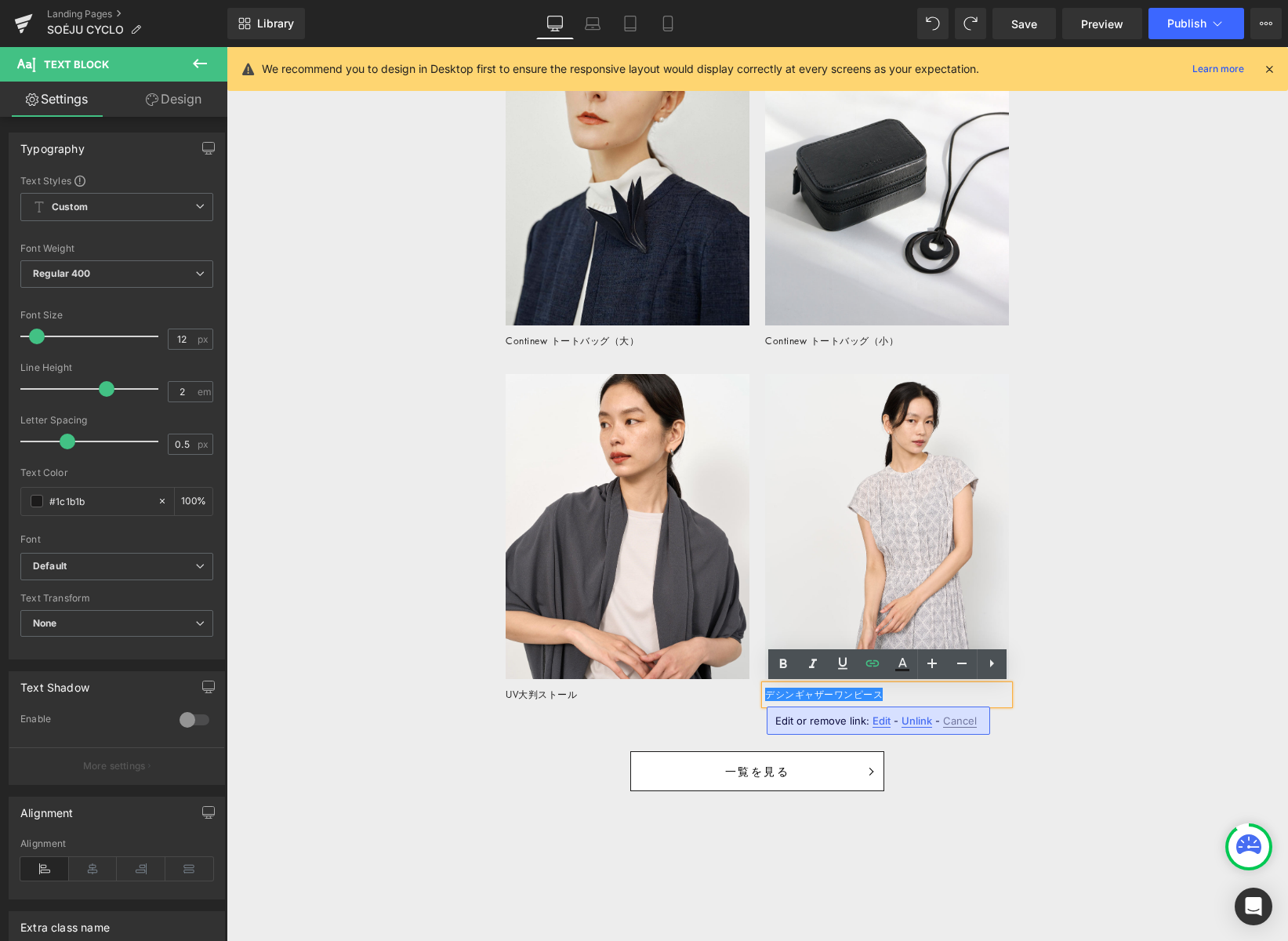
drag, startPoint x: 1077, startPoint y: 692, endPoint x: 1077, endPoint y: 608, distance: 84.0
click at [1077, 692] on div "Product Heading 循環の一助を目指した商品 Text Block Row Sale Off (P) Image Product 【別注】cont…" at bounding box center [758, 166] width 1062 height 1249
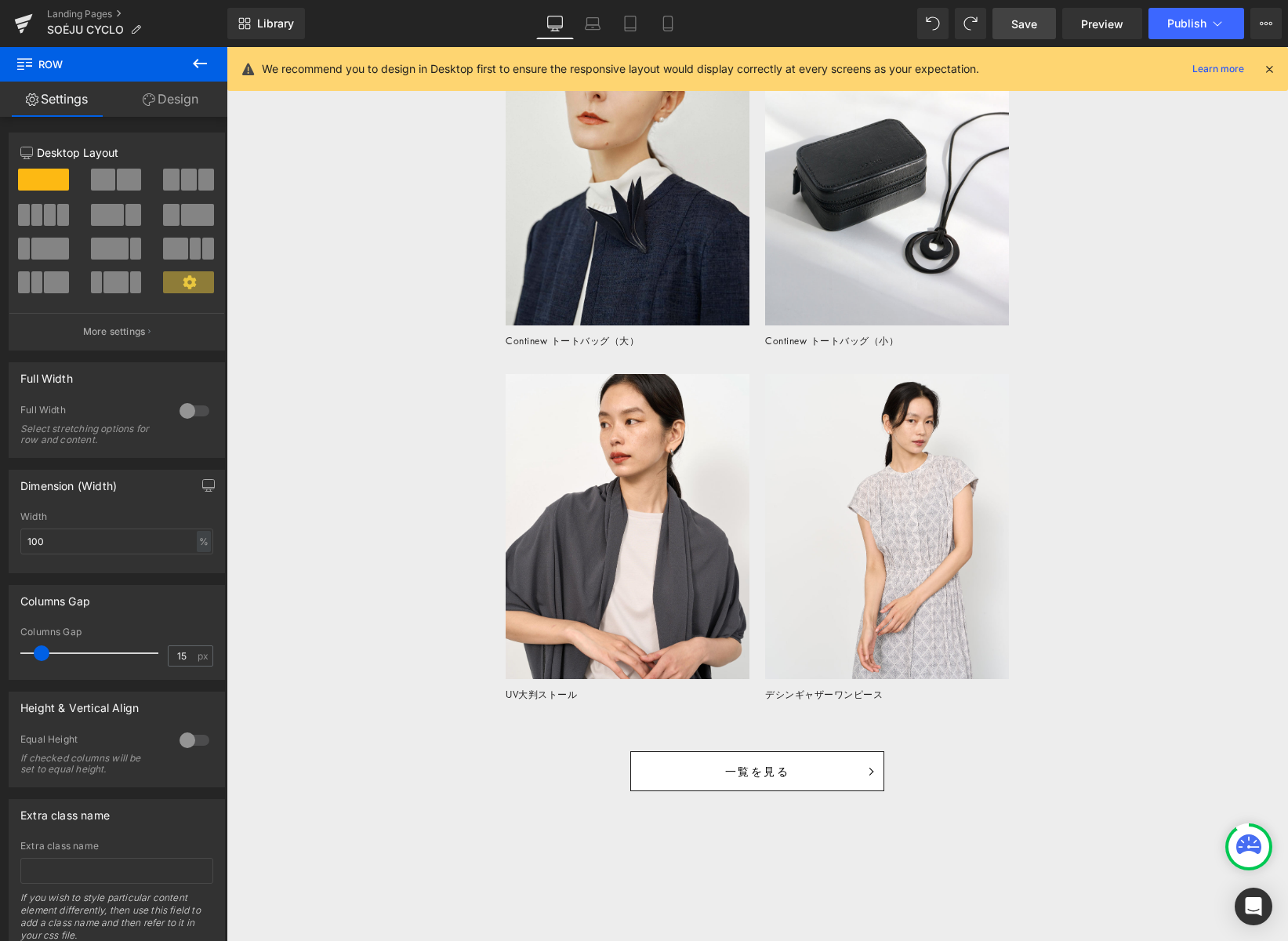
click at [1023, 20] on span "Save" at bounding box center [1024, 24] width 26 height 17
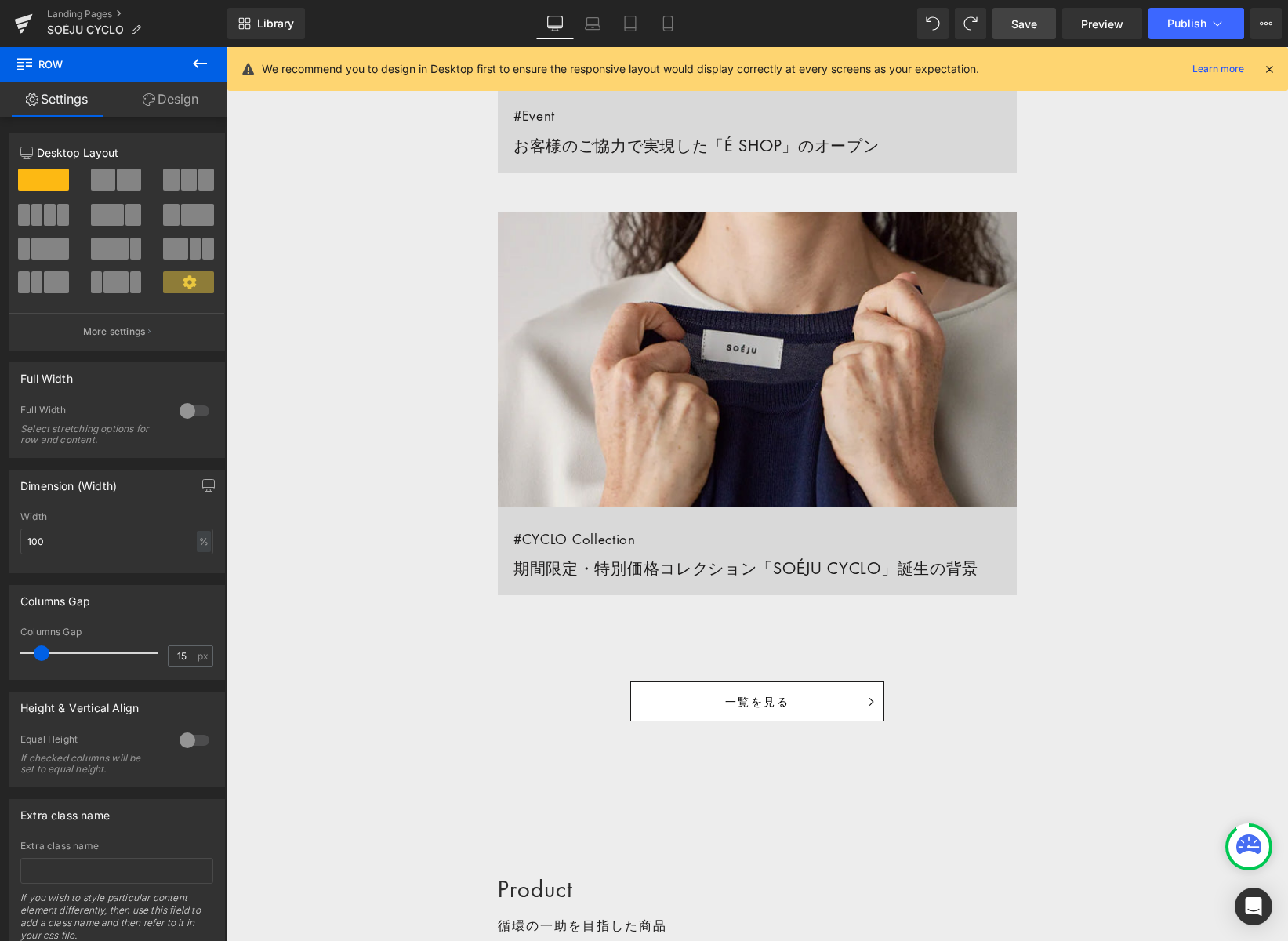
scroll to position [1924, 0]
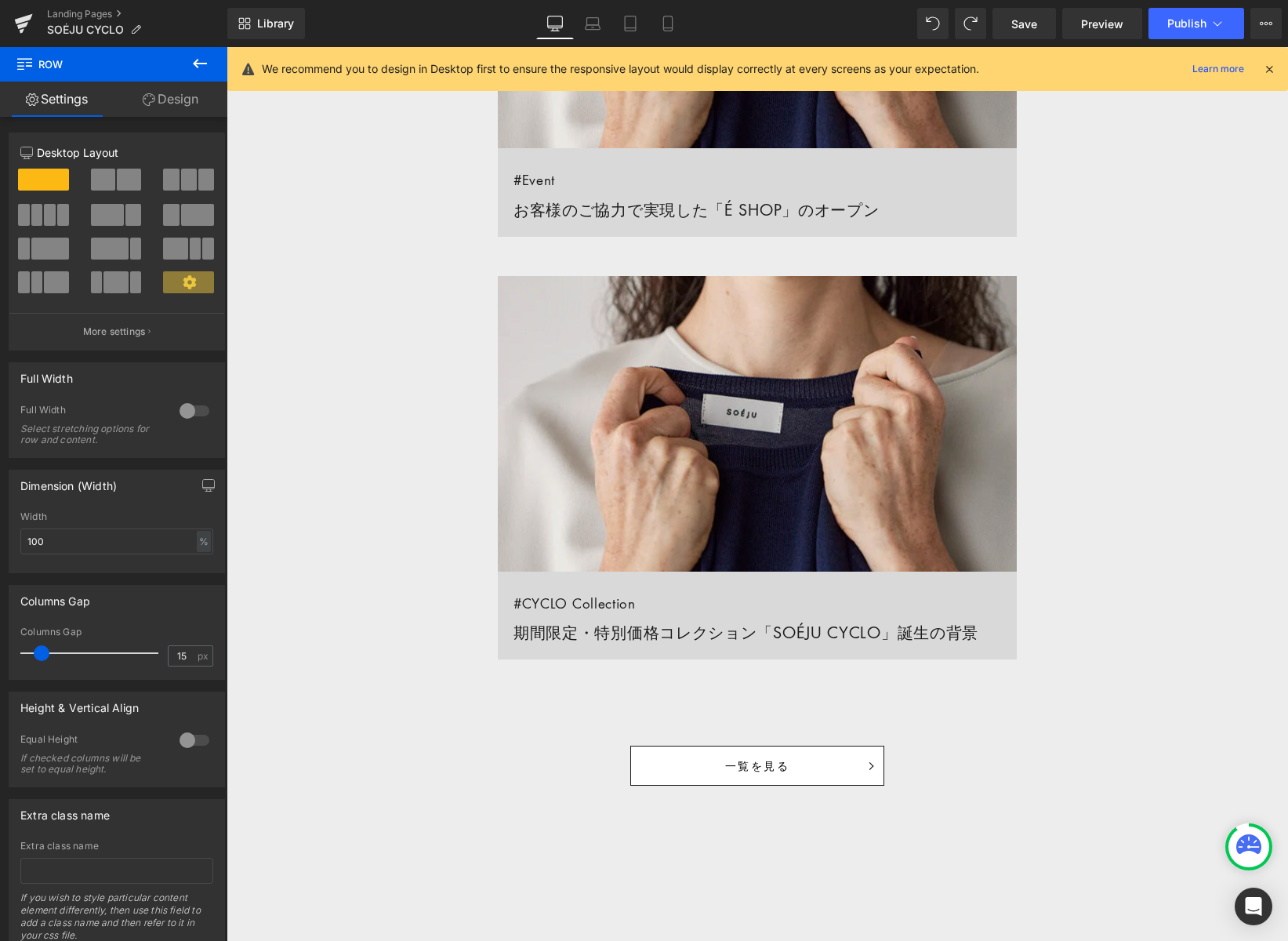
drag, startPoint x: 1027, startPoint y: 25, endPoint x: 948, endPoint y: 6, distance: 81.3
click at [1027, 25] on span "Save" at bounding box center [1024, 24] width 26 height 17
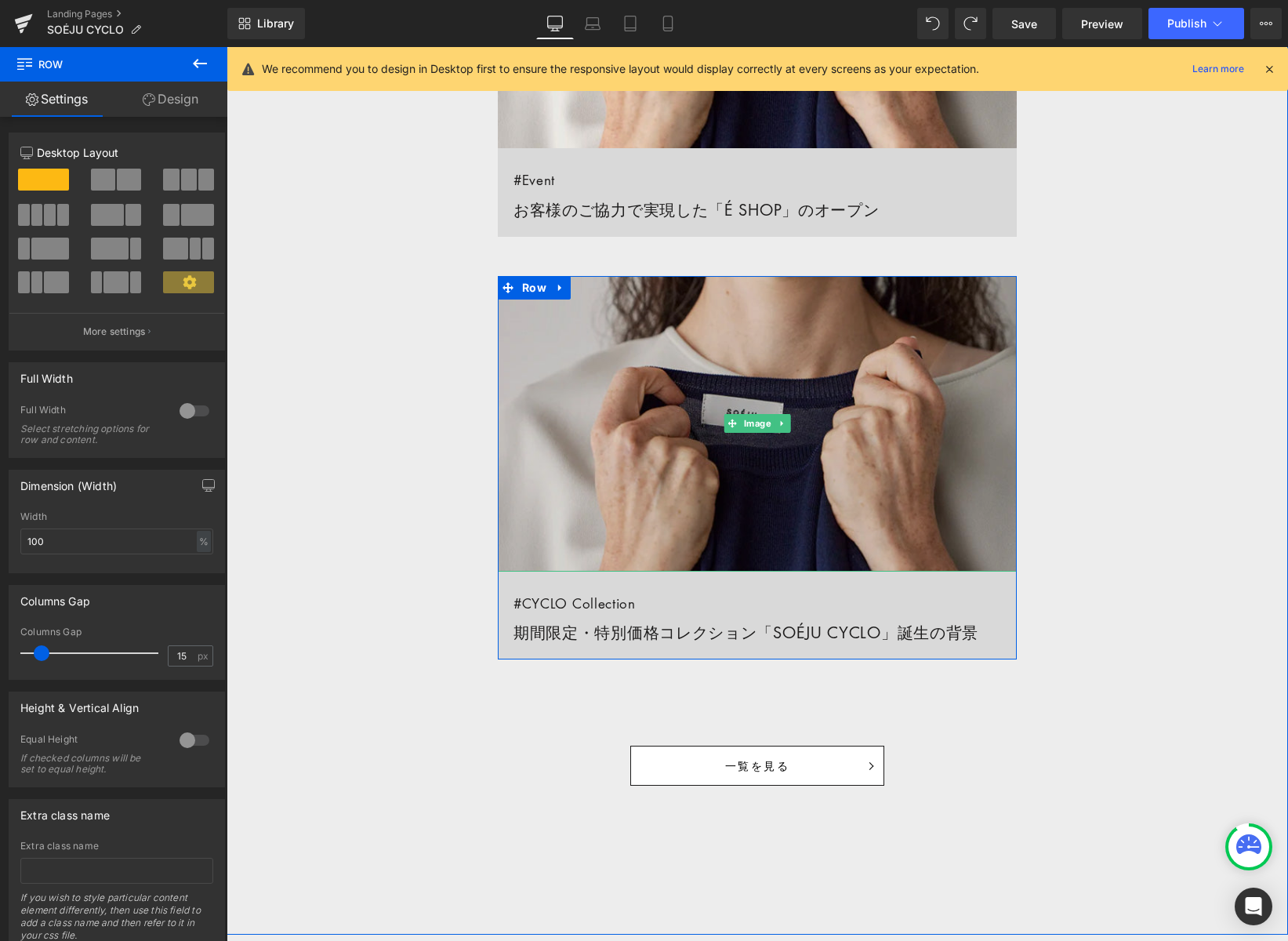
click at [567, 371] on img at bounding box center [757, 424] width 519 height 295
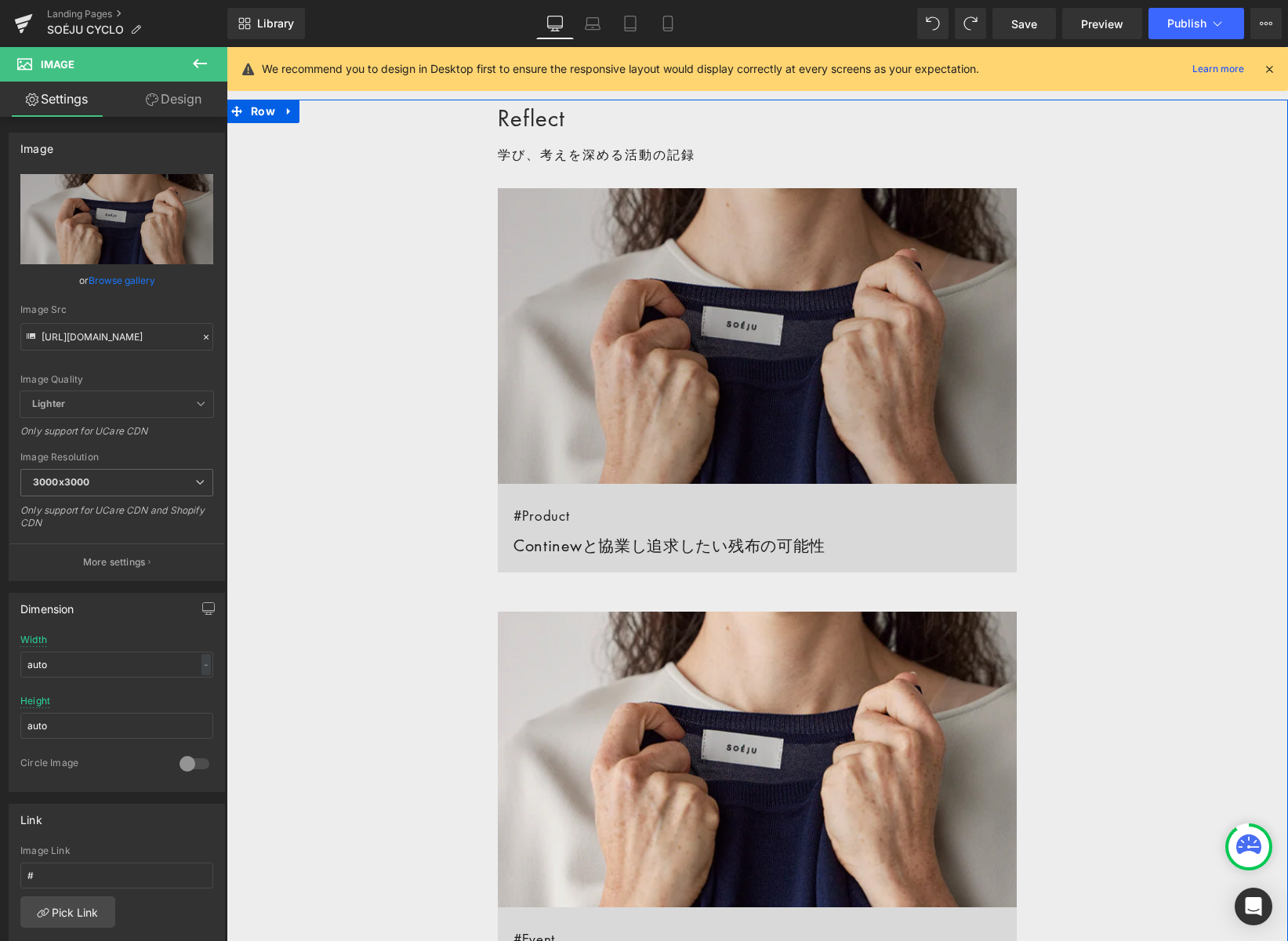
scroll to position [1085, 0]
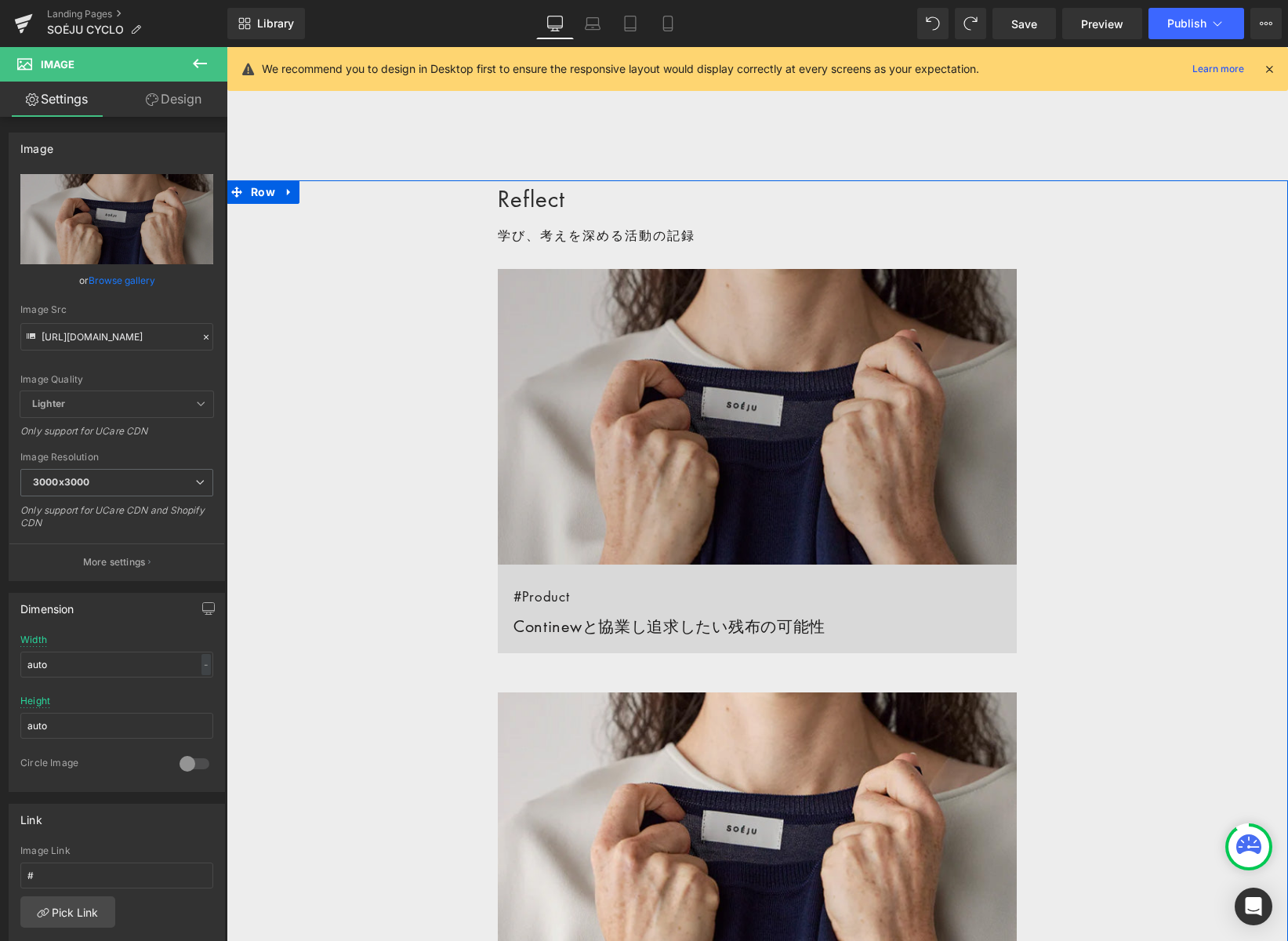
click at [744, 383] on img at bounding box center [757, 416] width 519 height 295
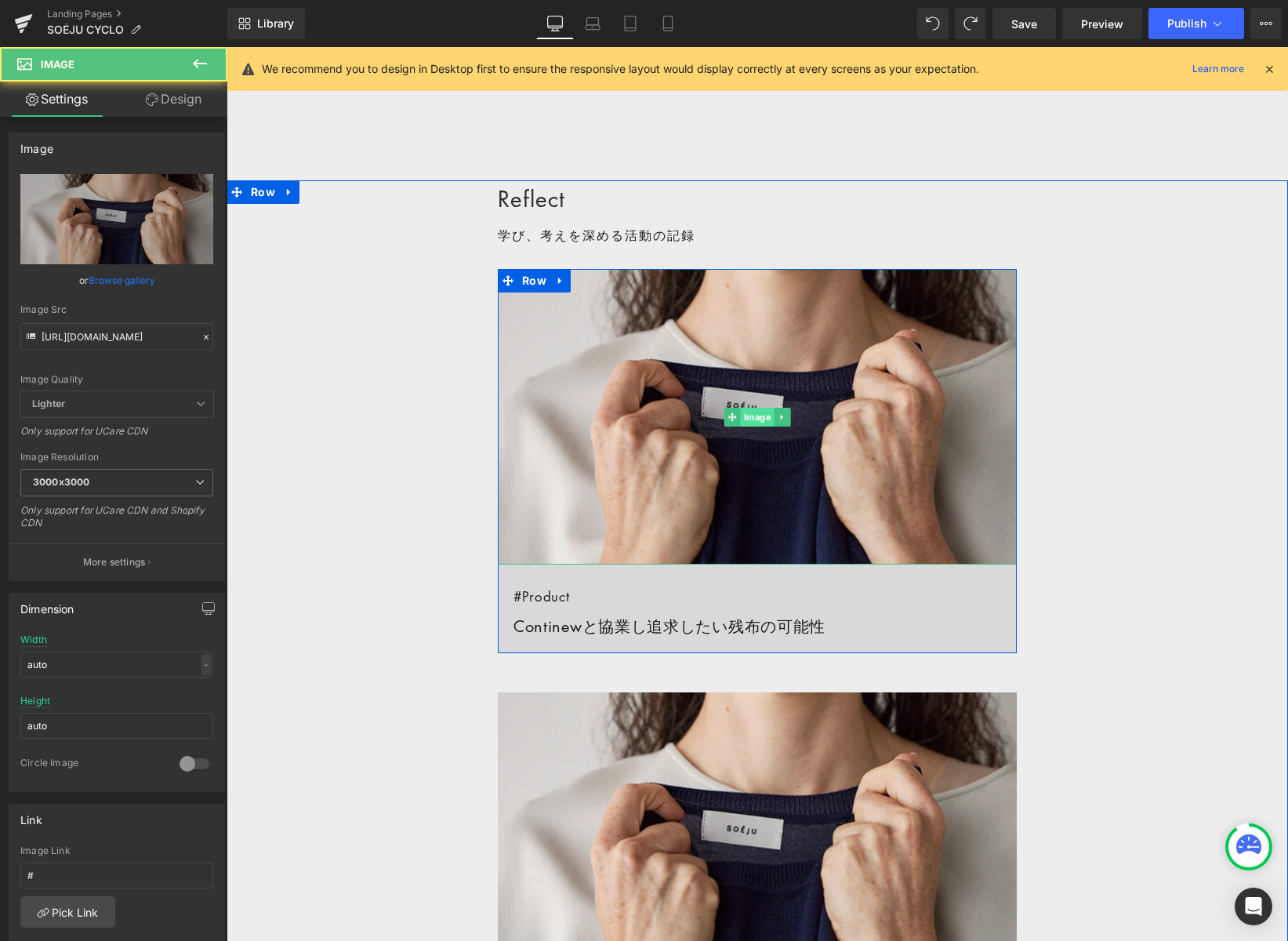
click at [748, 418] on span "Image" at bounding box center [758, 417] width 34 height 19
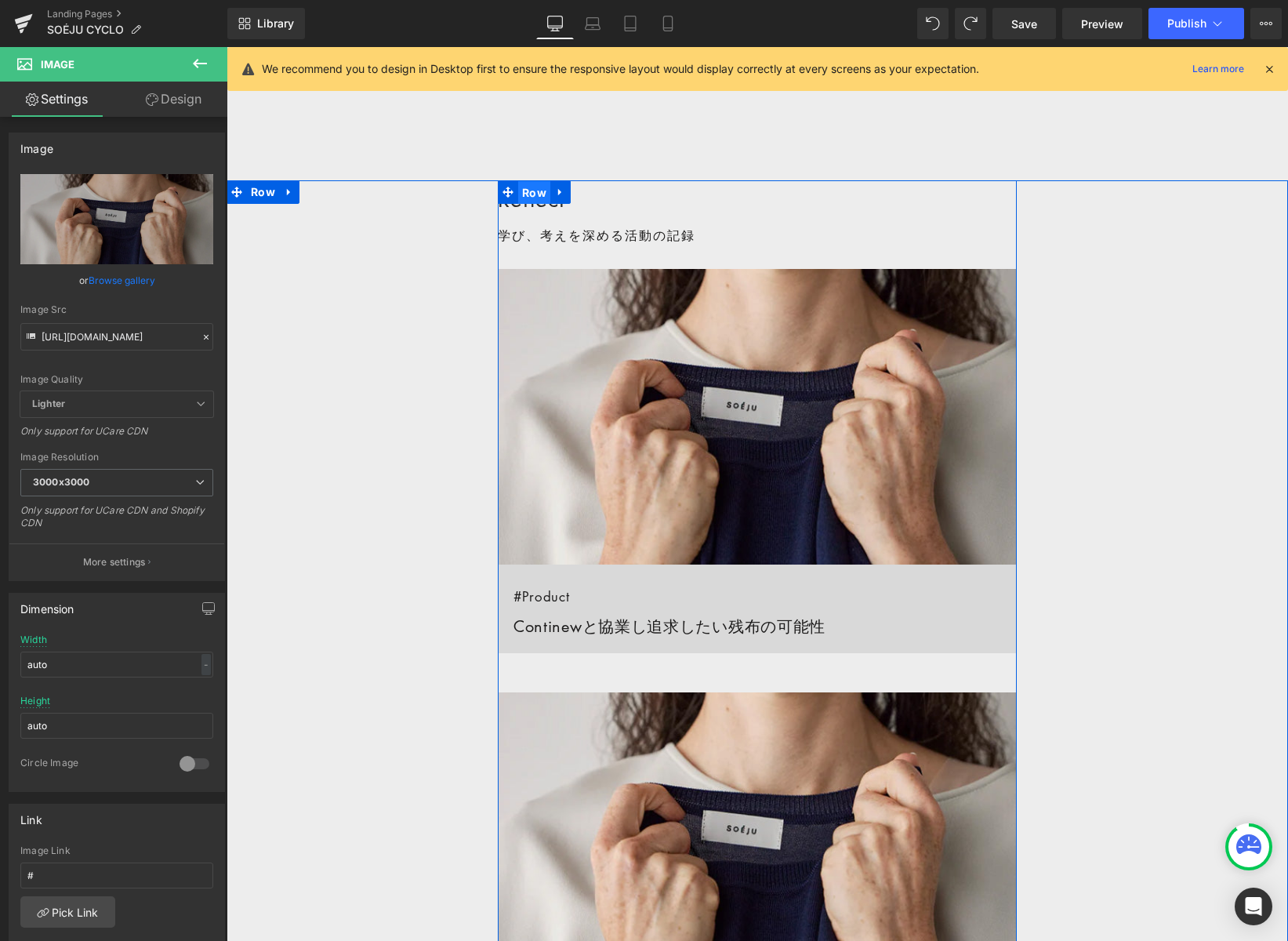
click at [528, 194] on span "Row" at bounding box center [534, 193] width 33 height 24
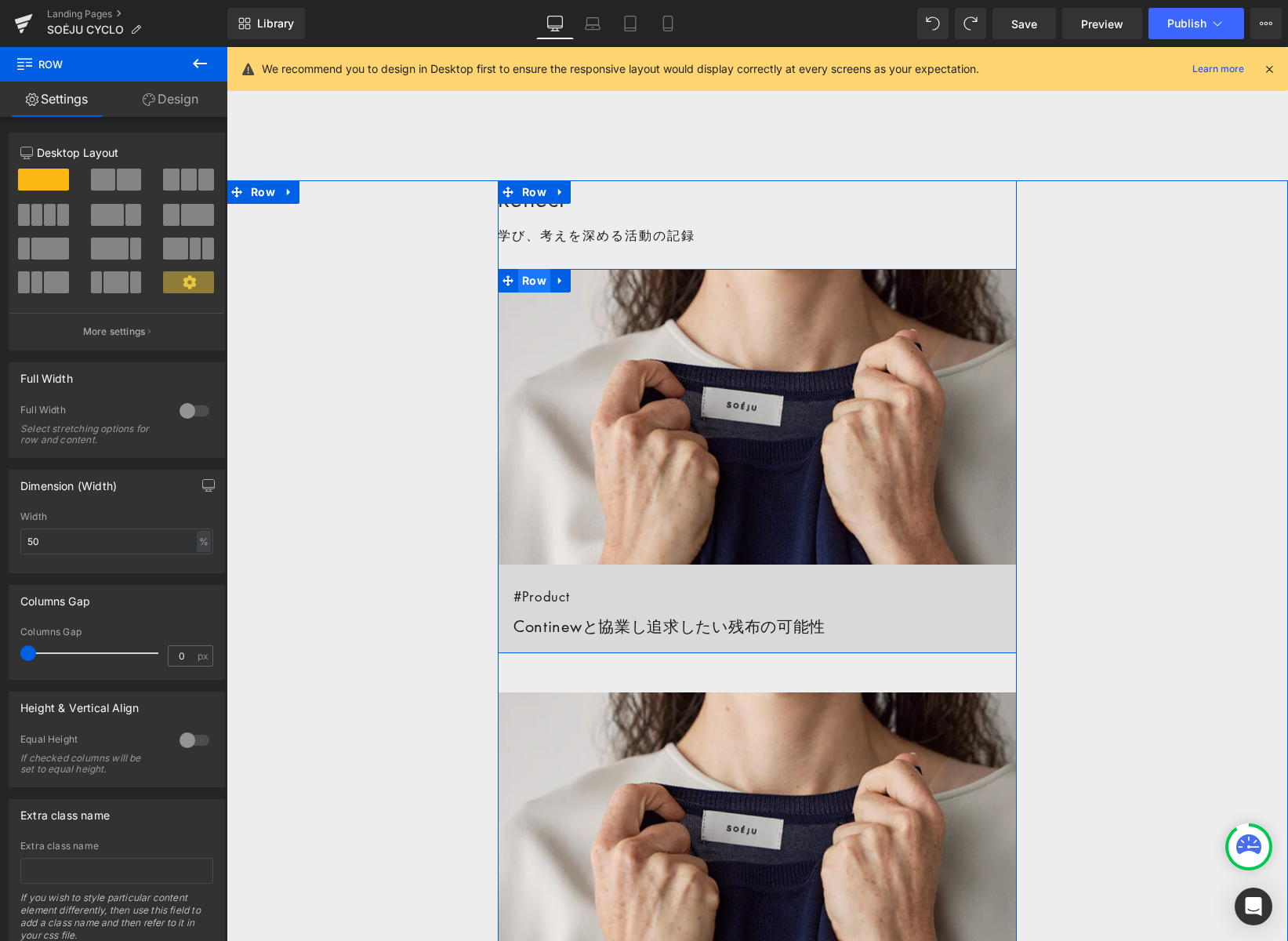
click at [538, 275] on span "Row" at bounding box center [534, 280] width 33 height 24
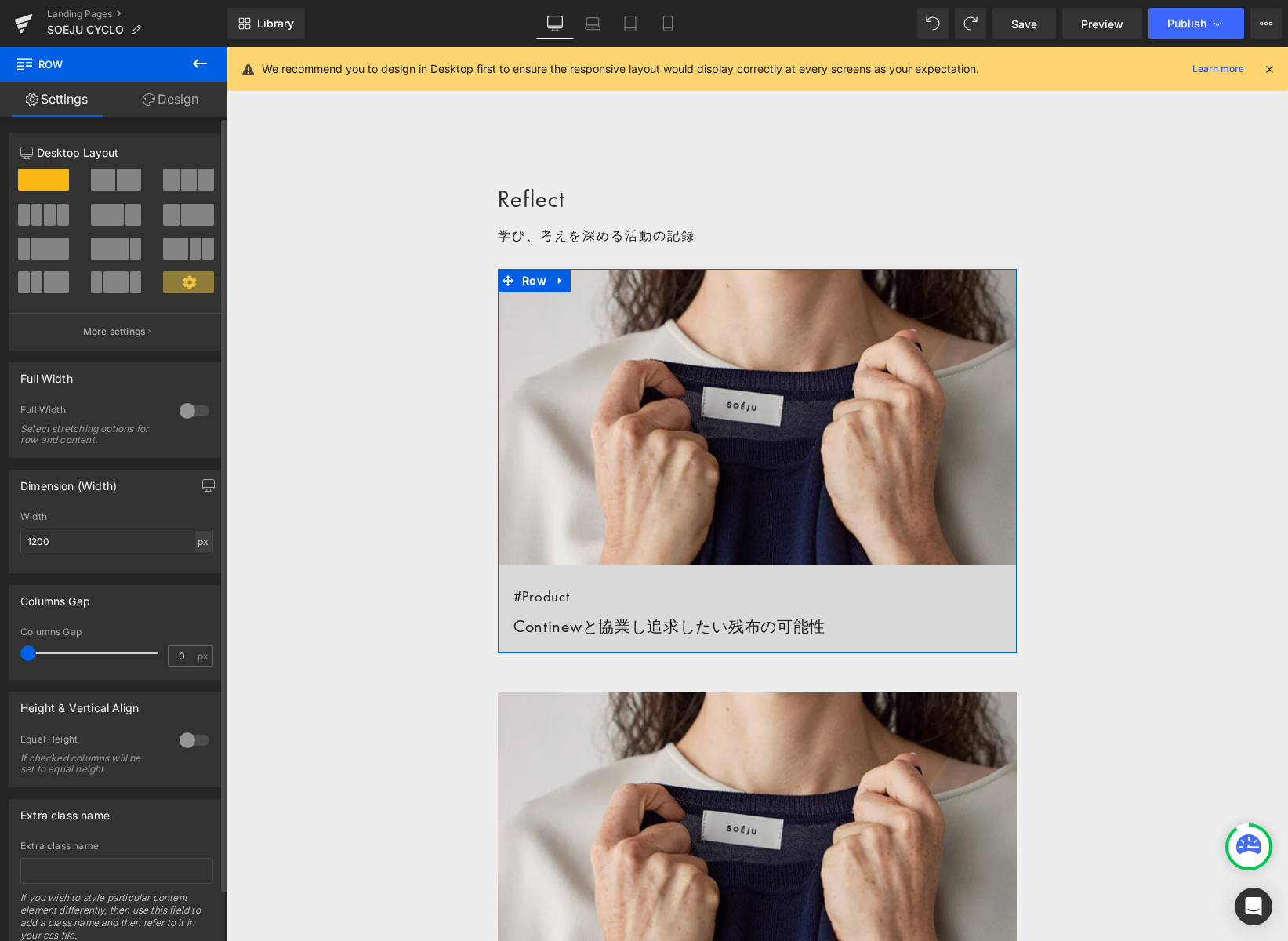
click at [196, 543] on div "px" at bounding box center [203, 541] width 16 height 21
click at [195, 567] on li "%" at bounding box center [202, 566] width 20 height 23
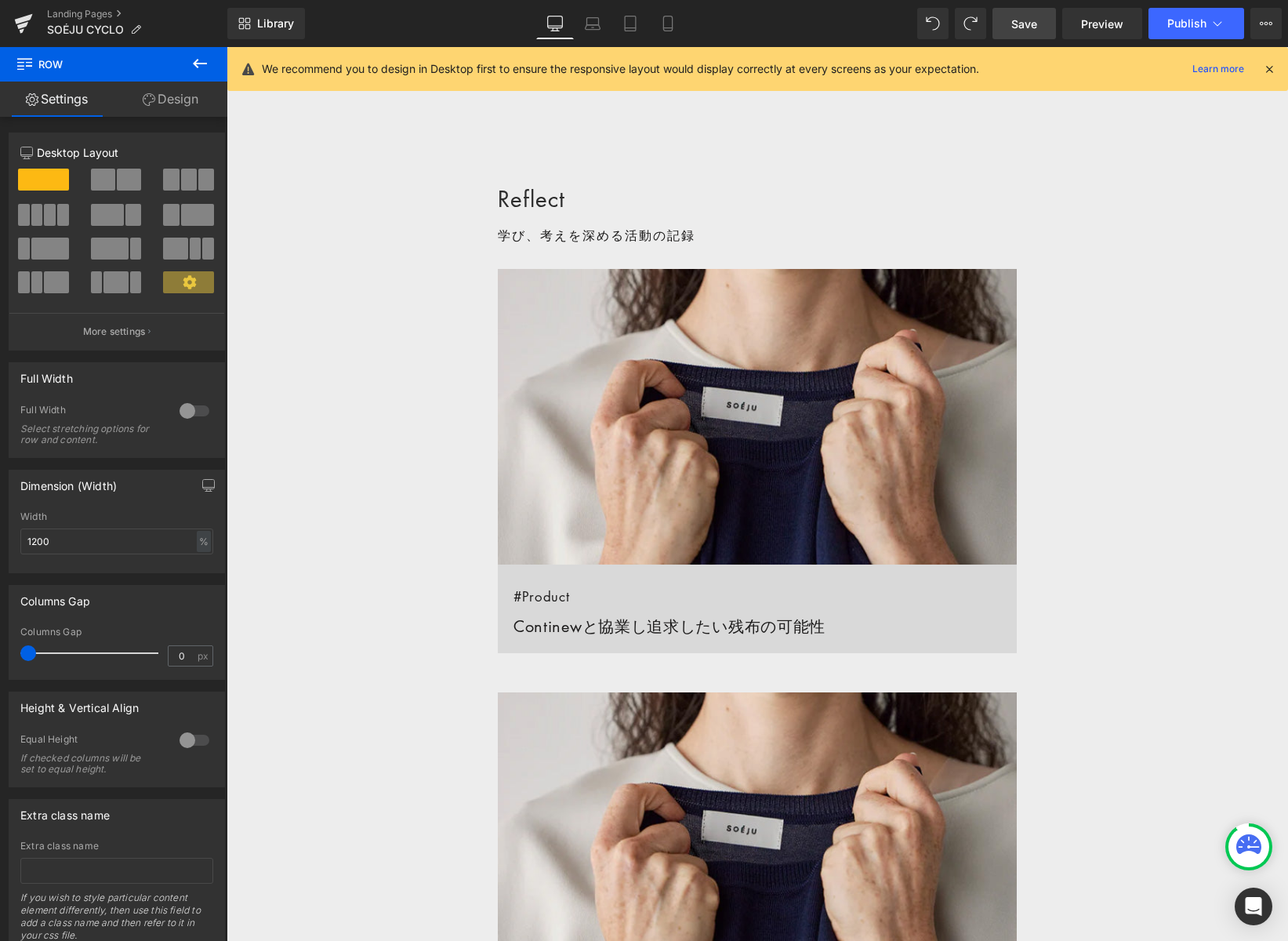
click at [1013, 18] on span "Save" at bounding box center [1024, 24] width 26 height 17
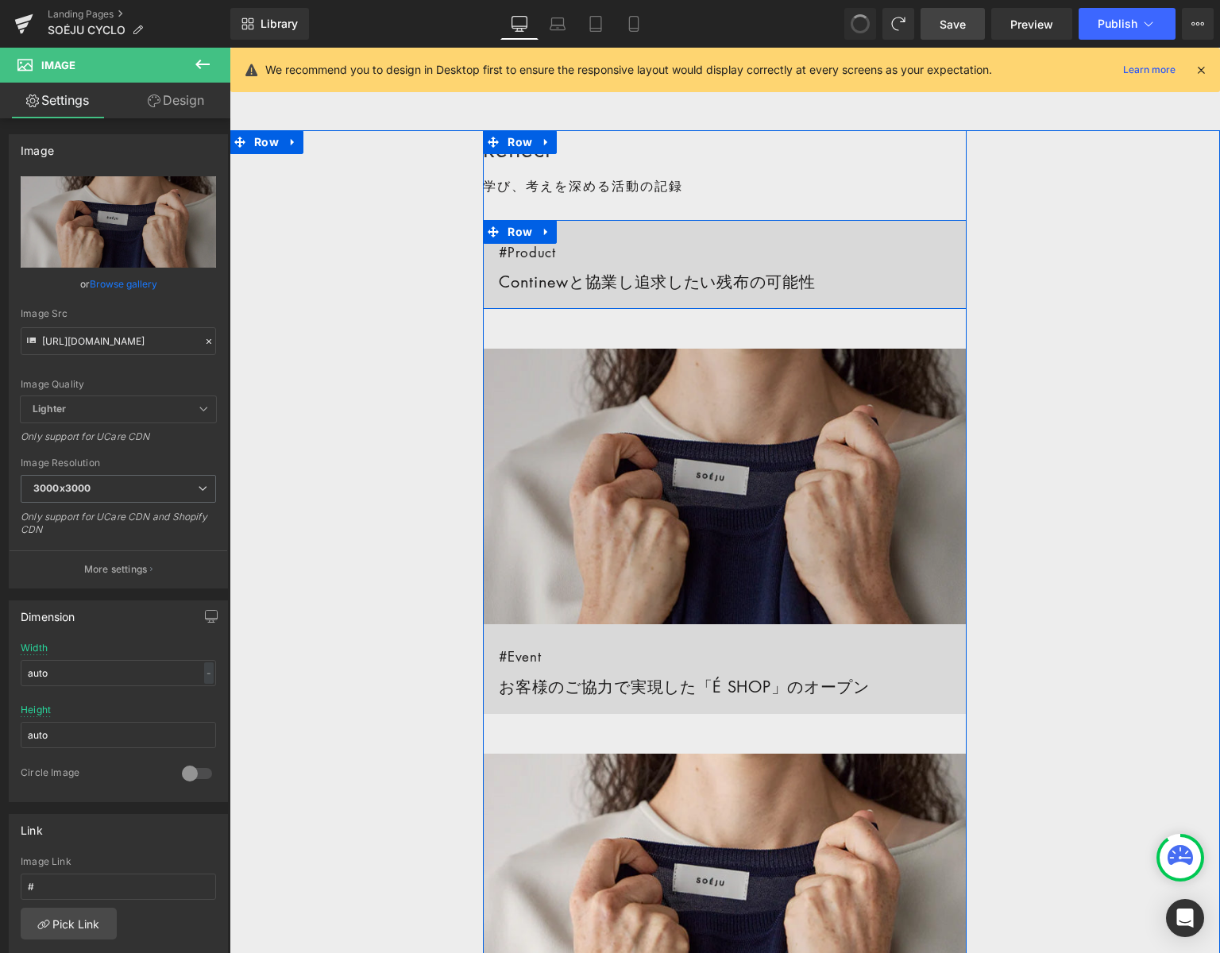
scroll to position [1151, 0]
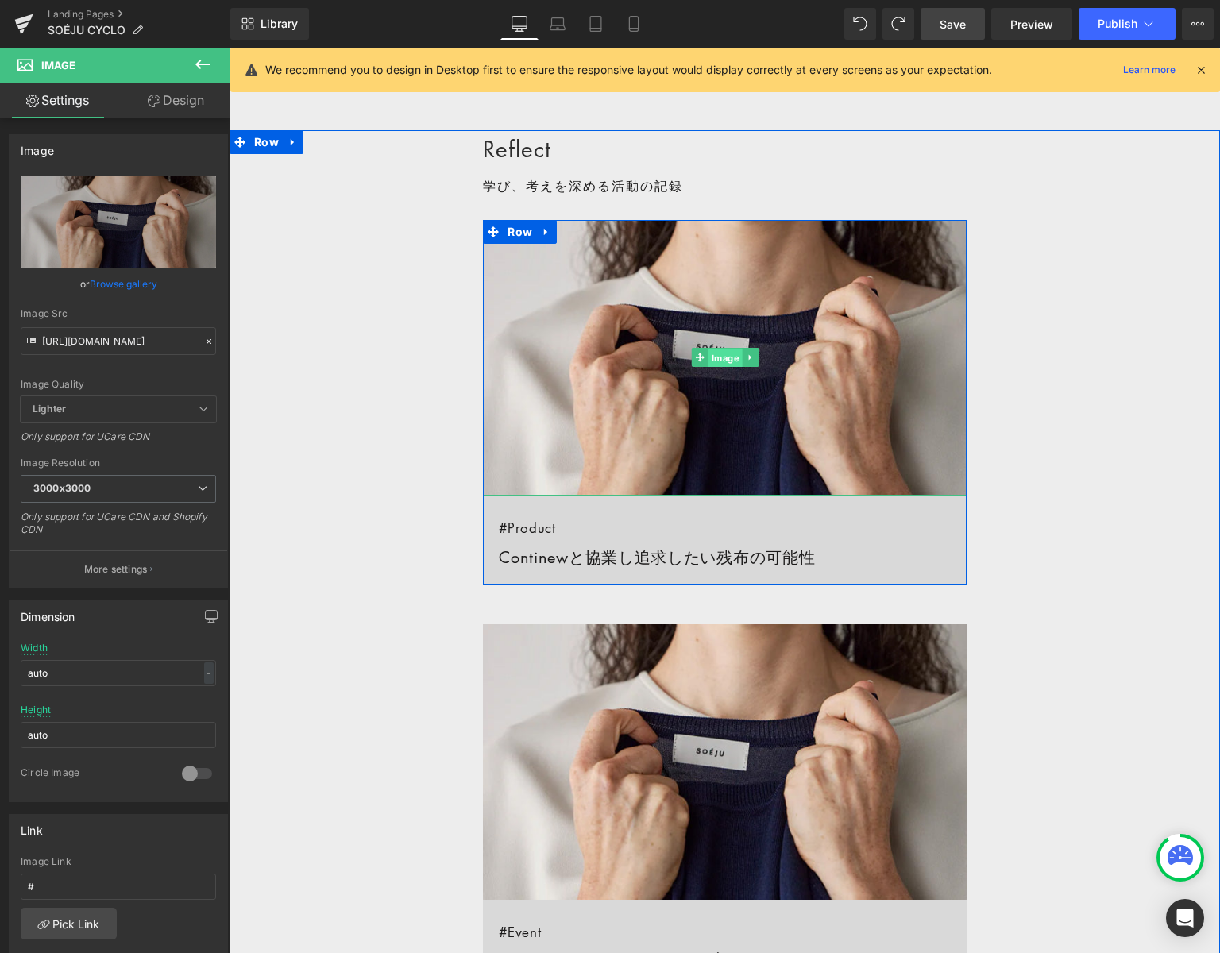
click at [724, 355] on span "Image" at bounding box center [725, 358] width 34 height 19
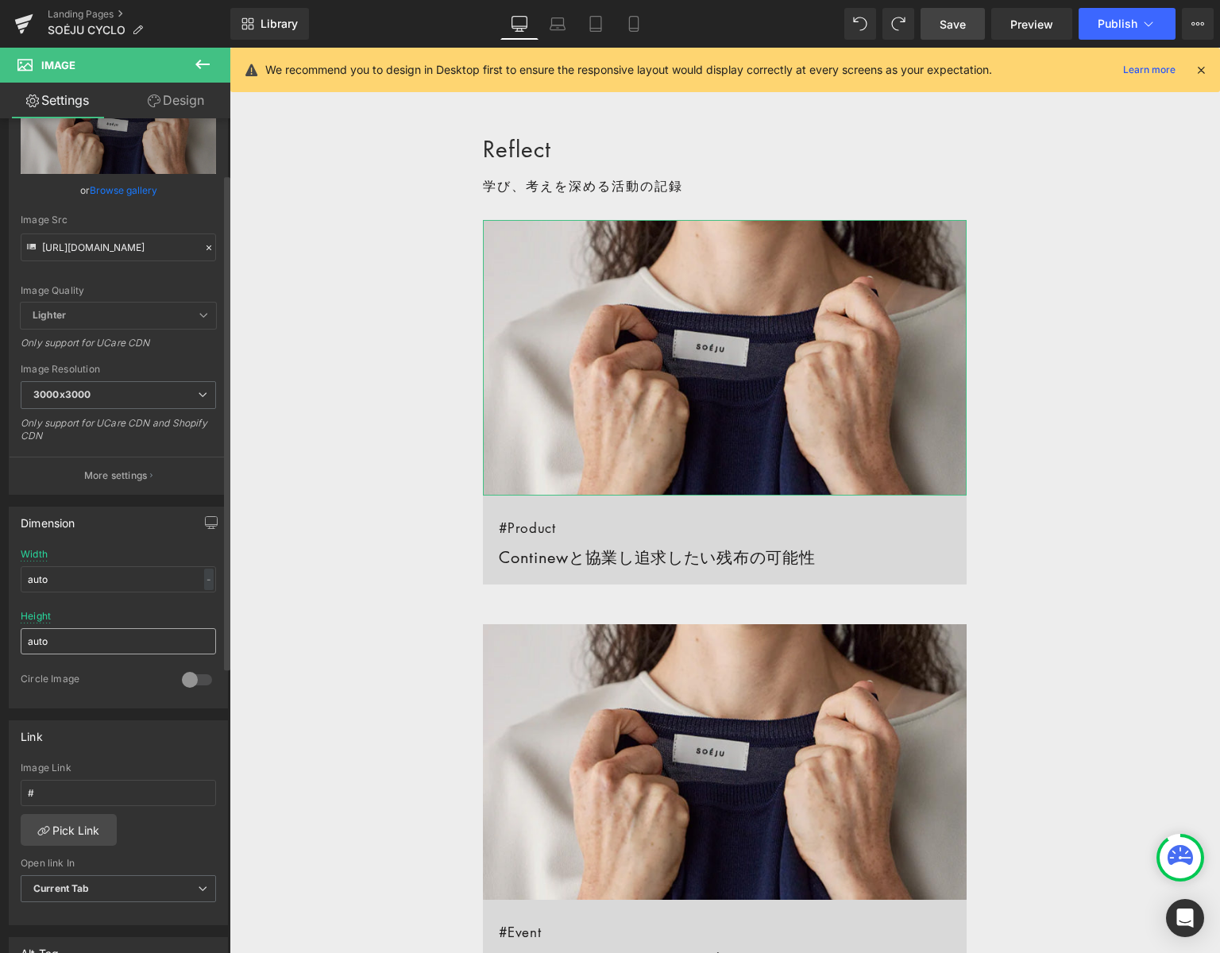
scroll to position [93, 0]
click at [207, 522] on icon "button" at bounding box center [211, 523] width 13 height 13
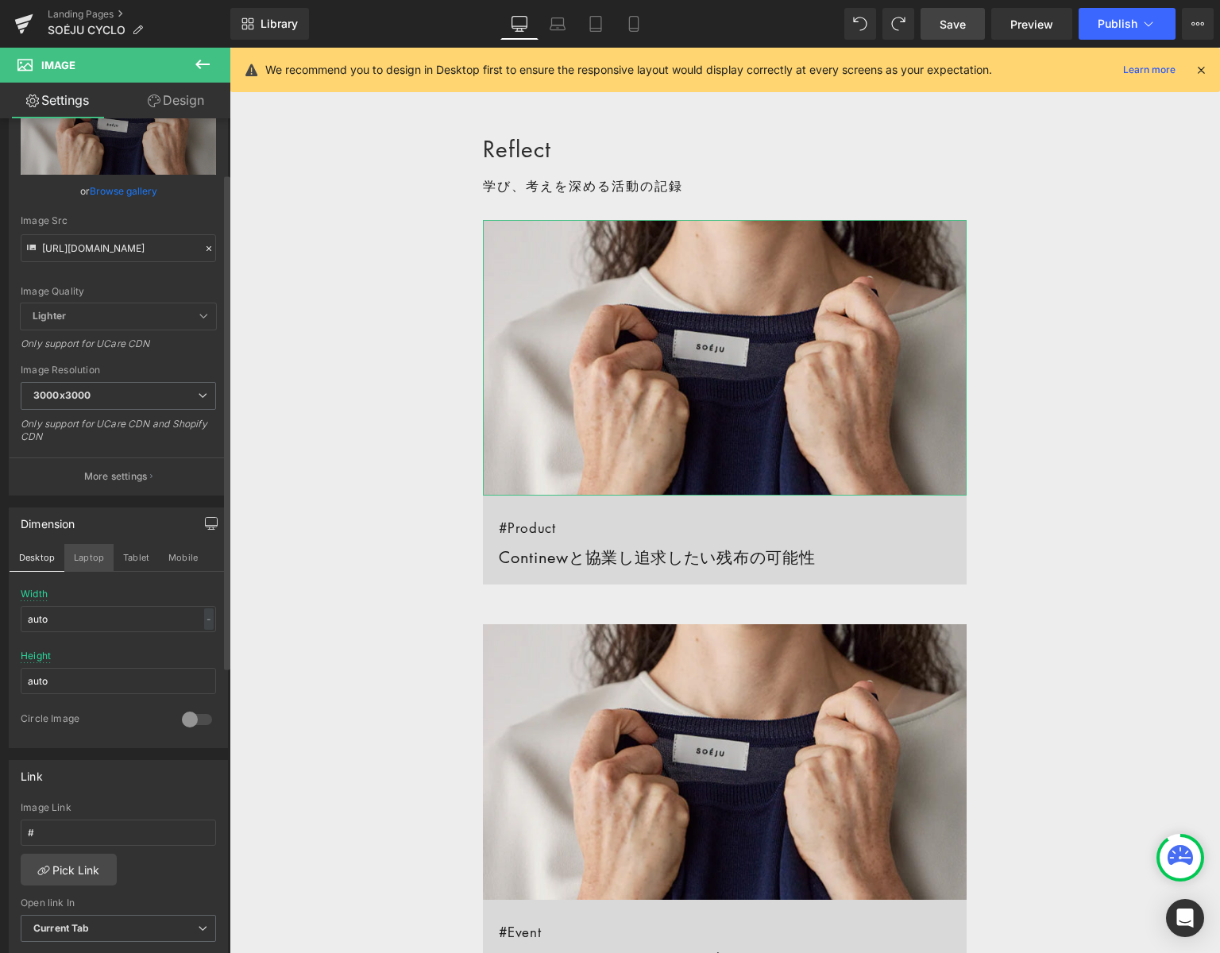
drag, startPoint x: 91, startPoint y: 558, endPoint x: 100, endPoint y: 557, distance: 8.8
click at [91, 558] on button "Laptop" at bounding box center [88, 557] width 49 height 27
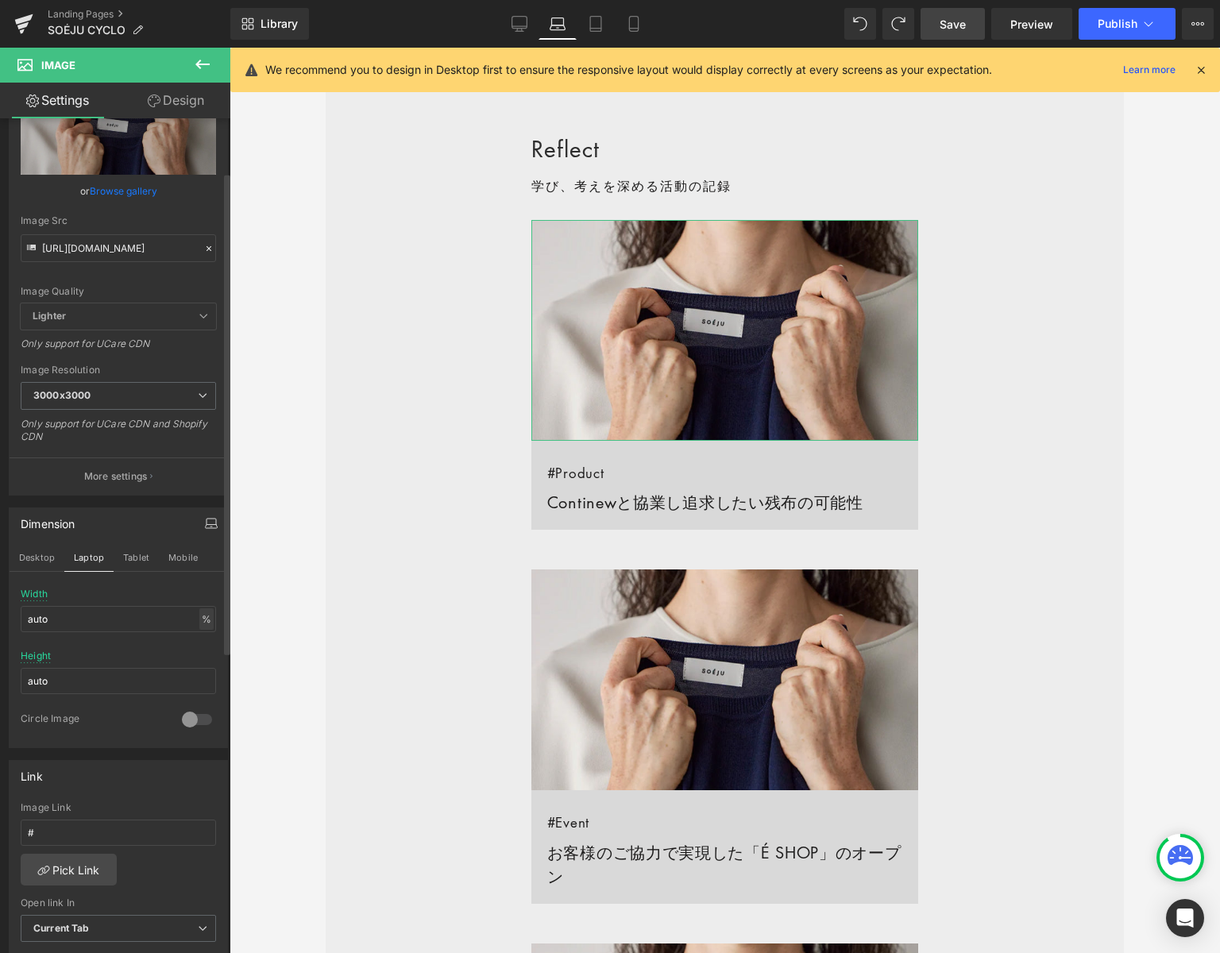
click at [199, 617] on div "%" at bounding box center [206, 618] width 14 height 21
drag, startPoint x: 196, startPoint y: 641, endPoint x: 165, endPoint y: 621, distance: 36.8
click at [196, 641] on li "%" at bounding box center [205, 643] width 20 height 23
drag, startPoint x: 36, startPoint y: 554, endPoint x: 44, endPoint y: 558, distance: 8.6
click at [36, 554] on button "Desktop" at bounding box center [37, 557] width 55 height 27
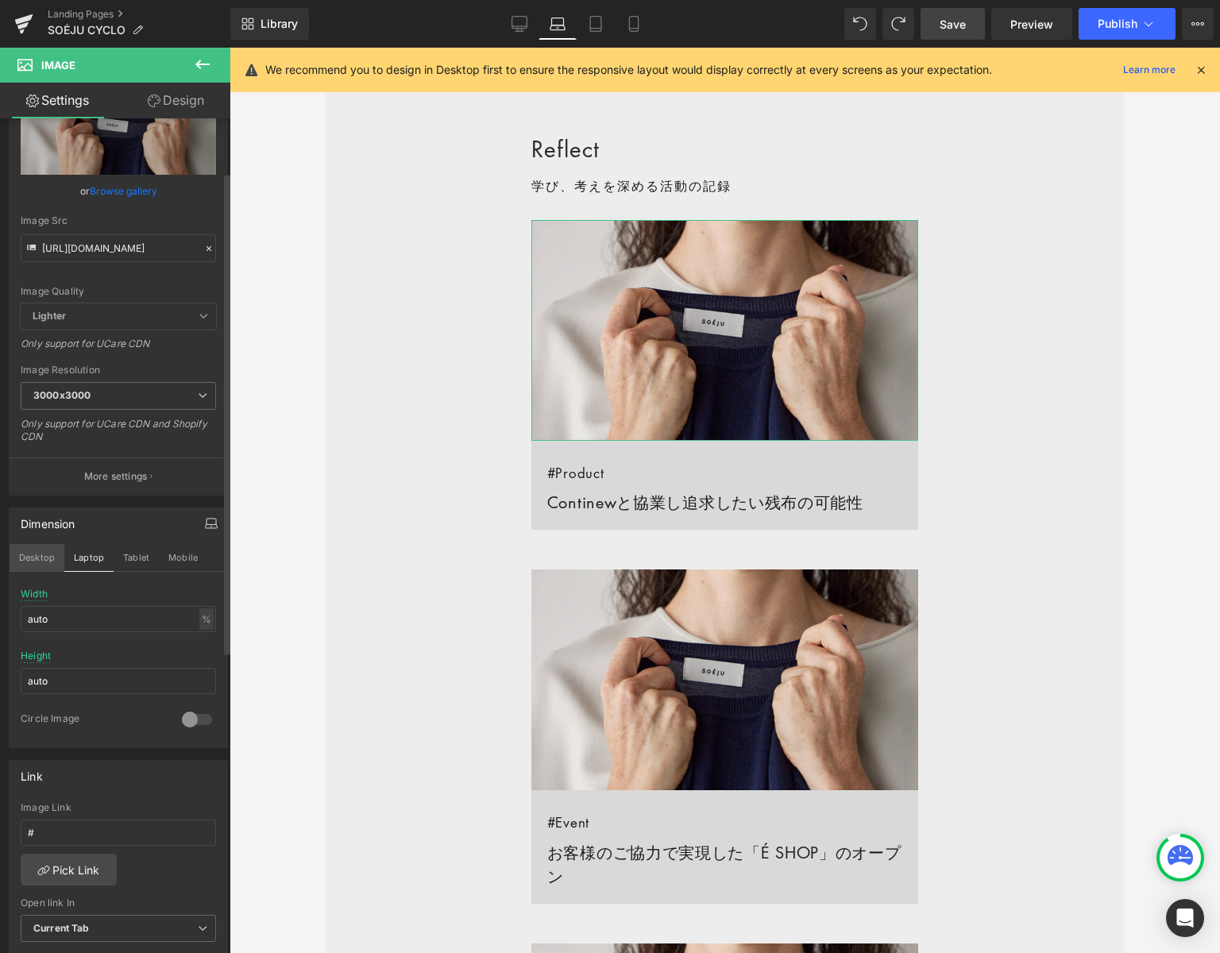
scroll to position [1151, 0]
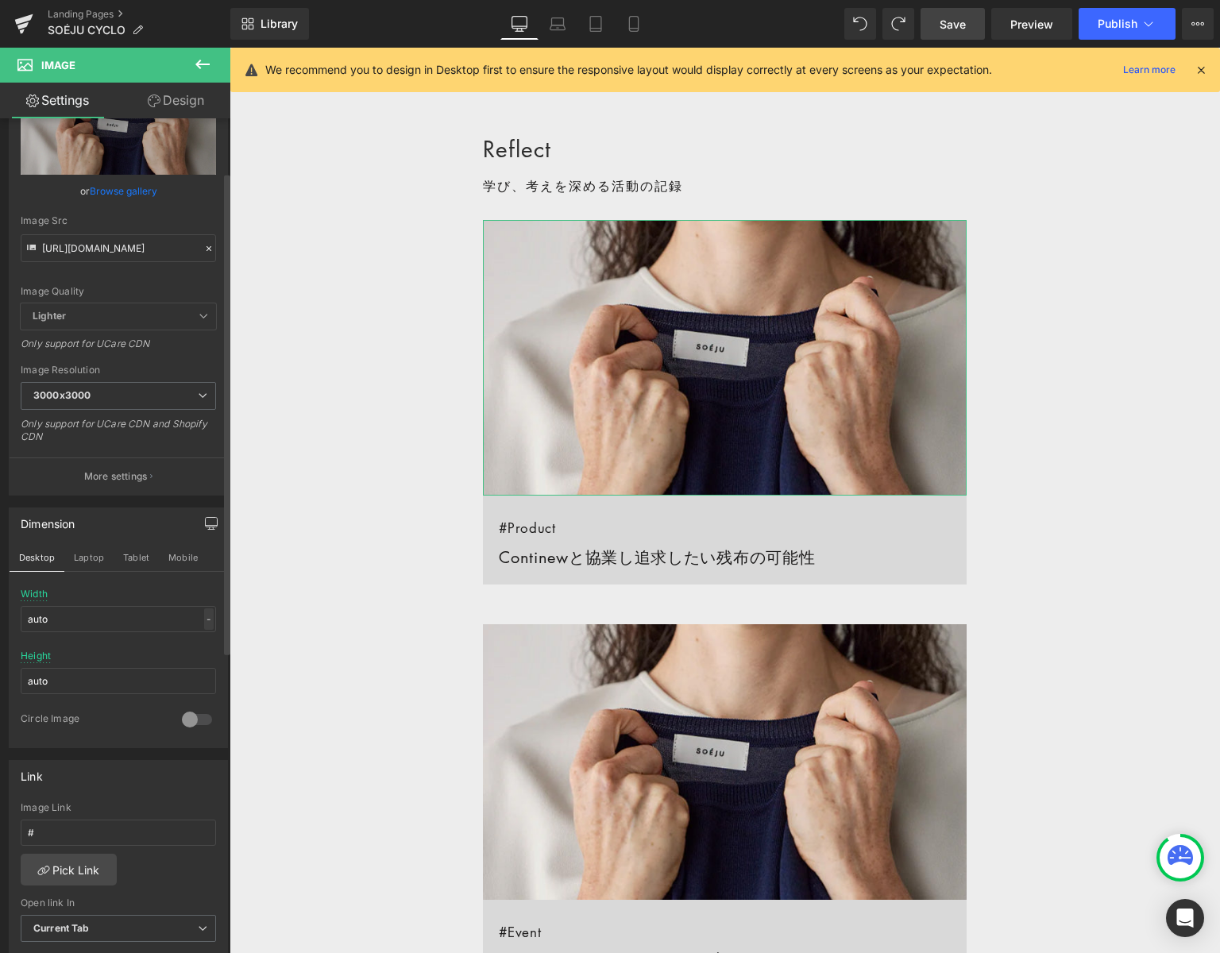
click at [204, 620] on div "-" at bounding box center [209, 618] width 10 height 21
click at [200, 647] on li "%" at bounding box center [205, 643] width 20 height 23
click at [209, 613] on div "auto Width auto % % px auto Height auto 0 Circle Image" at bounding box center [119, 668] width 218 height 159
click at [204, 620] on div "%" at bounding box center [206, 618] width 14 height 21
drag, startPoint x: 203, startPoint y: 642, endPoint x: 170, endPoint y: 589, distance: 62.8
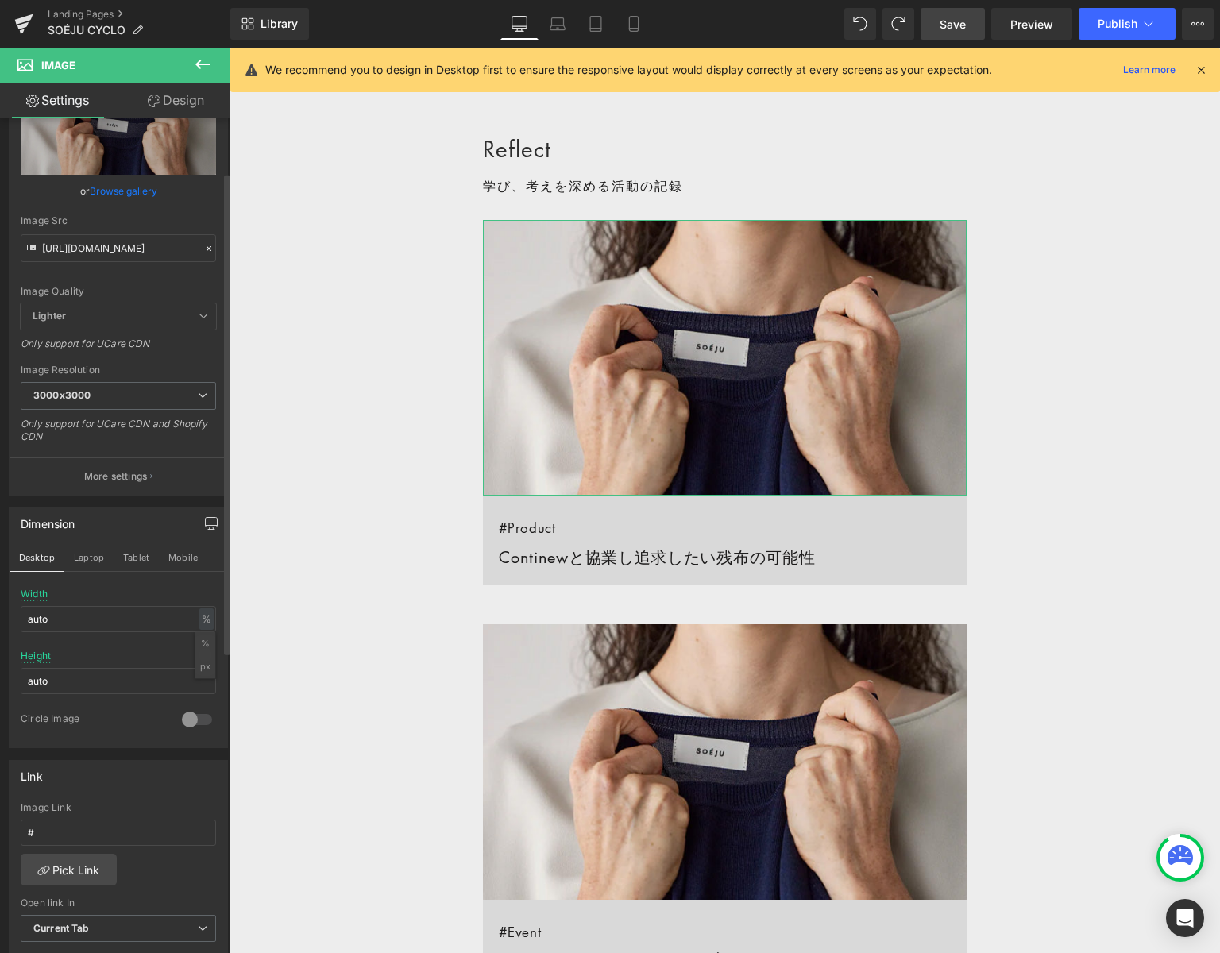
click at [203, 642] on li "%" at bounding box center [205, 643] width 20 height 23
click at [144, 560] on button "Tablet" at bounding box center [136, 557] width 45 height 27
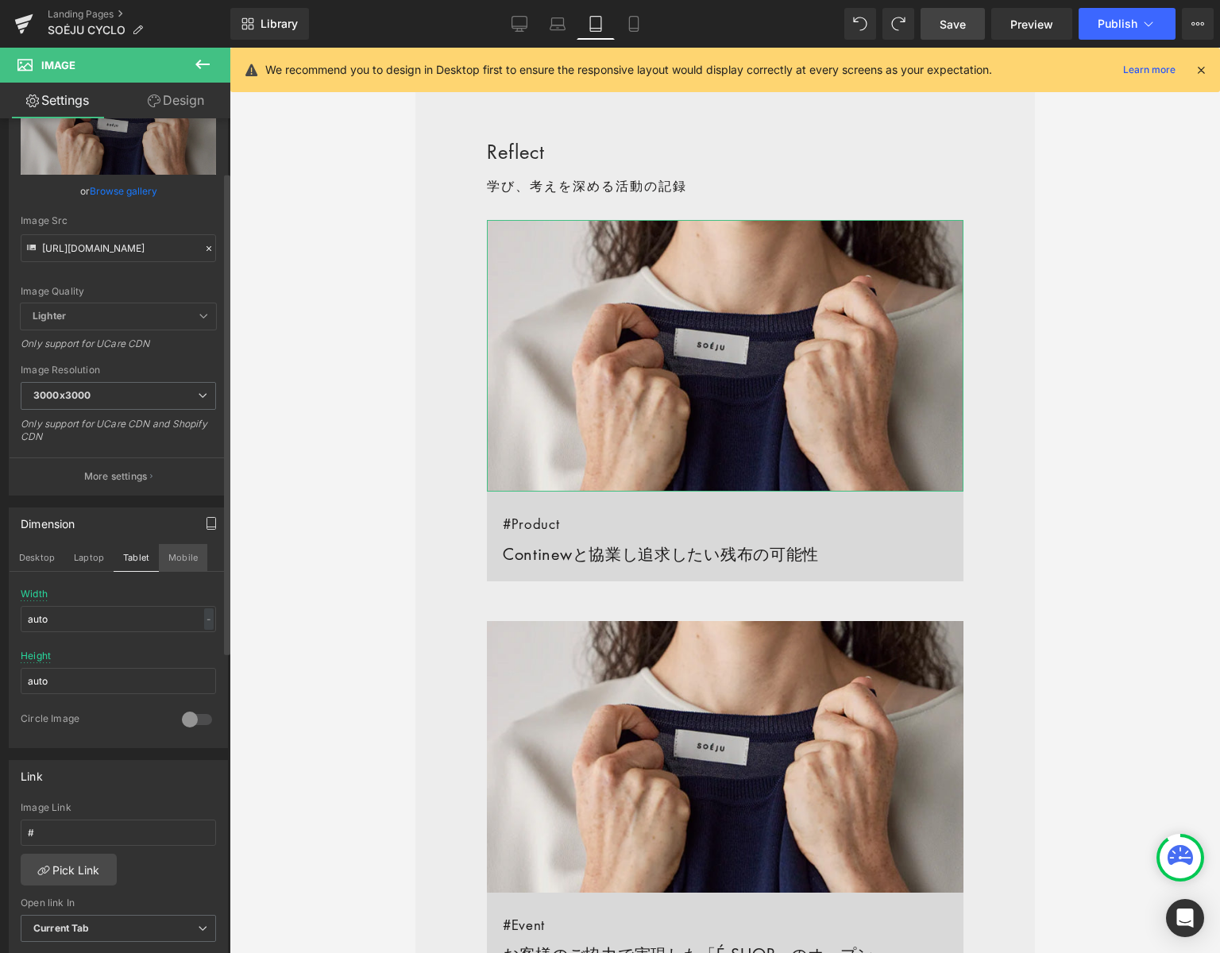
click at [186, 555] on button "Mobile" at bounding box center [183, 557] width 48 height 27
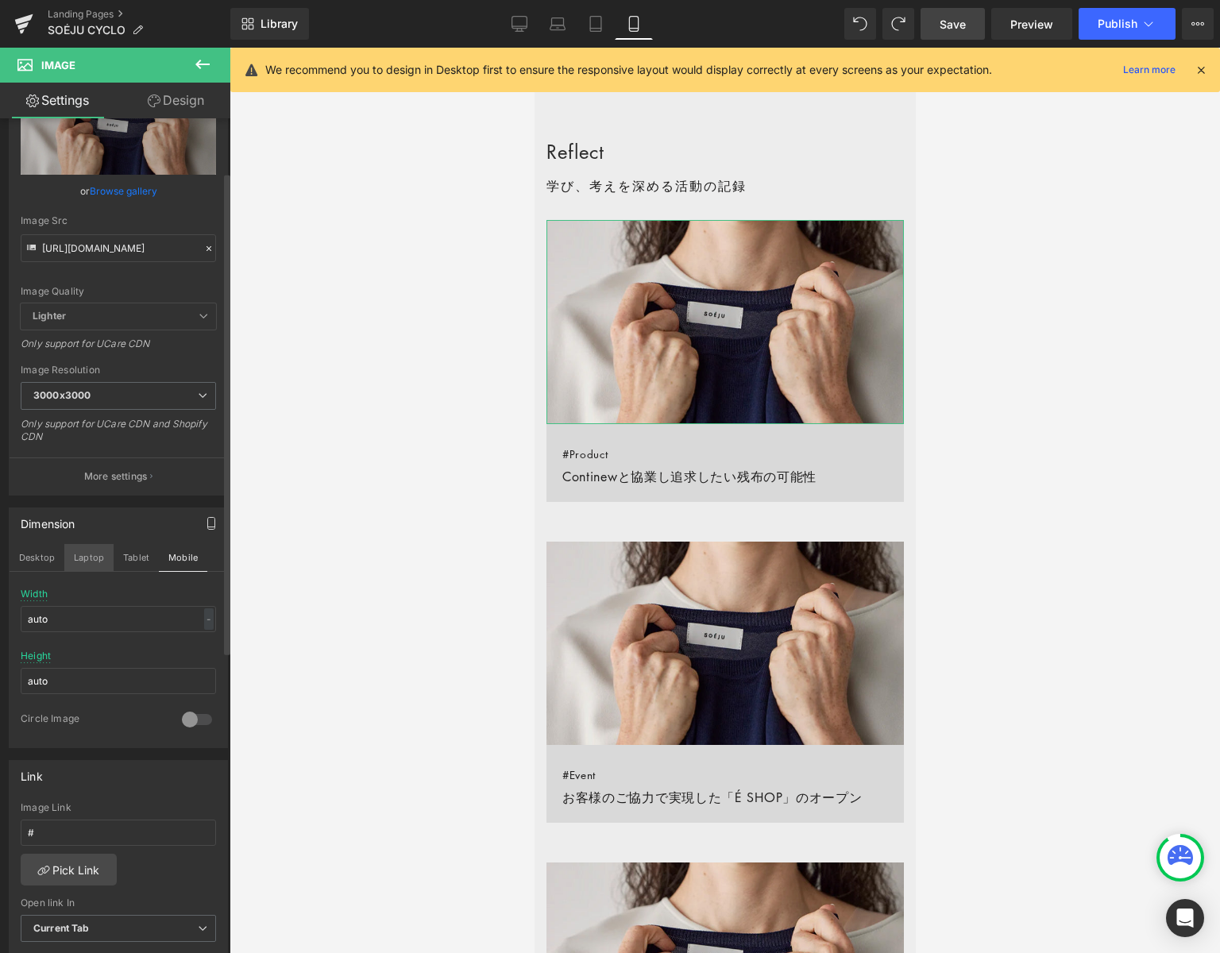
click at [83, 553] on button "Laptop" at bounding box center [88, 557] width 49 height 27
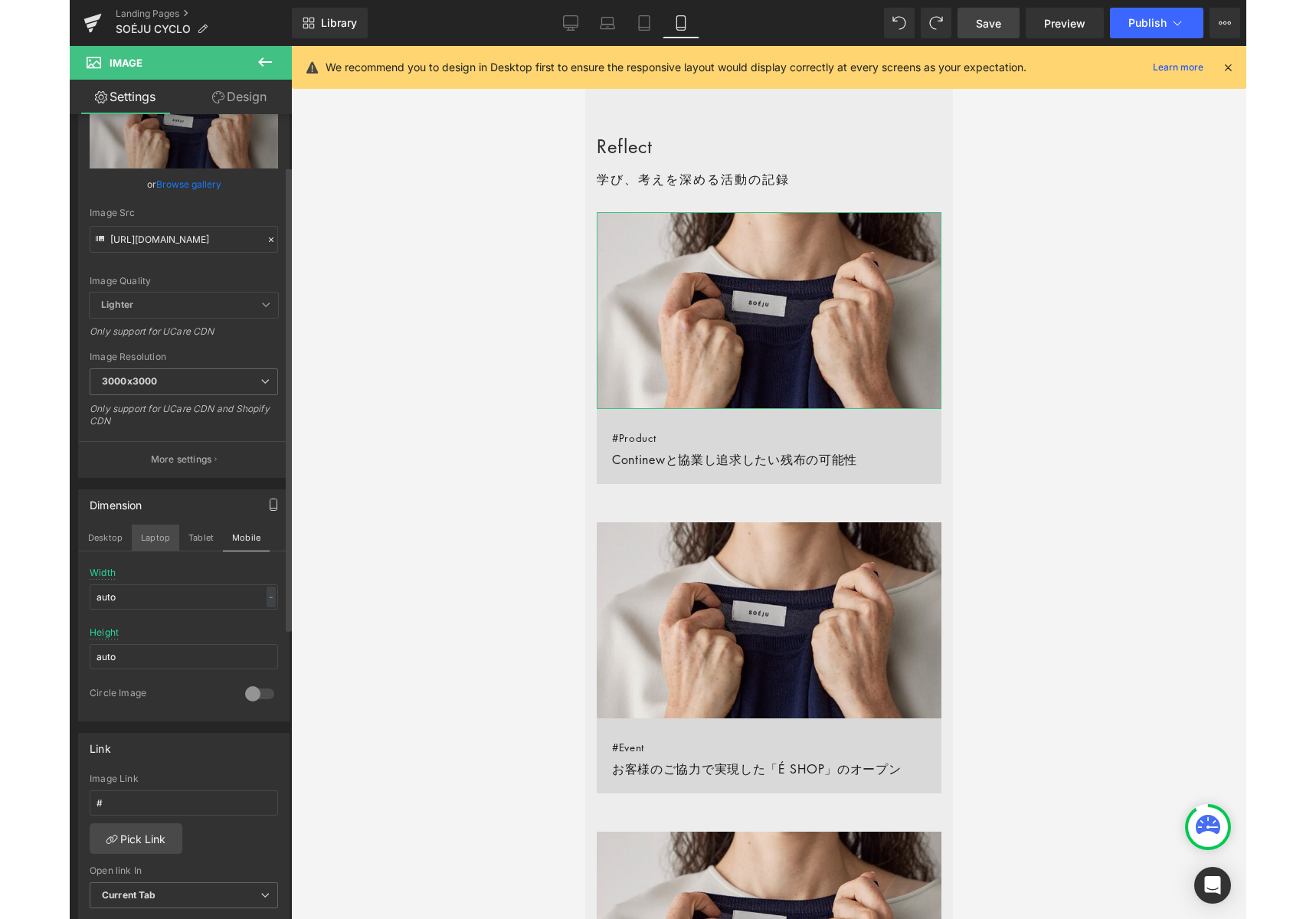
scroll to position [1026, 0]
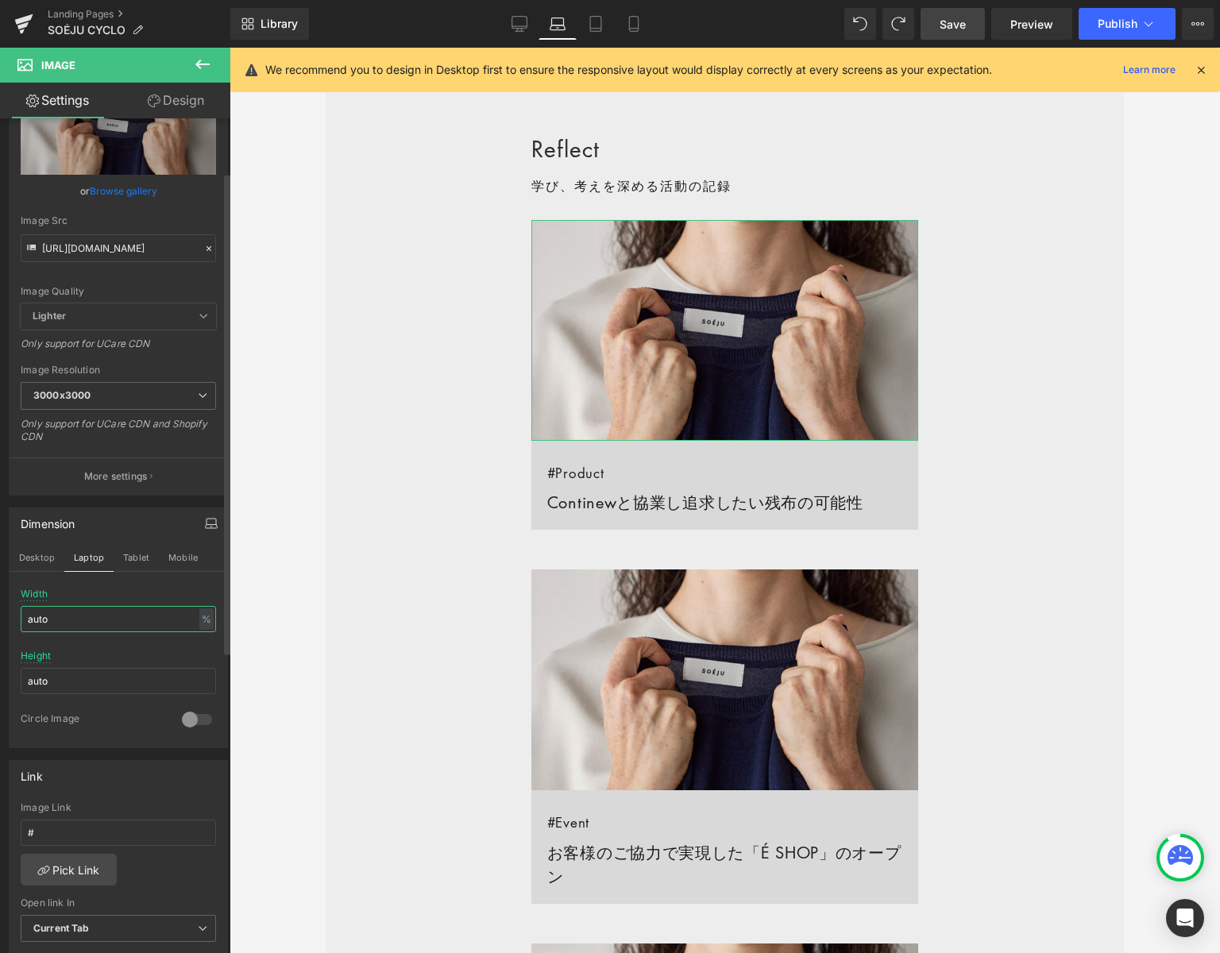
click at [68, 615] on input "auto" at bounding box center [118, 619] width 195 height 26
type input "1"
click at [943, 25] on span "Save" at bounding box center [953, 24] width 26 height 17
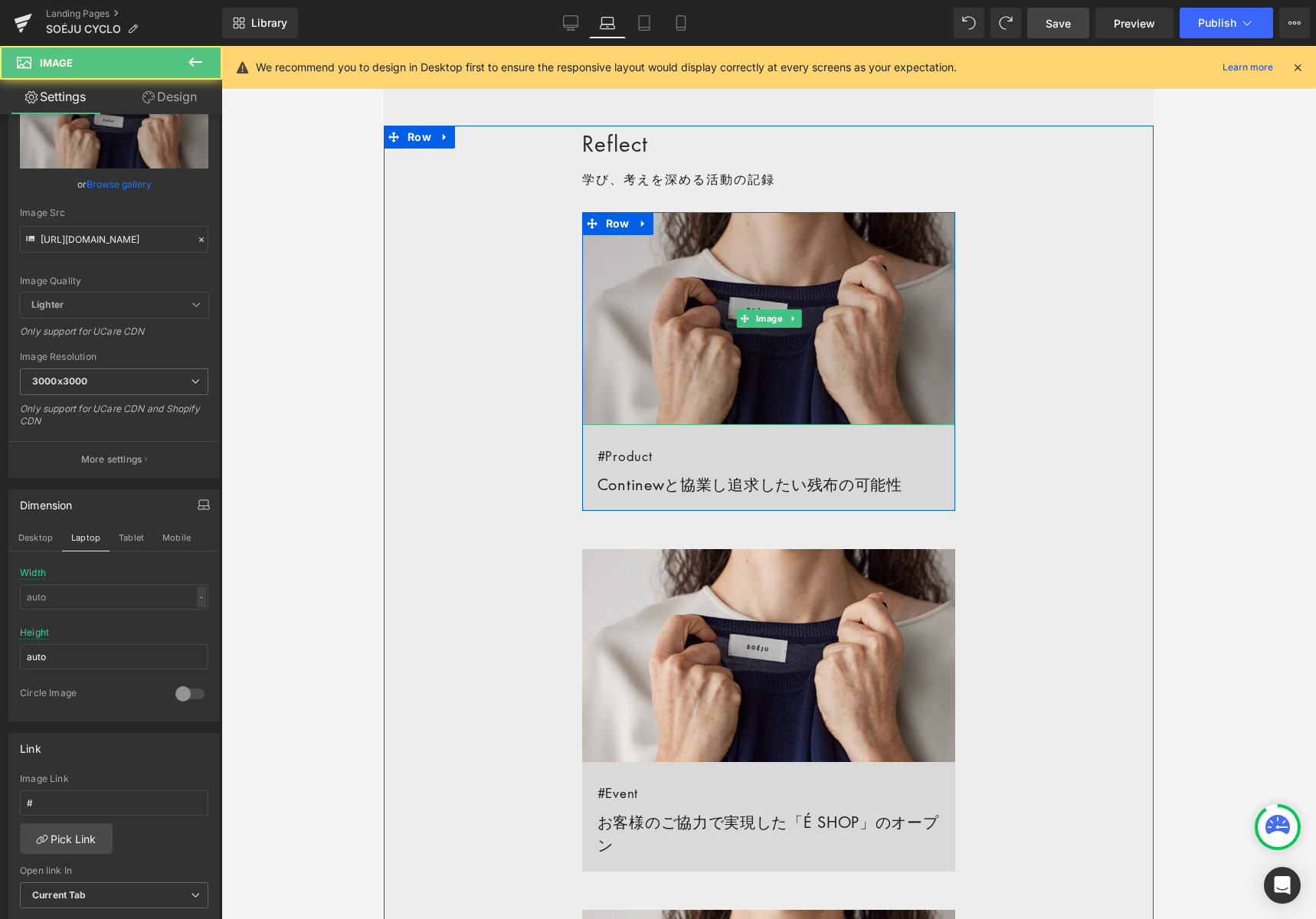
click at [661, 248] on img at bounding box center [769, 318] width 374 height 213
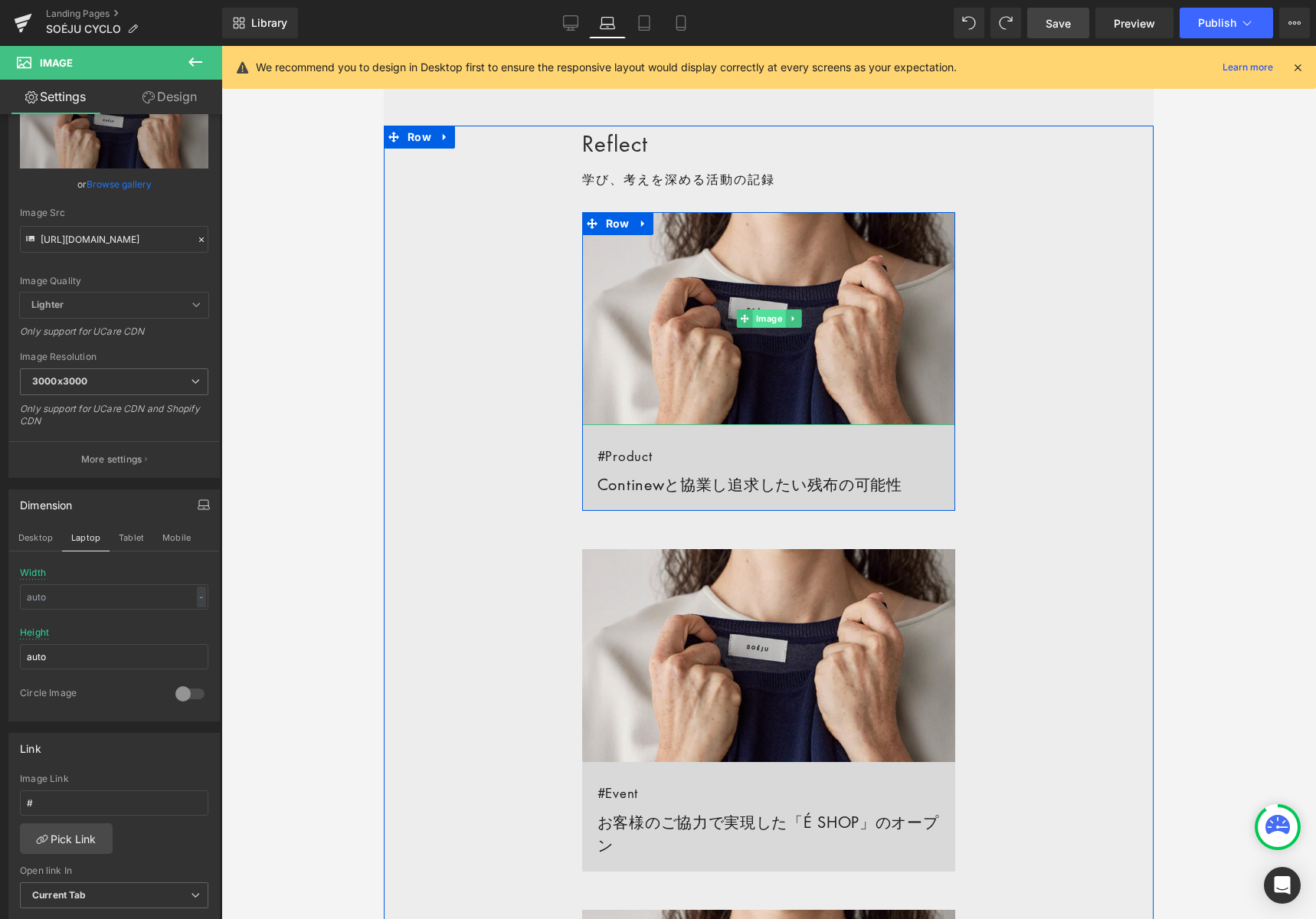
click at [765, 318] on span "Image" at bounding box center [768, 318] width 33 height 18
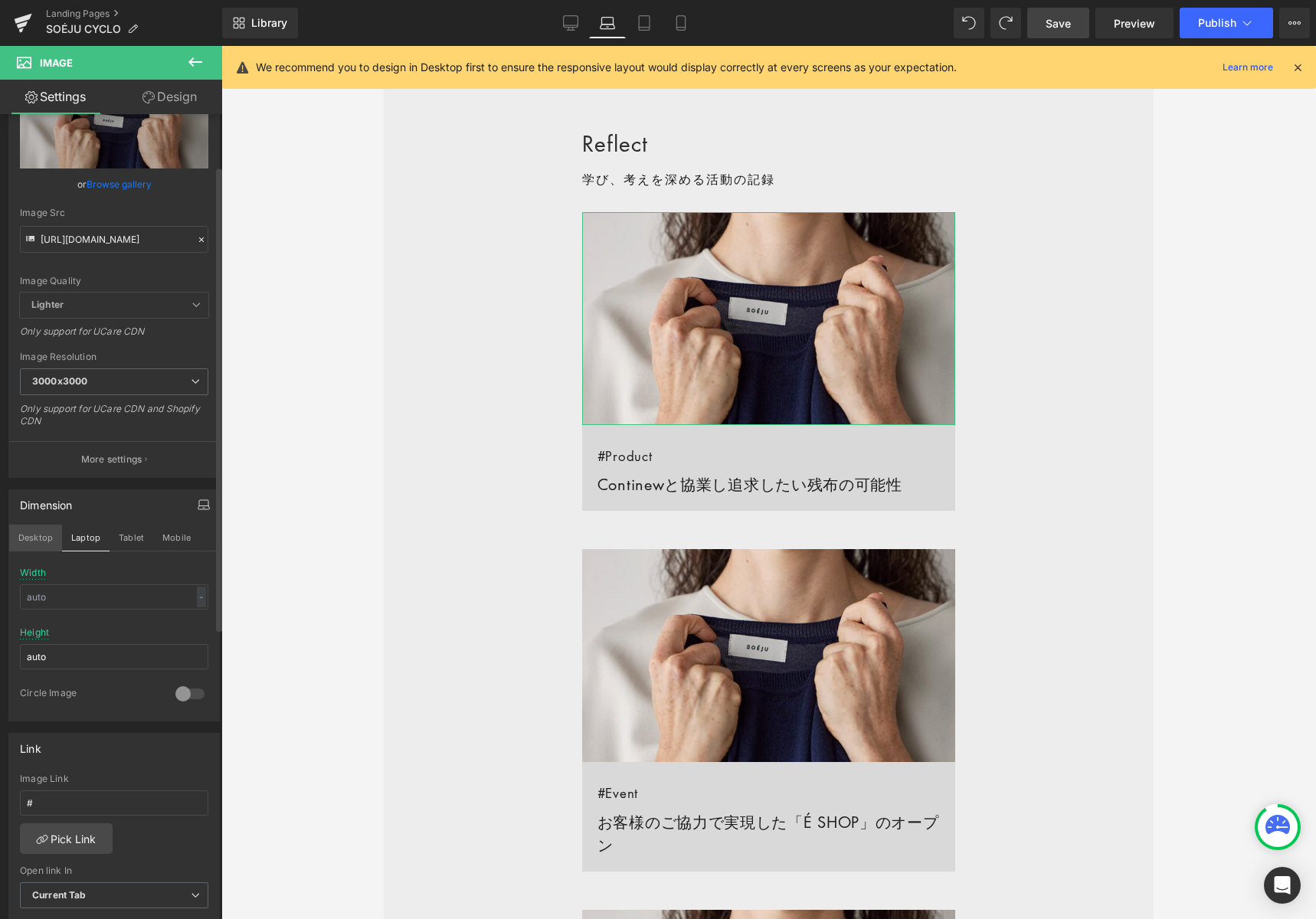
click at [32, 538] on button "Desktop" at bounding box center [36, 537] width 53 height 26
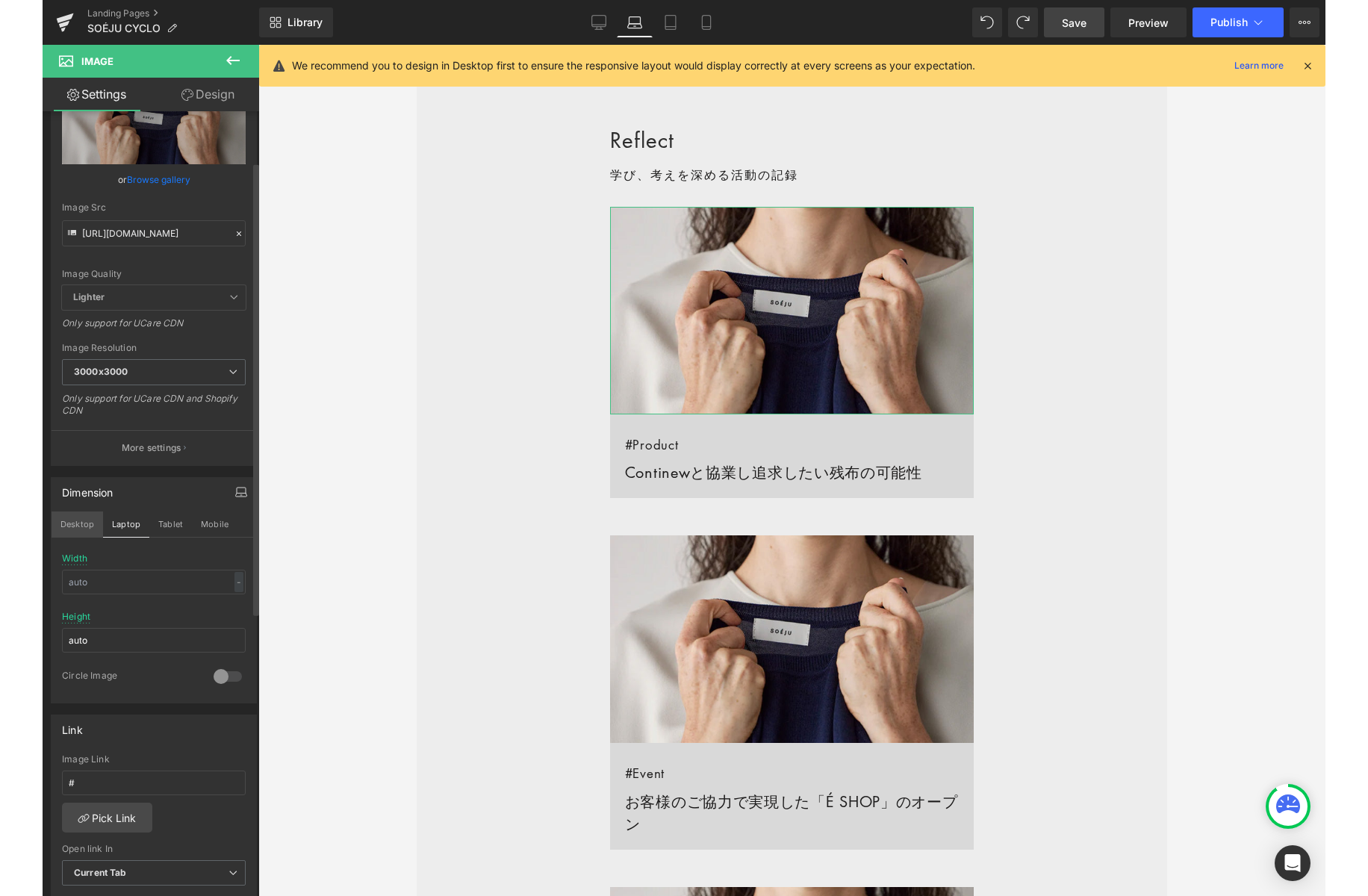
scroll to position [1082, 0]
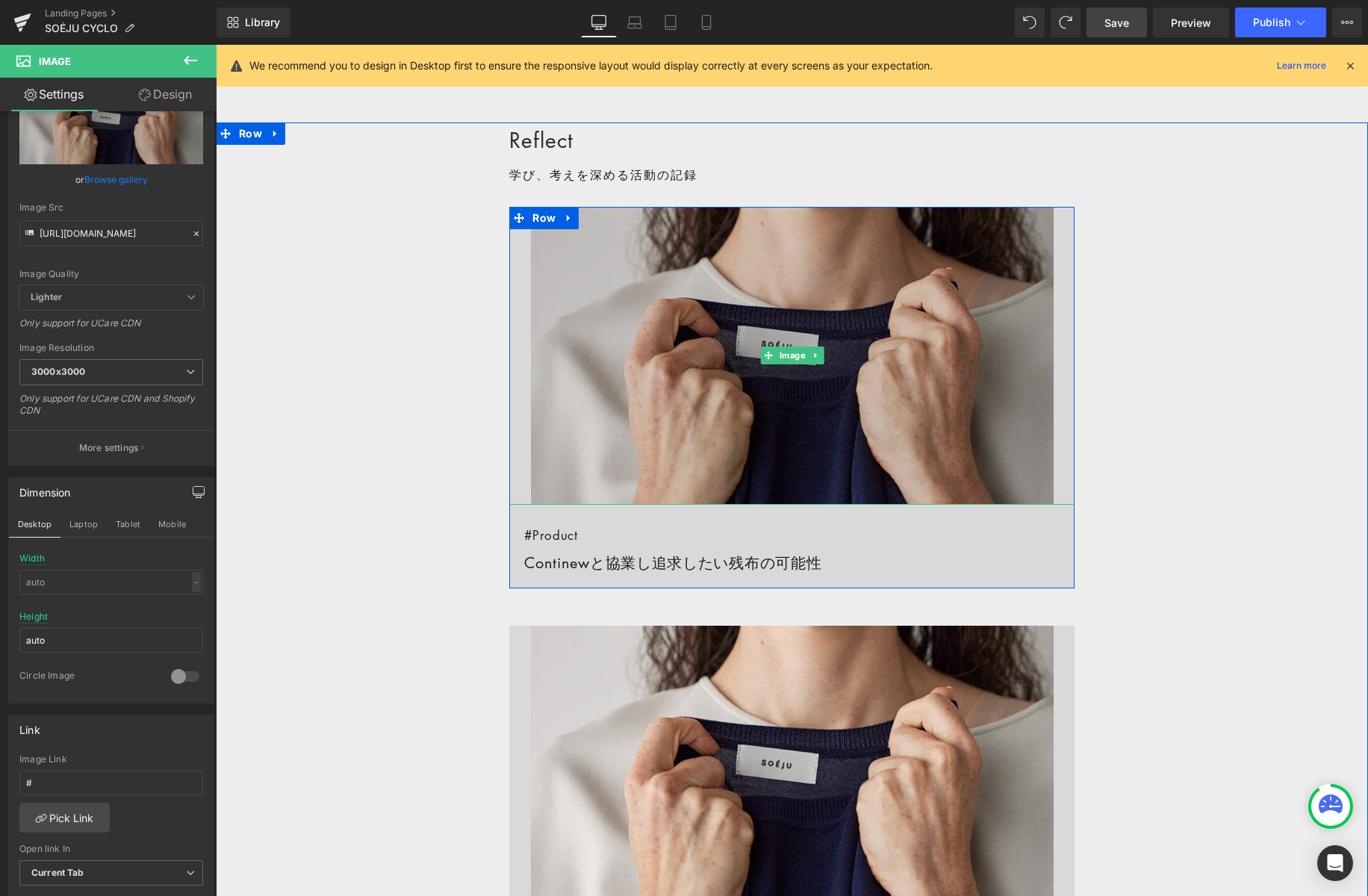
click at [605, 409] on img at bounding box center [793, 355] width 523 height 298
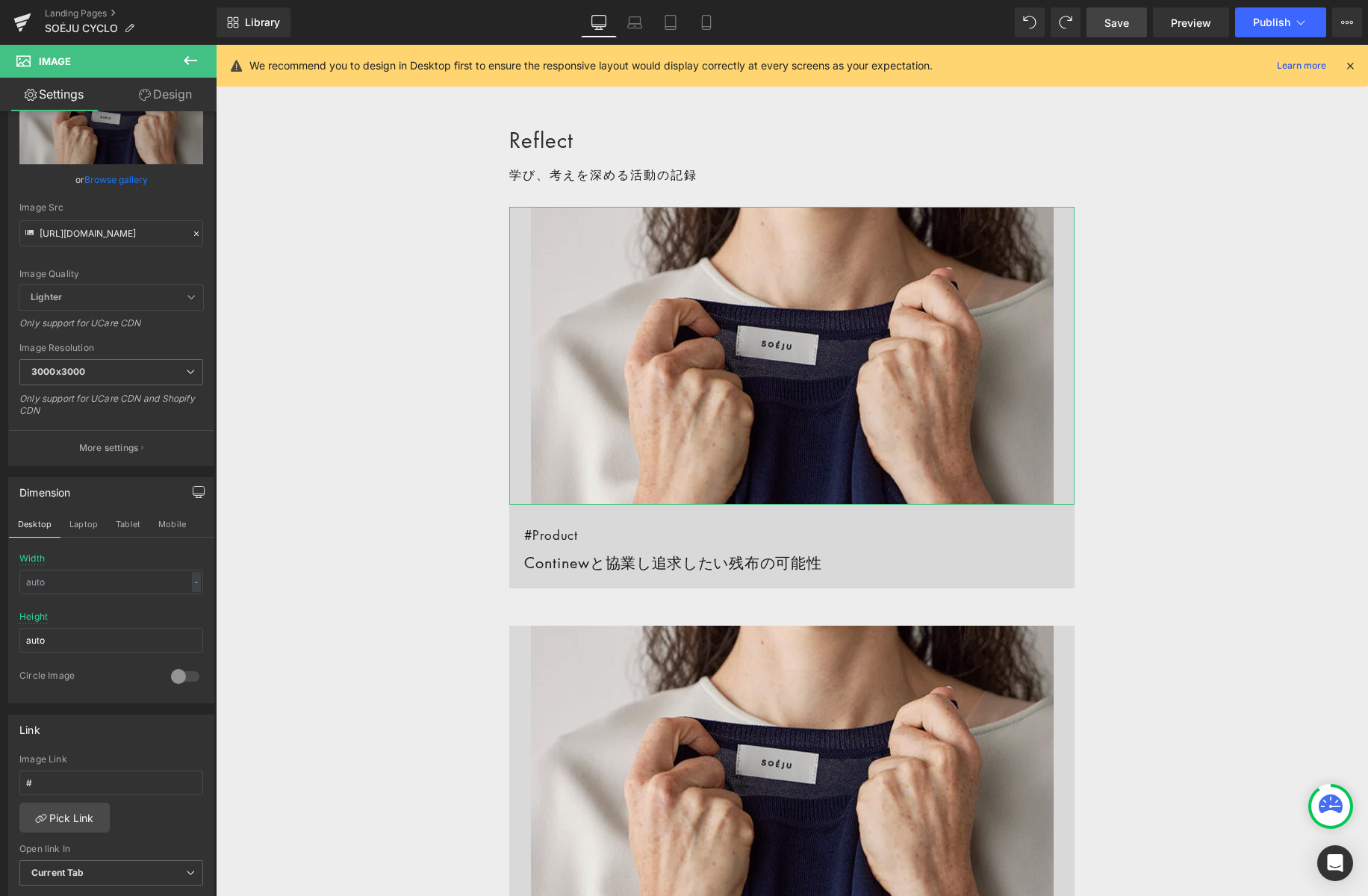
click at [169, 97] on link "Design" at bounding box center [165, 95] width 108 height 34
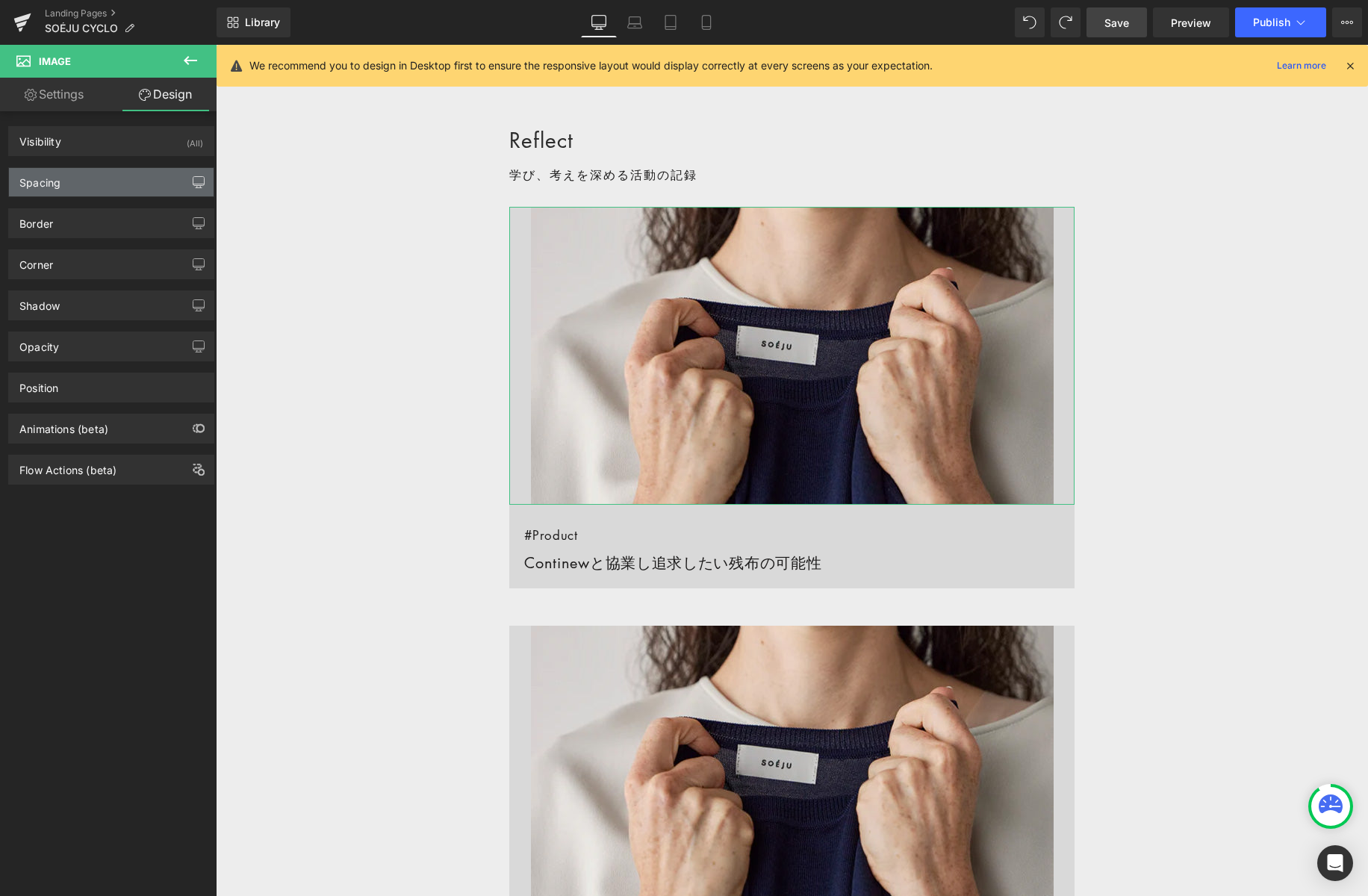
click at [194, 183] on icon "button" at bounding box center [199, 181] width 11 height 9
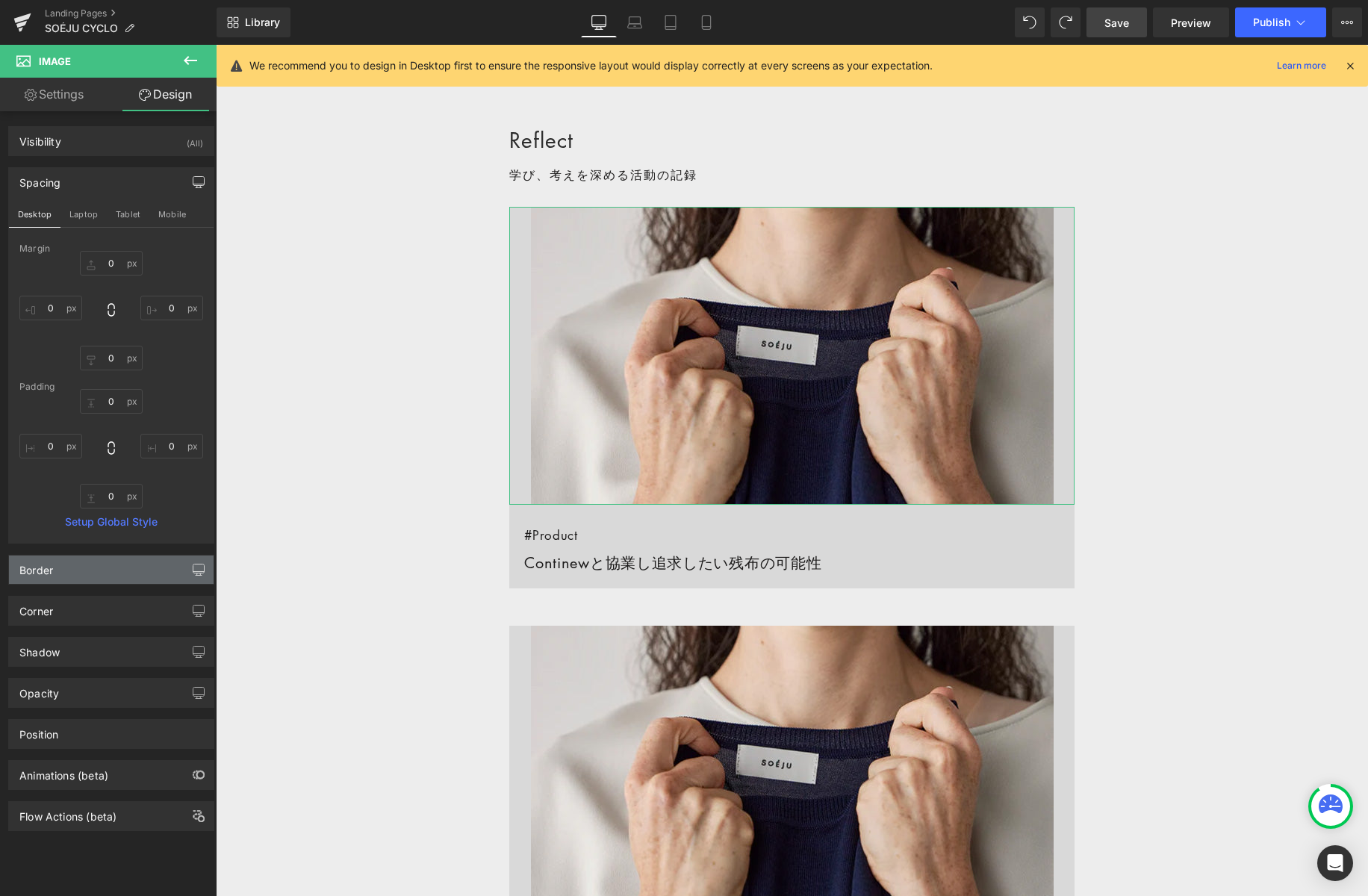
click at [193, 569] on icon "button" at bounding box center [198, 570] width 12 height 12
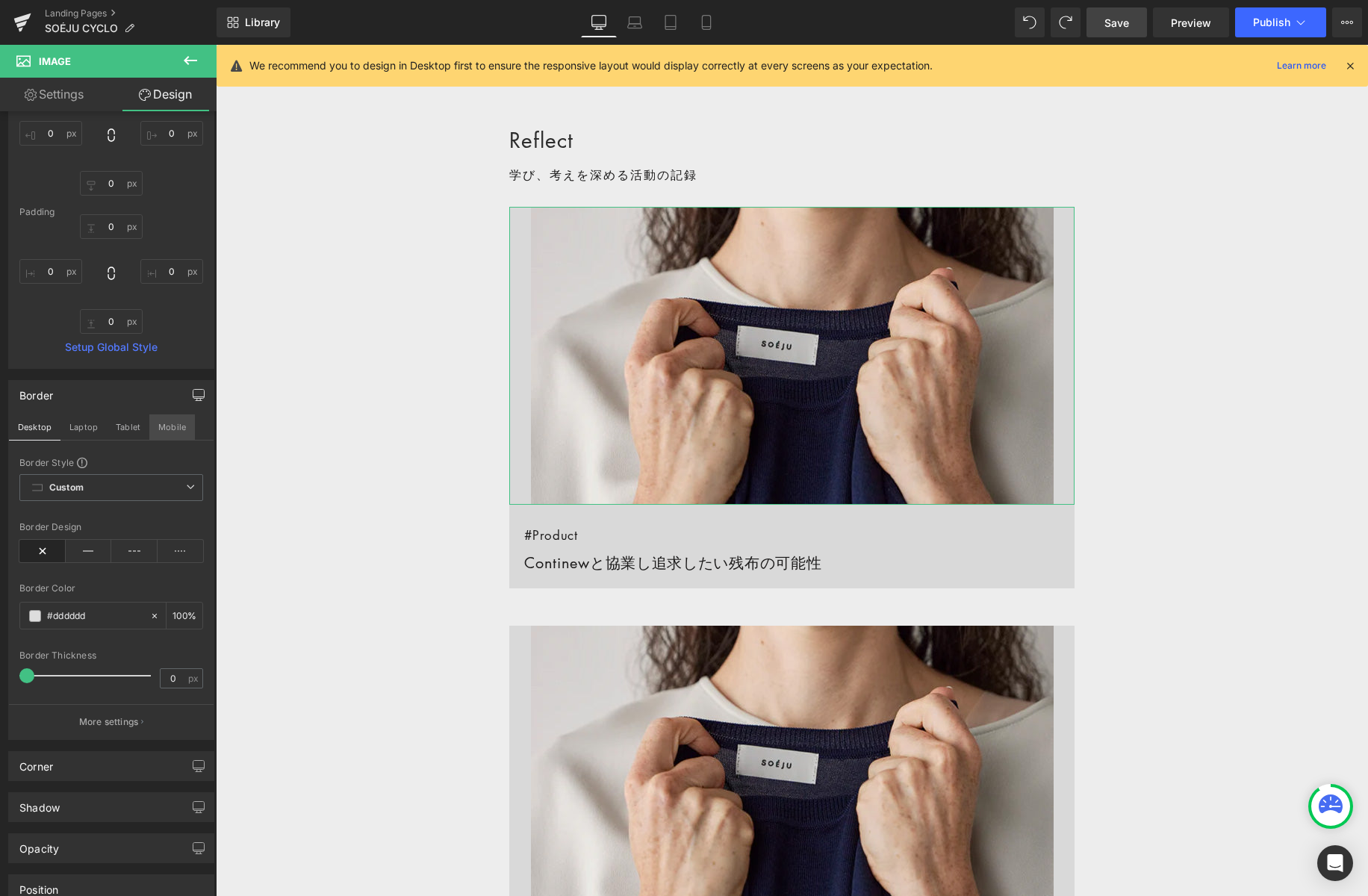
scroll to position [191, 0]
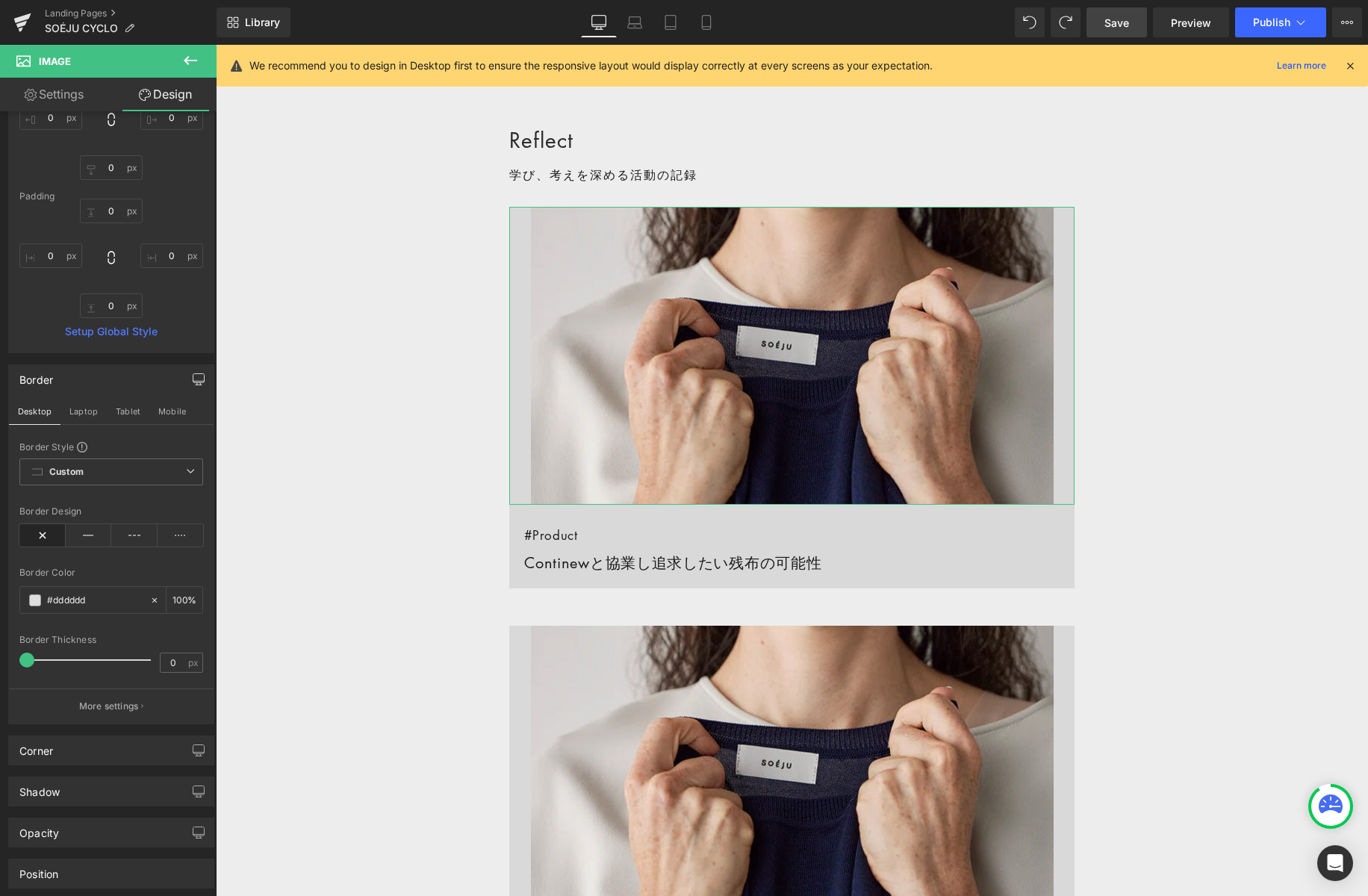
click at [69, 96] on link "Settings" at bounding box center [54, 95] width 108 height 34
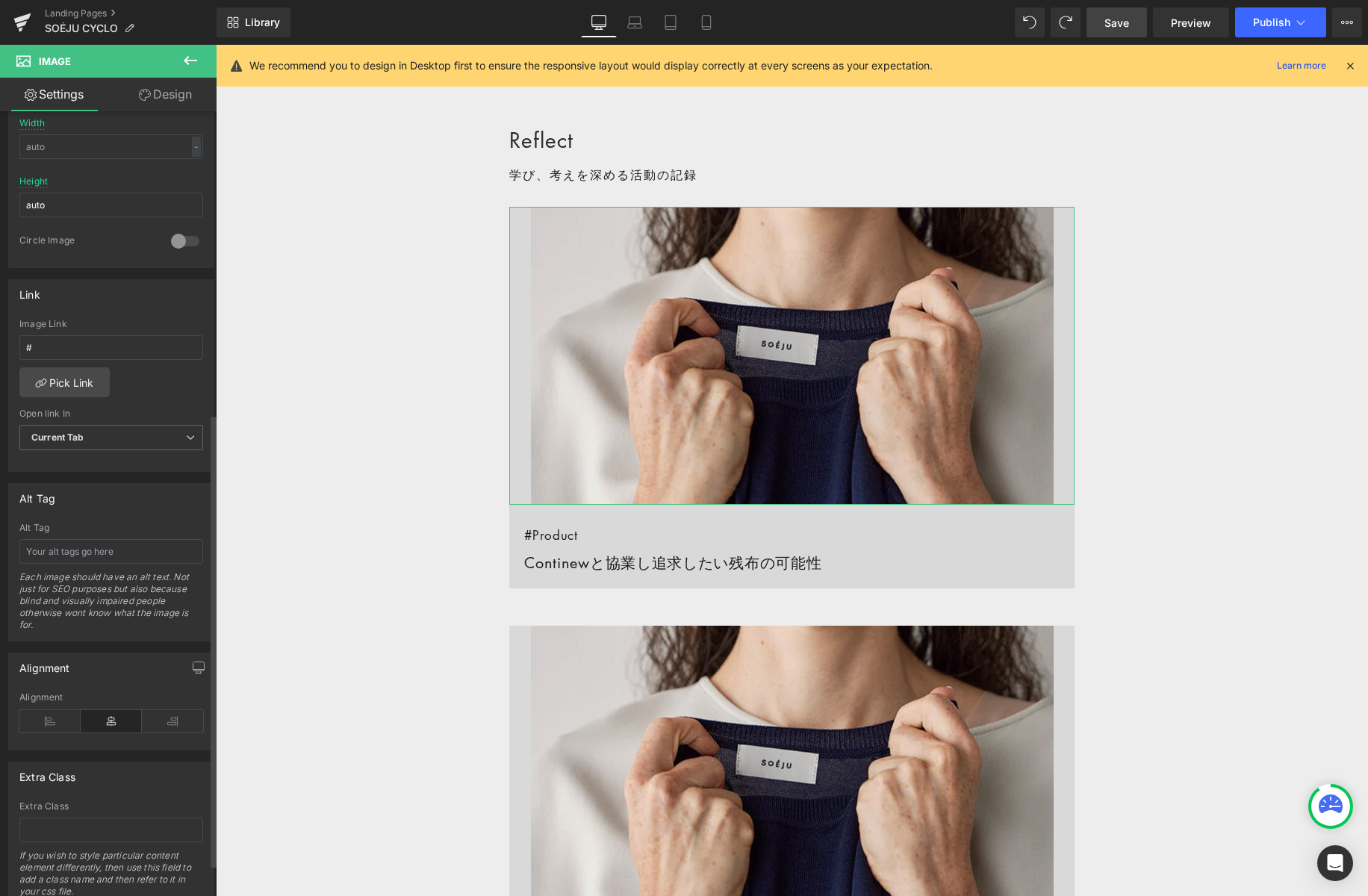
scroll to position [524, 0]
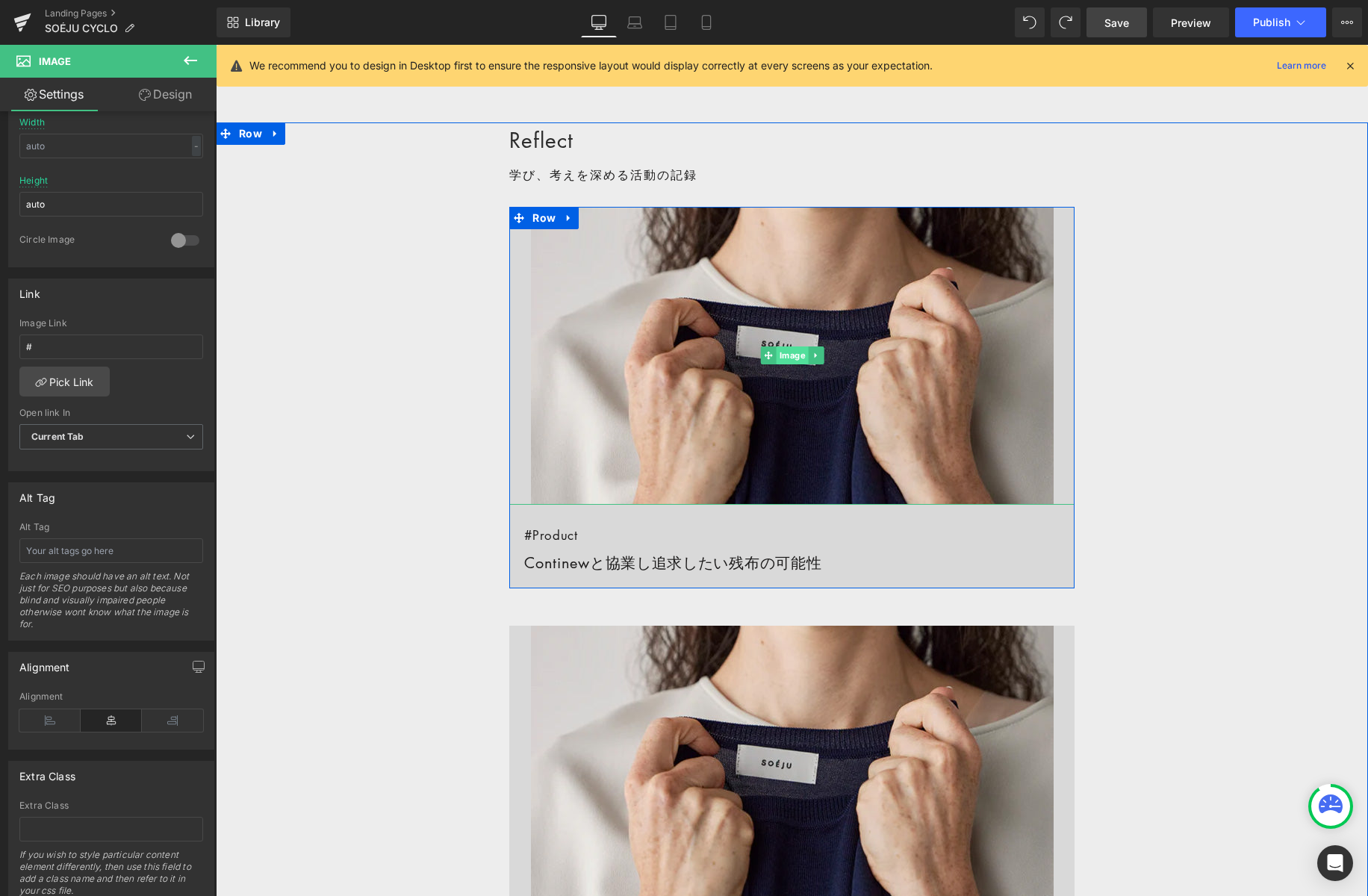
click at [797, 351] on span "Image" at bounding box center [792, 355] width 32 height 18
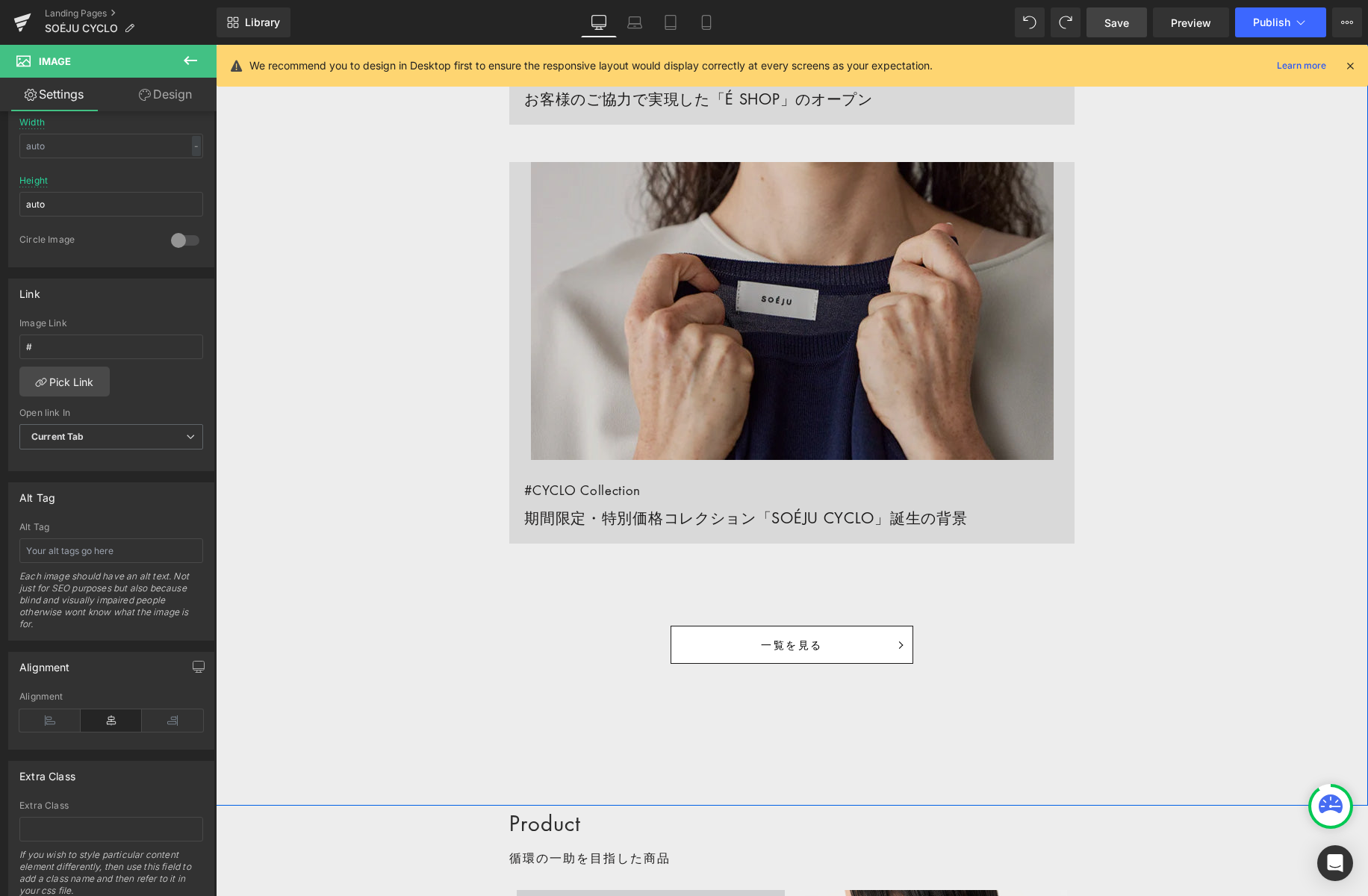
scroll to position [1842, 0]
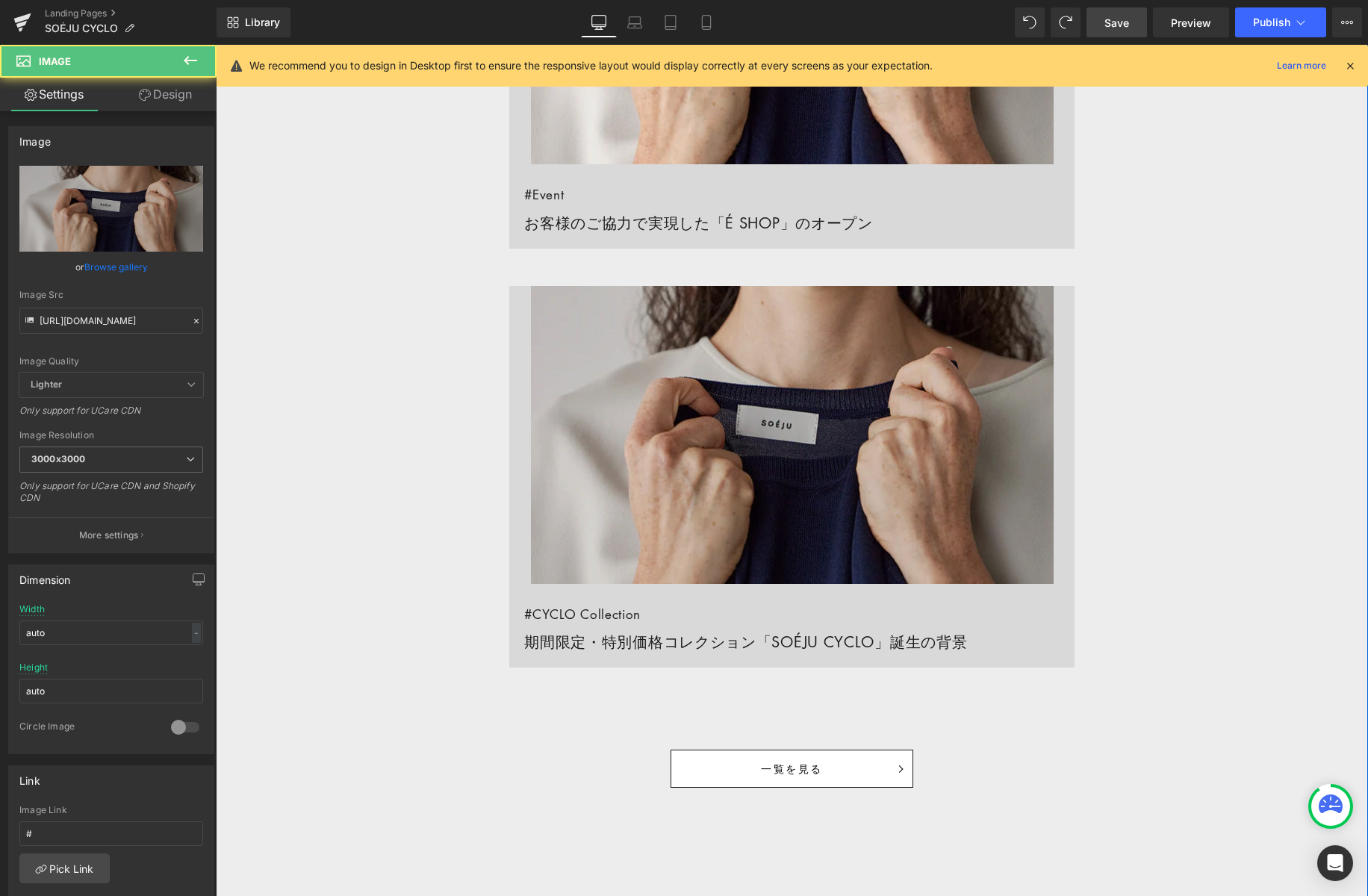
click at [671, 413] on img at bounding box center [793, 434] width 523 height 298
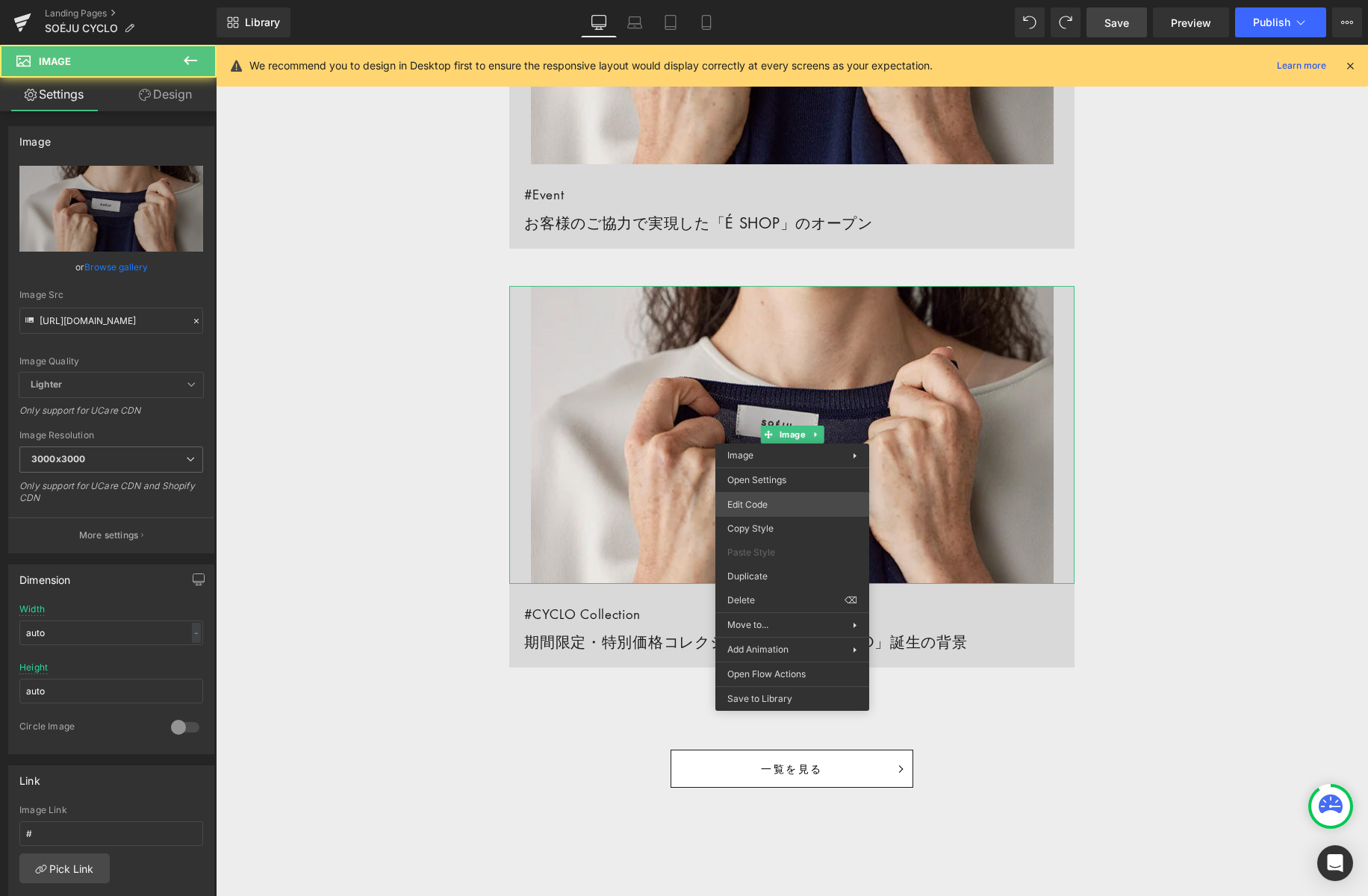
click at [779, 0] on div "Image You are previewing how the will restyle your page. You can not edit Eleme…" at bounding box center [684, 0] width 1368 height 0
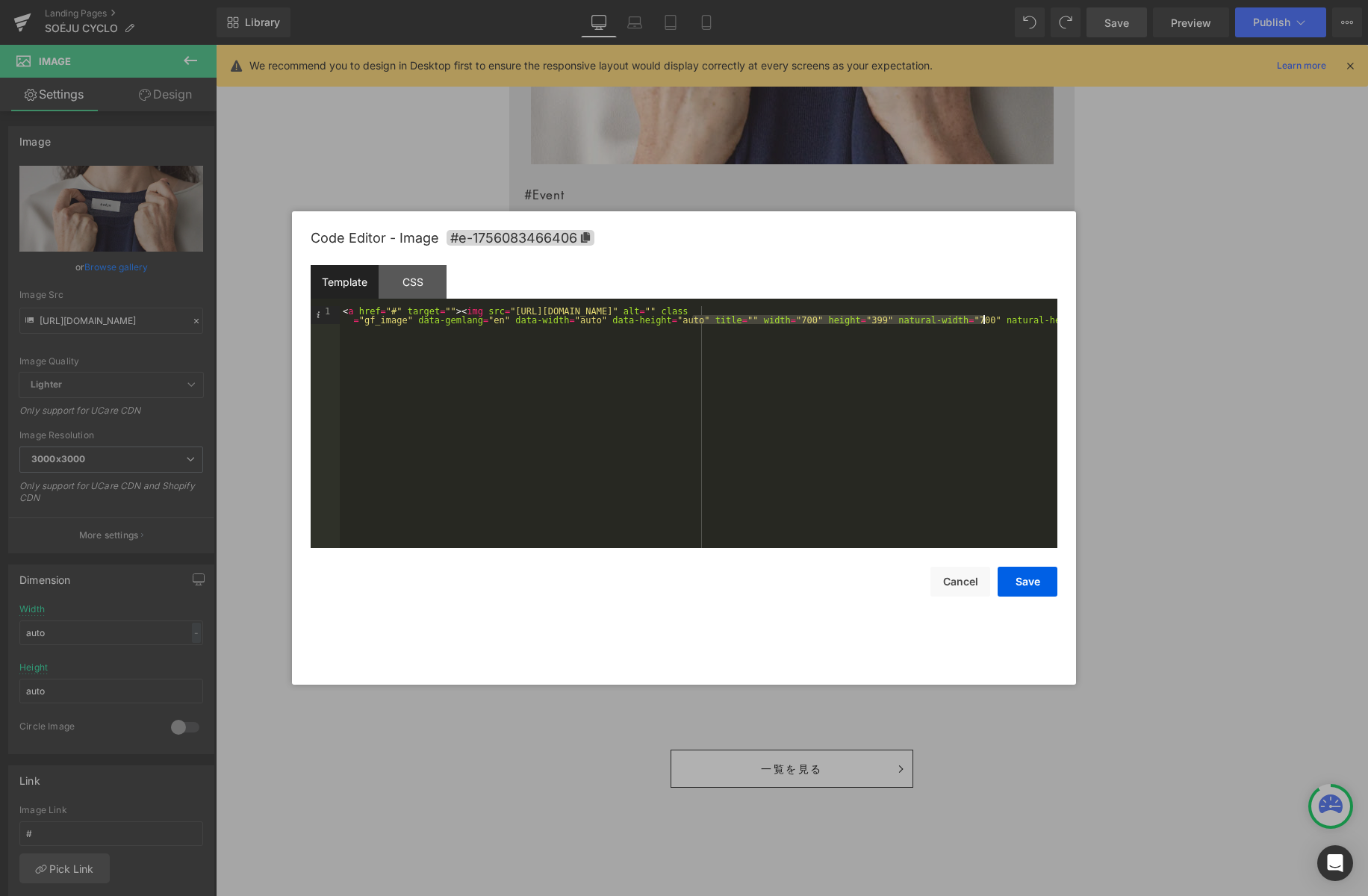
drag, startPoint x: 690, startPoint y: 318, endPoint x: 1008, endPoint y: 334, distance: 318.4
click at [983, 321] on div "< a href = "#" target = "" > < img src = "[URL][DOMAIN_NAME]" alt = "" class = …" at bounding box center [698, 445] width 717 height 277
drag, startPoint x: 650, startPoint y: 318, endPoint x: 785, endPoint y: 354, distance: 139.7
click at [687, 317] on div "< a href = "#" target = "" > < img src = "https://cdn.shopify.com/s/files/1/021…" at bounding box center [698, 445] width 717 height 277
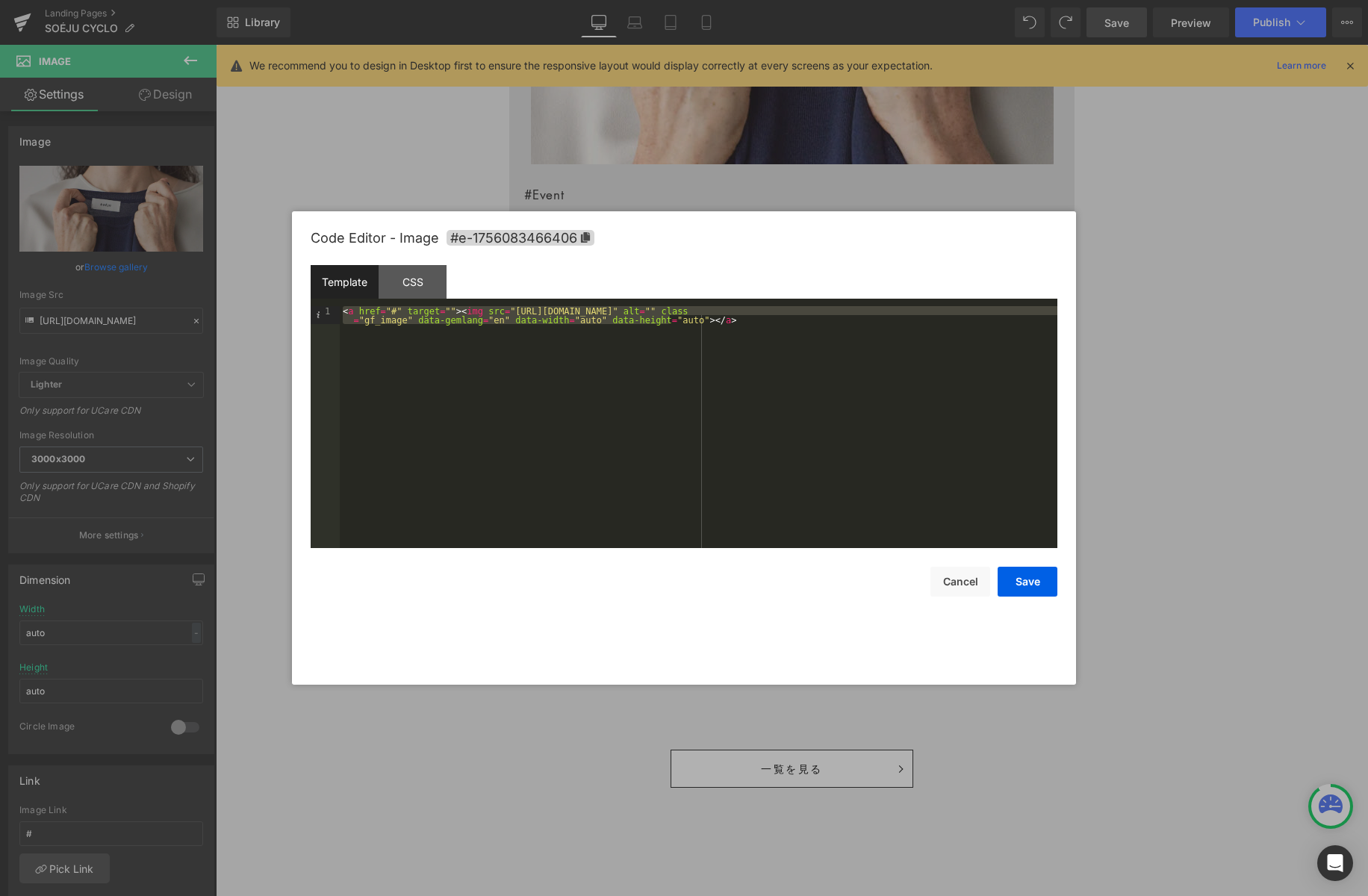
drag, startPoint x: 682, startPoint y: 322, endPoint x: 272, endPoint y: 288, distance: 411.4
click at [272, 288] on body "Image You are previewing how the will restyle your page. You can not edit Eleme…" at bounding box center [684, 448] width 1368 height 896
click at [635, 325] on div "< a href = "#" target = "" > < img src = "https://cdn.shopify.com/s/files/1/021…" at bounding box center [698, 445] width 717 height 277
click at [402, 320] on div "< a href = "#" target = "" > < img src = "https://cdn.shopify.com/s/files/1/021…" at bounding box center [698, 445] width 717 height 277
drag, startPoint x: 379, startPoint y: 316, endPoint x: 256, endPoint y: 292, distance: 125.3
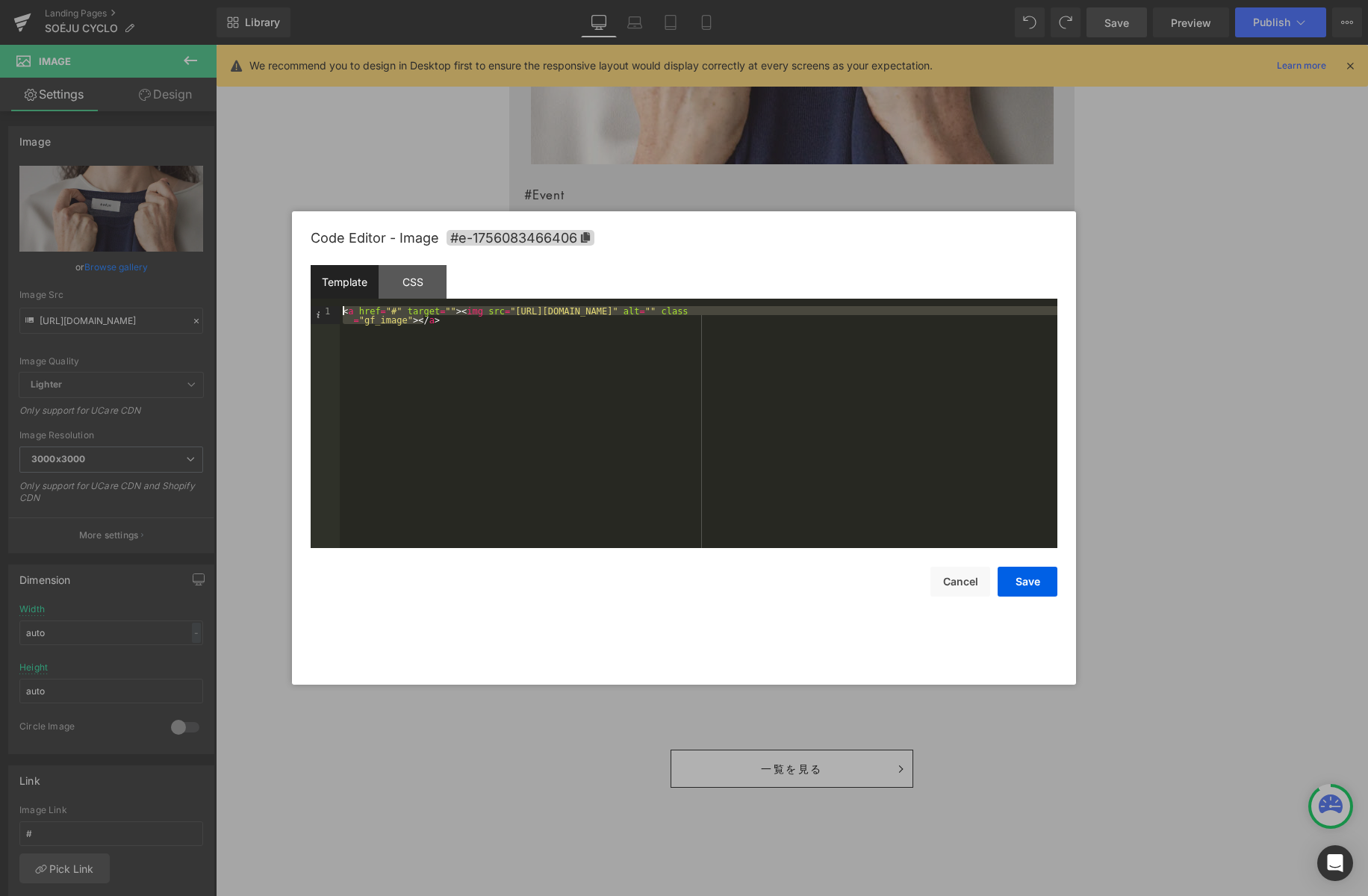
click at [256, 292] on body "Image You are previewing how the will restyle your page. You can not edit Eleme…" at bounding box center [684, 448] width 1368 height 896
click at [1036, 585] on button "Save" at bounding box center [1028, 582] width 60 height 30
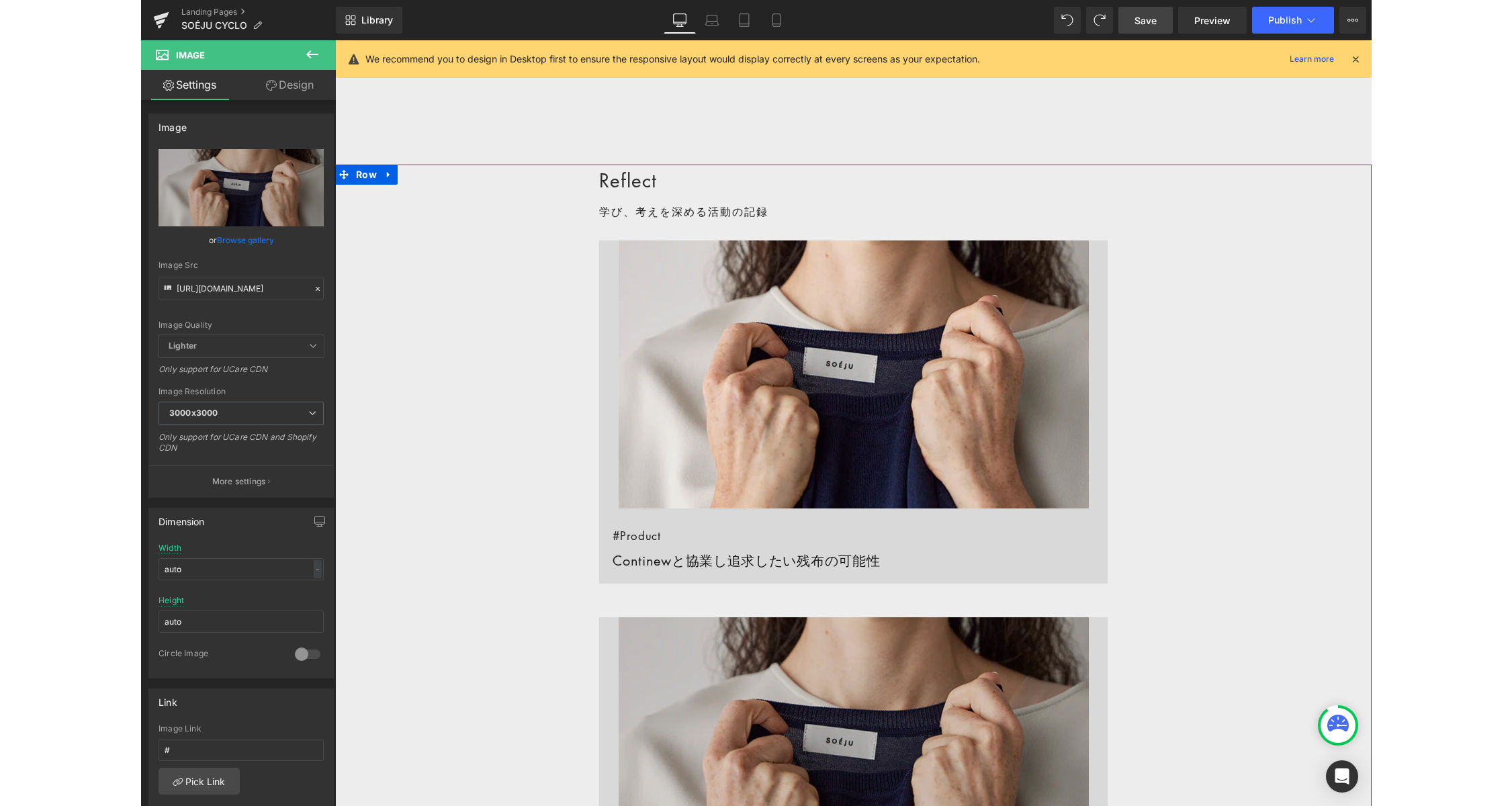
scroll to position [908, 0]
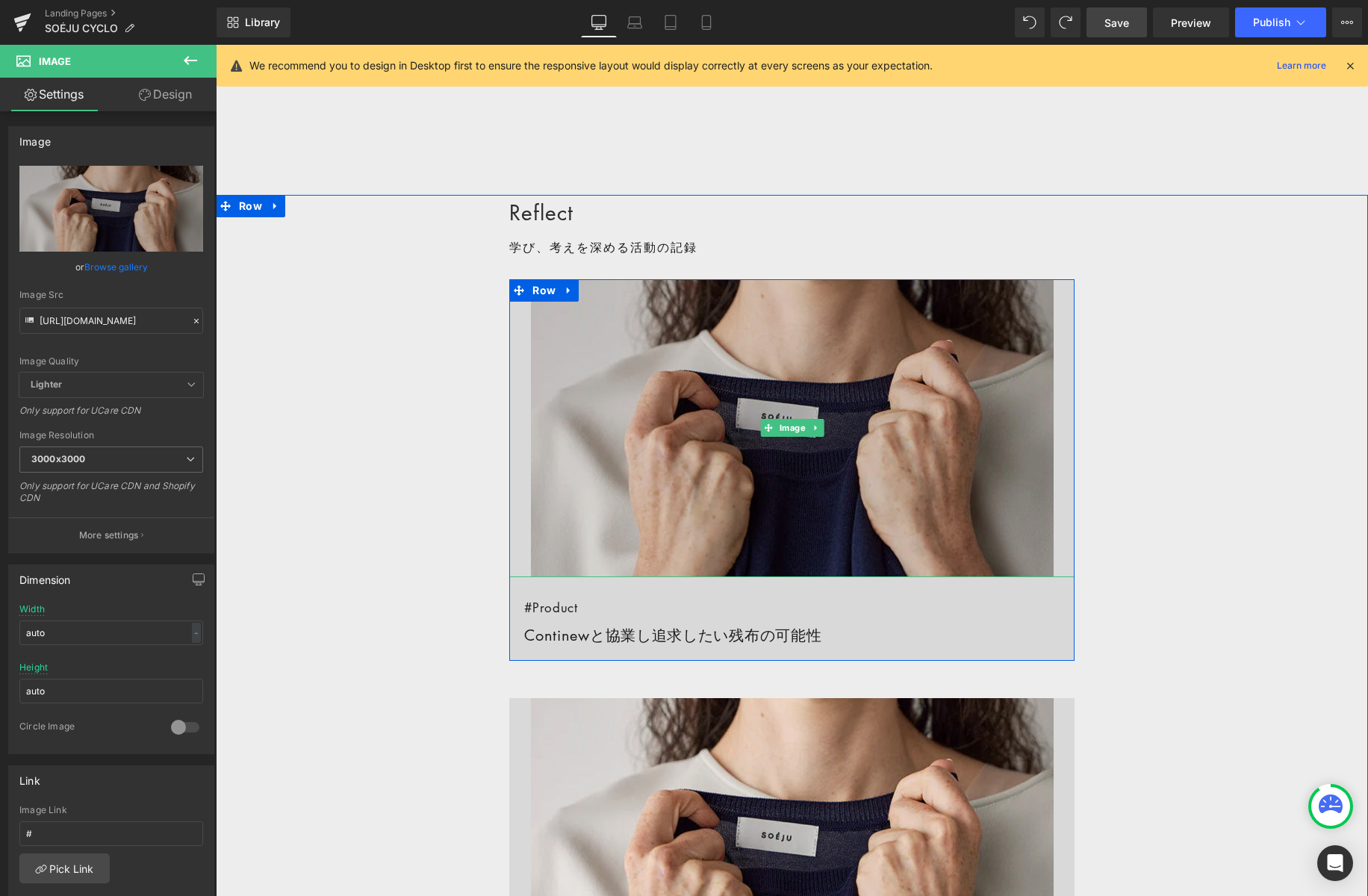
click at [833, 333] on img at bounding box center [793, 428] width 523 height 298
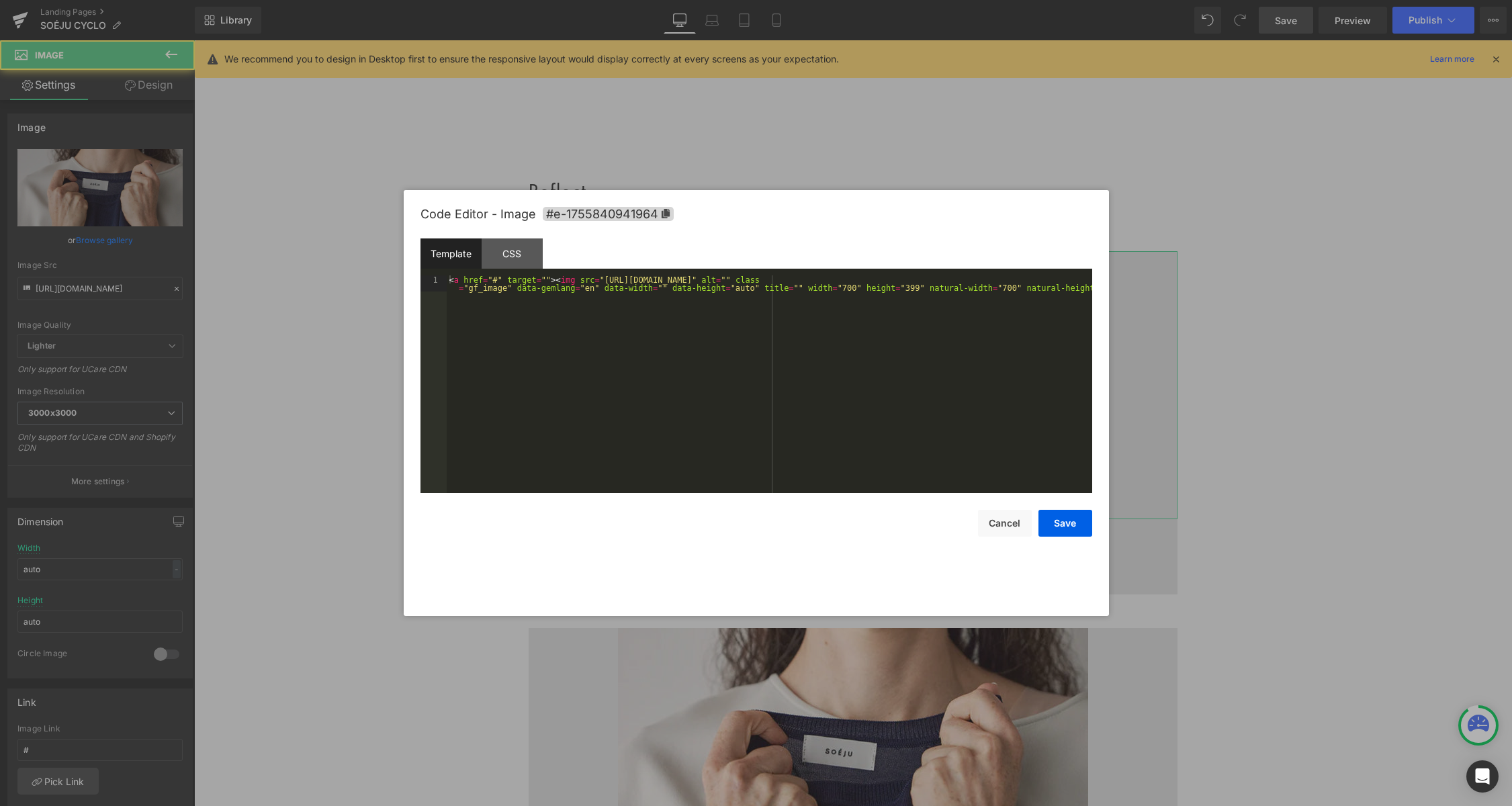
click at [854, 0] on div "Image You are previewing how the will restyle your page. You can not edit Eleme…" at bounding box center [756, 0] width 1512 height 0
